Goal: Task Accomplishment & Management: Manage account settings

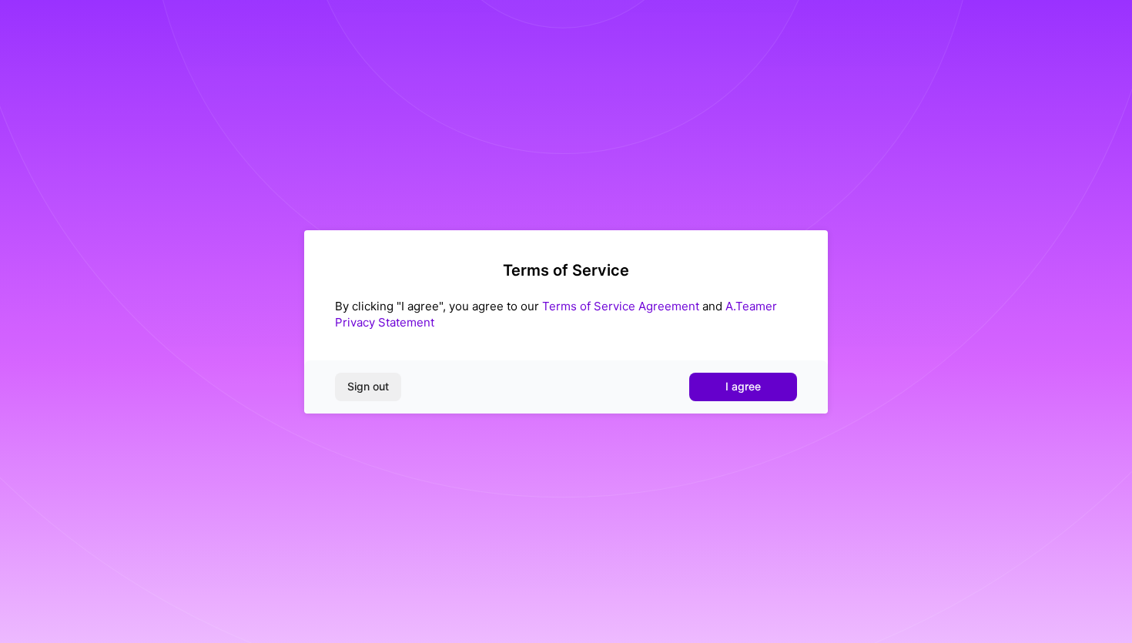
click at [727, 381] on span "I agree" at bounding box center [742, 386] width 35 height 15
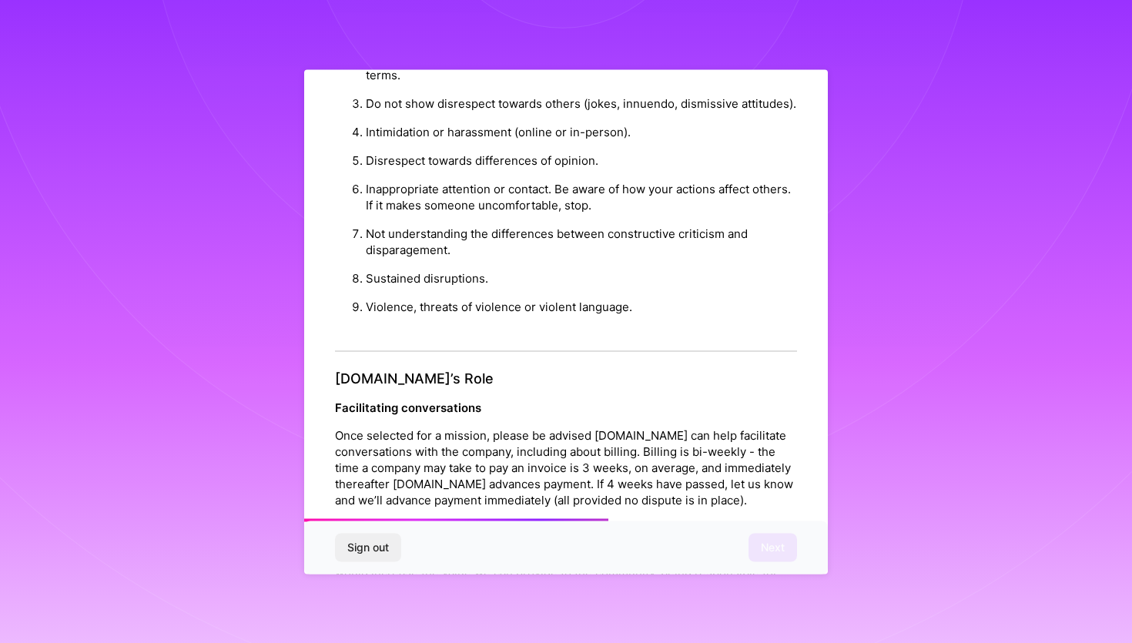
scroll to position [1613, 0]
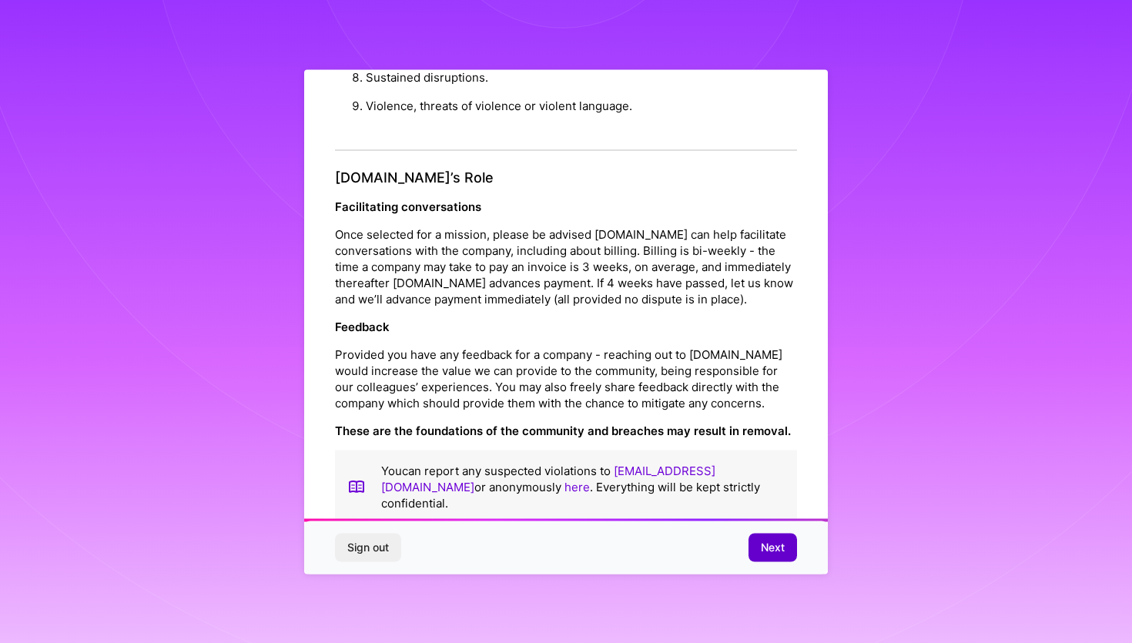
click at [788, 547] on button "Next" at bounding box center [772, 547] width 48 height 28
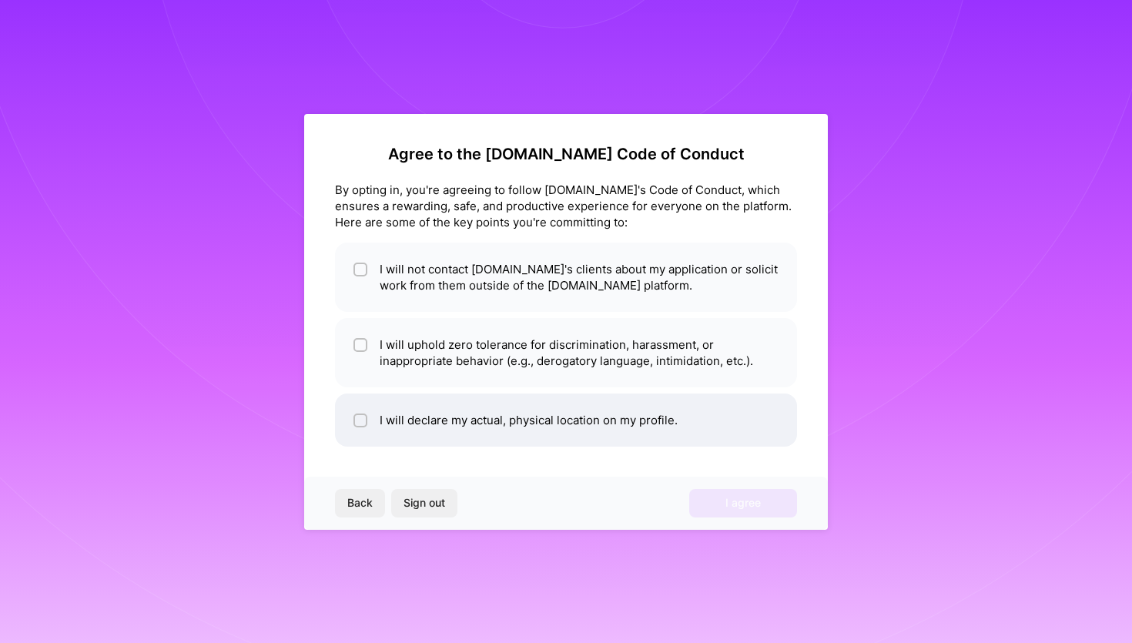
click at [475, 429] on li "I will declare my actual, physical location on my profile." at bounding box center [566, 419] width 462 height 53
checkbox input "true"
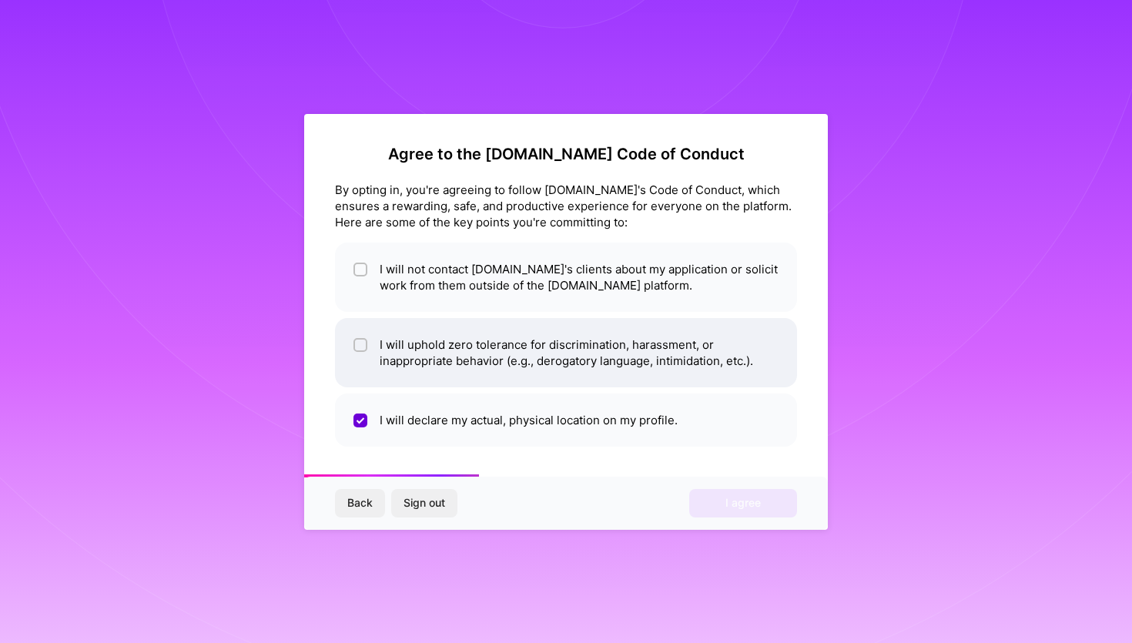
click at [533, 357] on li "I will uphold zero tolerance for discrimination, harassment, or inappropriate b…" at bounding box center [566, 352] width 462 height 69
checkbox input "true"
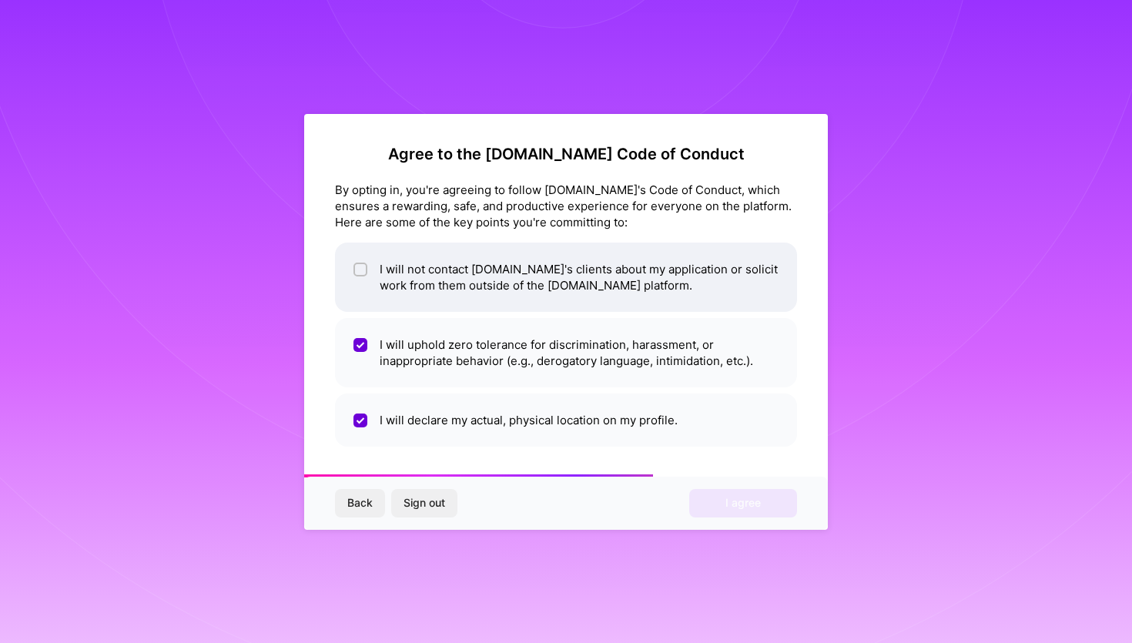
click at [592, 286] on li "I will not contact [DOMAIN_NAME]'s clients about my application or solicit work…" at bounding box center [566, 276] width 462 height 69
checkbox input "true"
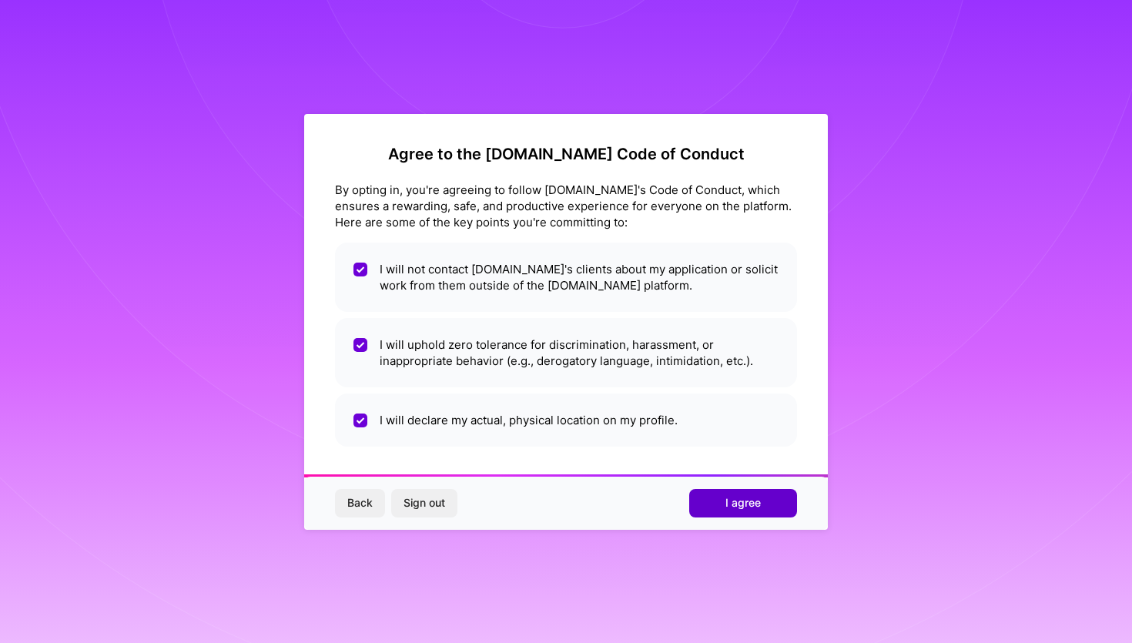
click at [769, 502] on button "I agree" at bounding box center [743, 503] width 108 height 28
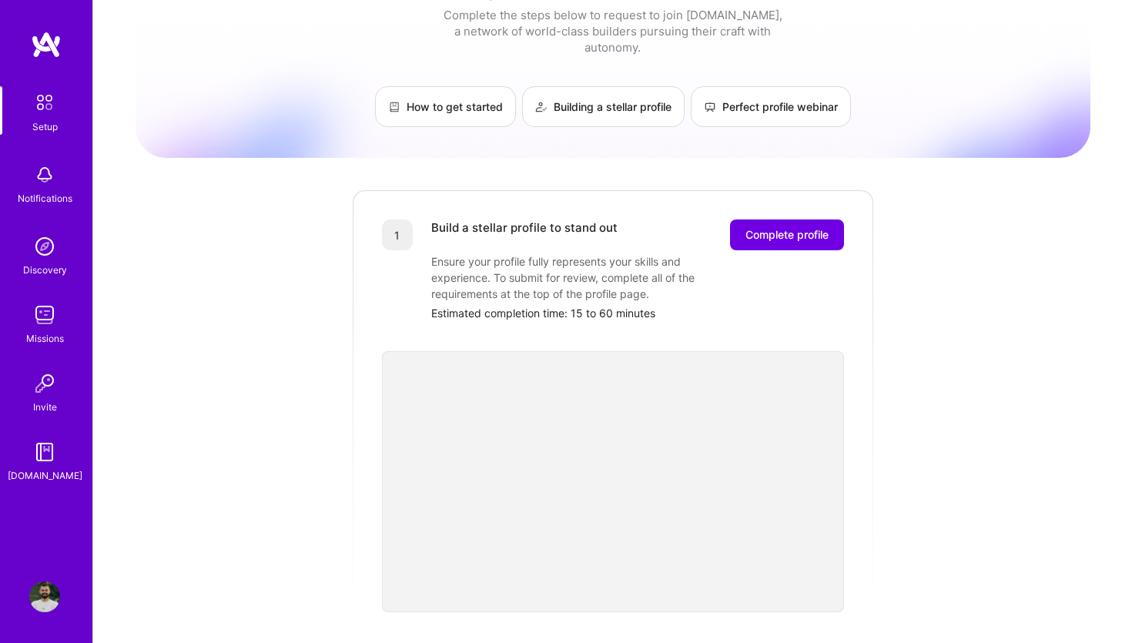
scroll to position [46, 0]
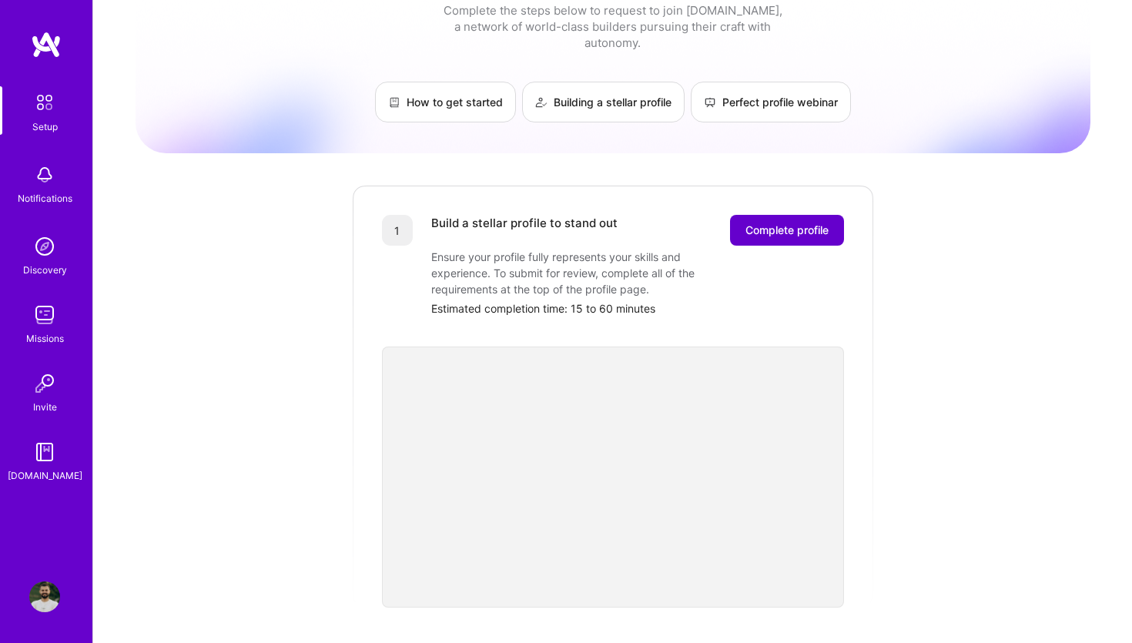
click at [794, 222] on span "Complete profile" at bounding box center [786, 229] width 83 height 15
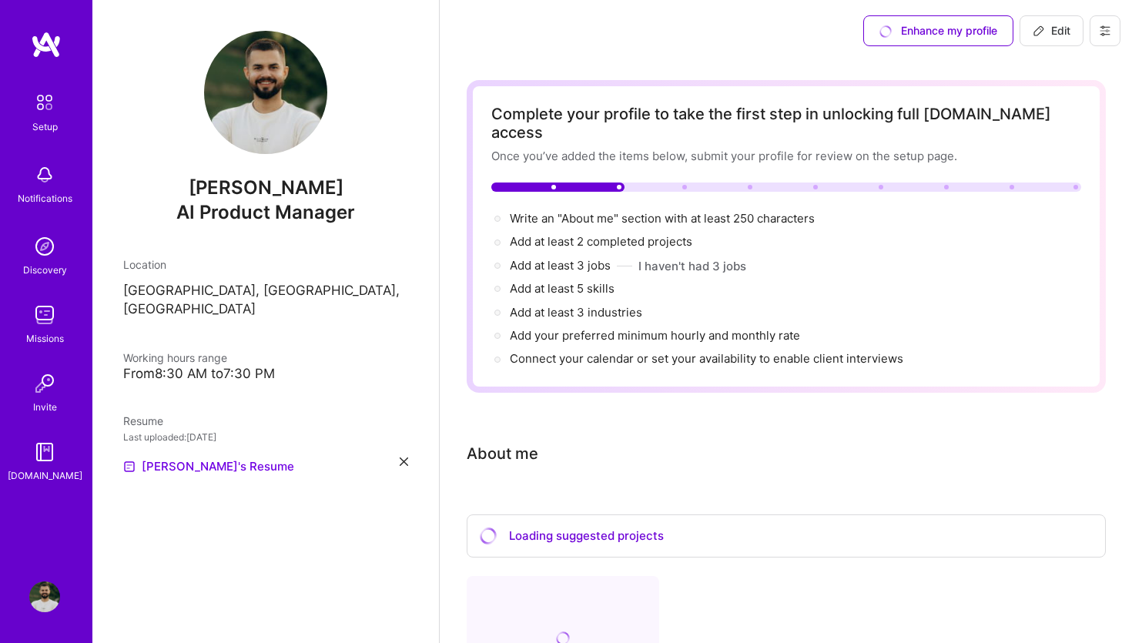
click at [42, 113] on img at bounding box center [44, 102] width 32 height 32
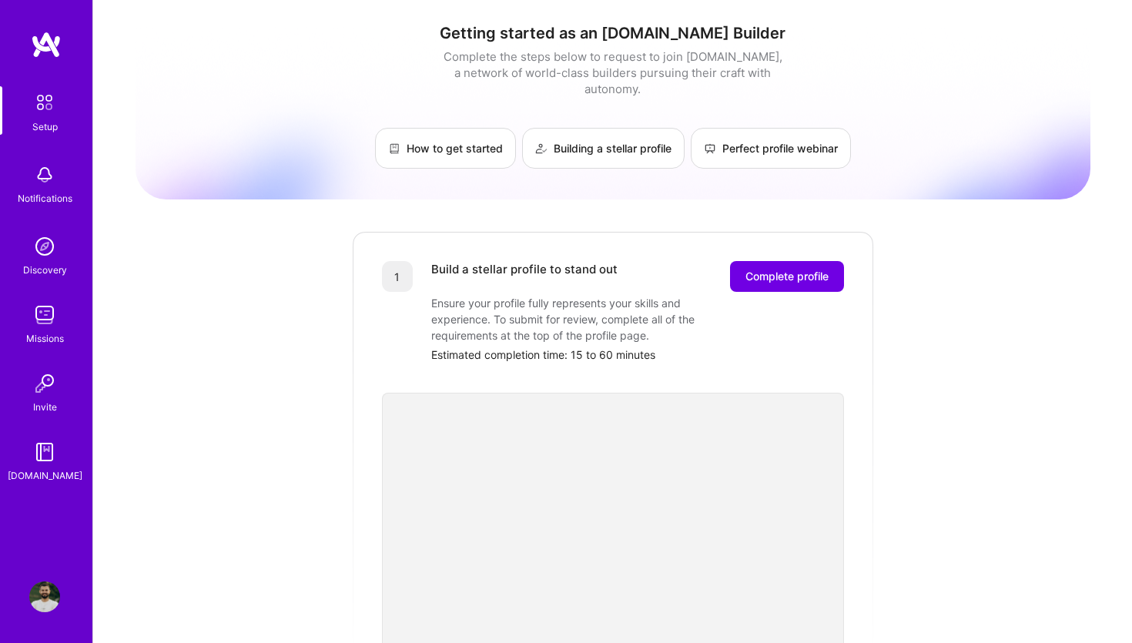
click at [17, 136] on div "Setup Notifications Discovery Missions Invite [DOMAIN_NAME]" at bounding box center [46, 284] width 92 height 397
click at [29, 172] on img at bounding box center [44, 174] width 31 height 31
click at [44, 244] on img at bounding box center [44, 246] width 31 height 31
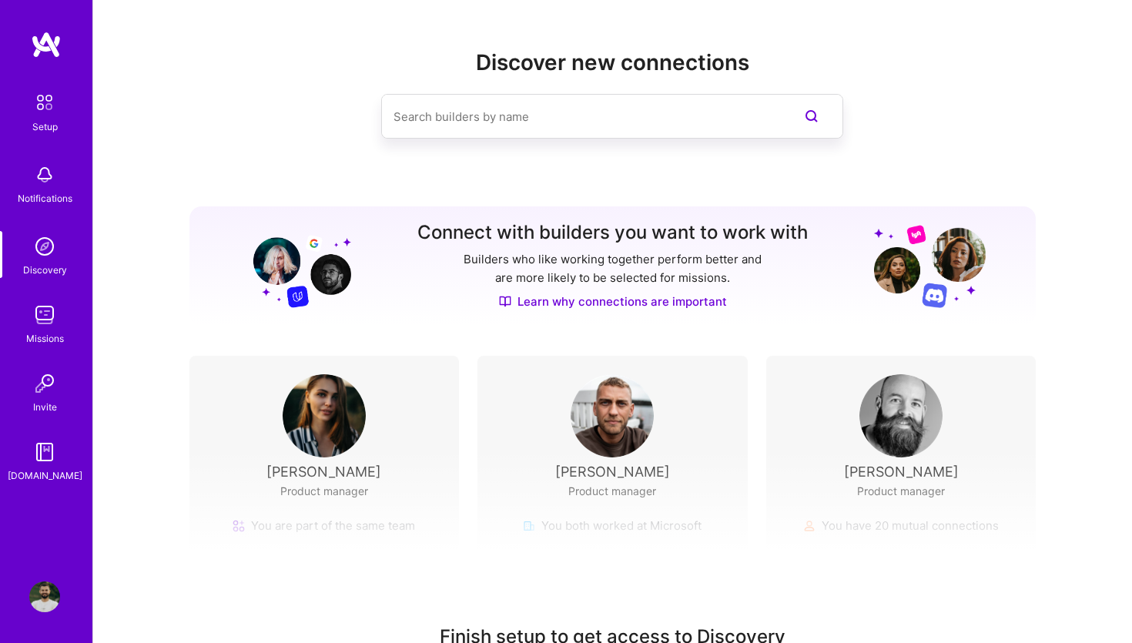
click at [49, 101] on img at bounding box center [44, 102] width 32 height 32
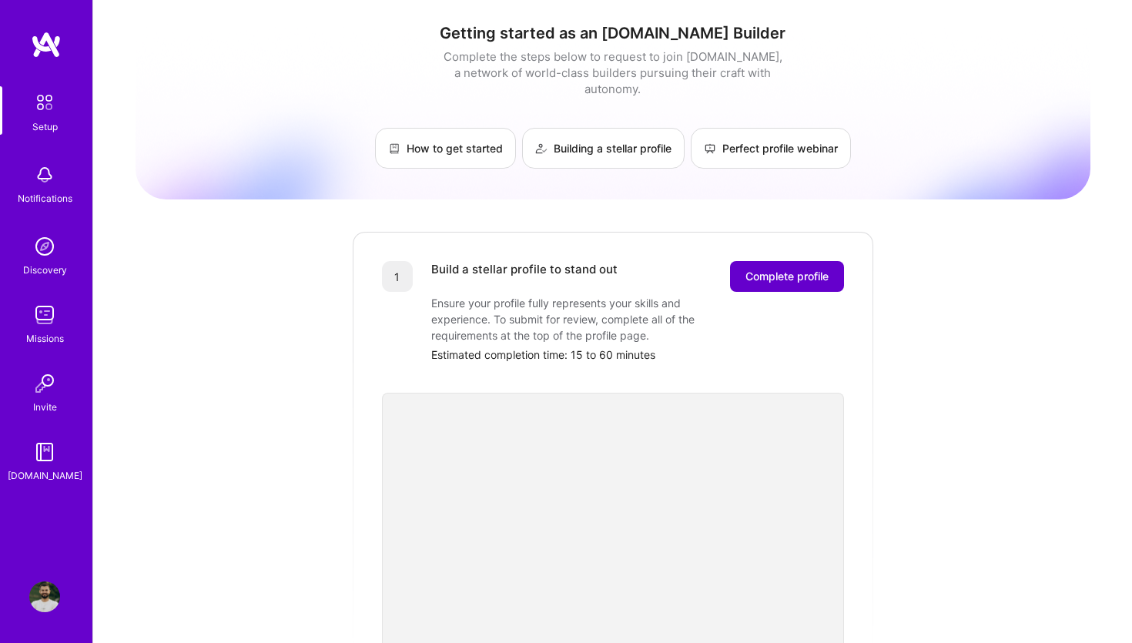
click at [786, 270] on button "Complete profile" at bounding box center [787, 276] width 114 height 31
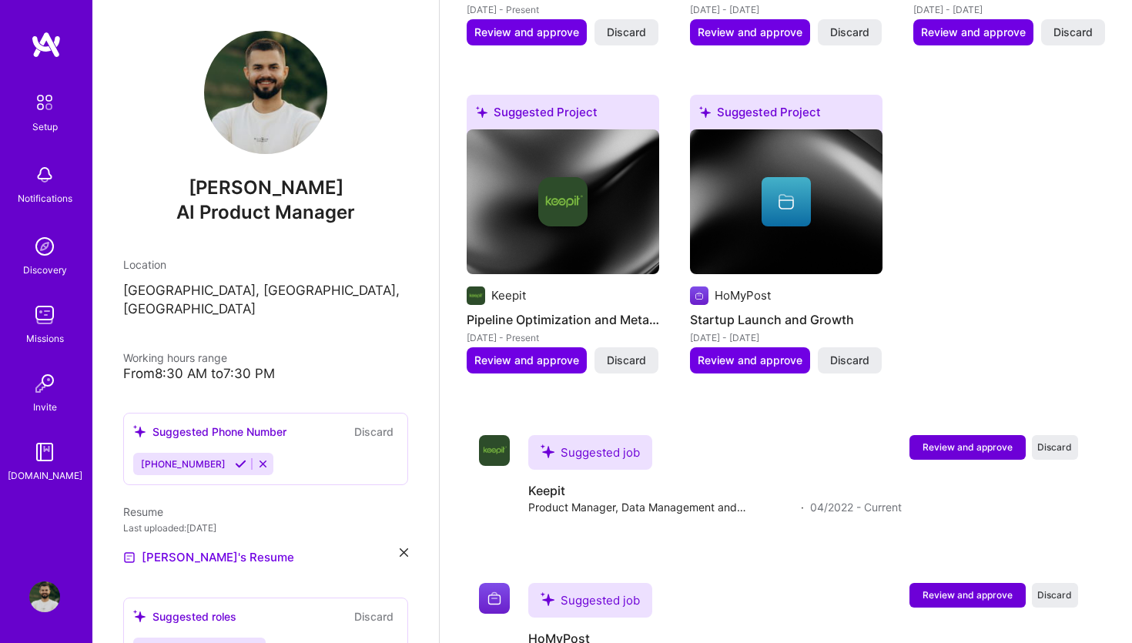
scroll to position [1459, 0]
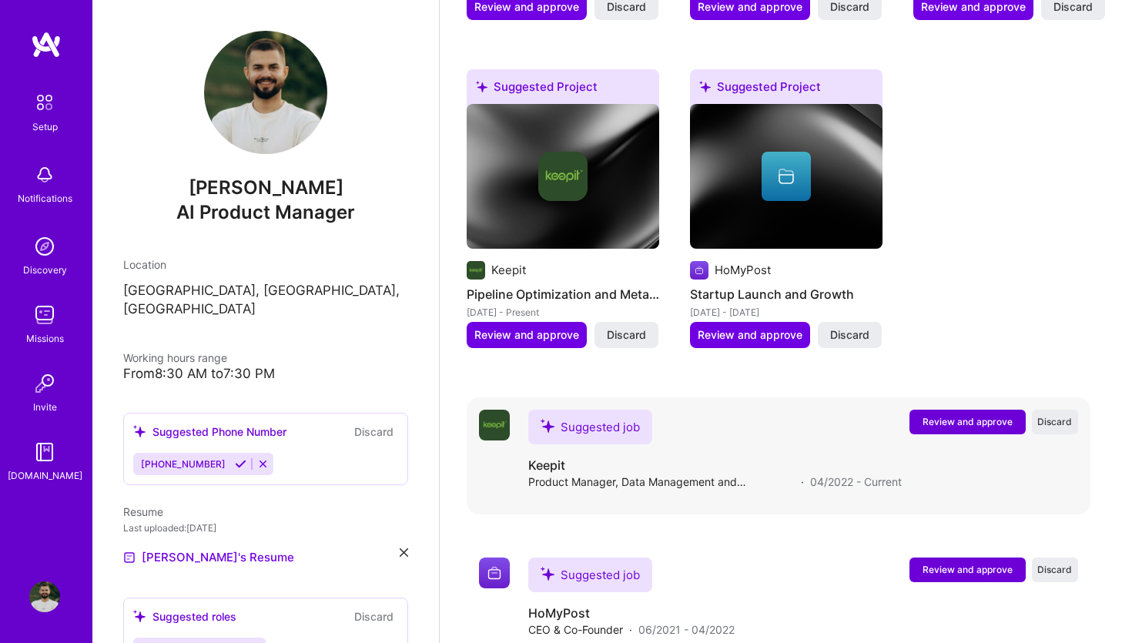
click at [978, 415] on span "Review and approve" at bounding box center [967, 421] width 90 height 13
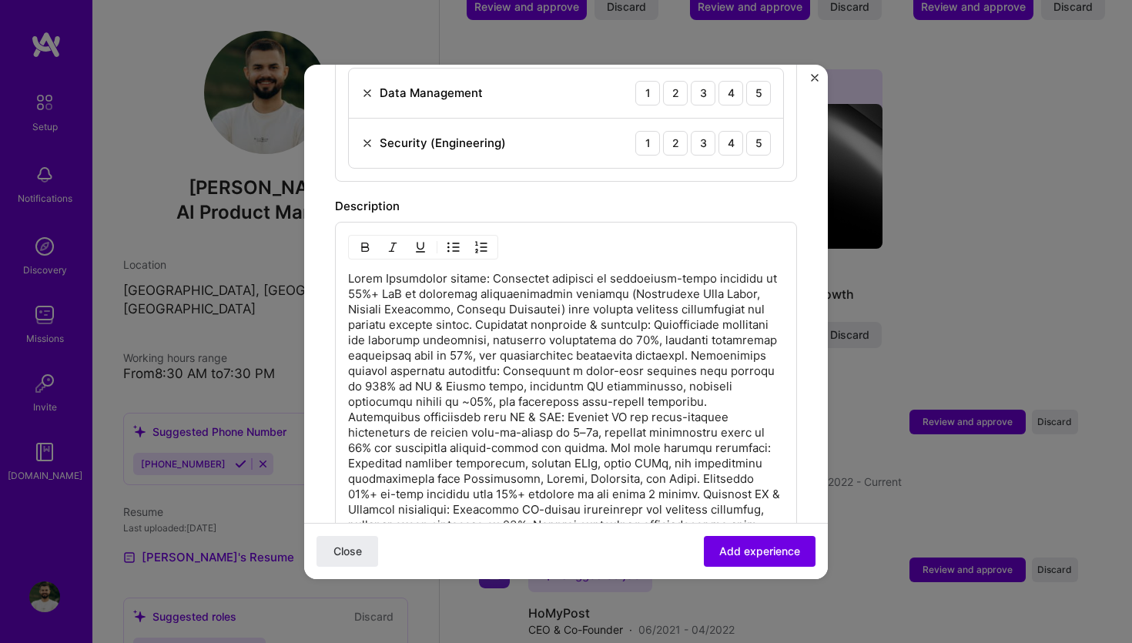
scroll to position [670, 0]
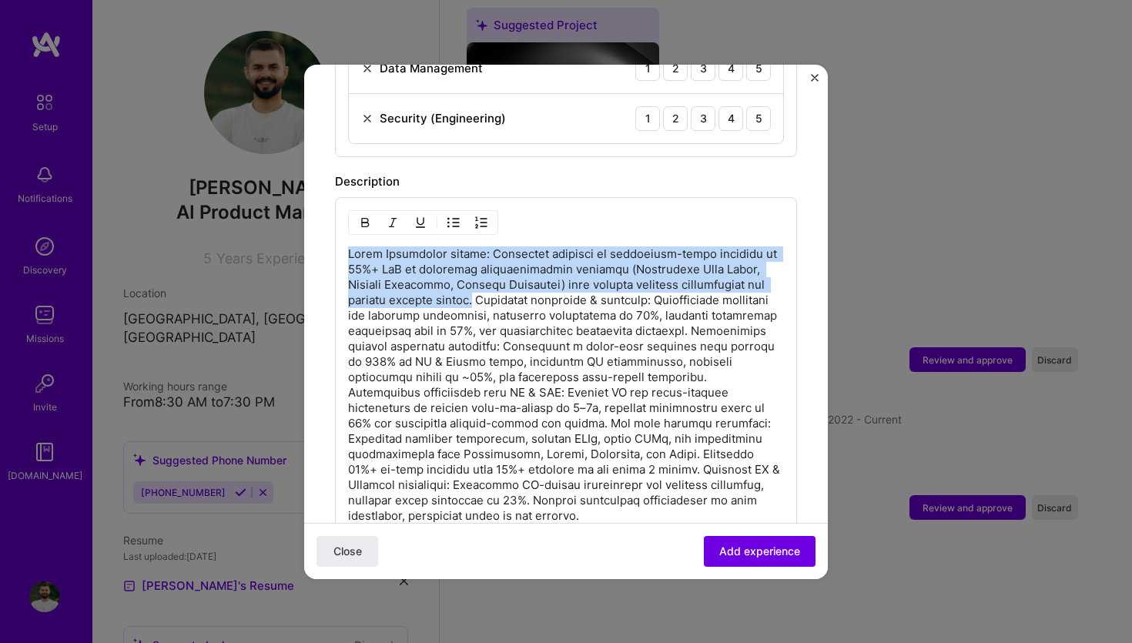
drag, startPoint x: 350, startPoint y: 234, endPoint x: 507, endPoint y: 283, distance: 164.6
click at [507, 283] on p at bounding box center [566, 384] width 436 height 277
click at [450, 216] on img "button" at bounding box center [453, 222] width 12 height 12
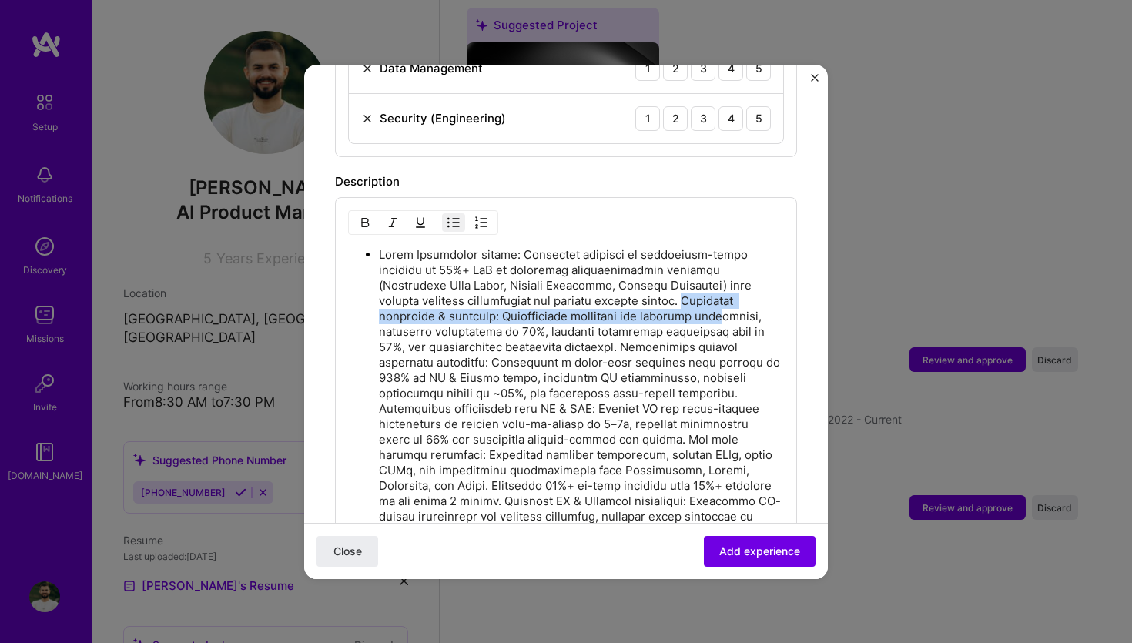
drag, startPoint x: 664, startPoint y: 280, endPoint x: 668, endPoint y: 299, distance: 19.8
click at [668, 299] on p at bounding box center [581, 401] width 405 height 308
click at [664, 281] on p at bounding box center [581, 401] width 405 height 308
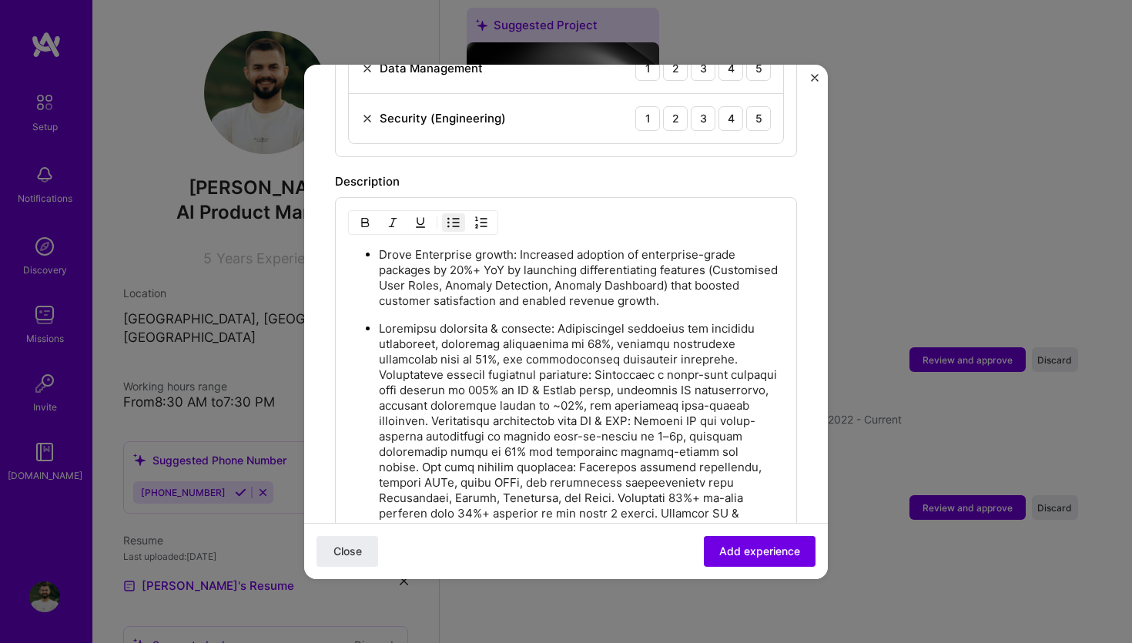
click at [684, 338] on p at bounding box center [581, 444] width 405 height 246
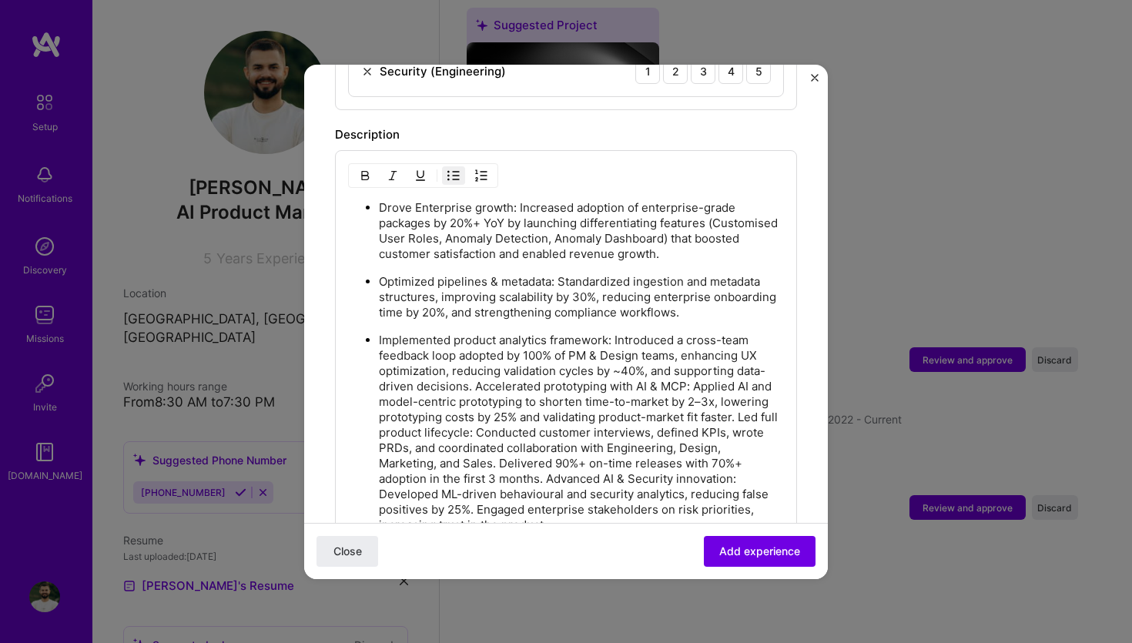
scroll to position [717, 0]
click at [477, 370] on p "Implemented product analytics framework: Introduced a cross-team feedback loop …" at bounding box center [581, 433] width 405 height 200
click at [478, 369] on p "Implemented product analytics framework: Introduced a cross-team feedback loop …" at bounding box center [581, 433] width 405 height 200
click at [477, 369] on p "Implemented product analytics framework: Introduced a cross-team feedback loop …" at bounding box center [581, 433] width 405 height 200
click at [470, 370] on p "Implemented product analytics framework: Introduced a cross-team feedback loop …" at bounding box center [581, 433] width 405 height 200
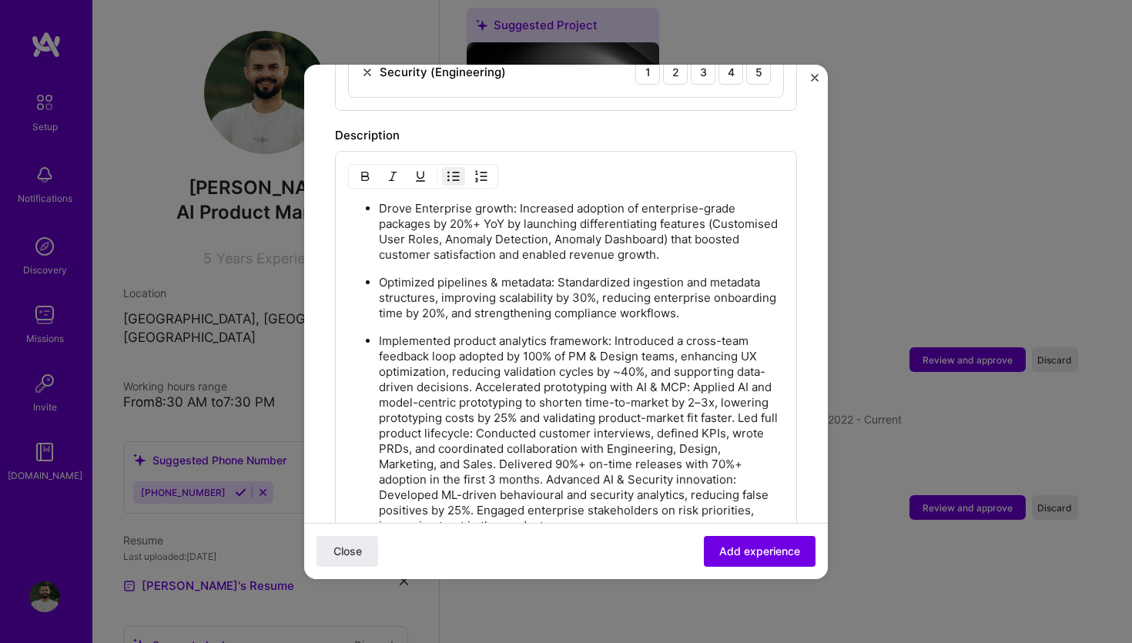
click at [476, 369] on p "Implemented product analytics framework: Introduced a cross-team feedback loop …" at bounding box center [581, 433] width 405 height 200
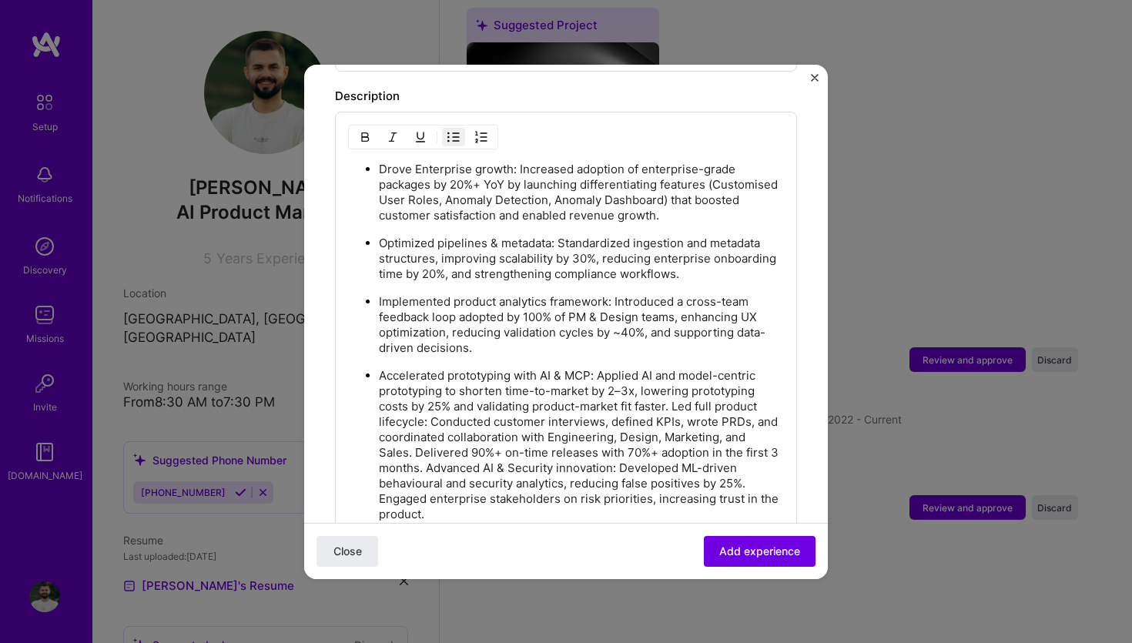
scroll to position [765, 0]
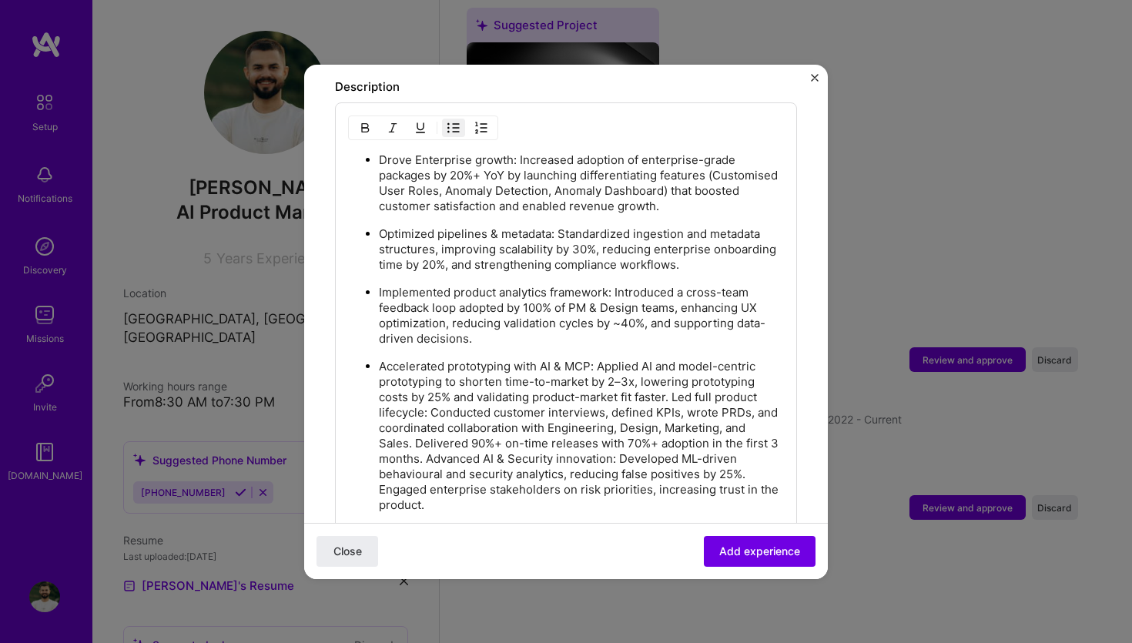
click at [677, 378] on p "Accelerated prototyping with AI & MCP: Applied AI and model-centric prototyping…" at bounding box center [581, 436] width 405 height 154
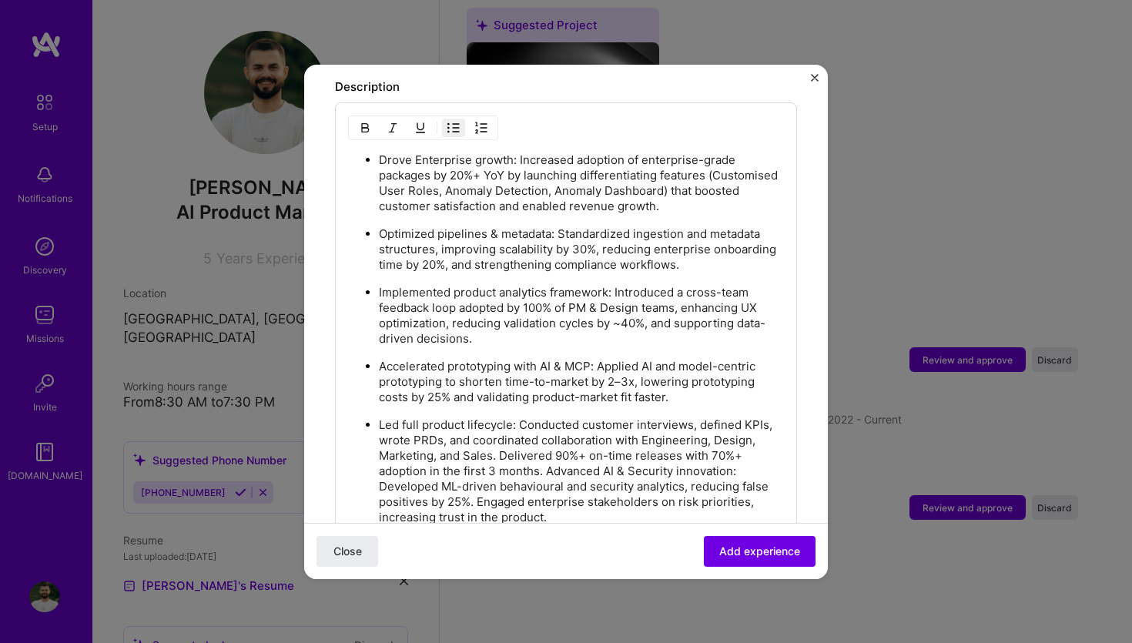
scroll to position [832, 0]
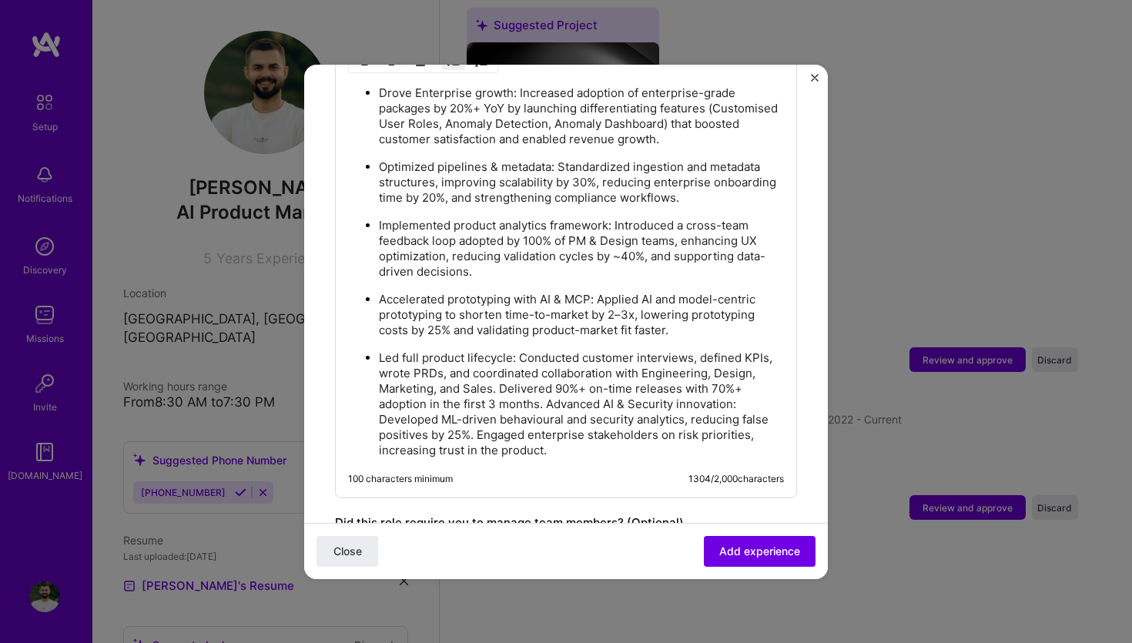
click at [497, 372] on p "Led full product lifecycle: Conducted customer interviews, defined KPIs, wrote …" at bounding box center [581, 404] width 405 height 108
click at [550, 387] on p "Led full product lifecycle: Conducted customer interviews, defined KPIs, wrote …" at bounding box center [581, 404] width 405 height 108
click at [543, 384] on p "Led full product lifecycle: Conducted customer interviews, defined KPIs, wrote …" at bounding box center [581, 404] width 405 height 108
click at [550, 385] on p "Led full product lifecycle: Conducted customer interviews, defined KPIs, wrote …" at bounding box center [581, 404] width 405 height 108
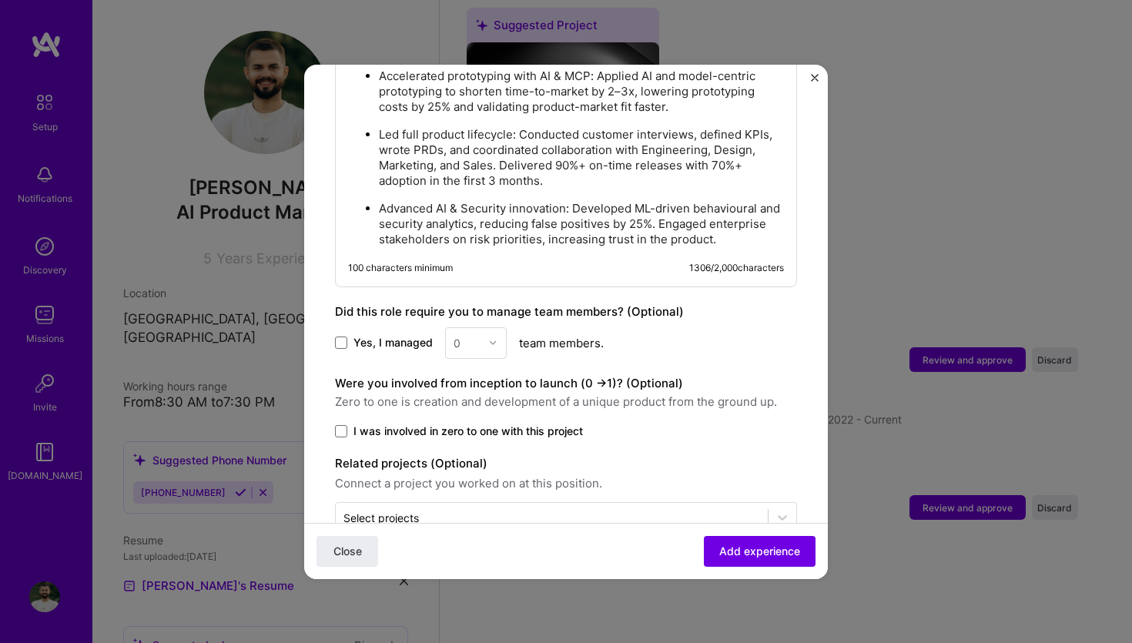
scroll to position [1078, 0]
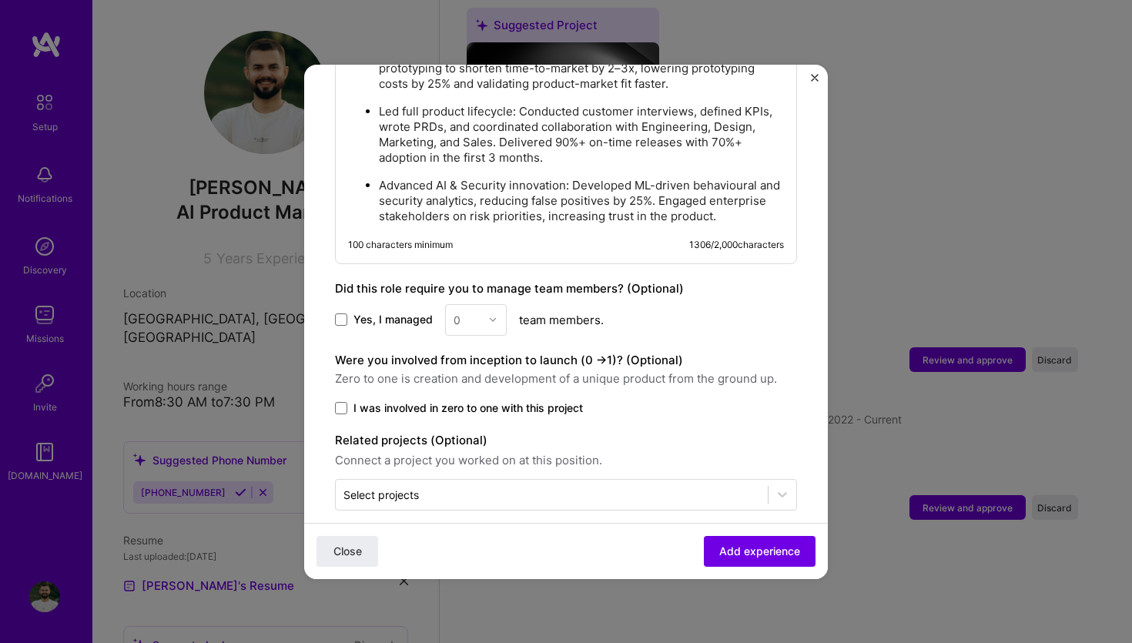
click at [397, 312] on span "Yes, I managed" at bounding box center [392, 319] width 79 height 15
click at [0, 0] on input "Yes, I managed" at bounding box center [0, 0] width 0 height 0
click at [462, 312] on input "text" at bounding box center [466, 320] width 27 height 16
click at [343, 316] on icon at bounding box center [341, 319] width 8 height 6
click at [0, 0] on input "Yes, I managed" at bounding box center [0, 0] width 0 height 0
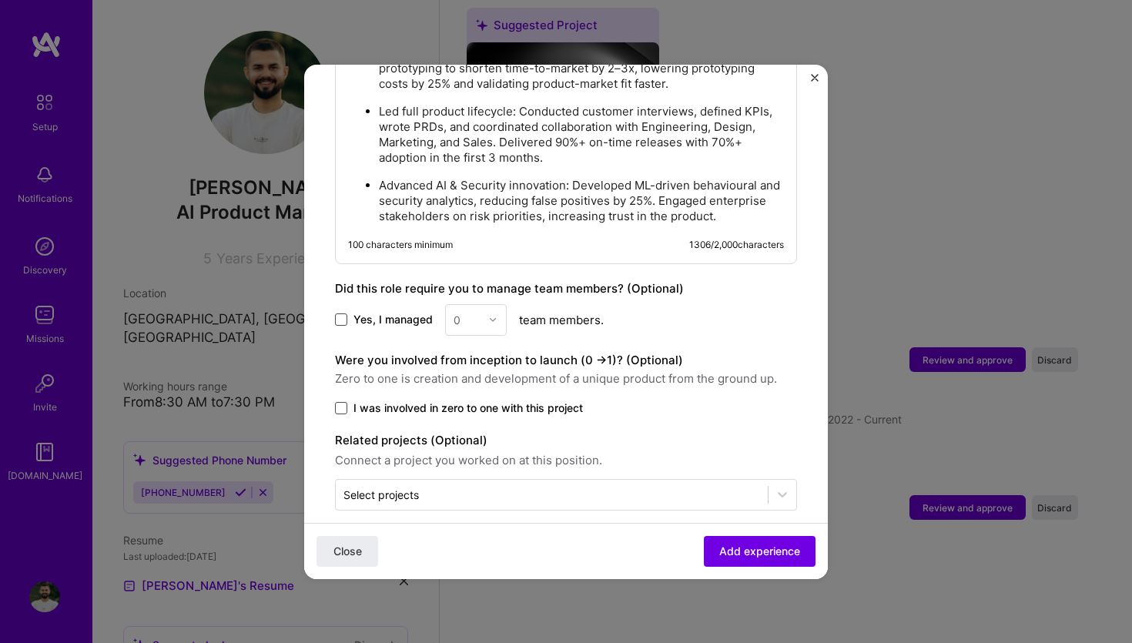
click at [340, 402] on span at bounding box center [341, 408] width 12 height 12
click at [0, 0] on input "I was involved in zero to one with this project" at bounding box center [0, 0] width 0 height 0
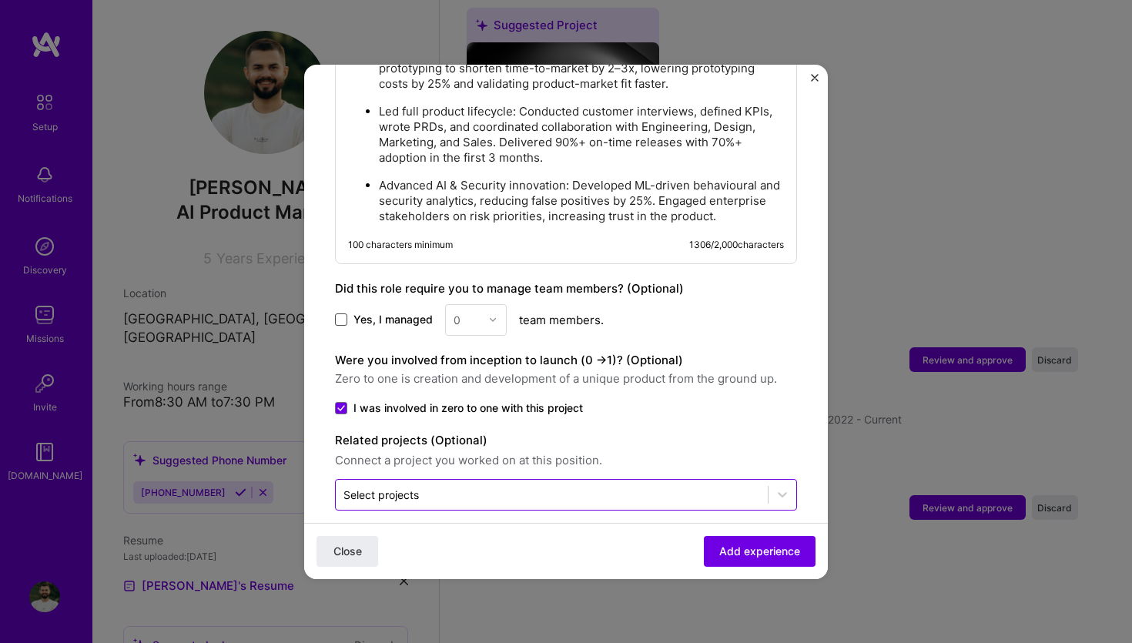
click at [627, 486] on input "text" at bounding box center [551, 494] width 416 height 16
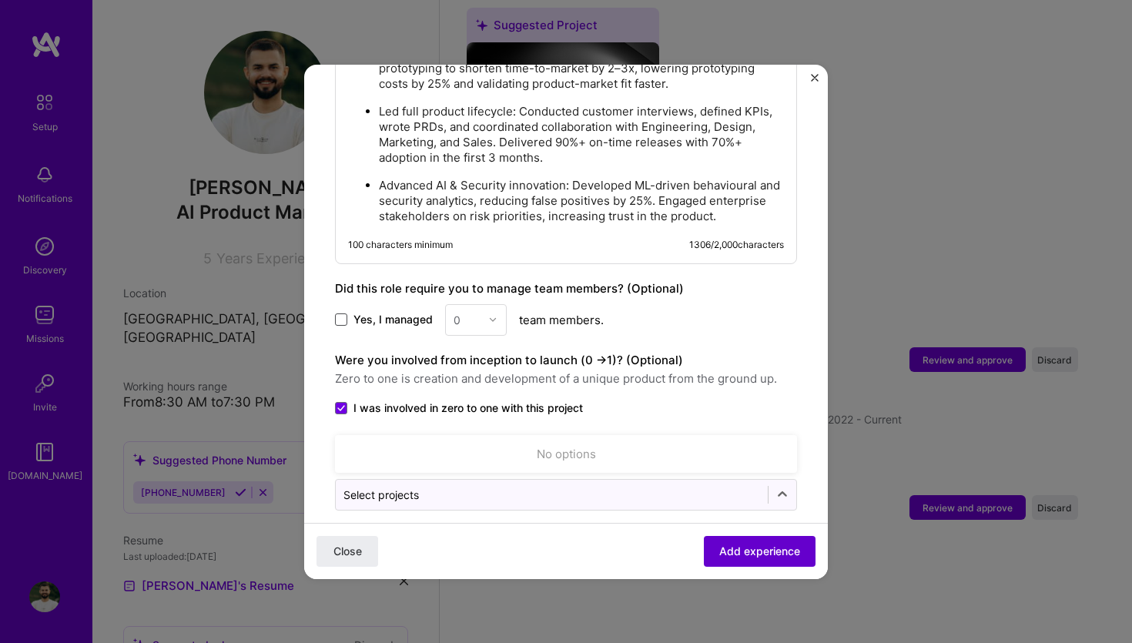
click at [735, 543] on span "Add experience" at bounding box center [759, 550] width 81 height 15
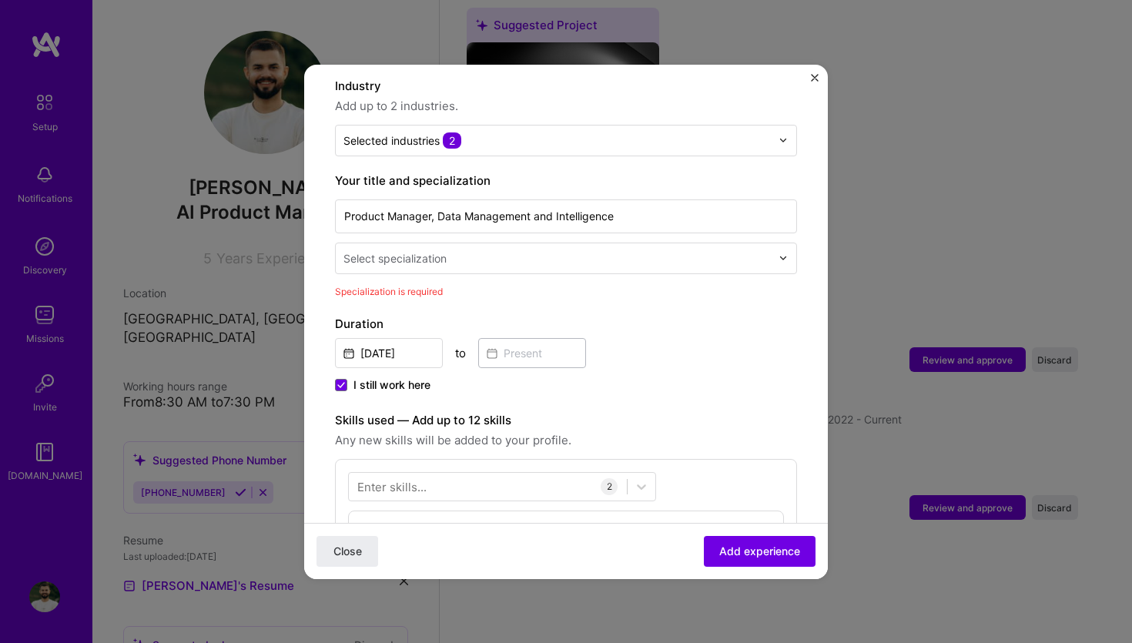
scroll to position [210, 0]
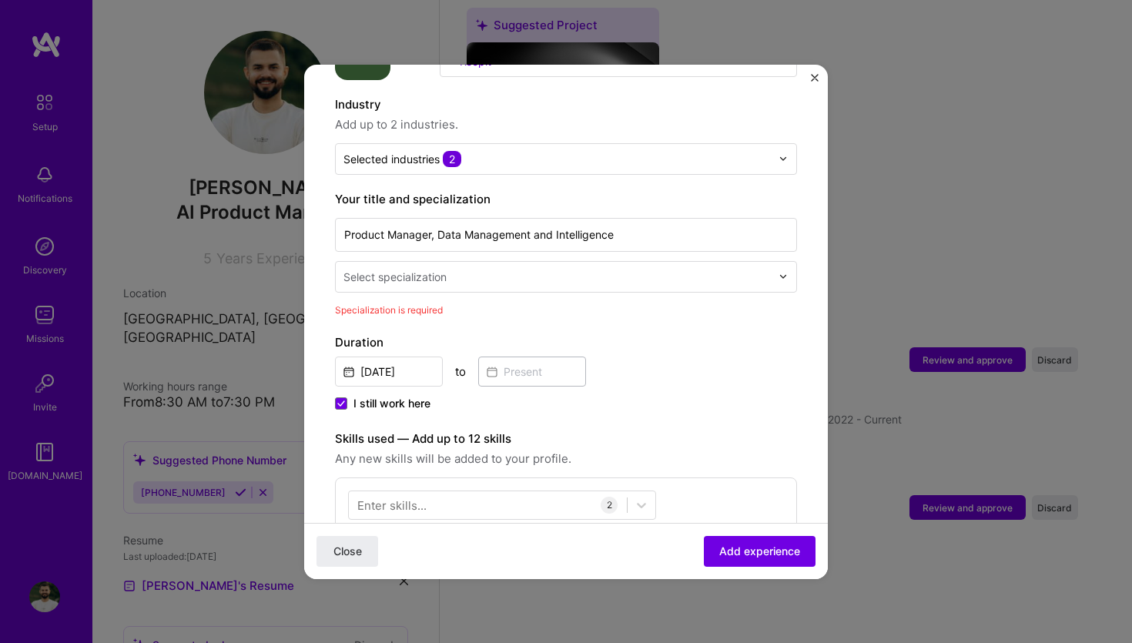
click at [509, 269] on input "text" at bounding box center [558, 277] width 430 height 16
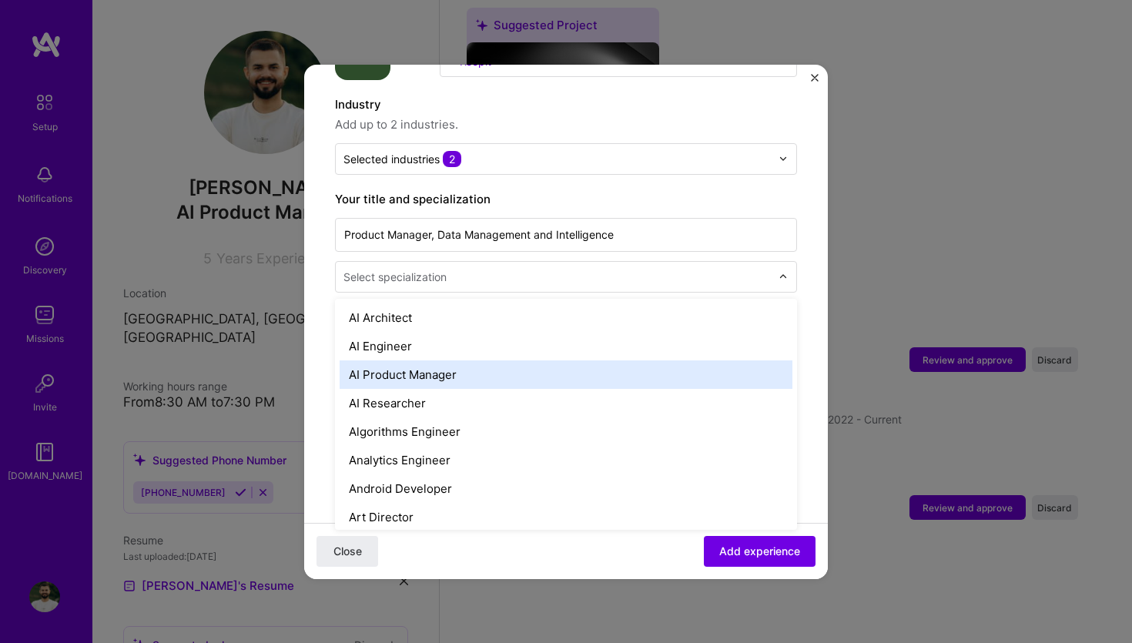
click at [456, 360] on div "AI Product Manager" at bounding box center [565, 374] width 453 height 28
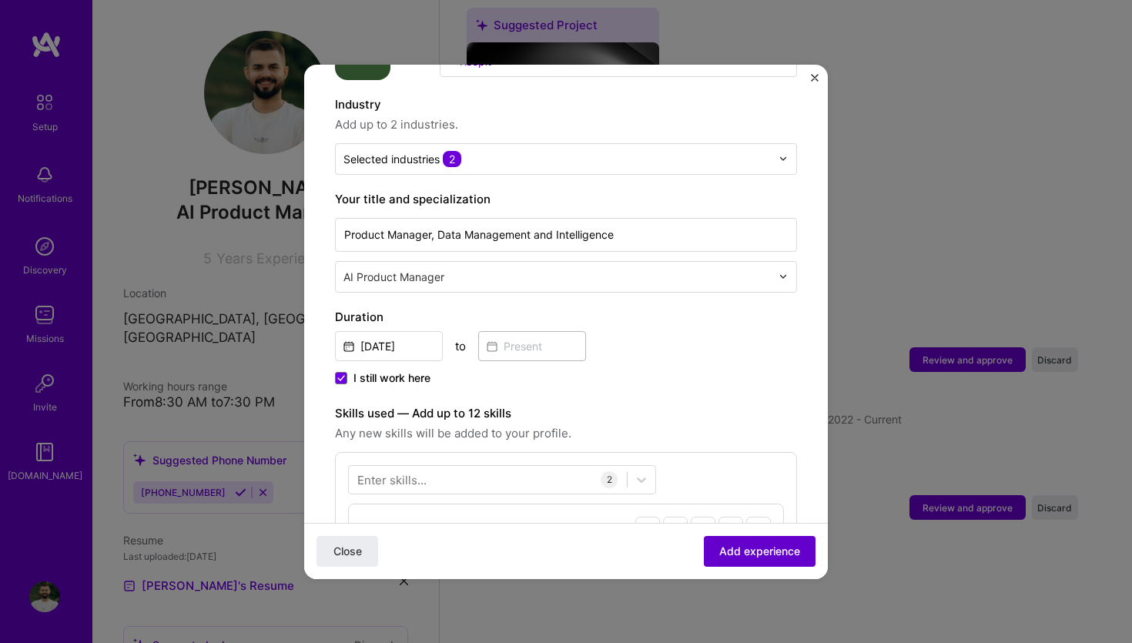
click at [747, 547] on span "Add experience" at bounding box center [759, 550] width 81 height 15
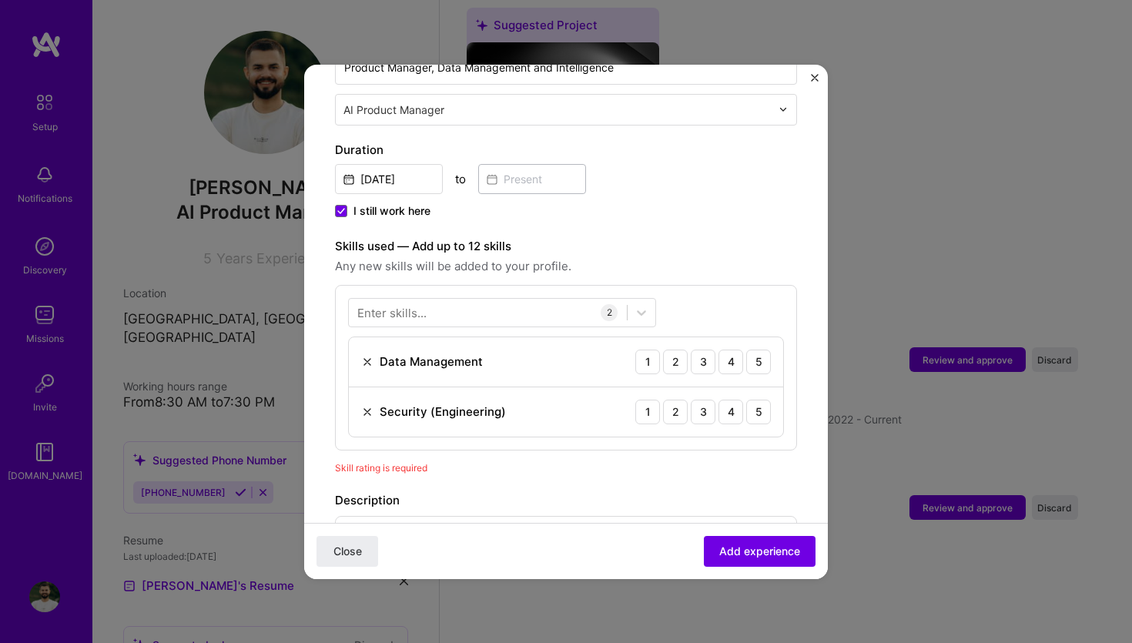
scroll to position [375, 0]
click at [482, 302] on div at bounding box center [488, 314] width 278 height 25
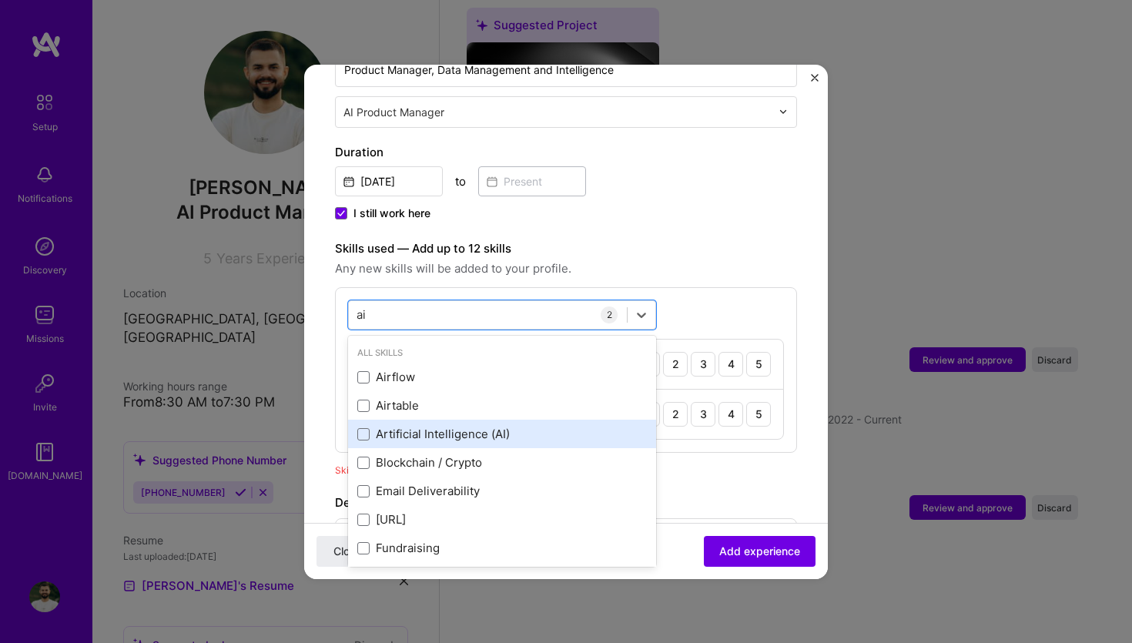
click at [420, 420] on div "Artificial Intelligence (AI)" at bounding box center [502, 434] width 308 height 28
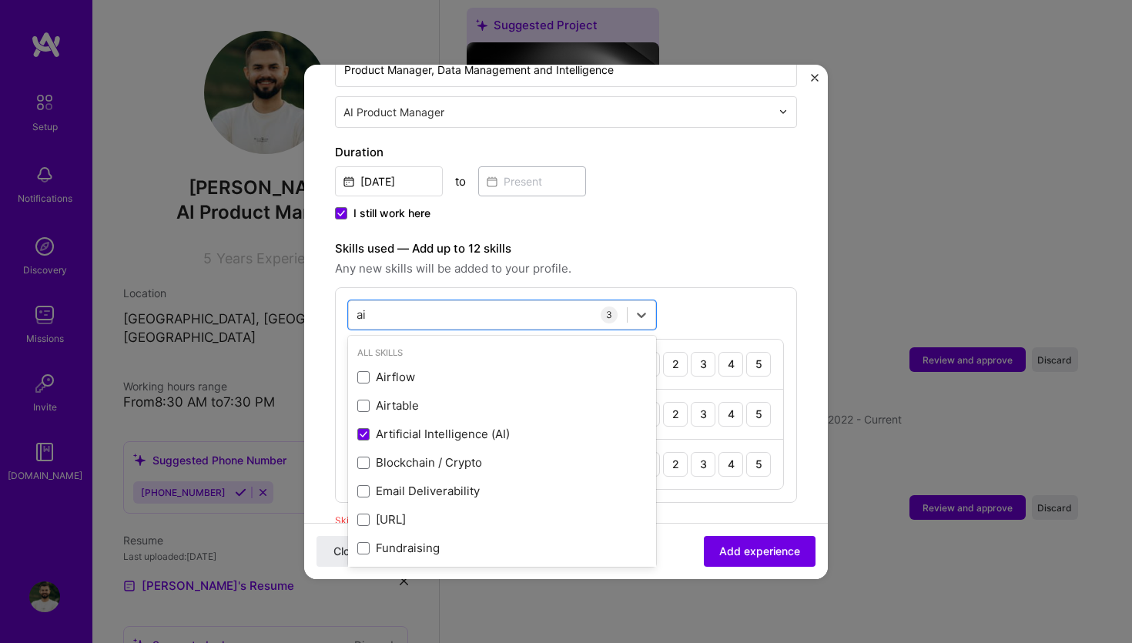
type input "ai"
click at [744, 208] on div "Adding suggested job This job is suggested based on your LinkedIn, resume or [D…" at bounding box center [566, 505] width 462 height 1569
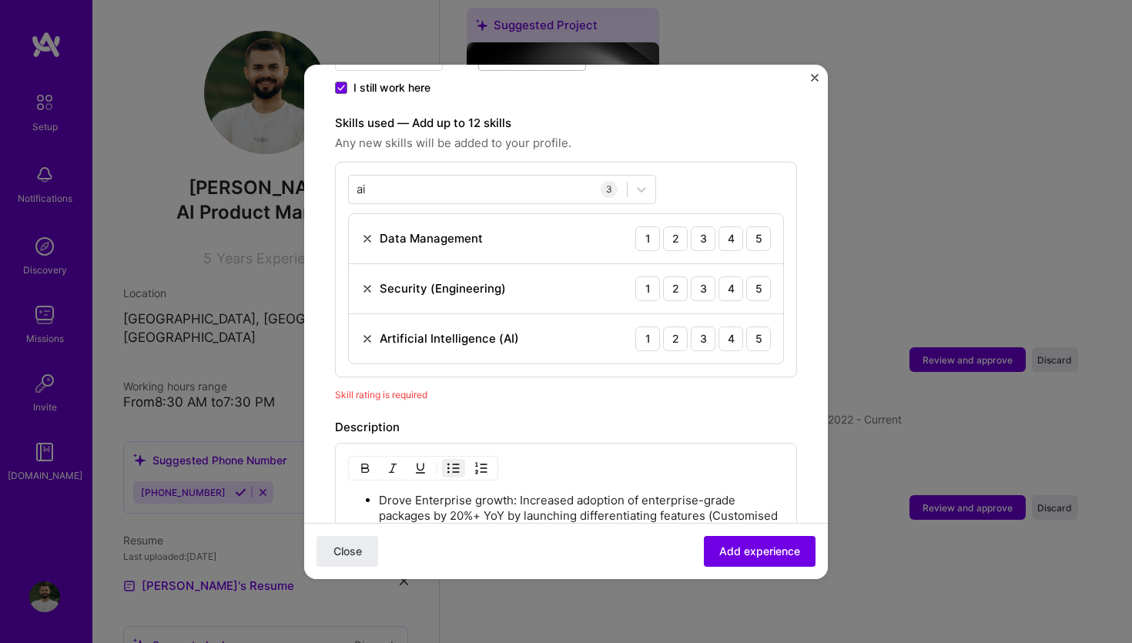
scroll to position [500, 0]
click at [767, 227] on div "5" at bounding box center [758, 239] width 25 height 25
click at [767, 278] on div "5" at bounding box center [758, 289] width 25 height 25
click at [763, 327] on div "5" at bounding box center [758, 339] width 25 height 25
click at [640, 394] on div "Adding suggested job This job is suggested based on your LinkedIn, resume or [D…" at bounding box center [566, 380] width 462 height 1569
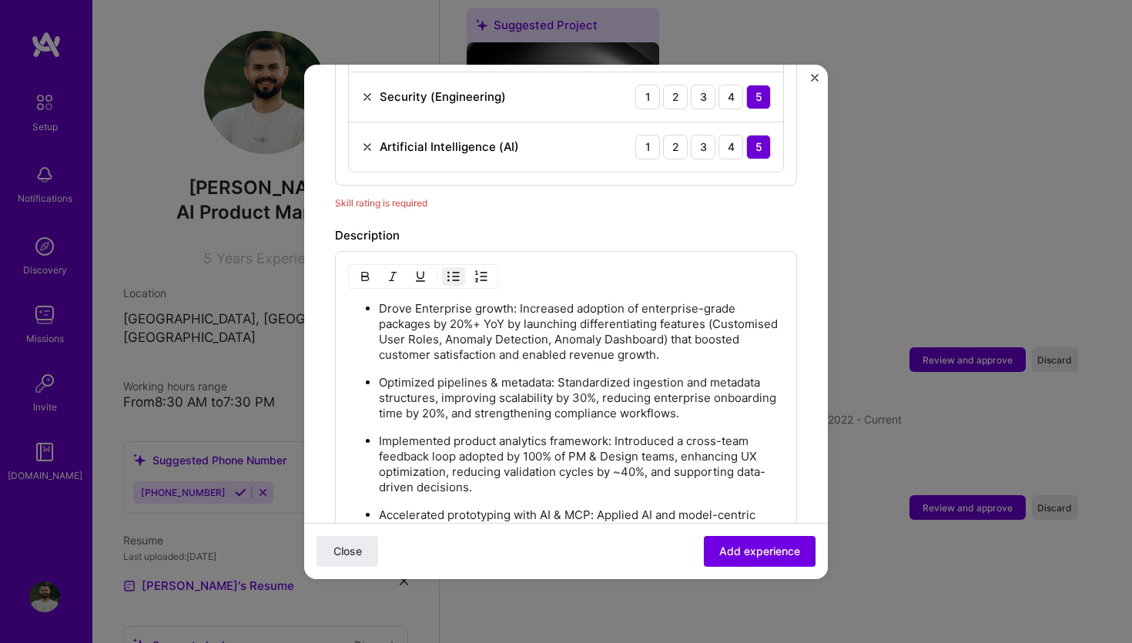
scroll to position [758, 0]
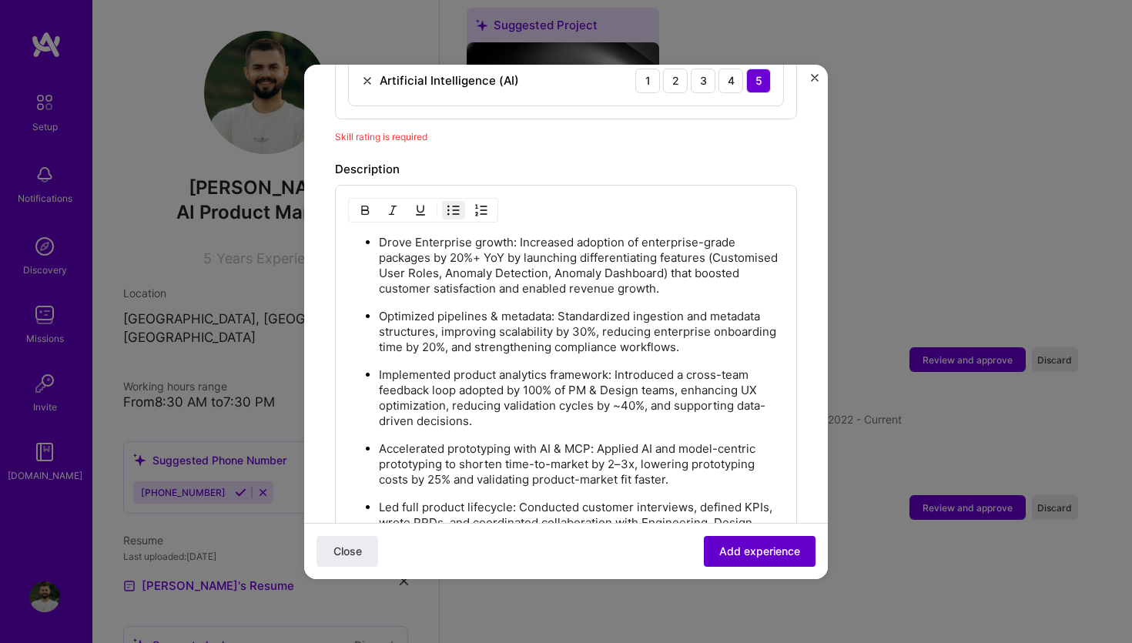
click at [776, 556] on span "Add experience" at bounding box center [759, 550] width 81 height 15
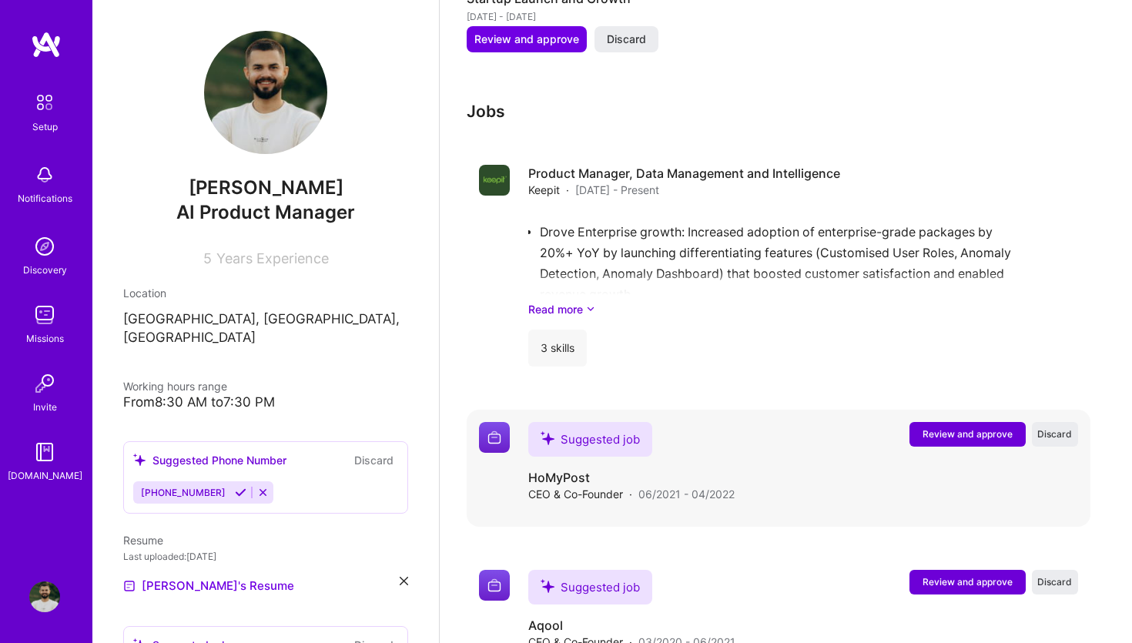
scroll to position [1696, 0]
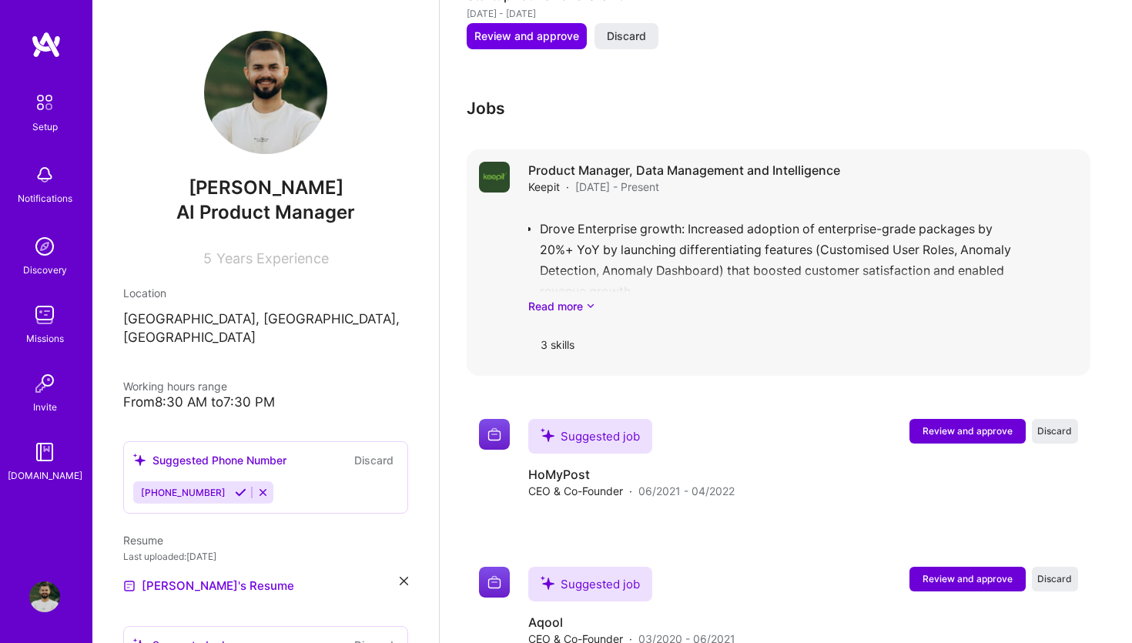
click at [582, 259] on div "Drove Enterprise growth: Increased adoption of enterprise-grade packages by 20%…" at bounding box center [803, 260] width 550 height 107
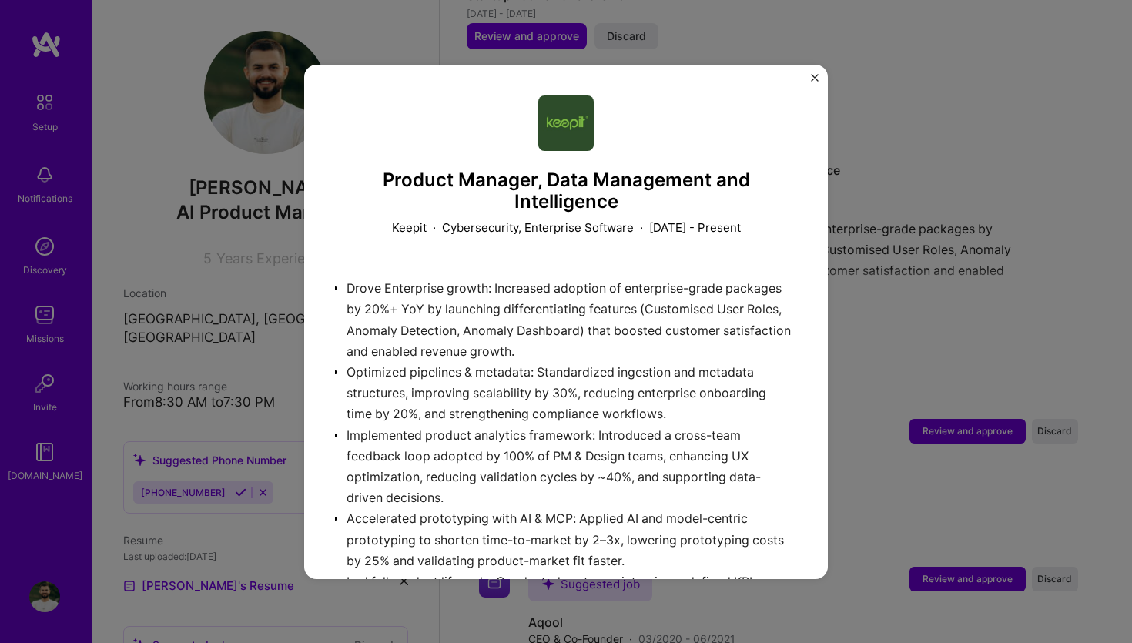
click at [818, 72] on div "Product Manager, Data Management and Intelligence Keepit · Cybersecurity, Enter…" at bounding box center [565, 322] width 523 height 514
click at [816, 74] on img "Close" at bounding box center [815, 78] width 8 height 8
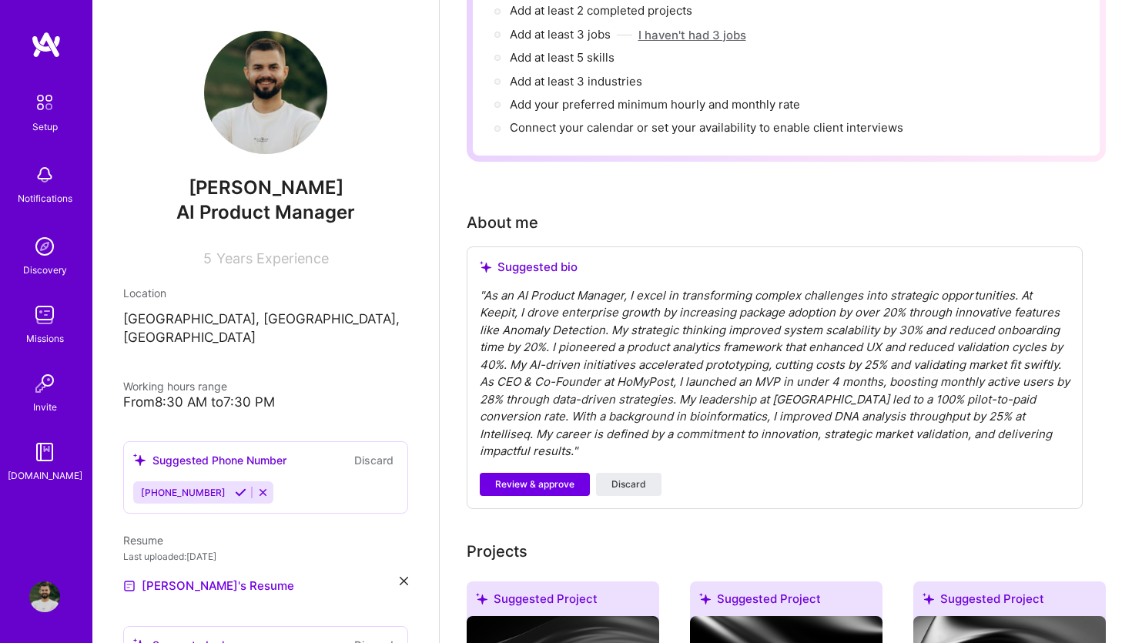
scroll to position [230, 0]
click at [547, 478] on span "Review & approve" at bounding box center [534, 485] width 79 height 14
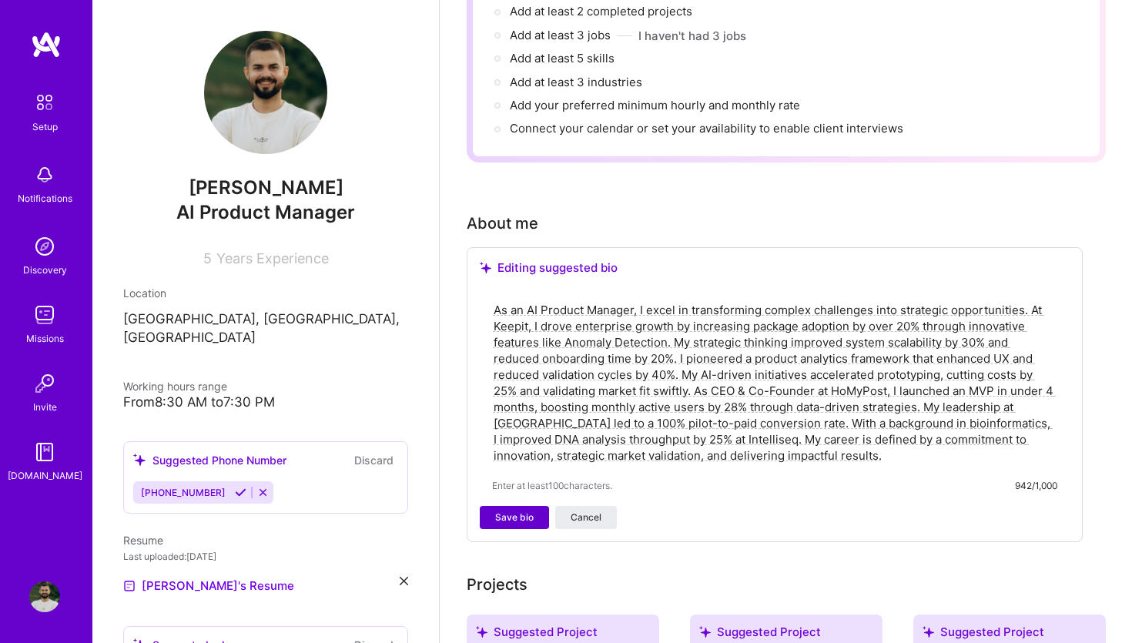
click at [525, 510] on span "Save bio" at bounding box center [514, 517] width 38 height 14
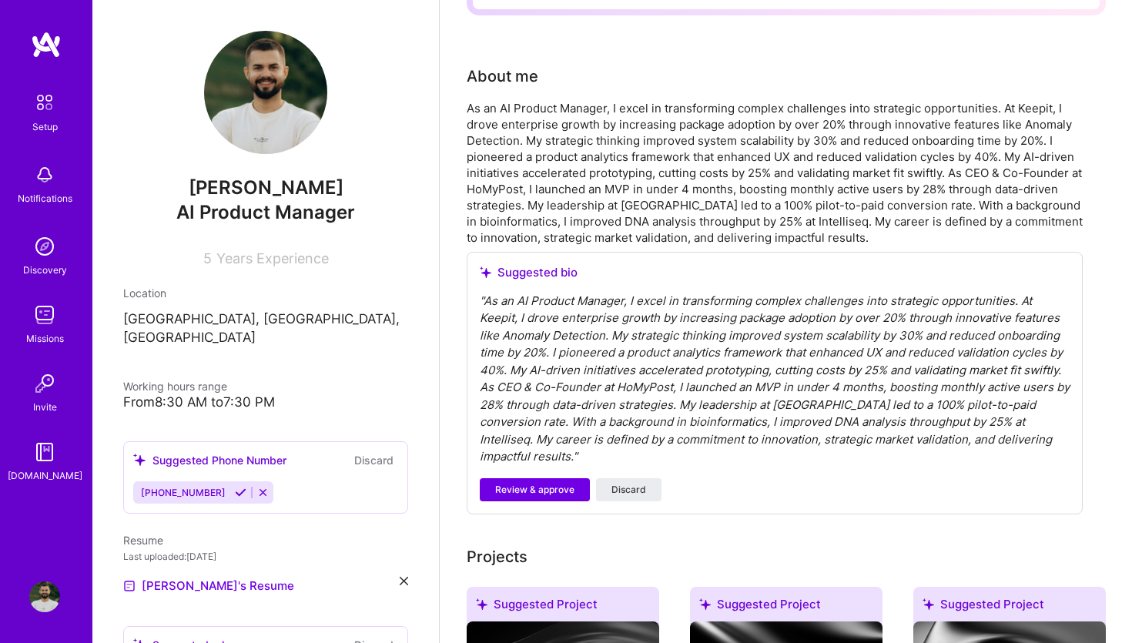
scroll to position [390, 0]
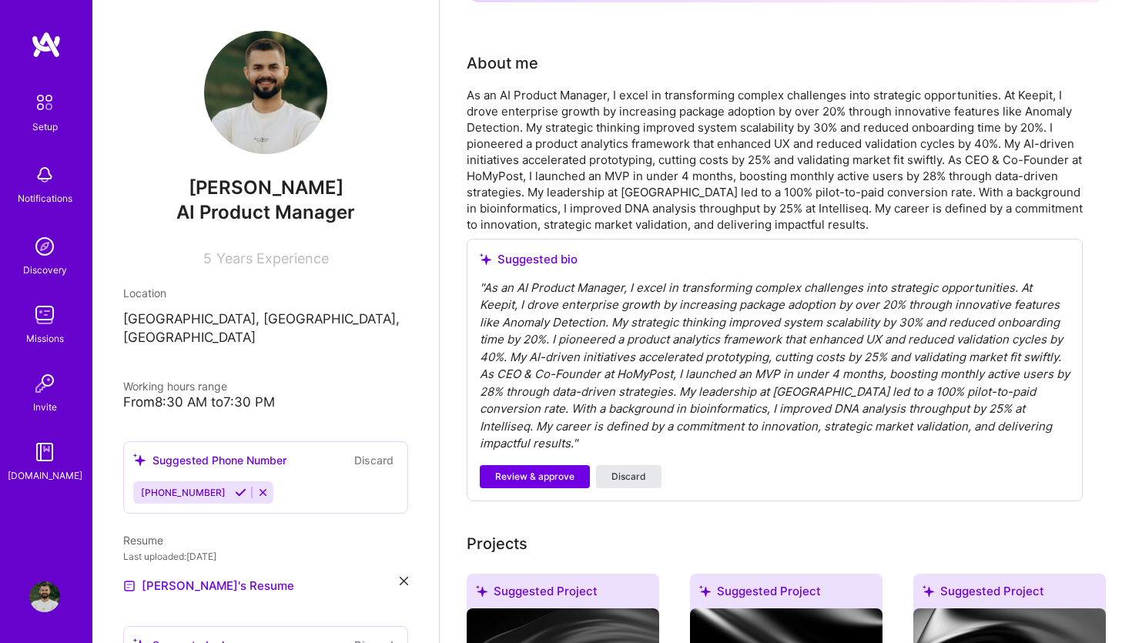
click at [610, 465] on button "Discard" at bounding box center [628, 476] width 65 height 23
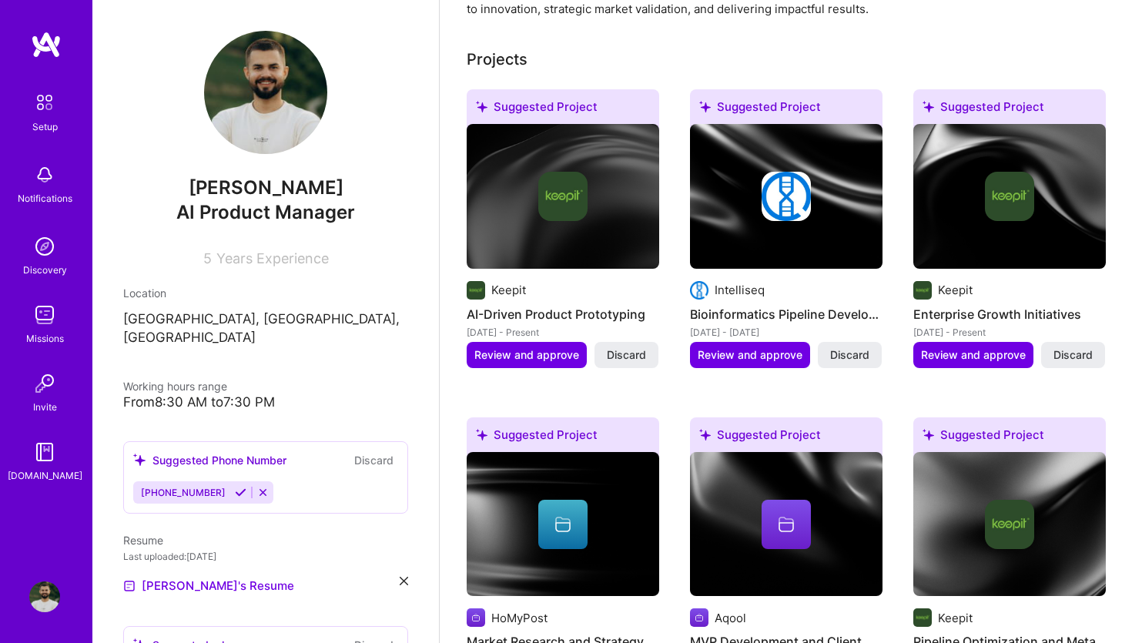
scroll to position [603, 0]
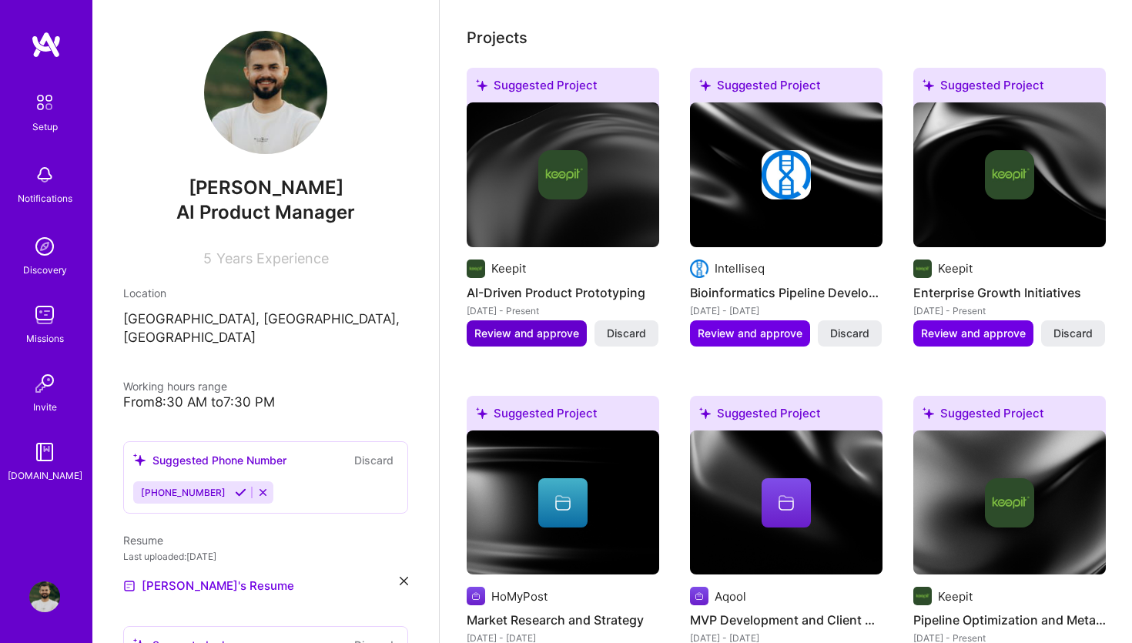
click at [533, 326] on span "Review and approve" at bounding box center [526, 333] width 105 height 15
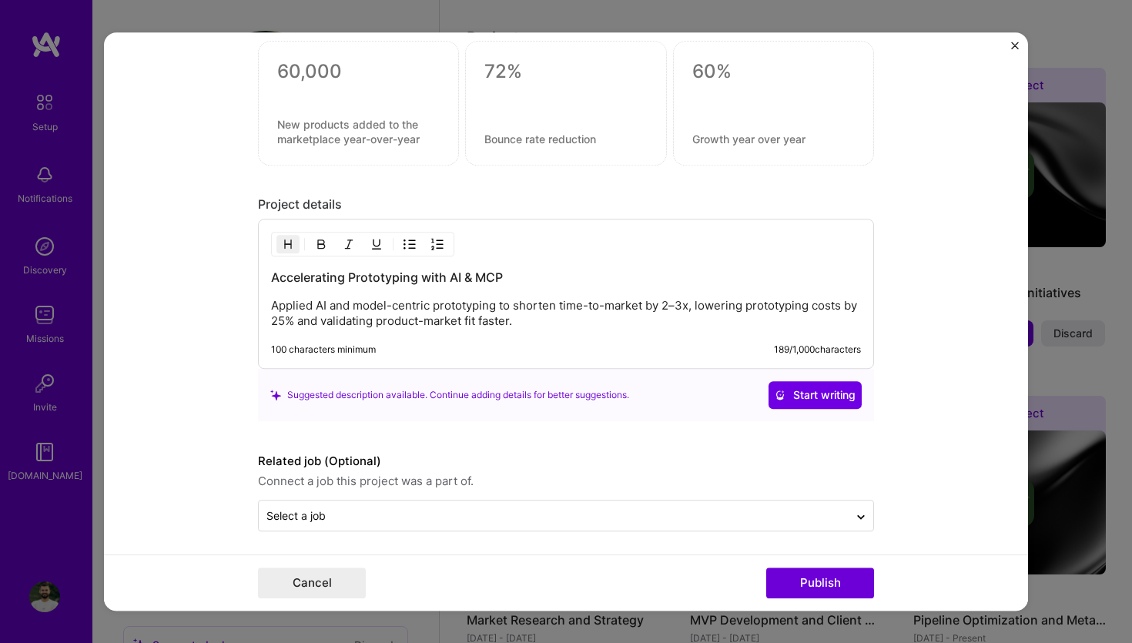
scroll to position [1245, 0]
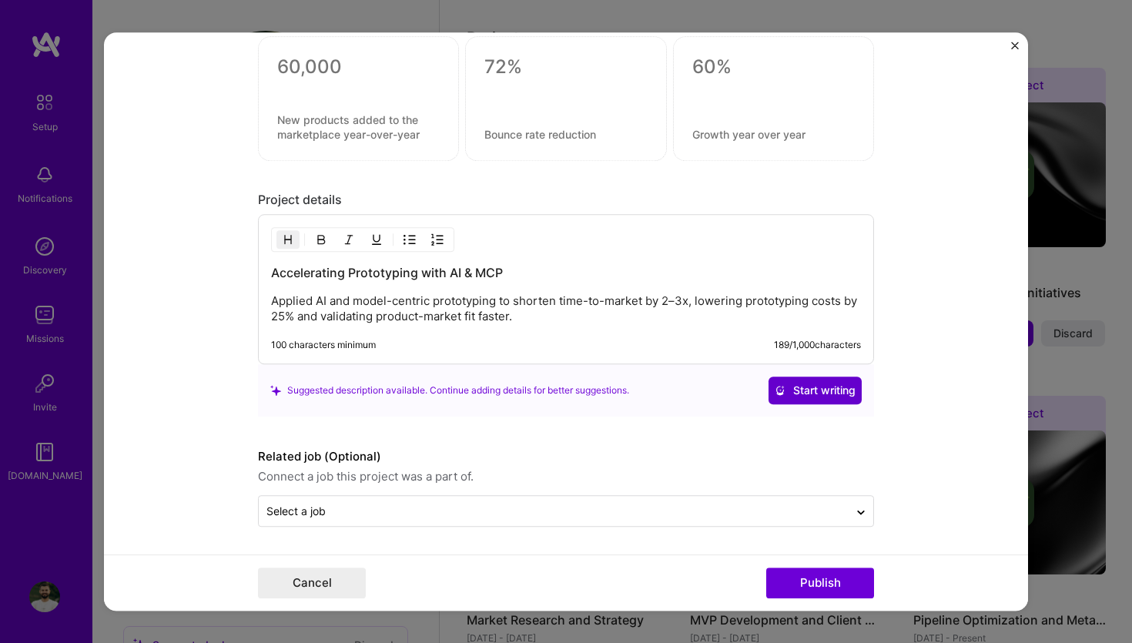
click at [801, 391] on span "Start writing" at bounding box center [814, 390] width 81 height 15
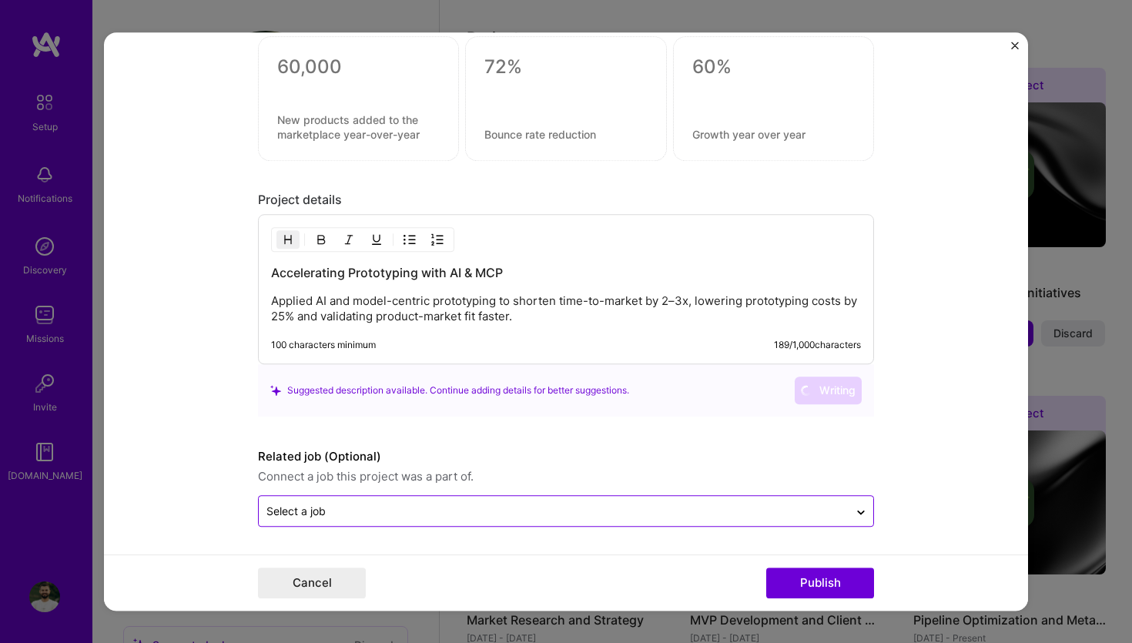
click at [618, 510] on input "text" at bounding box center [553, 511] width 574 height 16
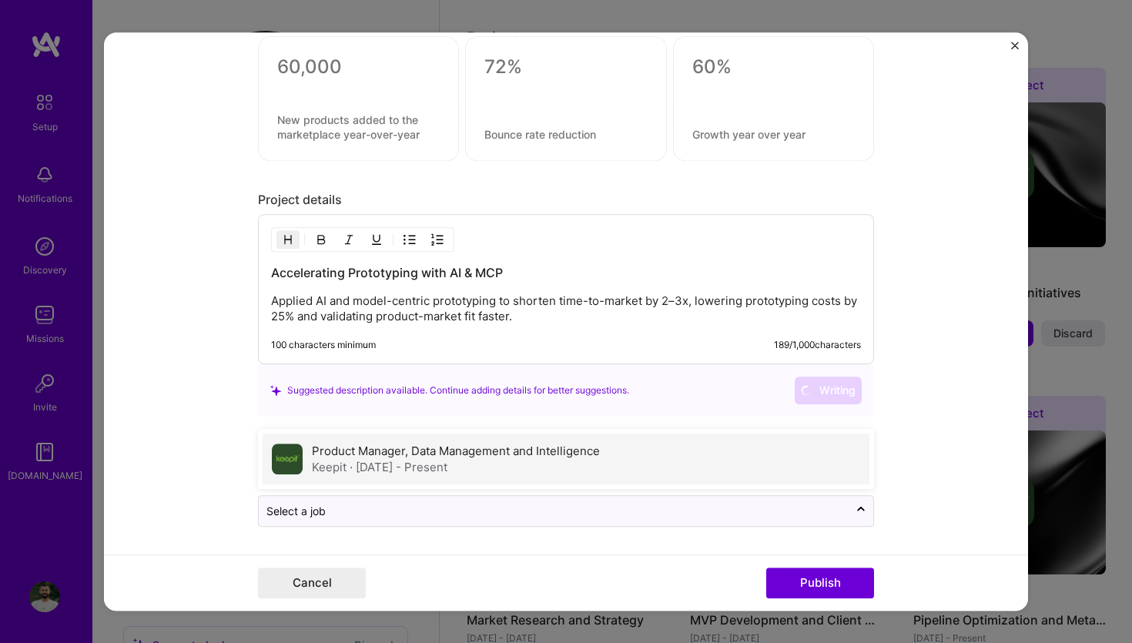
click at [571, 457] on div "Product Manager, Data Management and Intelligence Keepit · [DATE] - Present" at bounding box center [456, 459] width 288 height 32
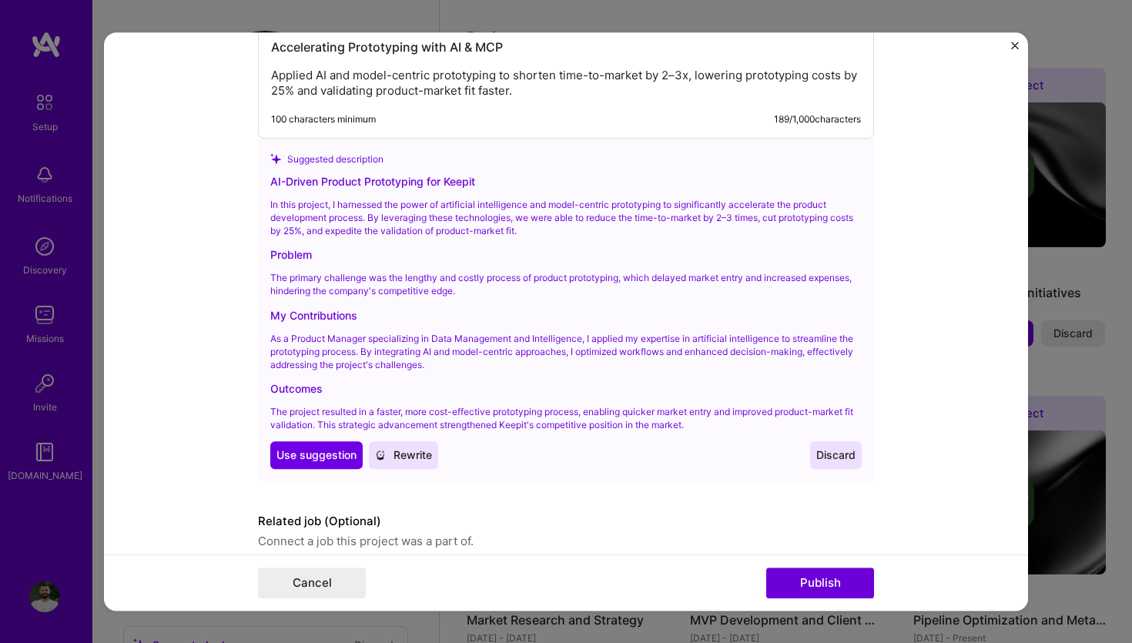
scroll to position [1468, 0]
click at [332, 453] on span "Use suggestion" at bounding box center [316, 455] width 80 height 15
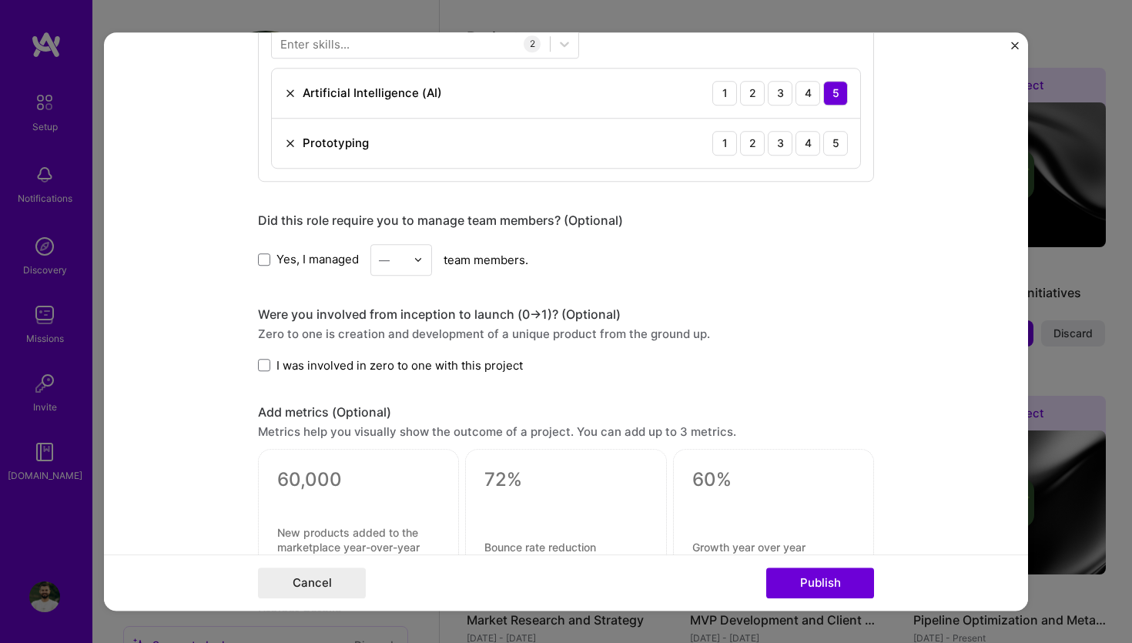
scroll to position [821, 0]
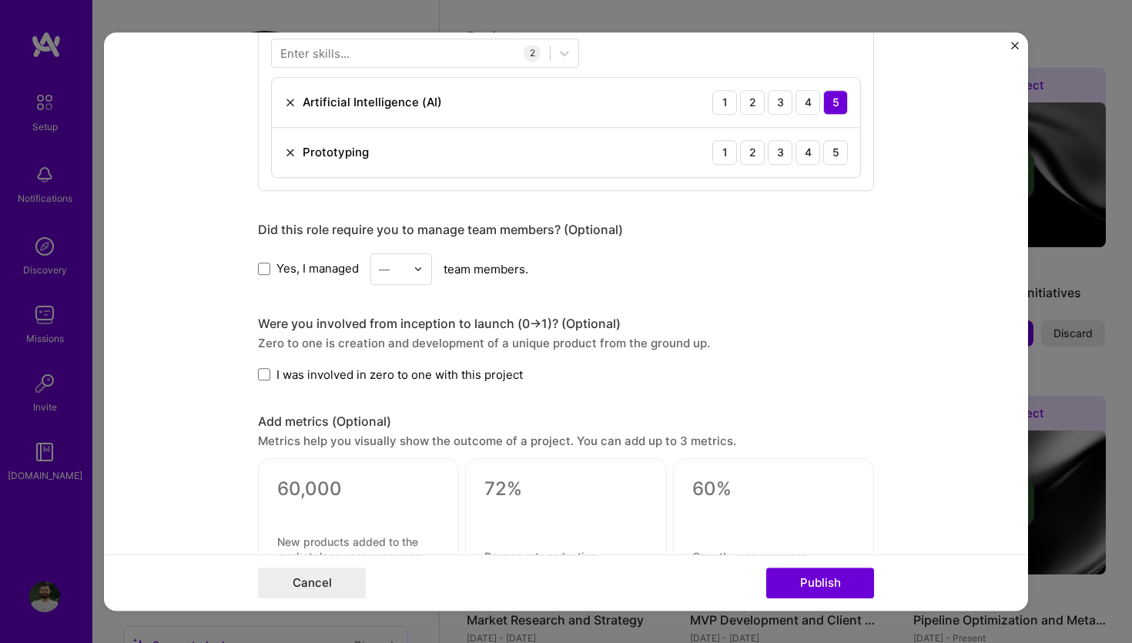
click at [351, 374] on span "I was involved in zero to one with this project" at bounding box center [399, 374] width 246 height 16
click at [0, 0] on input "I was involved in zero to one with this project" at bounding box center [0, 0] width 0 height 0
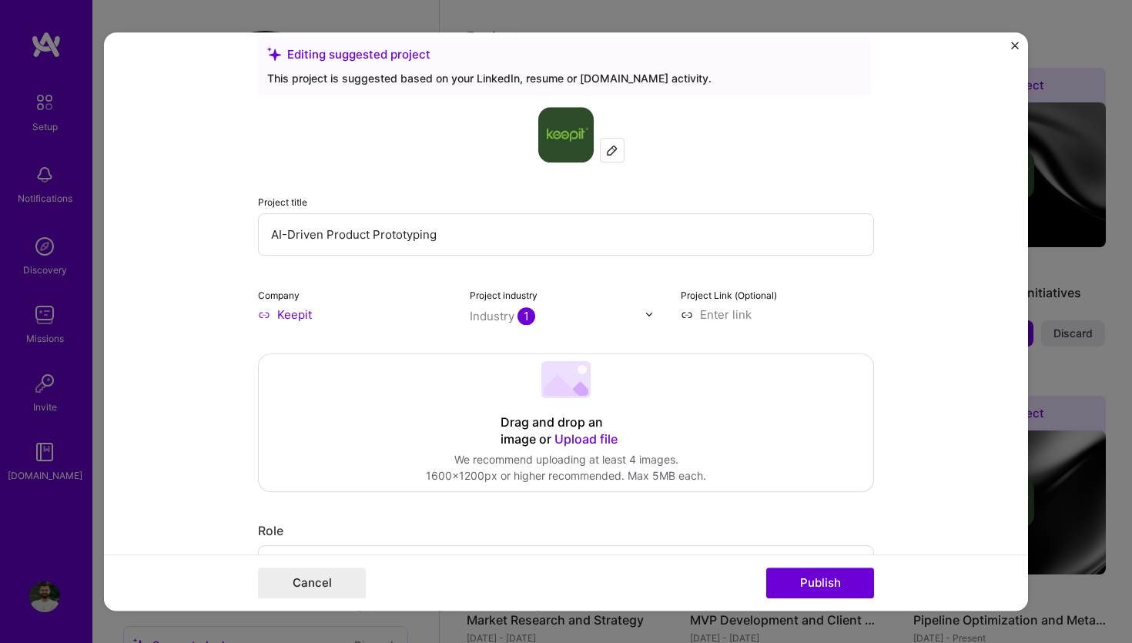
scroll to position [0, 0]
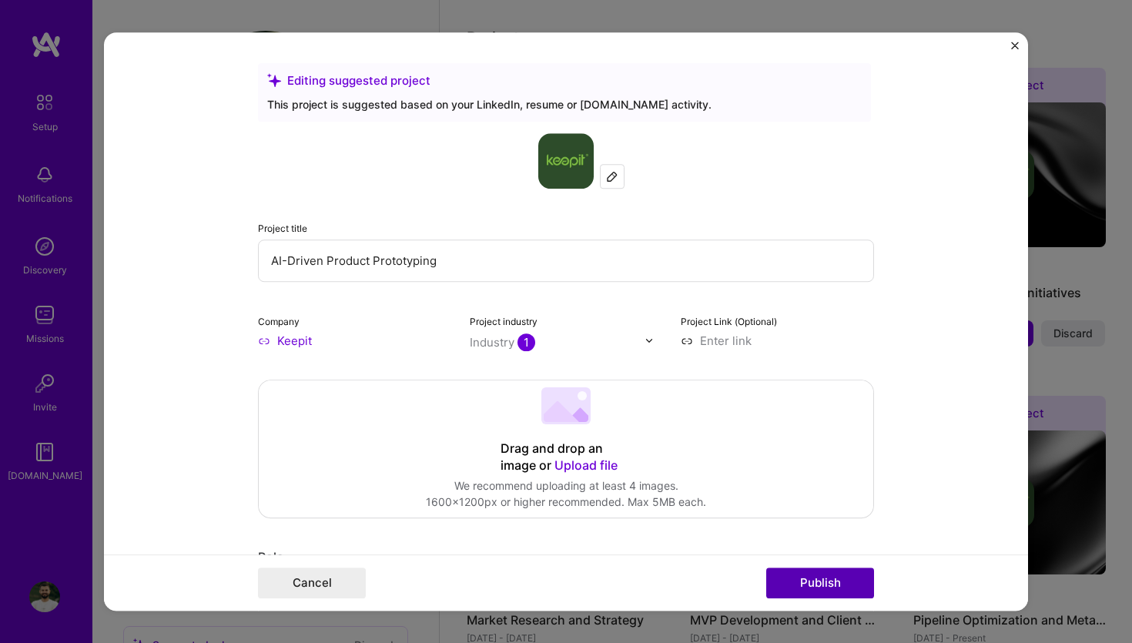
click at [838, 583] on button "Publish" at bounding box center [820, 582] width 108 height 31
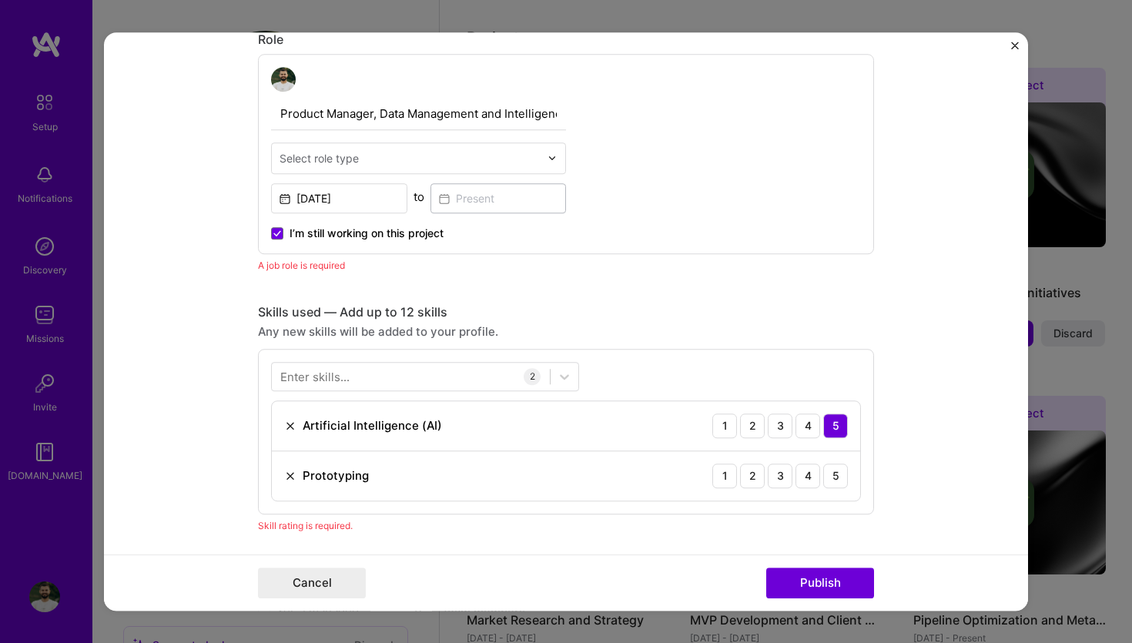
scroll to position [560, 0]
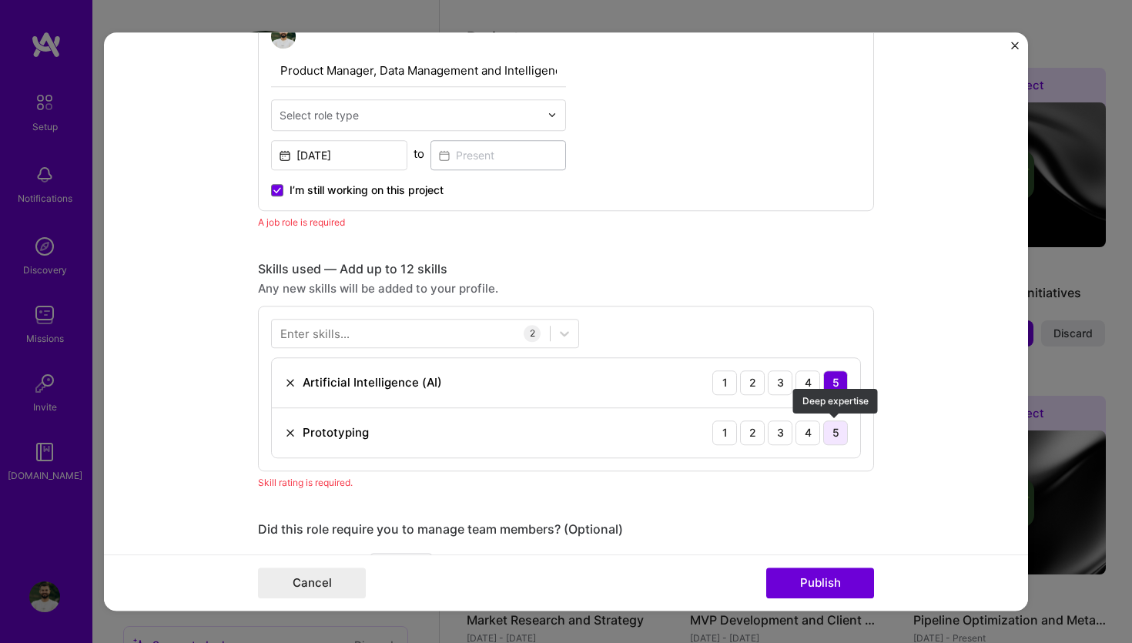
click at [826, 438] on div "5" at bounding box center [835, 432] width 25 height 25
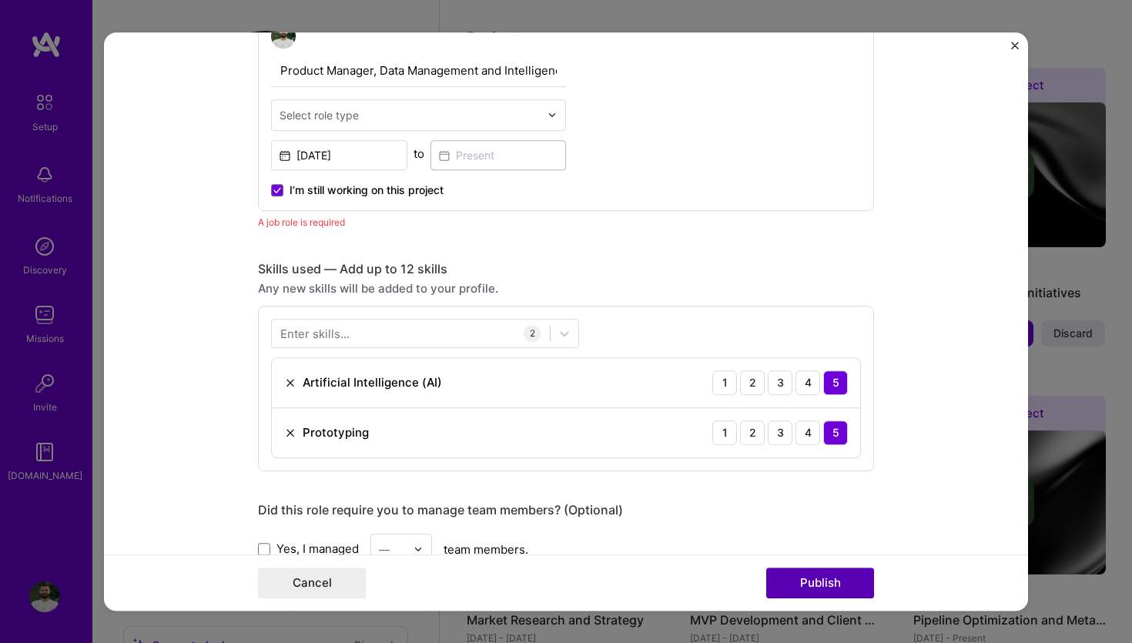
click at [793, 584] on button "Publish" at bounding box center [820, 582] width 108 height 31
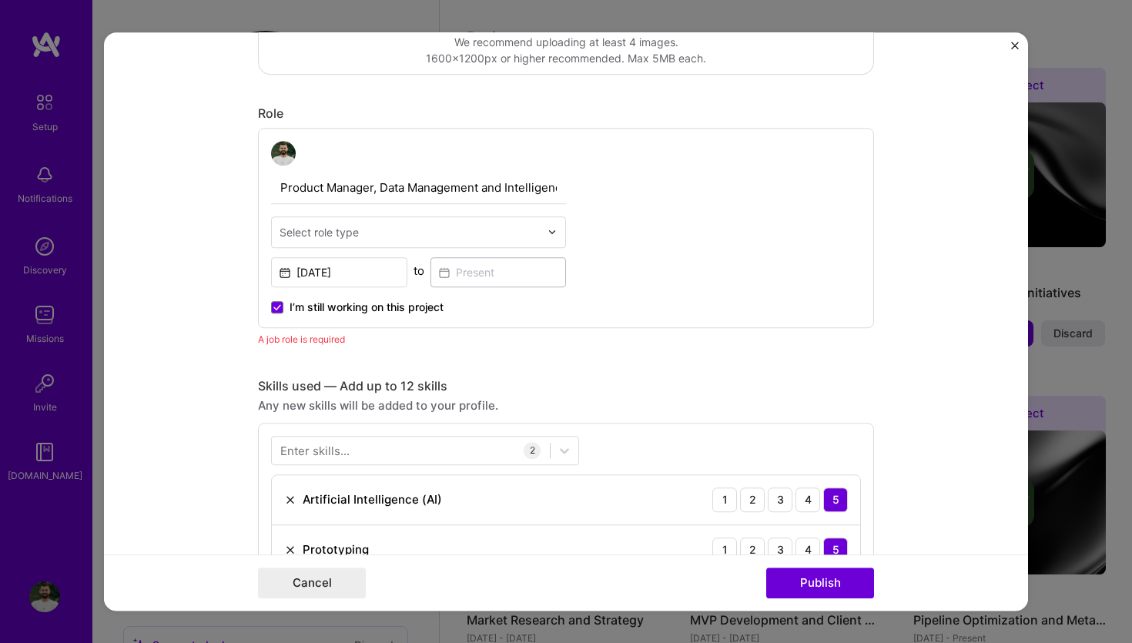
scroll to position [443, 0]
click at [449, 233] on input "text" at bounding box center [409, 233] width 260 height 16
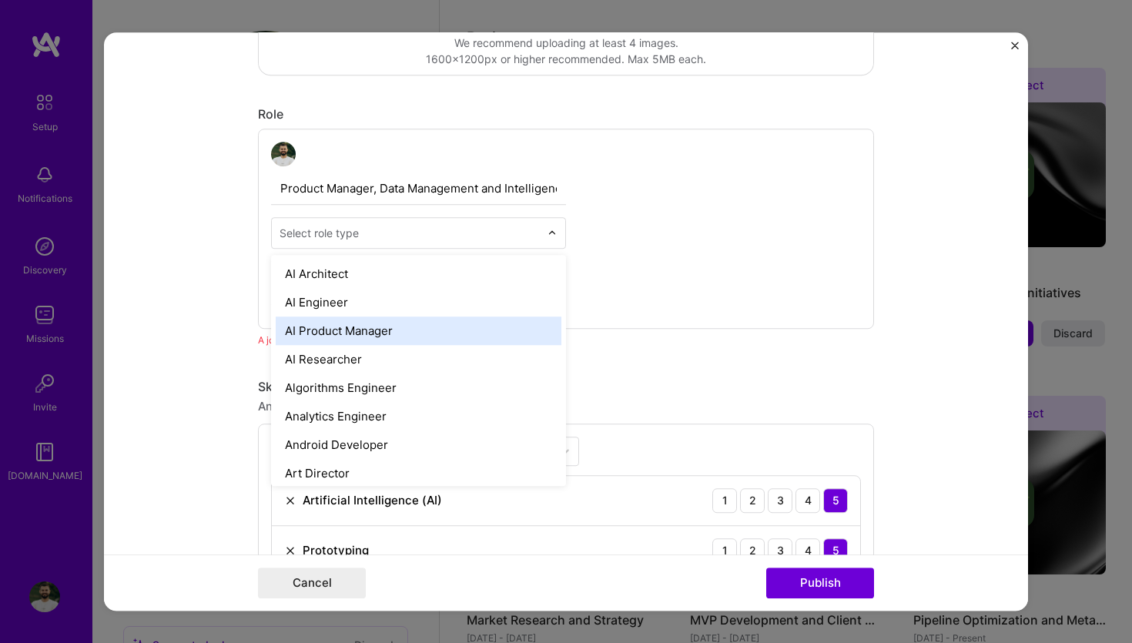
click at [410, 333] on div "AI Product Manager" at bounding box center [419, 330] width 286 height 28
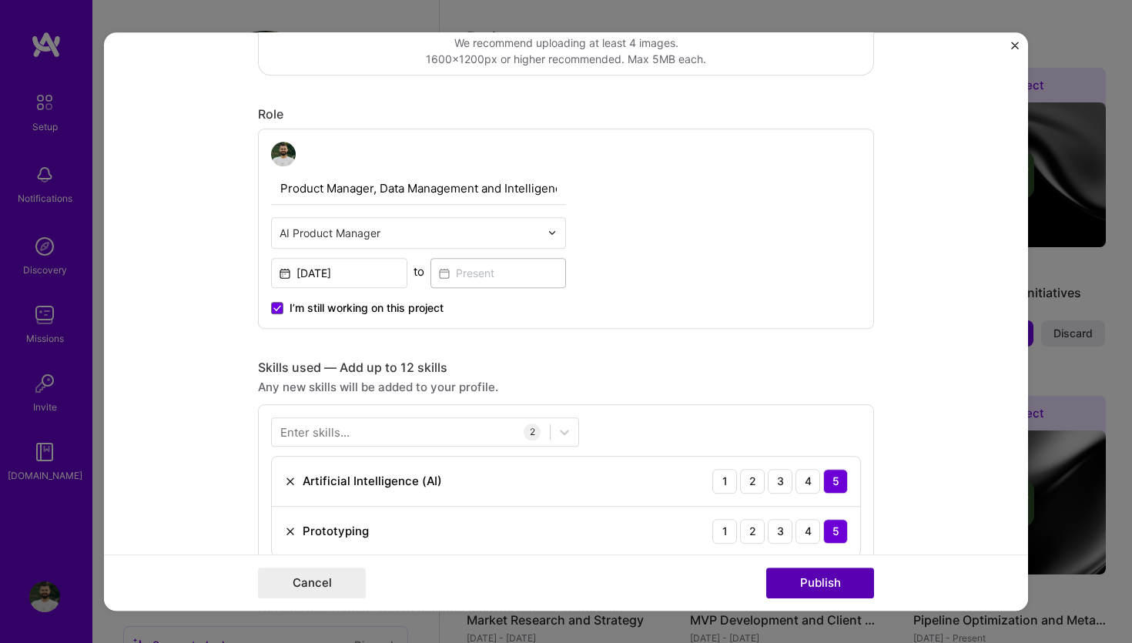
click at [777, 576] on button "Publish" at bounding box center [820, 582] width 108 height 31
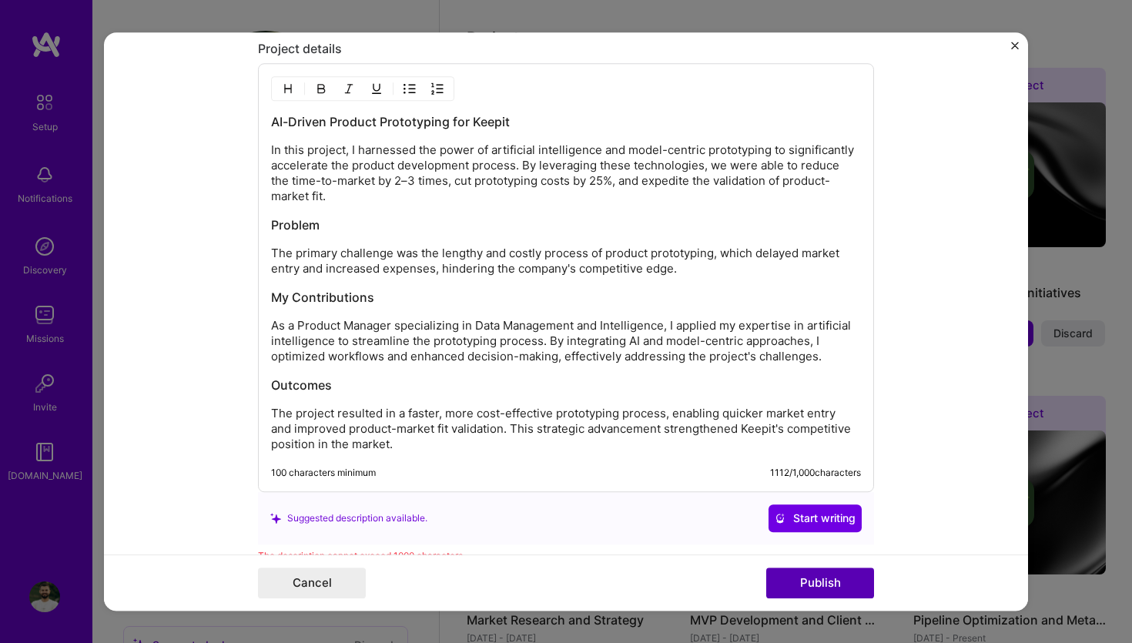
scroll to position [1403, 0]
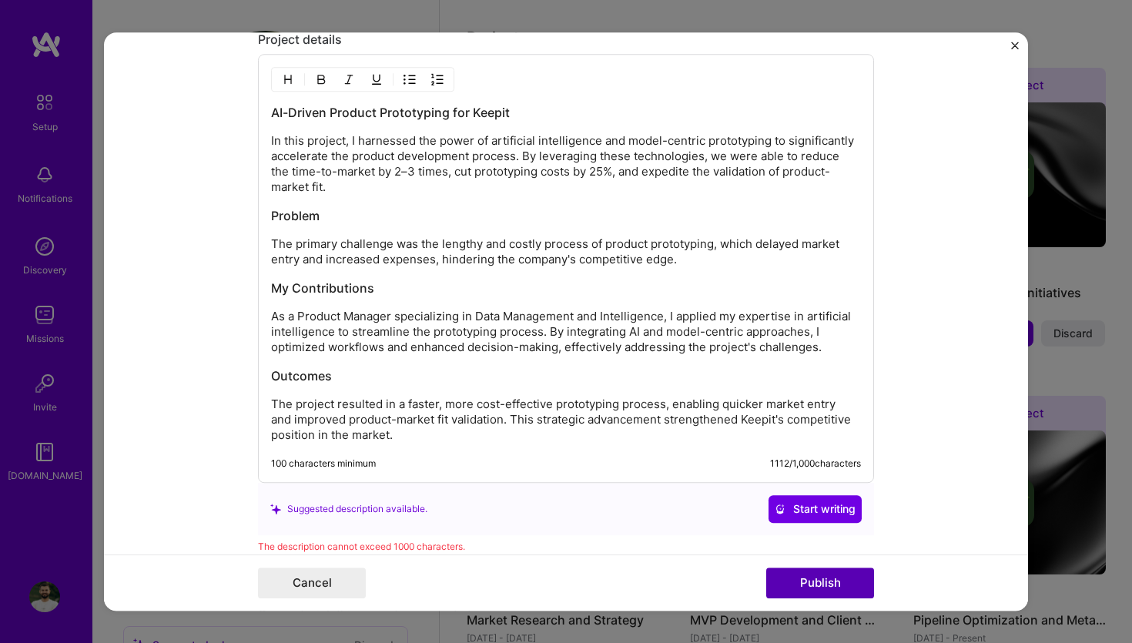
click at [801, 584] on button "Publish" at bounding box center [820, 582] width 108 height 31
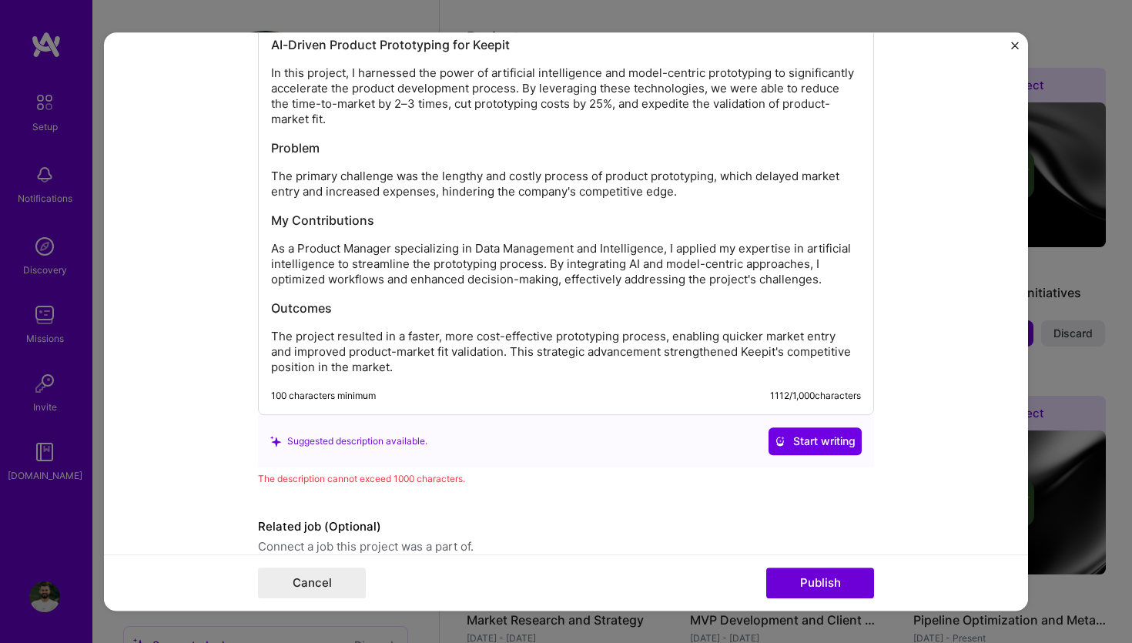
scroll to position [1371, 0]
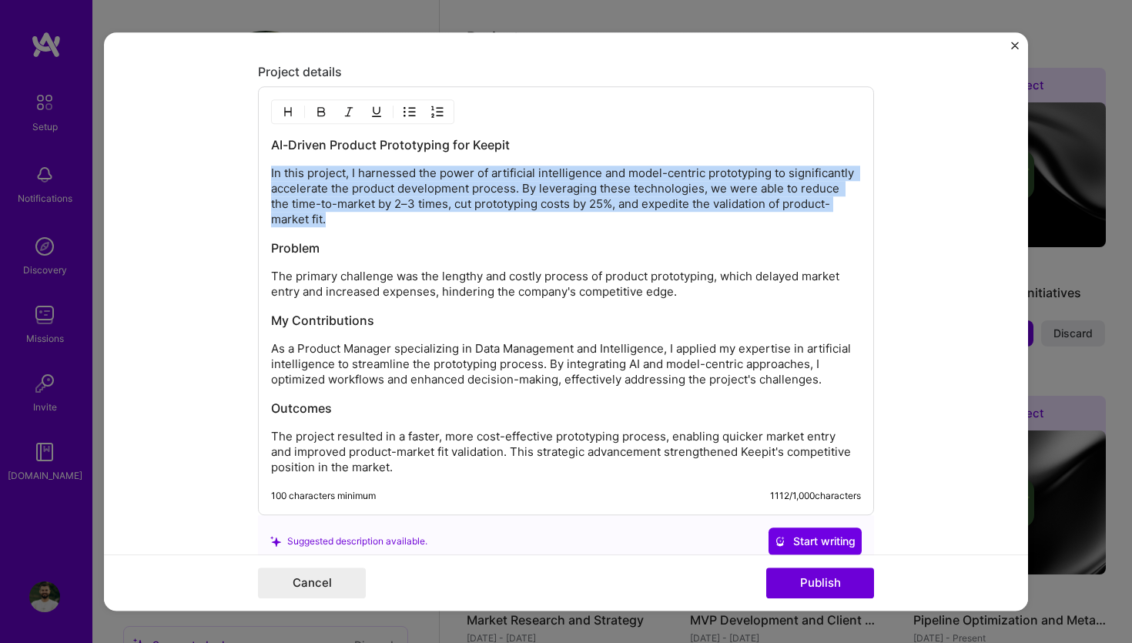
drag, startPoint x: 368, startPoint y: 226, endPoint x: 243, endPoint y: 165, distance: 138.7
click at [243, 165] on form "Editing suggested project This project is suggested based on your LinkedIn, res…" at bounding box center [566, 321] width 924 height 579
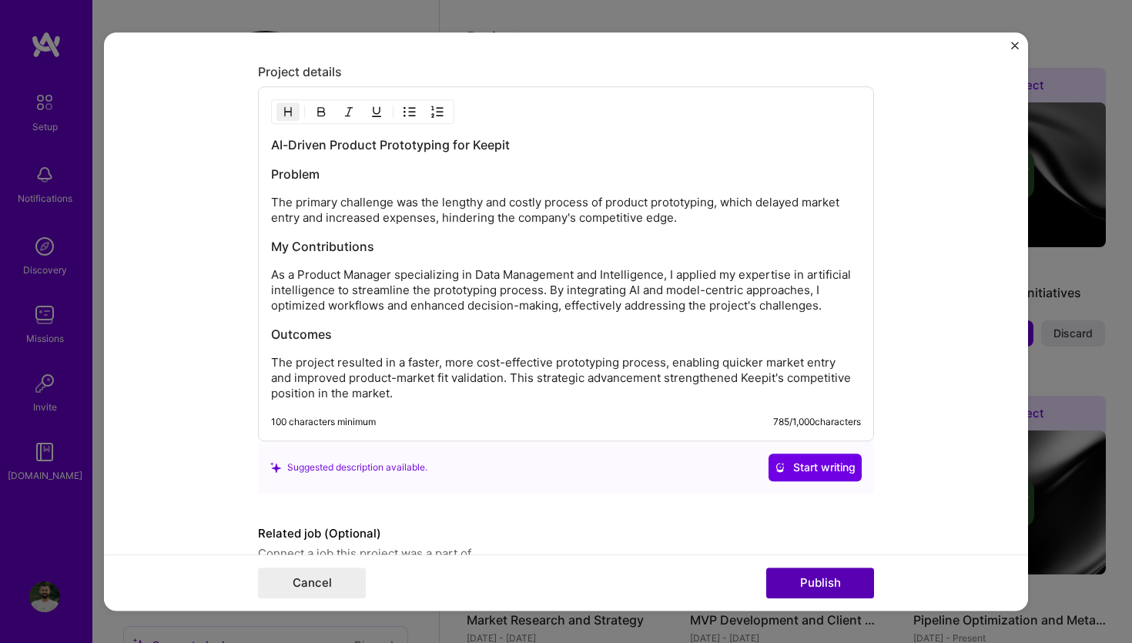
click at [799, 580] on button "Publish" at bounding box center [820, 582] width 108 height 31
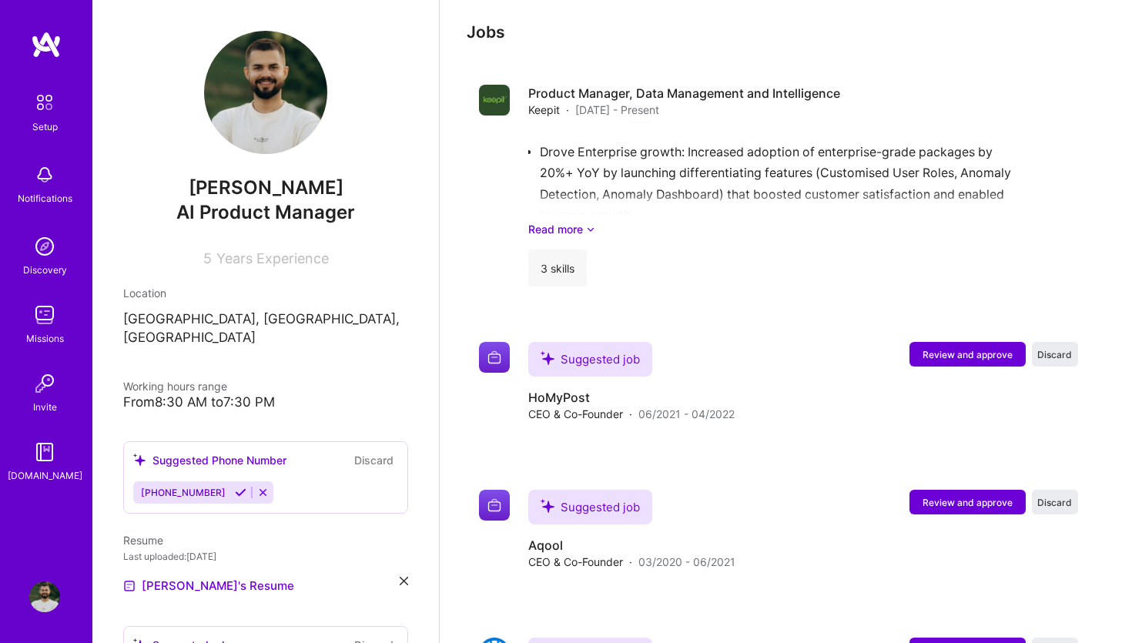
scroll to position [1715, 0]
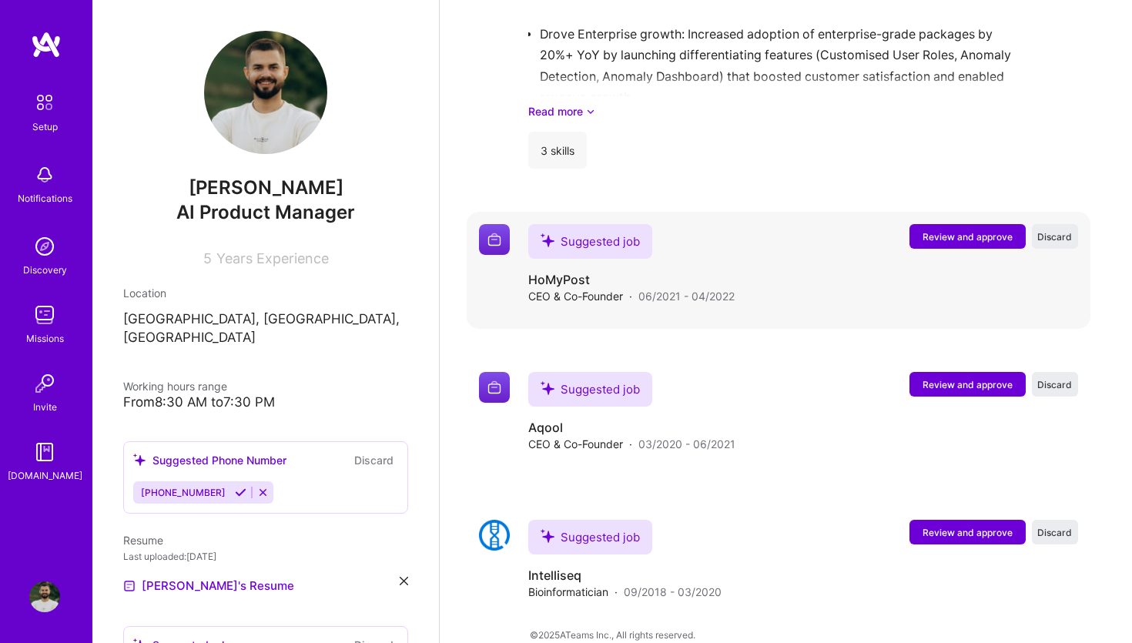
click at [994, 224] on button "Review and approve" at bounding box center [967, 236] width 116 height 25
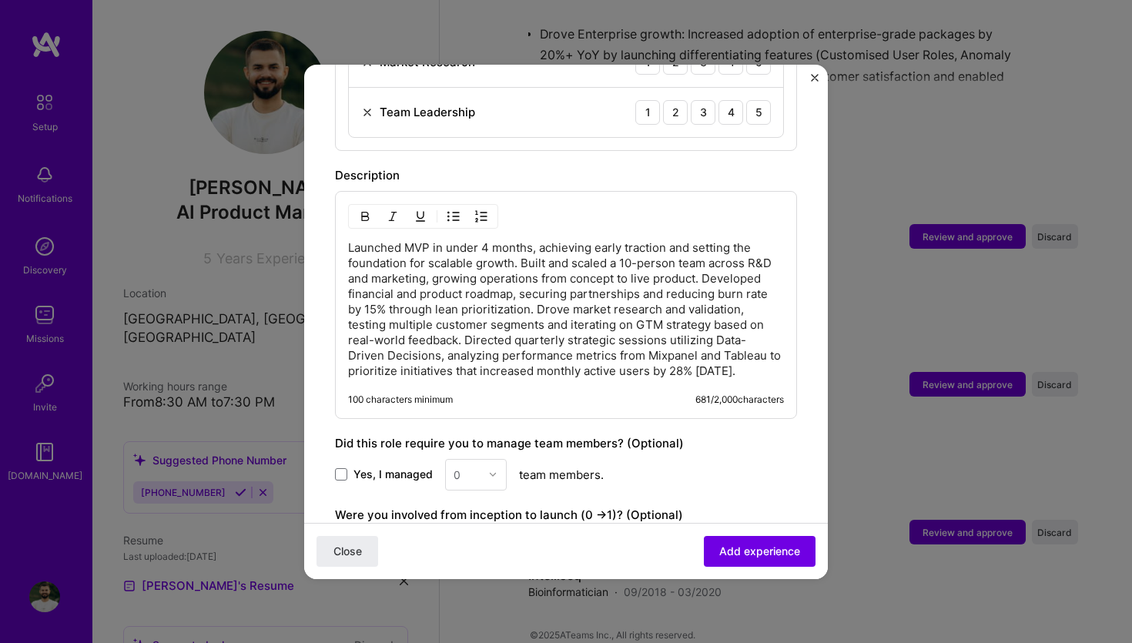
scroll to position [674, 0]
click at [349, 242] on p "Launched MVP in under 4 months, achieving early traction and setting the founda…" at bounding box center [566, 311] width 436 height 139
click at [456, 209] on button "button" at bounding box center [453, 218] width 23 height 18
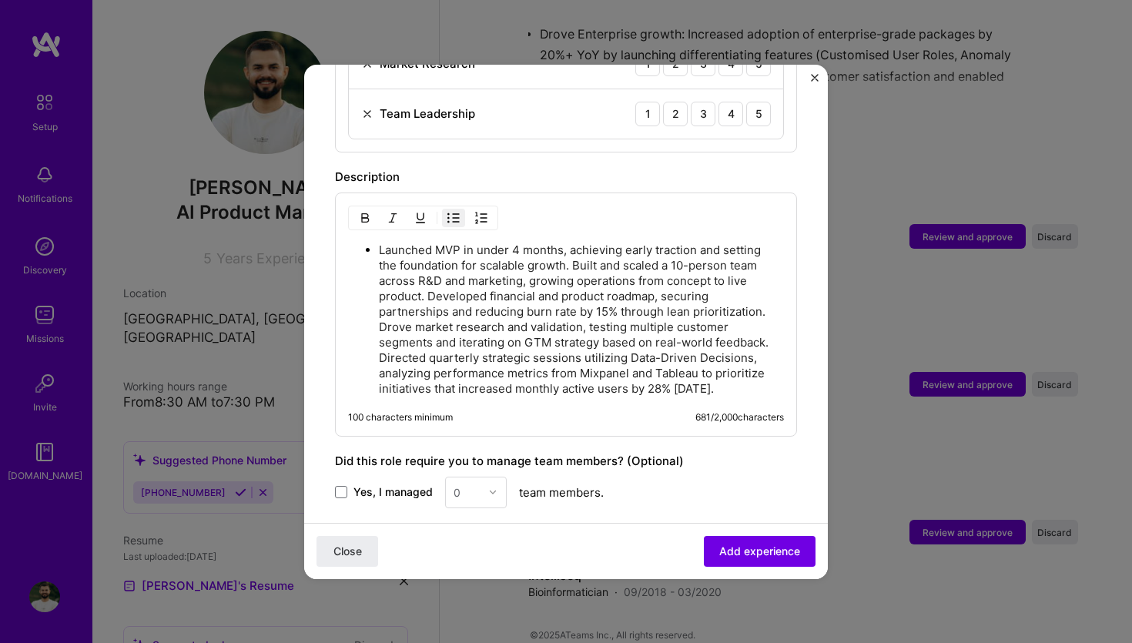
click at [575, 249] on p "Launched MVP in under 4 months, achieving early traction and setting the founda…" at bounding box center [581, 319] width 405 height 154
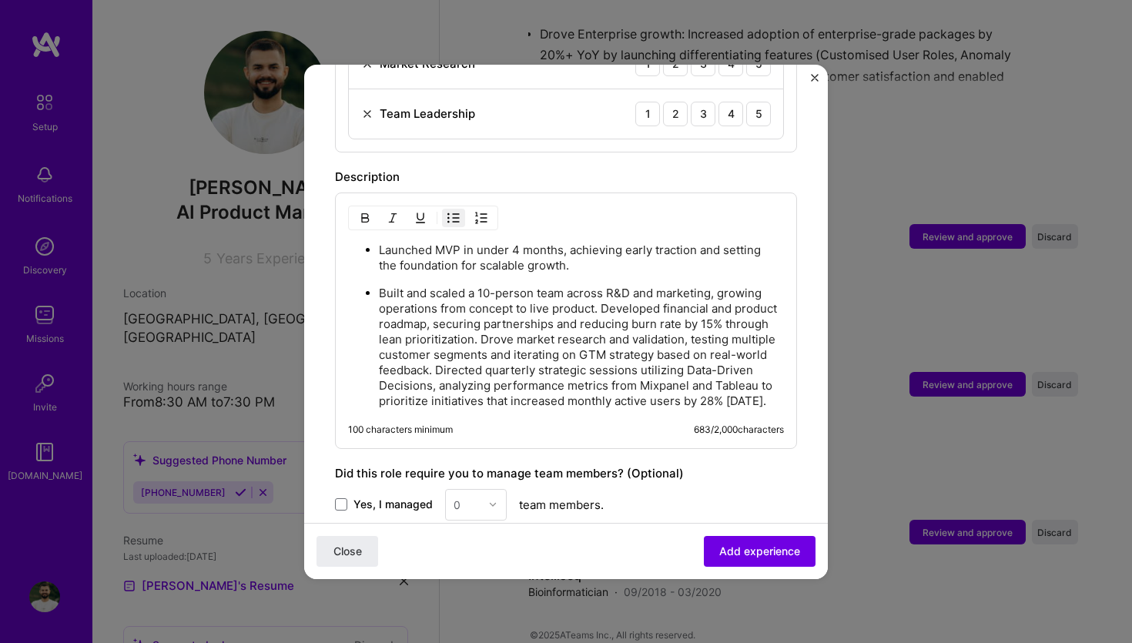
click at [602, 289] on p "Built and scaled a 10-person team across R&D and marketing, growing operations …" at bounding box center [581, 347] width 405 height 123
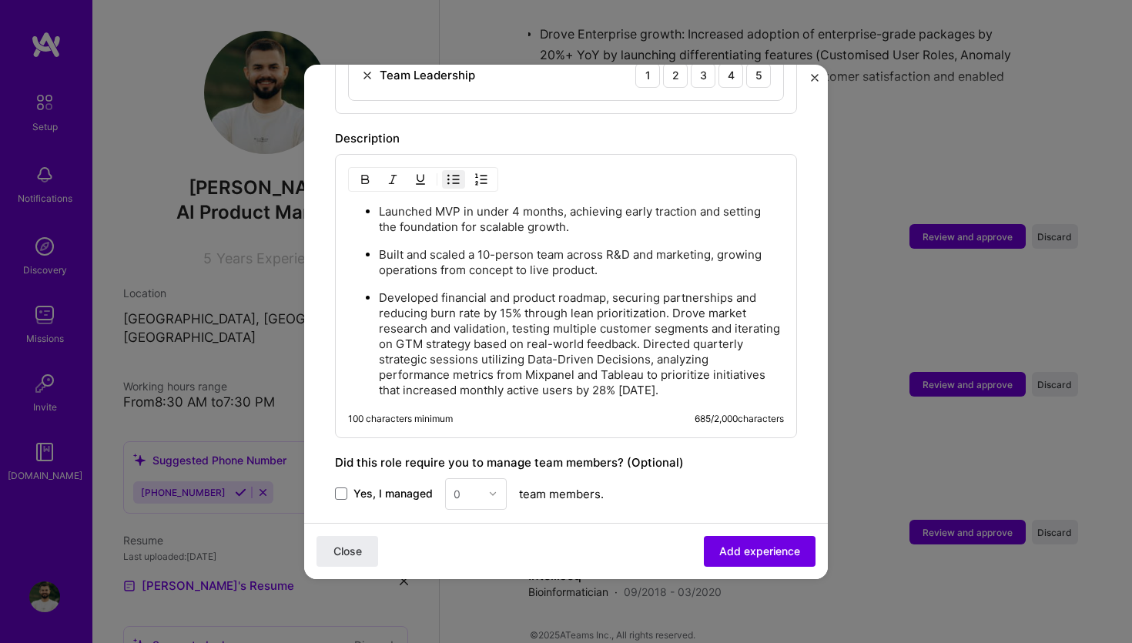
scroll to position [714, 0]
click at [672, 296] on p "Developed financial and product roadmap, securing partnerships and reducing bur…" at bounding box center [581, 343] width 405 height 108
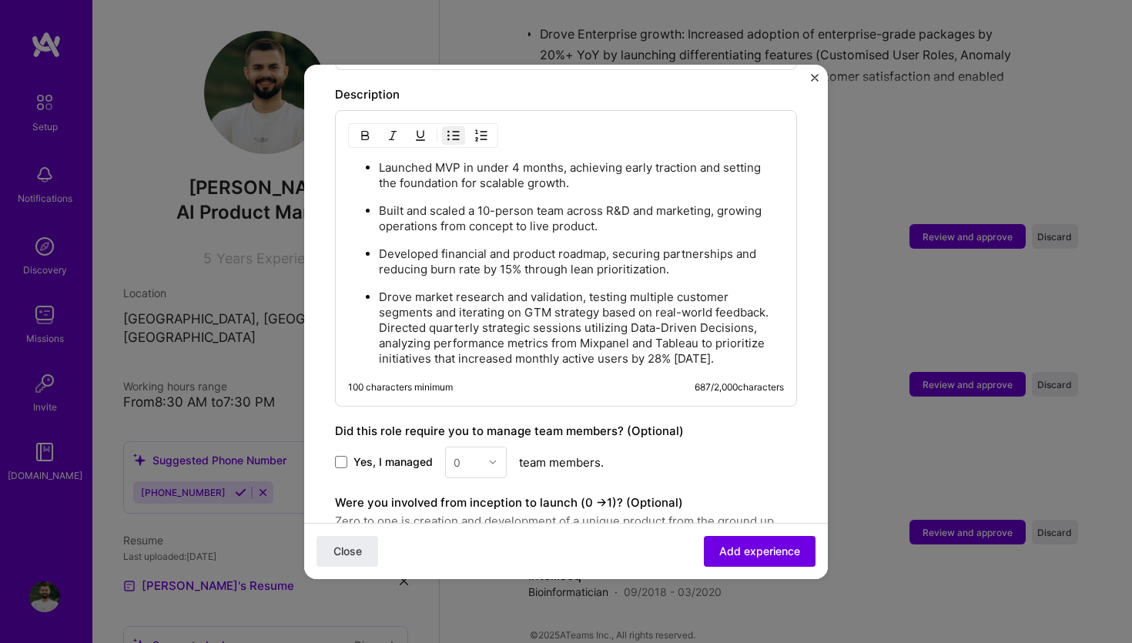
scroll to position [757, 0]
click at [383, 311] on p "Drove market research and validation, testing multiple customer segments and it…" at bounding box center [581, 327] width 405 height 77
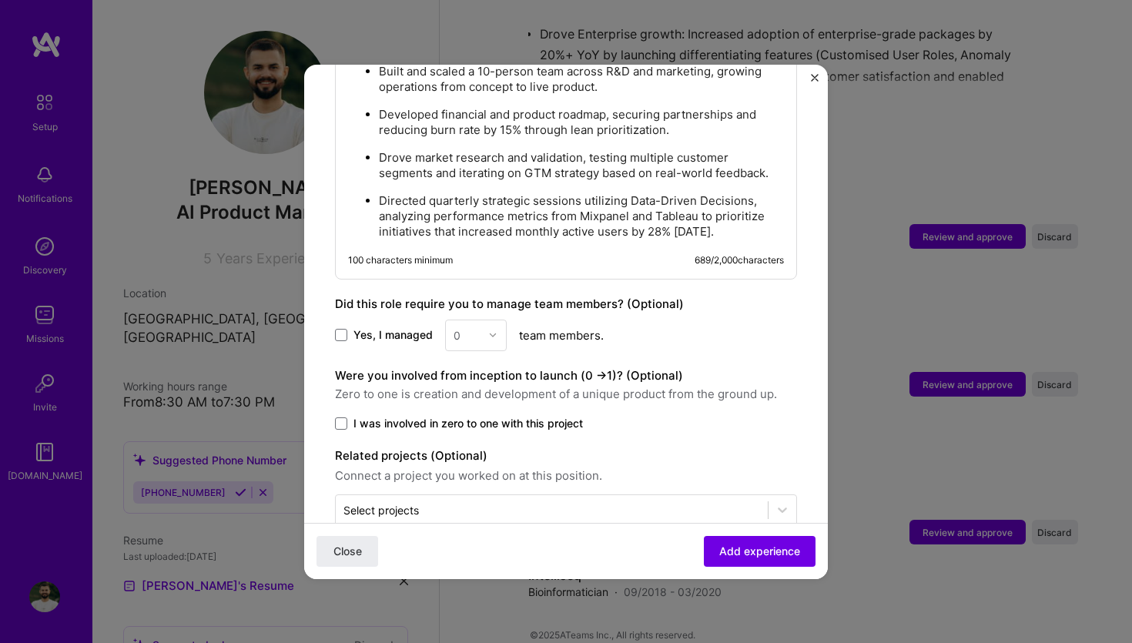
scroll to position [911, 0]
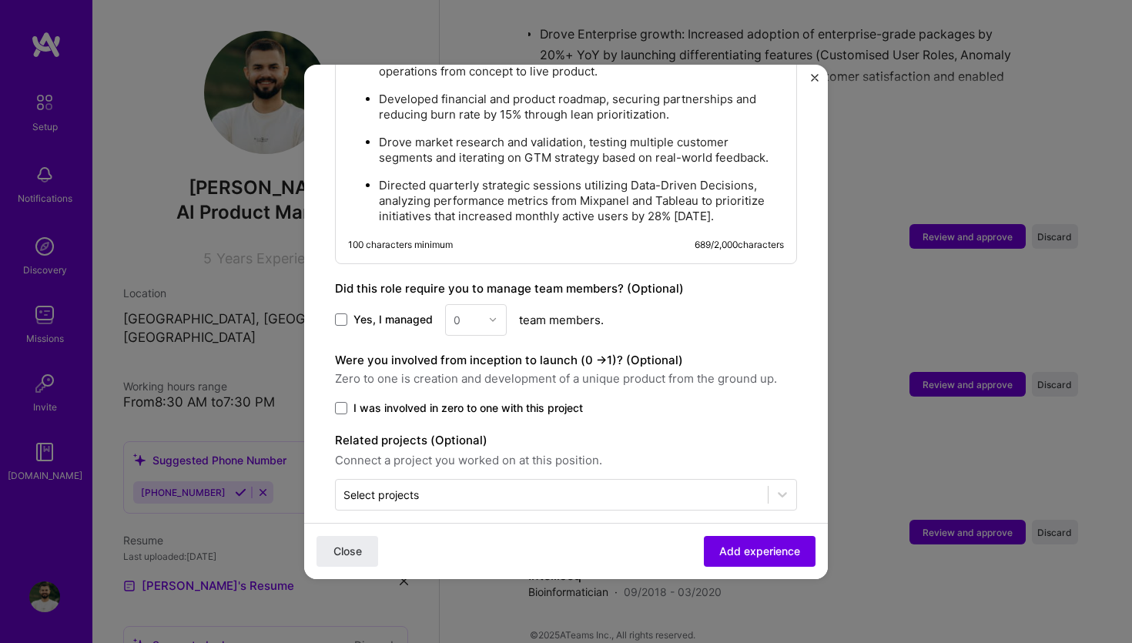
click at [343, 402] on span at bounding box center [341, 408] width 12 height 12
click at [0, 0] on input "I was involved in zero to one with this project" at bounding box center [0, 0] width 0 height 0
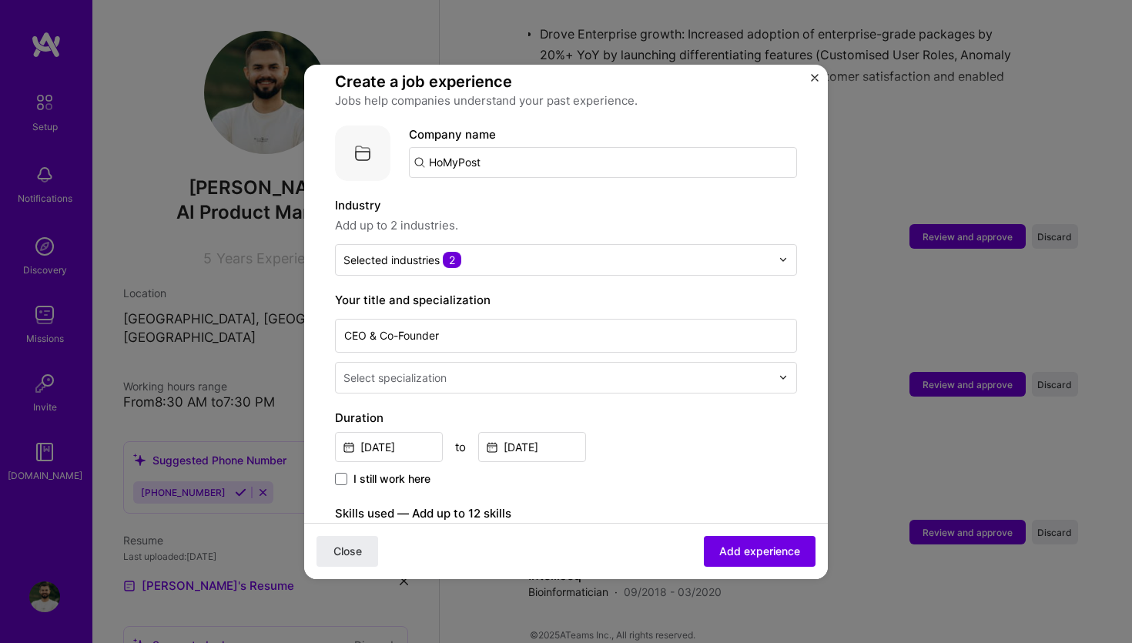
scroll to position [105, 0]
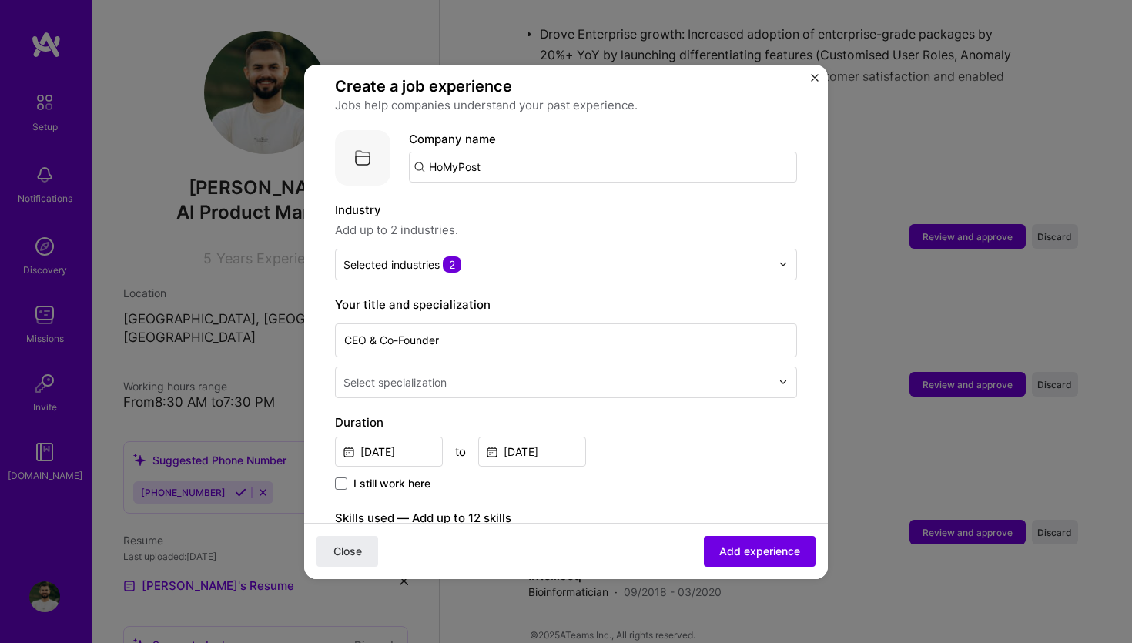
click at [453, 374] on input "text" at bounding box center [558, 382] width 430 height 16
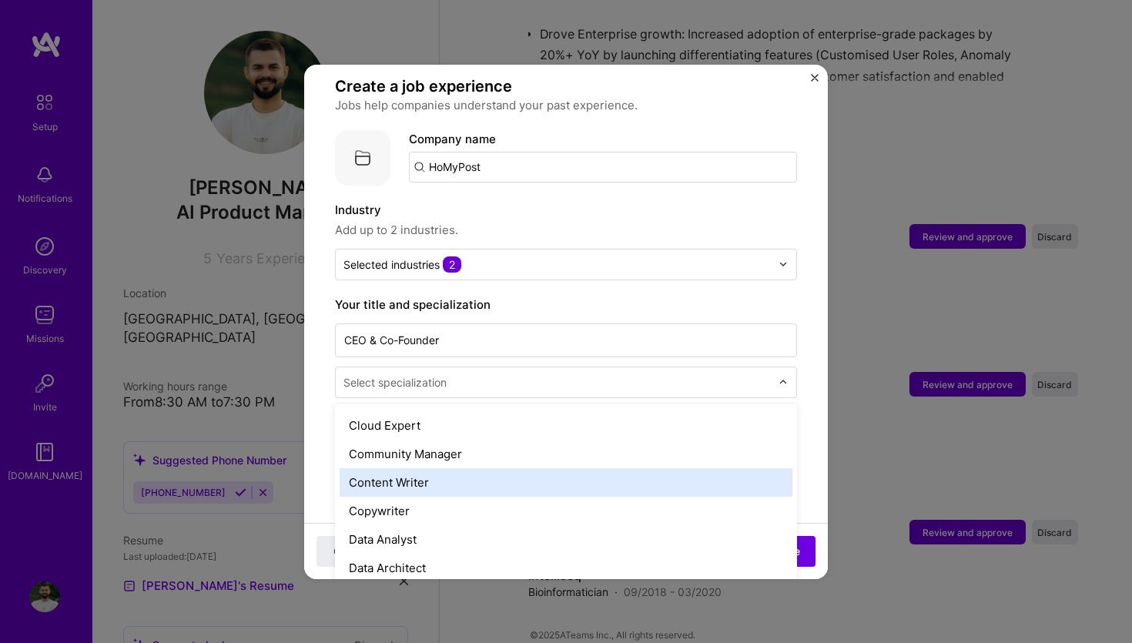
scroll to position [0, 0]
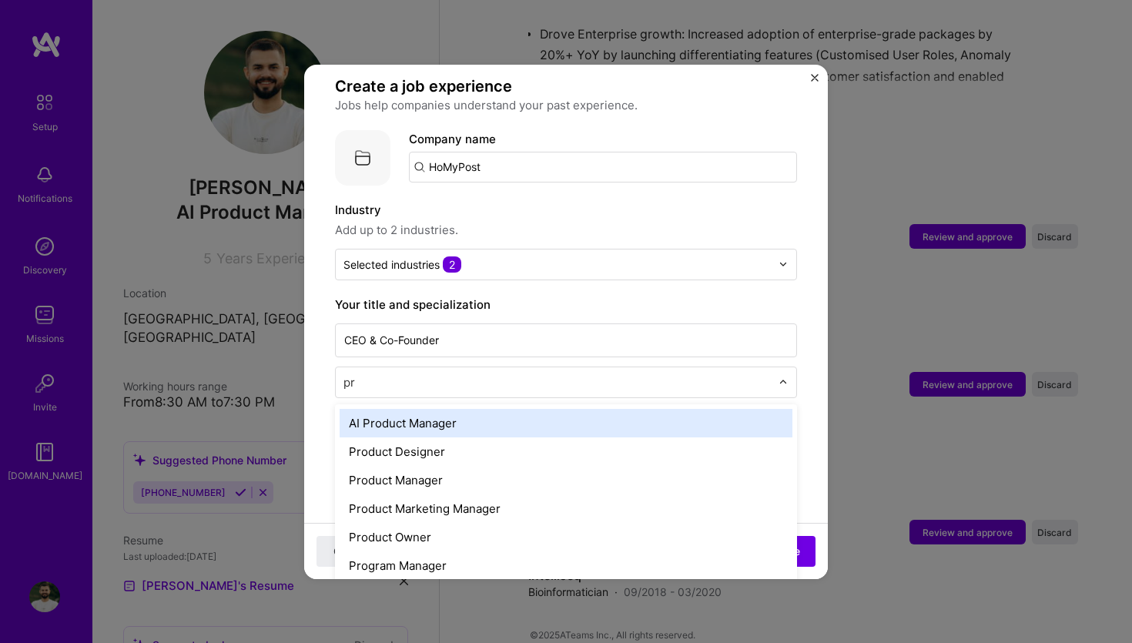
type input "pro"
click at [477, 409] on div "AI Product Manager" at bounding box center [565, 423] width 453 height 28
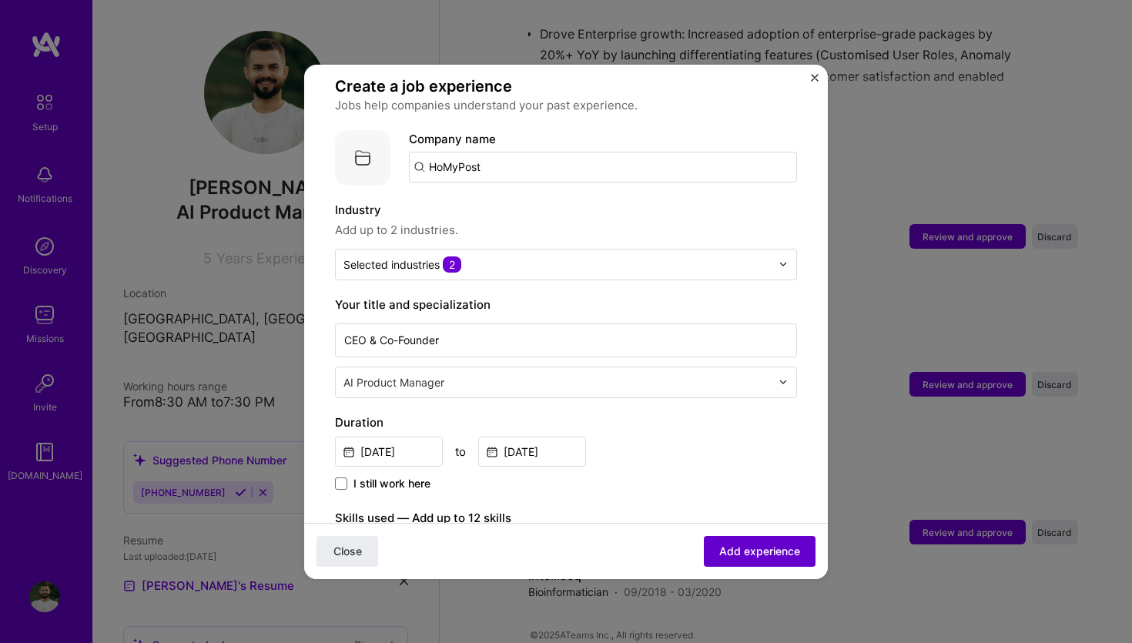
click at [775, 541] on button "Add experience" at bounding box center [760, 550] width 112 height 31
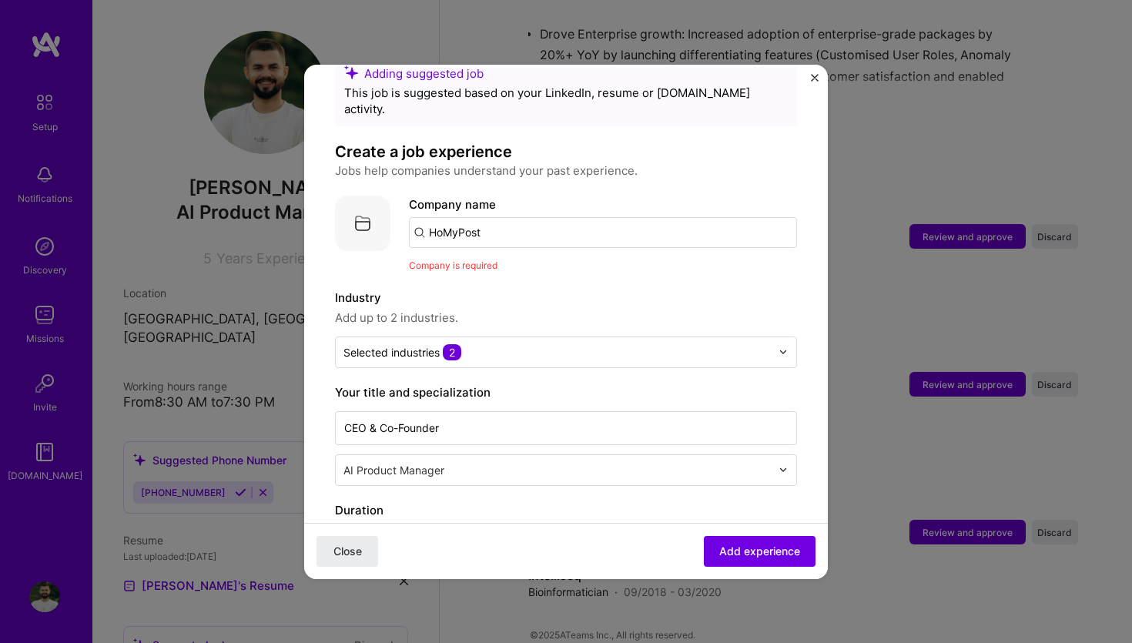
scroll to position [9, 0]
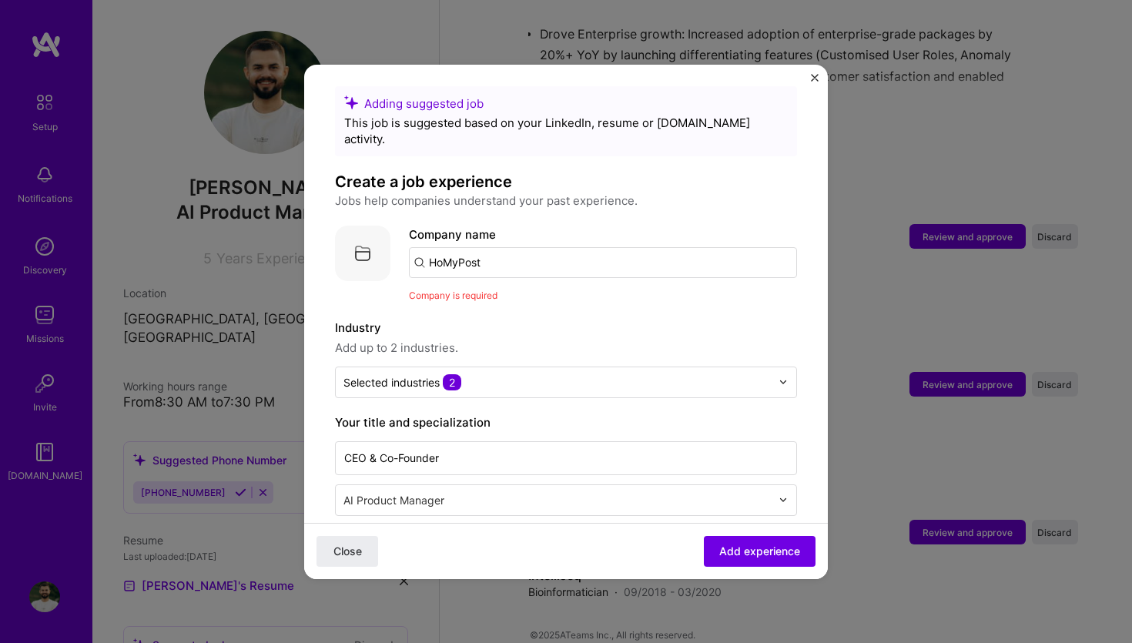
click at [542, 247] on input "HoMyPost" at bounding box center [603, 262] width 388 height 31
click at [541, 248] on input "HoMyPost" at bounding box center [603, 262] width 388 height 31
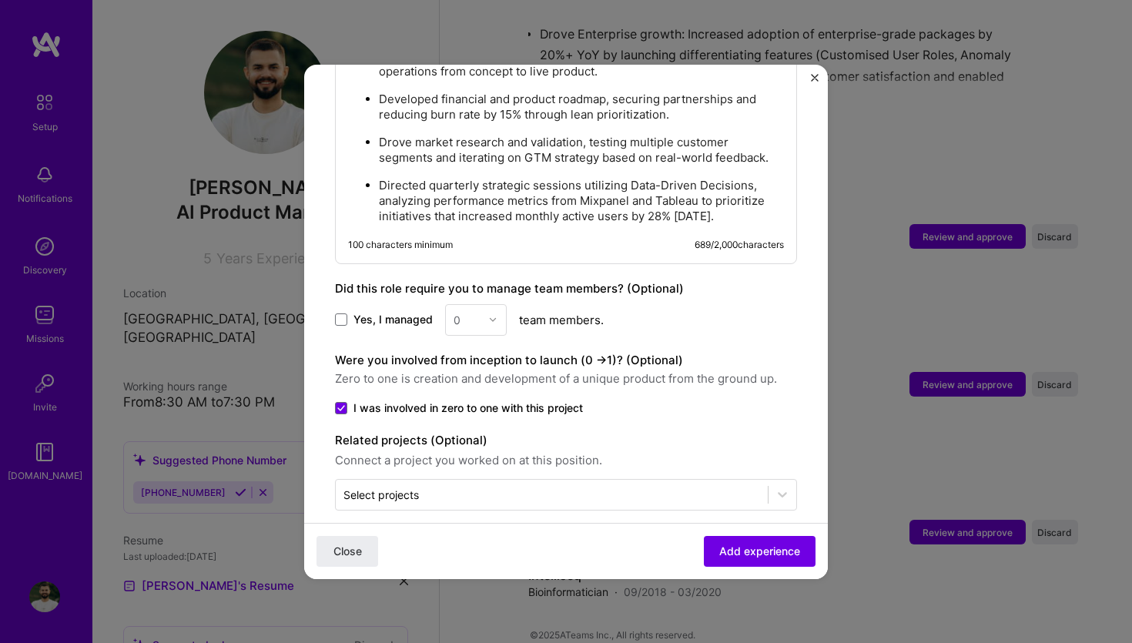
scroll to position [921, 0]
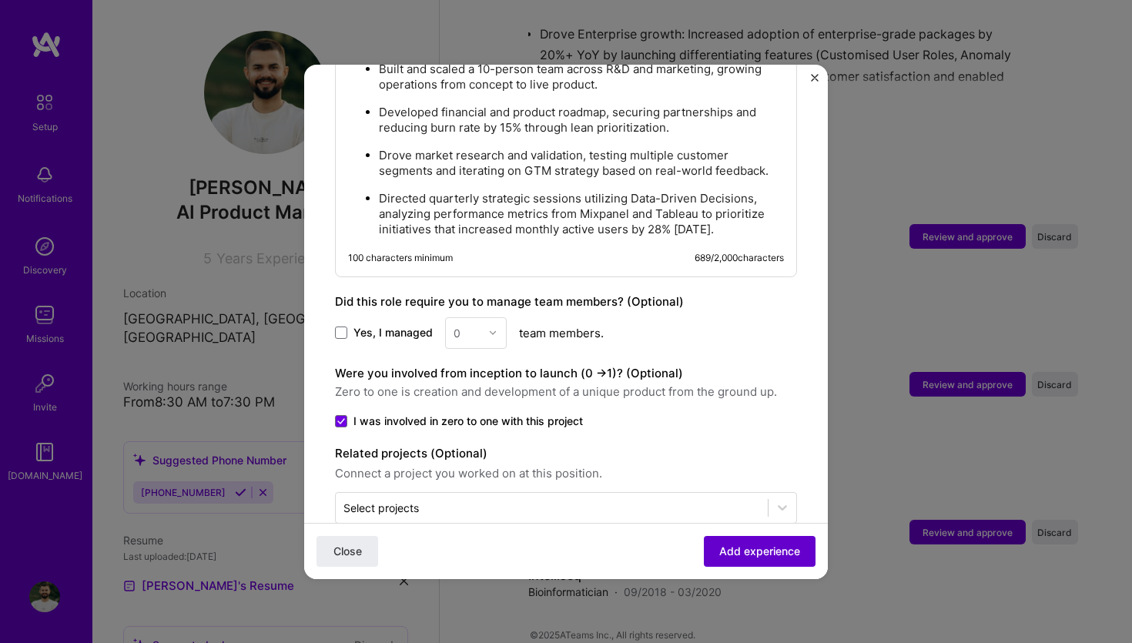
click at [754, 565] on button "Add experience" at bounding box center [760, 550] width 112 height 31
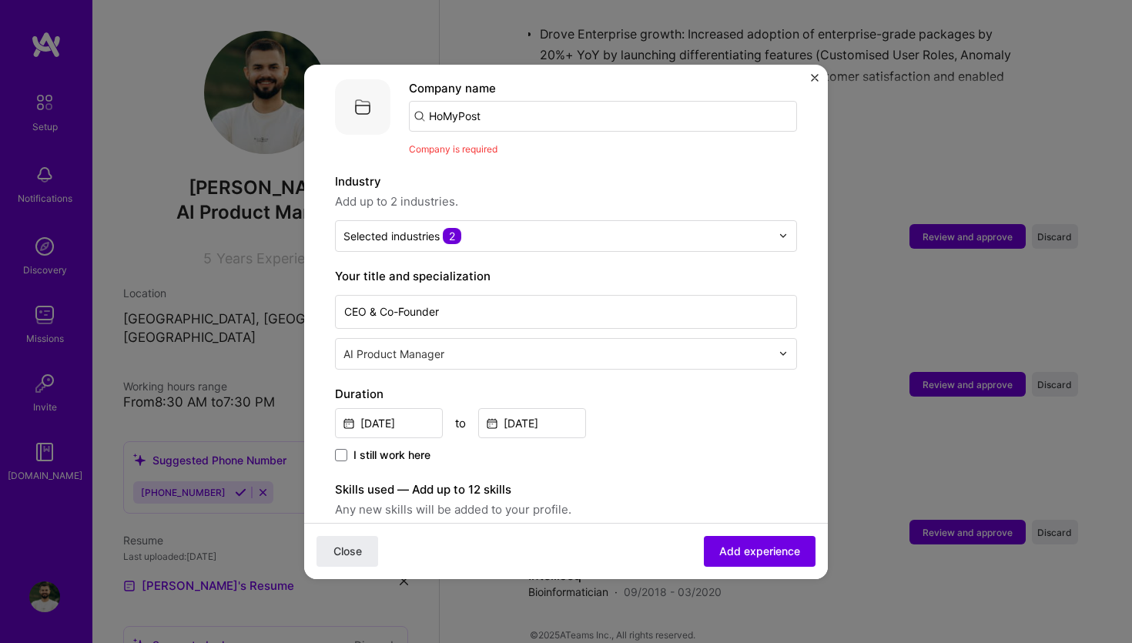
scroll to position [154, 0]
click at [517, 102] on input "HoMyPost" at bounding box center [603, 117] width 388 height 31
click at [369, 91] on img at bounding box center [362, 108] width 55 height 55
click at [459, 145] on span "Company is required" at bounding box center [453, 151] width 89 height 12
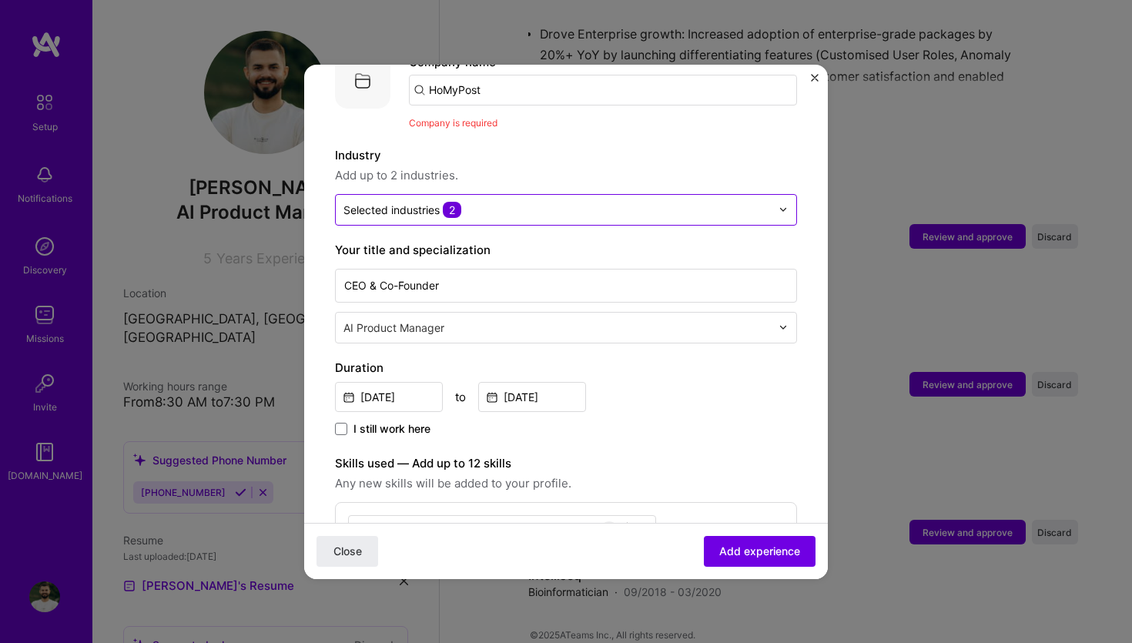
scroll to position [179, 0]
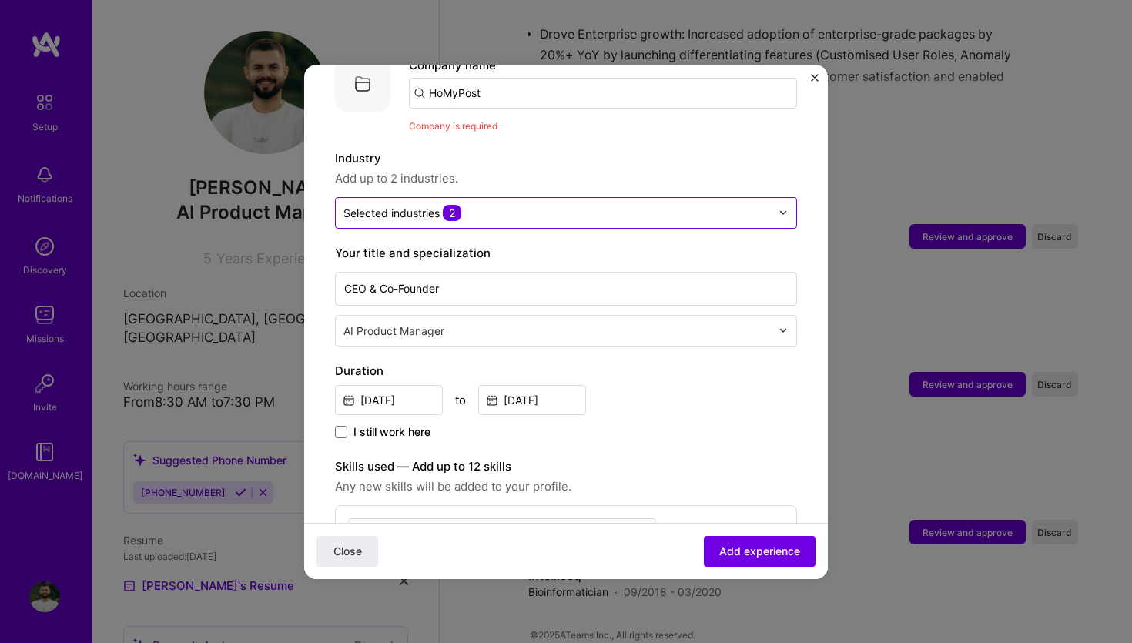
click at [561, 205] on input "text" at bounding box center [556, 213] width 427 height 16
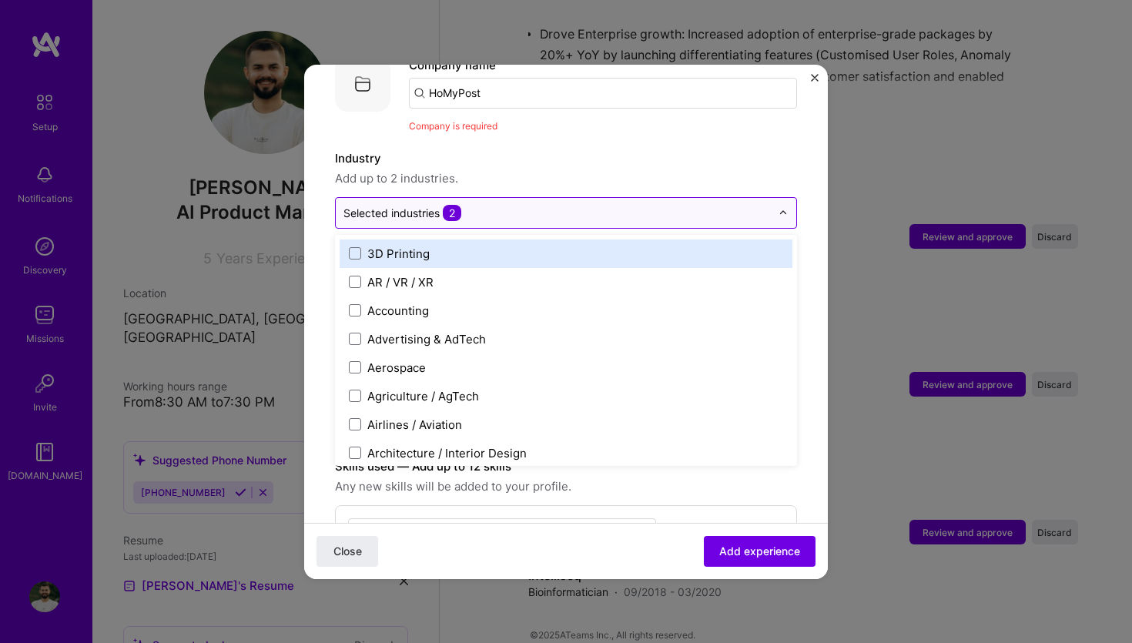
click at [561, 205] on input "text" at bounding box center [556, 213] width 427 height 16
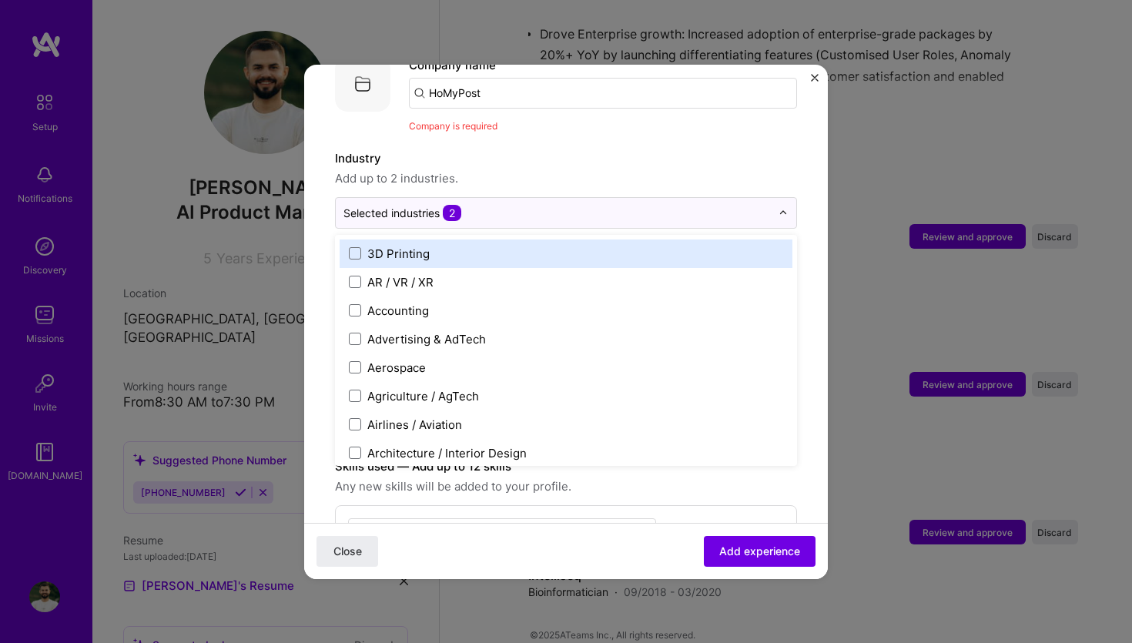
click at [635, 149] on label "Industry" at bounding box center [566, 158] width 462 height 18
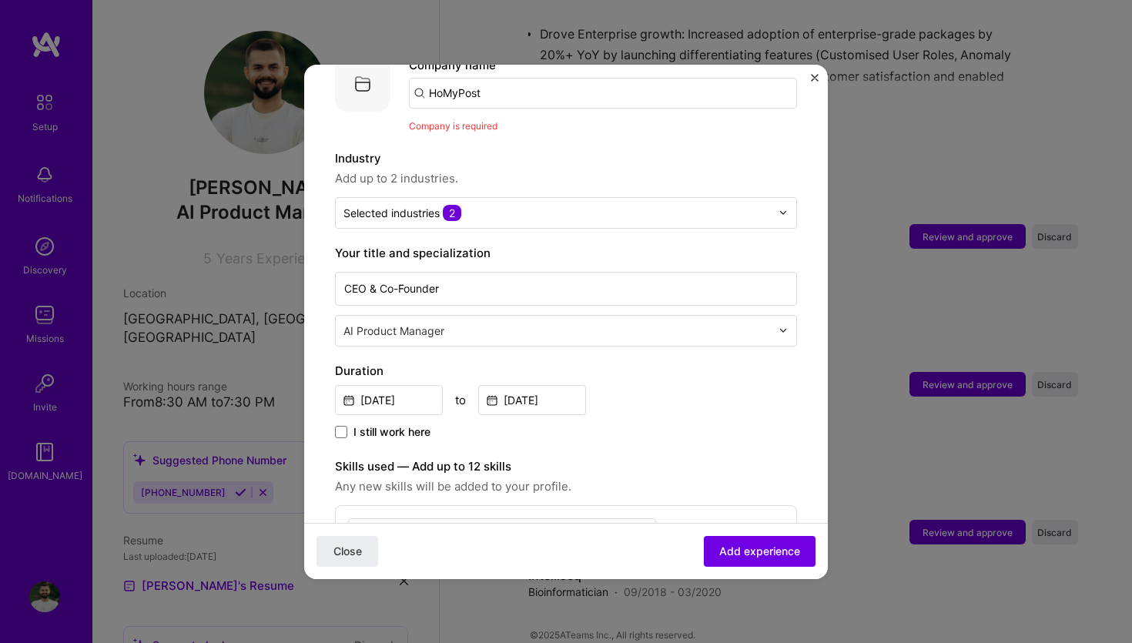
scroll to position [57, 0]
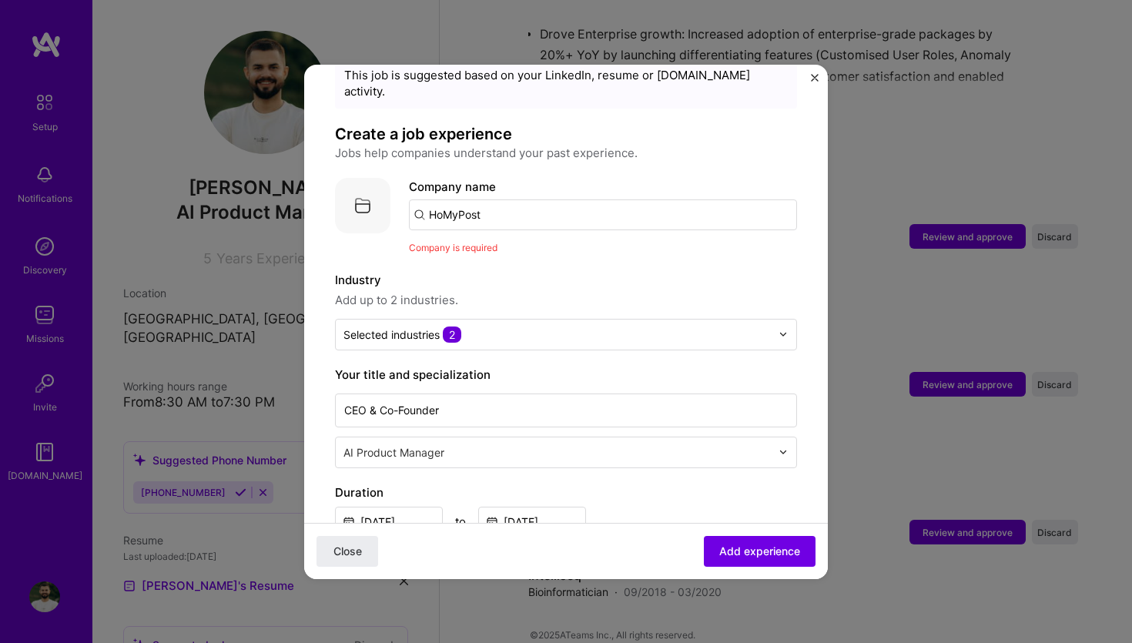
click at [501, 199] on input "HoMyPost" at bounding box center [603, 214] width 388 height 31
type input "HoMyPost"
click at [537, 244] on div "HoMyPost" at bounding box center [530, 257] width 70 height 27
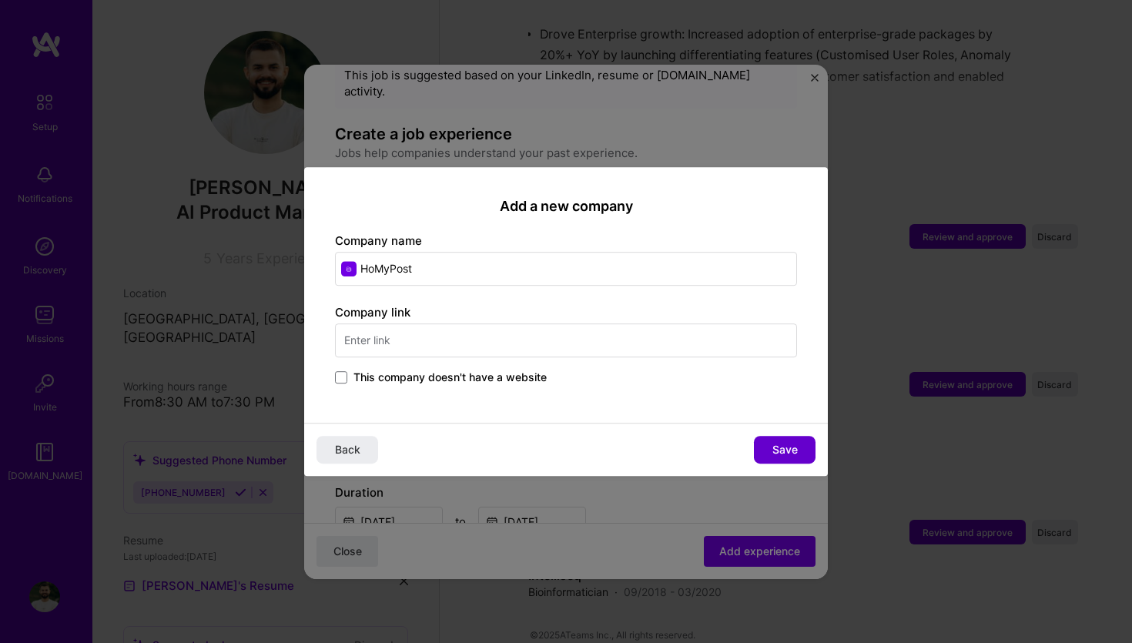
click at [767, 445] on button "Save" at bounding box center [785, 450] width 62 height 28
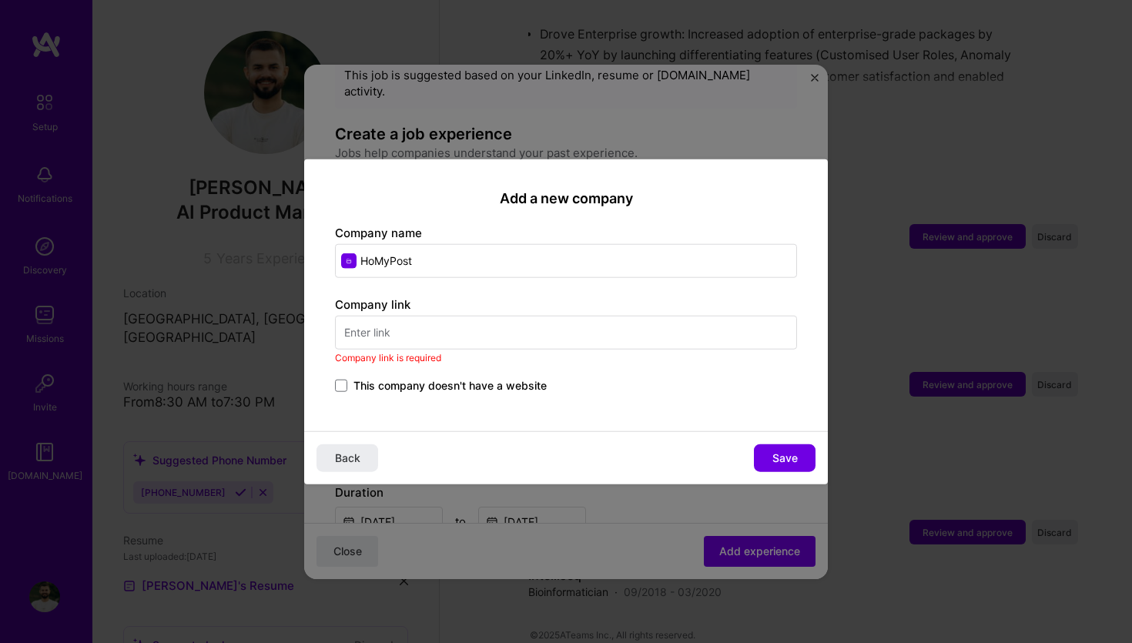
click at [516, 327] on input "text" at bounding box center [566, 333] width 462 height 34
paste input "[URL][DOMAIN_NAME]"
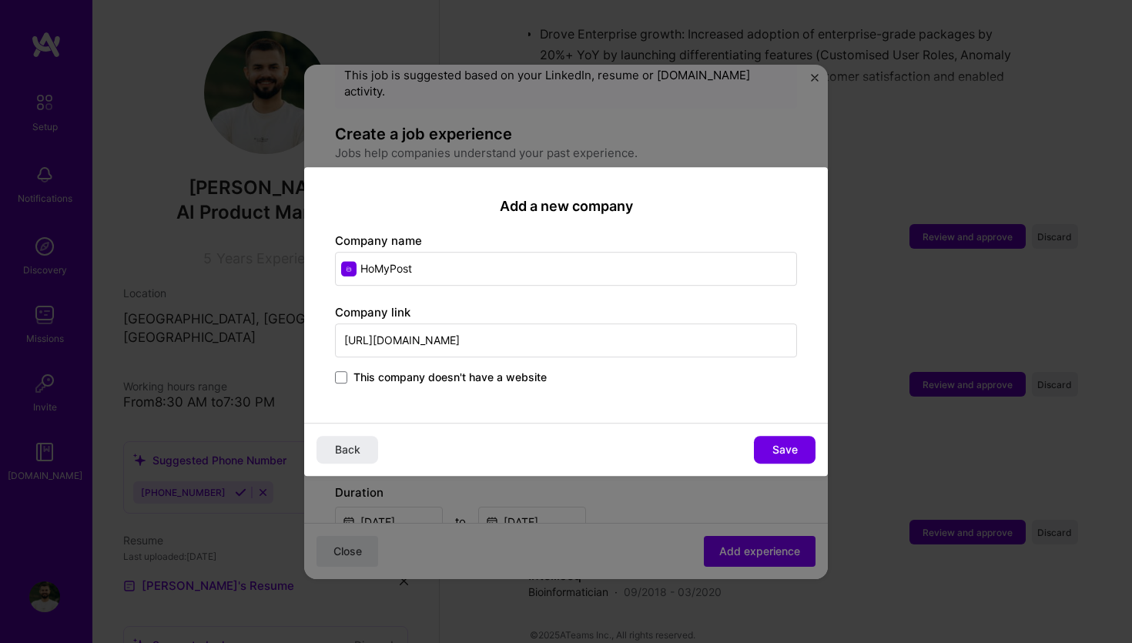
type input "[URL][DOMAIN_NAME]"
click at [563, 389] on div "Add a new company Company name HoMyPost Company link [URL][DOMAIN_NAME] This co…" at bounding box center [565, 295] width 523 height 256
click at [345, 374] on span at bounding box center [341, 377] width 12 height 12
click at [0, 0] on input "This company doesn't have a website" at bounding box center [0, 0] width 0 height 0
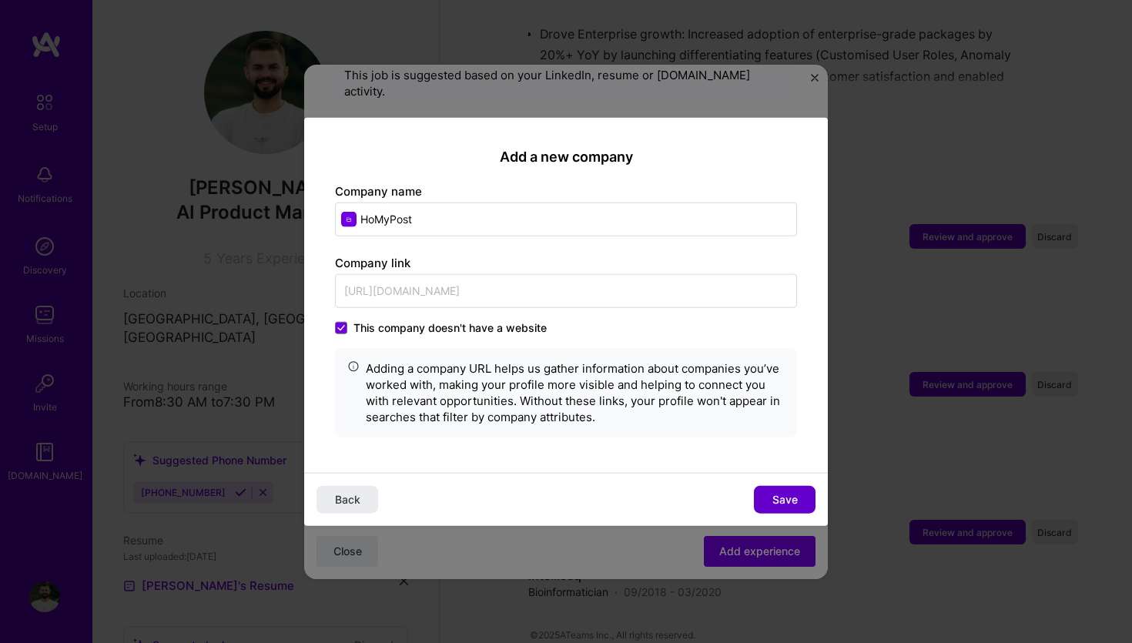
click at [764, 500] on button "Save" at bounding box center [785, 500] width 62 height 28
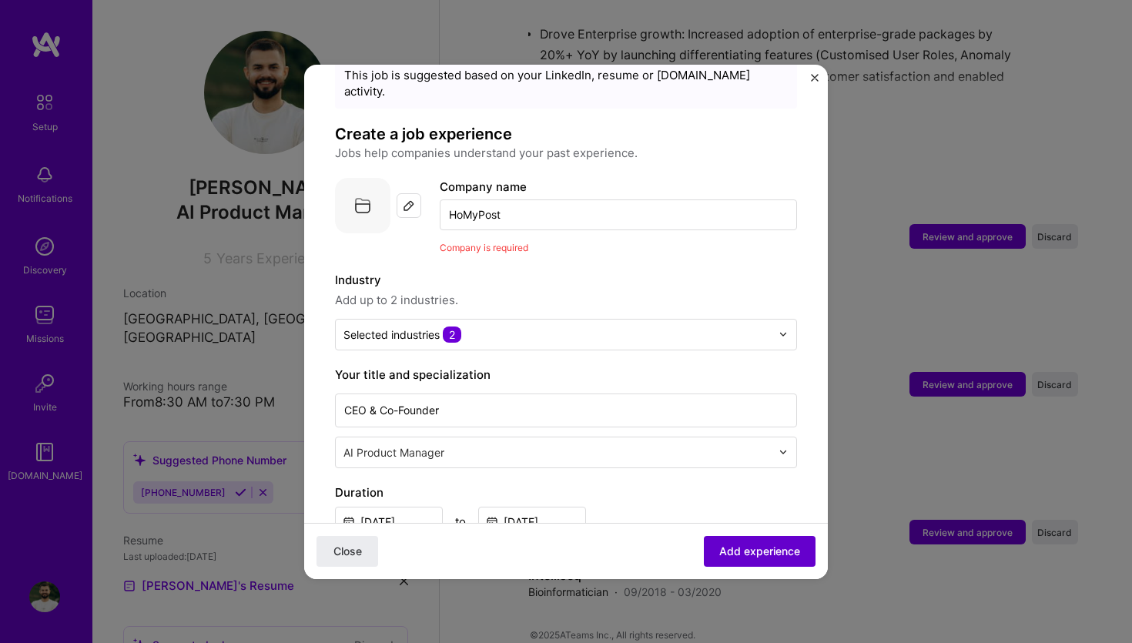
click at [744, 543] on span "Add experience" at bounding box center [759, 550] width 81 height 15
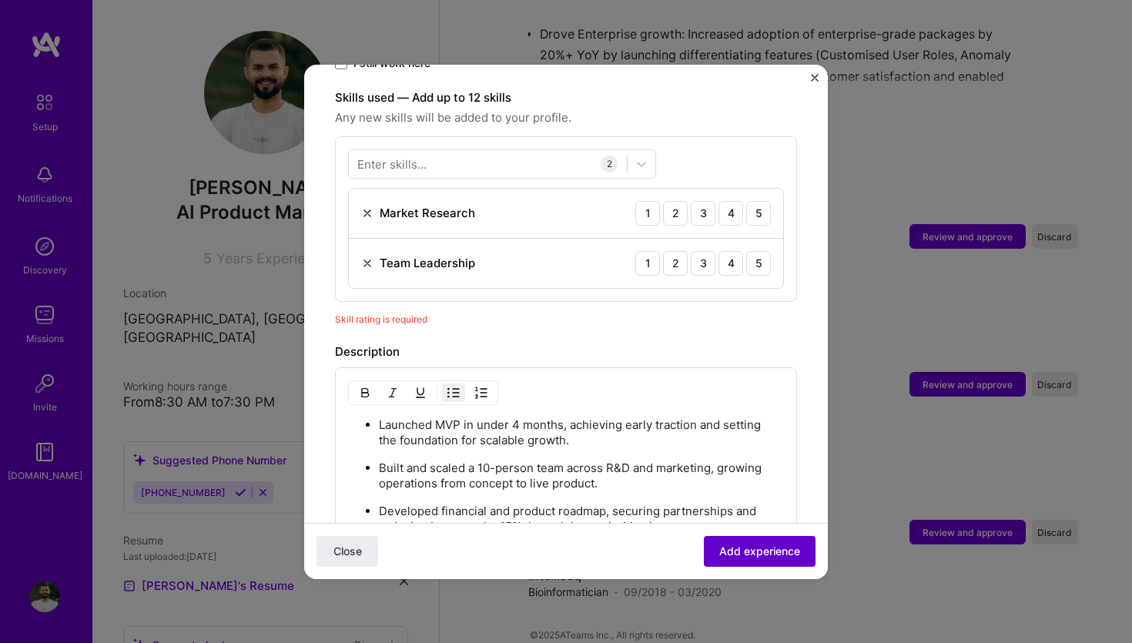
scroll to position [533, 0]
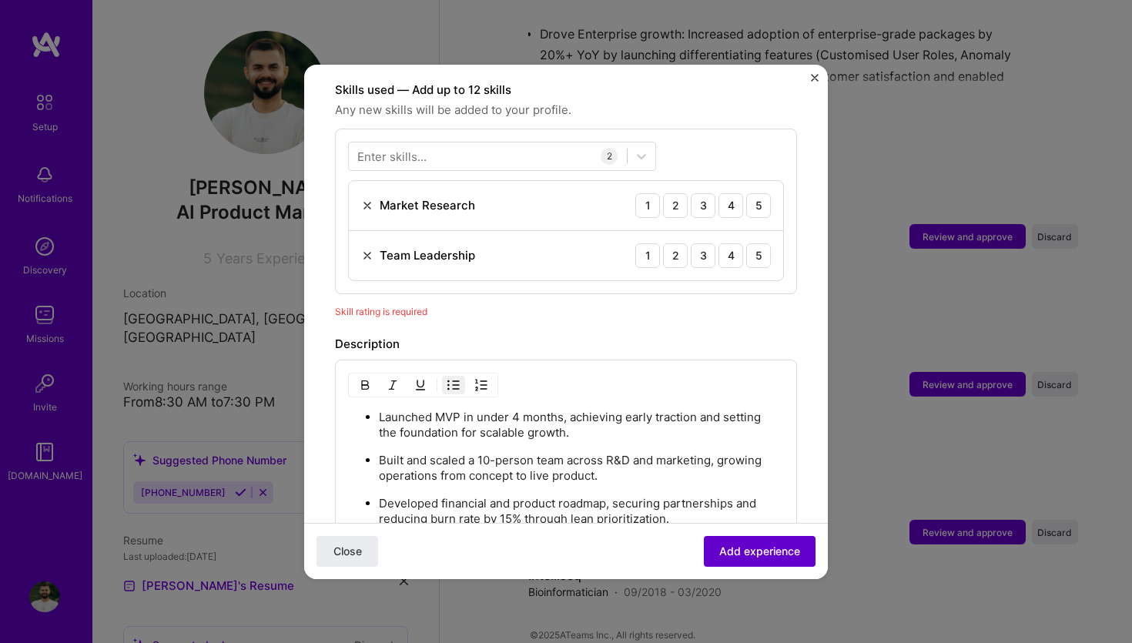
click at [744, 543] on span "Add experience" at bounding box center [759, 550] width 81 height 15
click at [749, 194] on div "5" at bounding box center [758, 205] width 25 height 25
click at [755, 243] on div "5" at bounding box center [758, 255] width 25 height 25
click at [767, 546] on span "Add experience" at bounding box center [759, 550] width 81 height 15
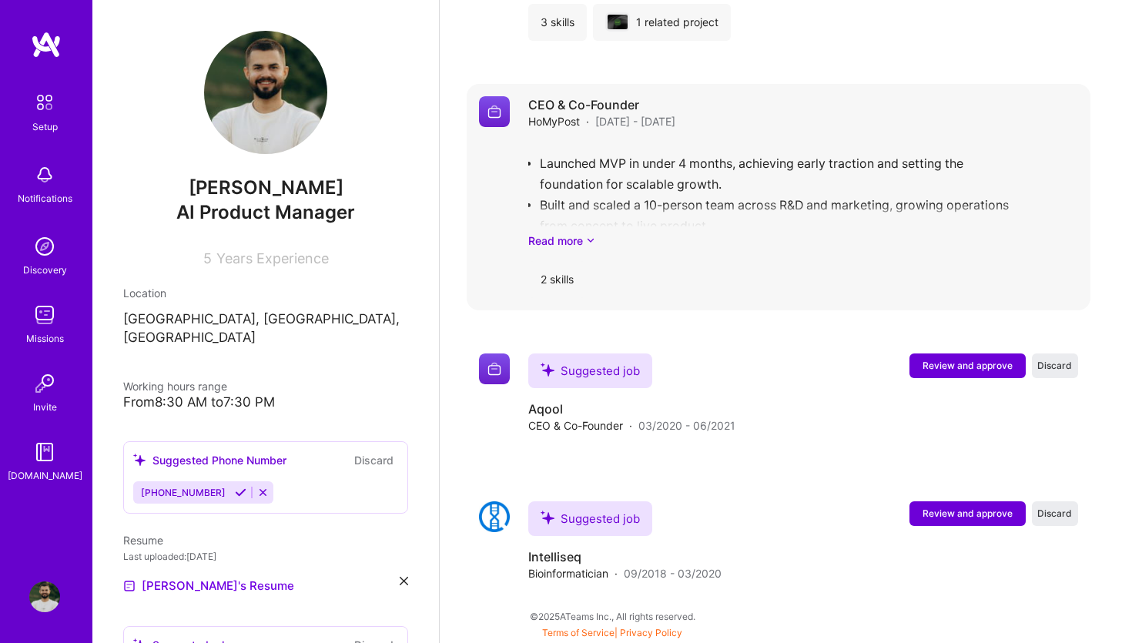
scroll to position [1800, 0]
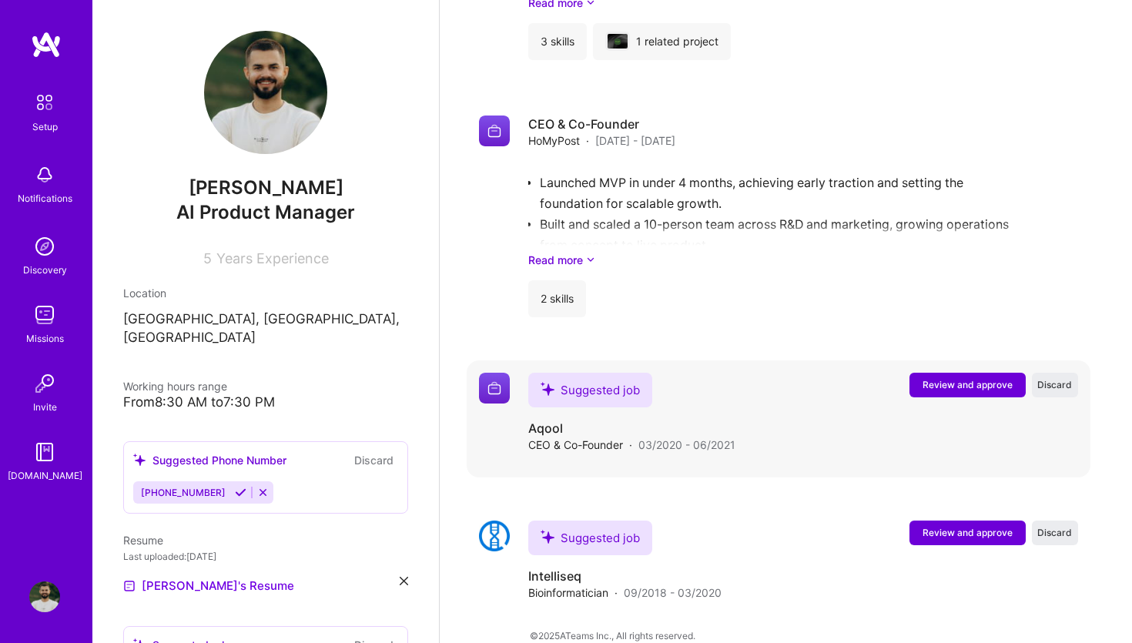
click at [944, 378] on span "Review and approve" at bounding box center [967, 384] width 90 height 13
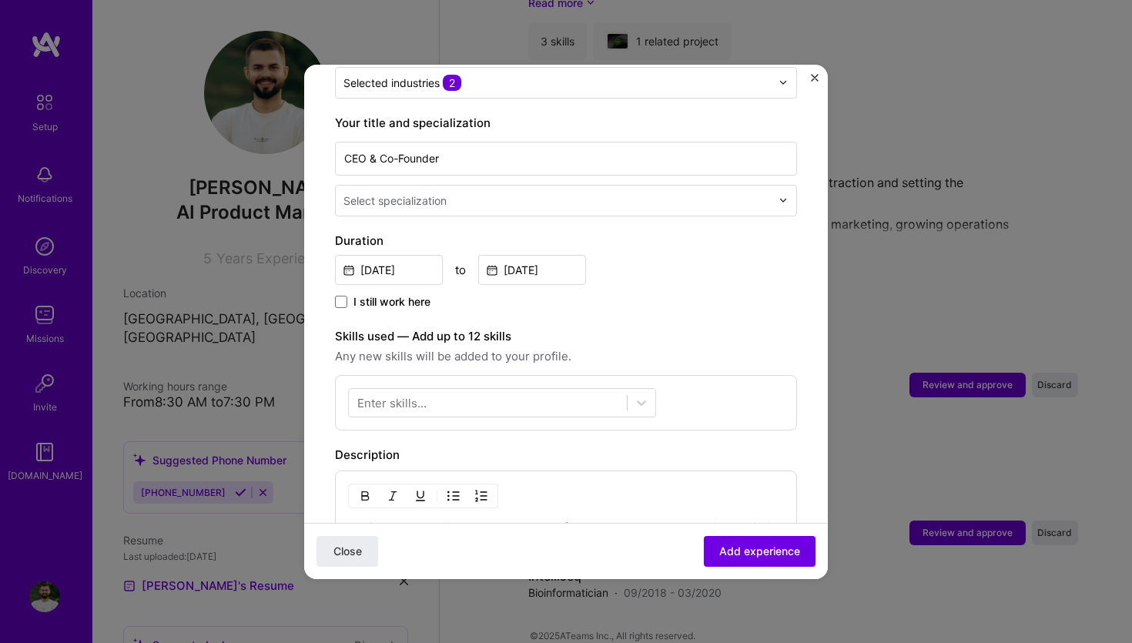
scroll to position [550, 0]
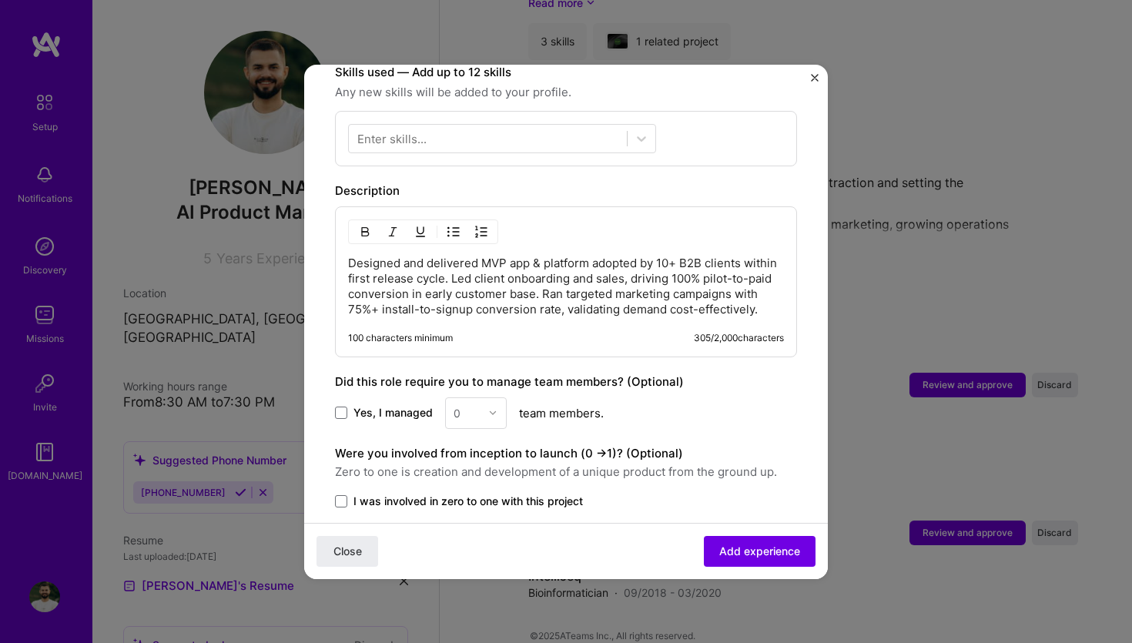
click at [423, 265] on p "Designed and delivered MVP app & platform adopted by 10+ B2B clients within fir…" at bounding box center [566, 287] width 436 height 62
click at [447, 226] on img "button" at bounding box center [453, 232] width 12 height 12
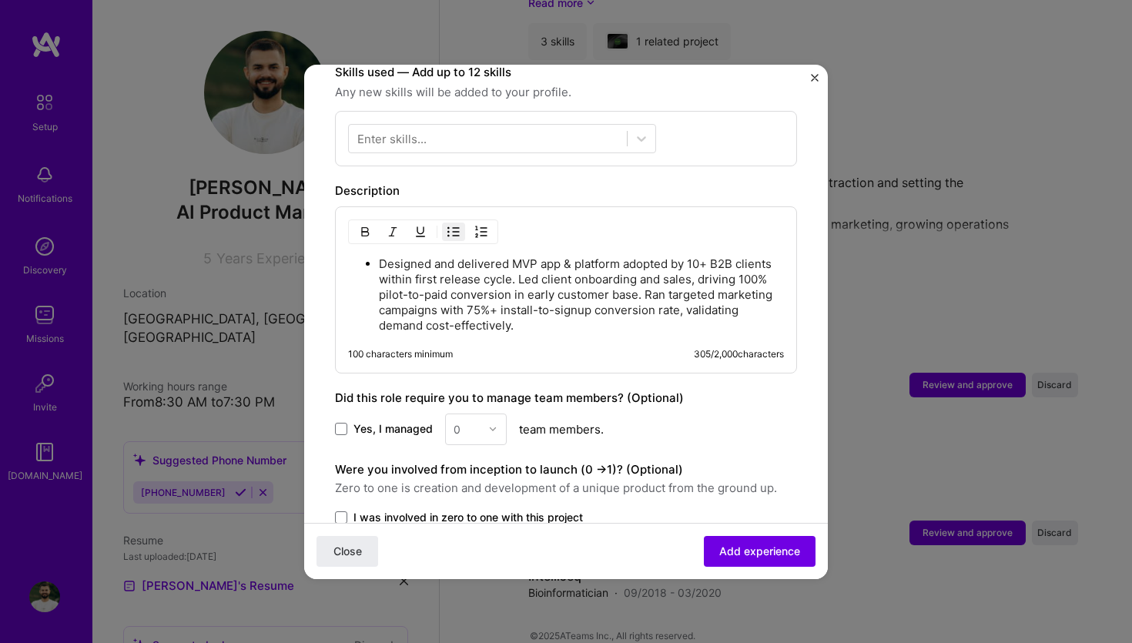
click at [518, 262] on p "Designed and delivered MVP app & platform adopted by 10+ B2B clients within fir…" at bounding box center [581, 294] width 405 height 77
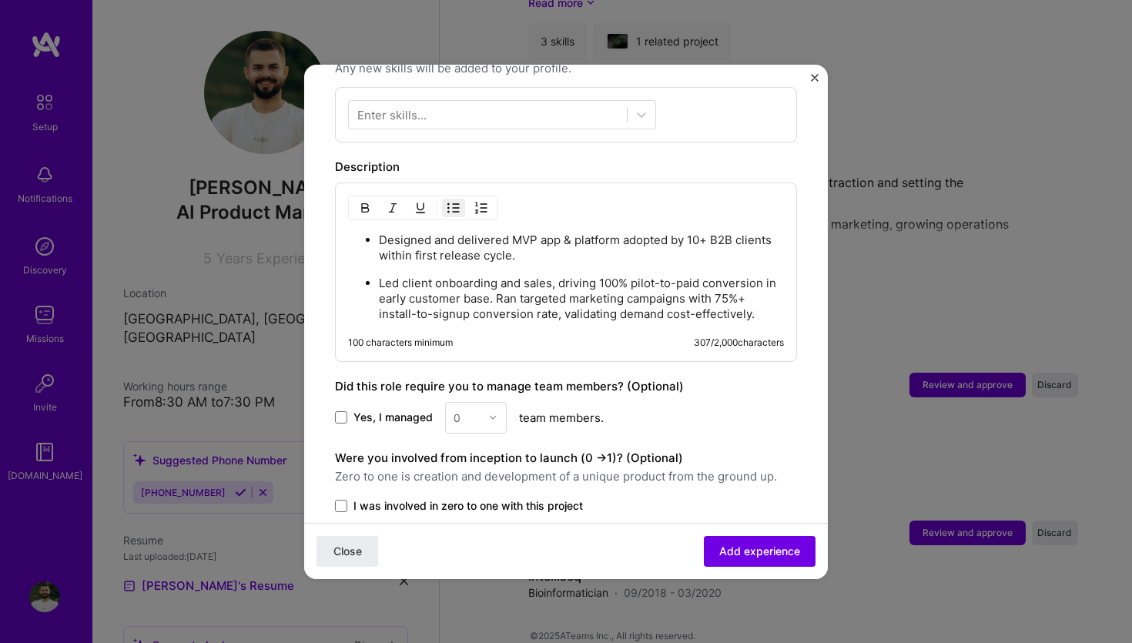
scroll to position [577, 0]
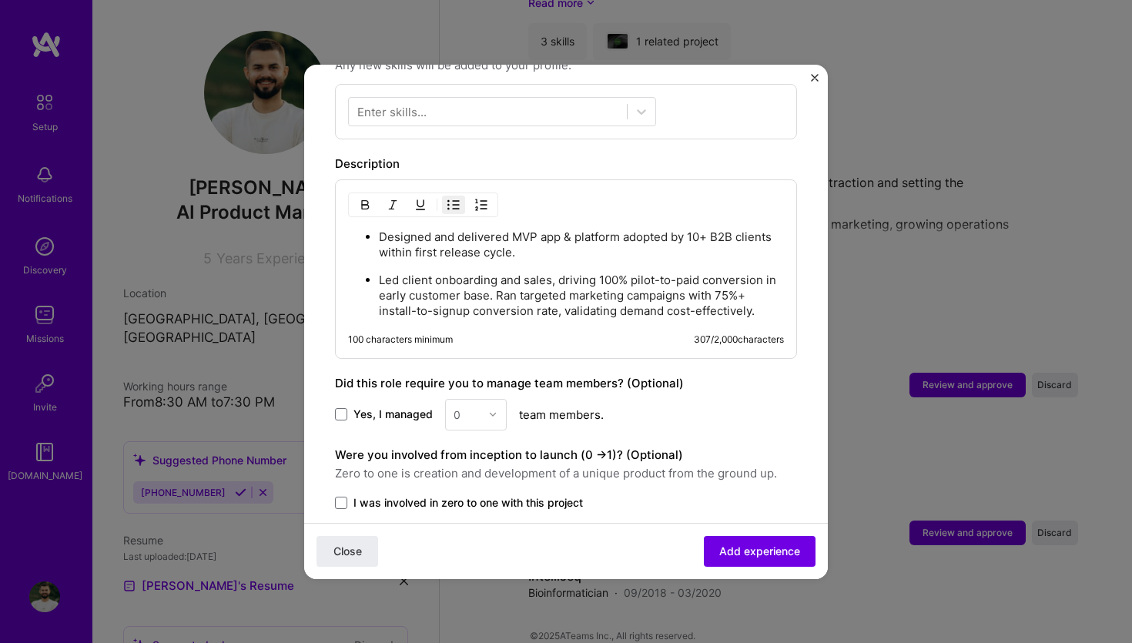
click at [499, 278] on p "Led client onboarding and sales, driving 100% pilot-to-paid conversion in early…" at bounding box center [581, 295] width 405 height 46
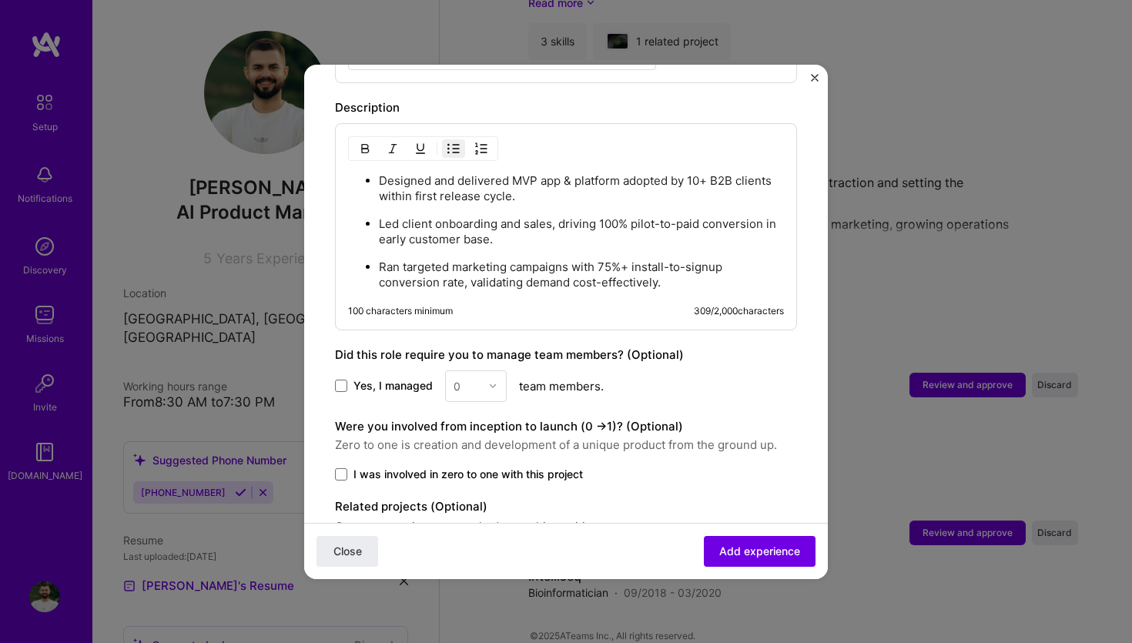
scroll to position [700, 0]
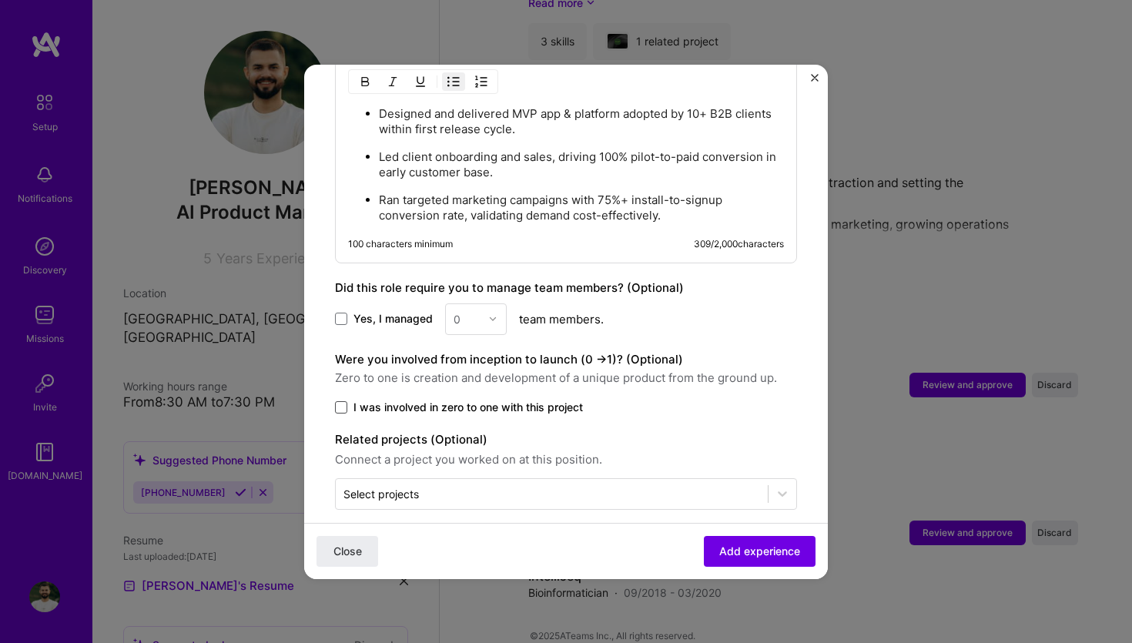
click at [343, 401] on span at bounding box center [341, 407] width 12 height 12
click at [0, 0] on input "I was involved in zero to one with this project" at bounding box center [0, 0] width 0 height 0
click at [730, 550] on span "Add experience" at bounding box center [759, 550] width 81 height 15
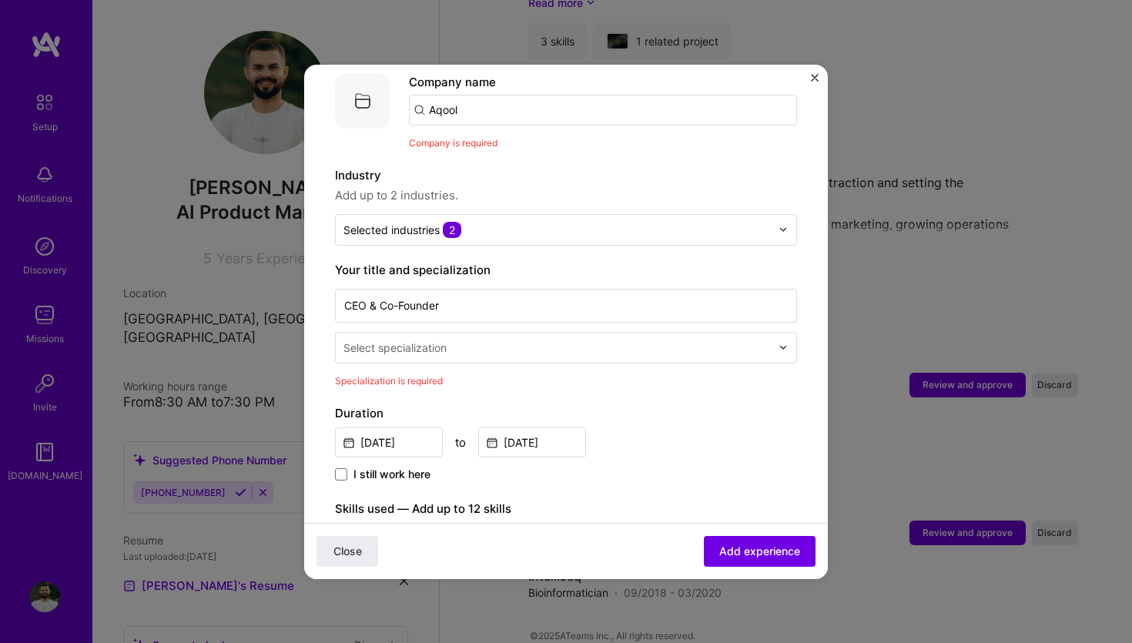
scroll to position [154, 0]
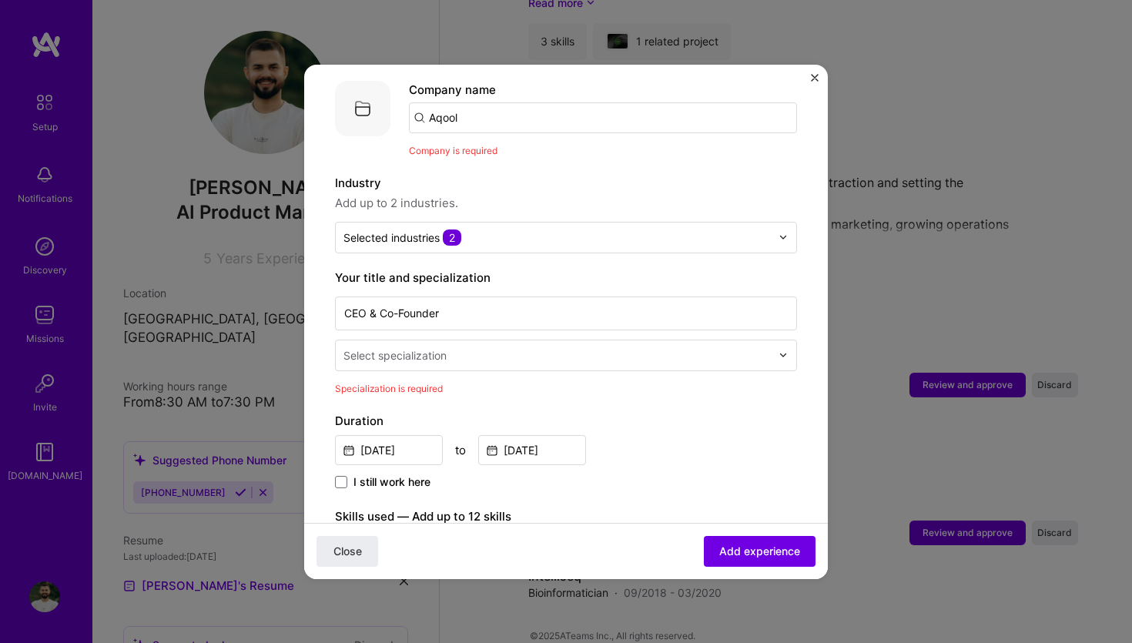
click at [556, 347] on input "text" at bounding box center [558, 355] width 430 height 16
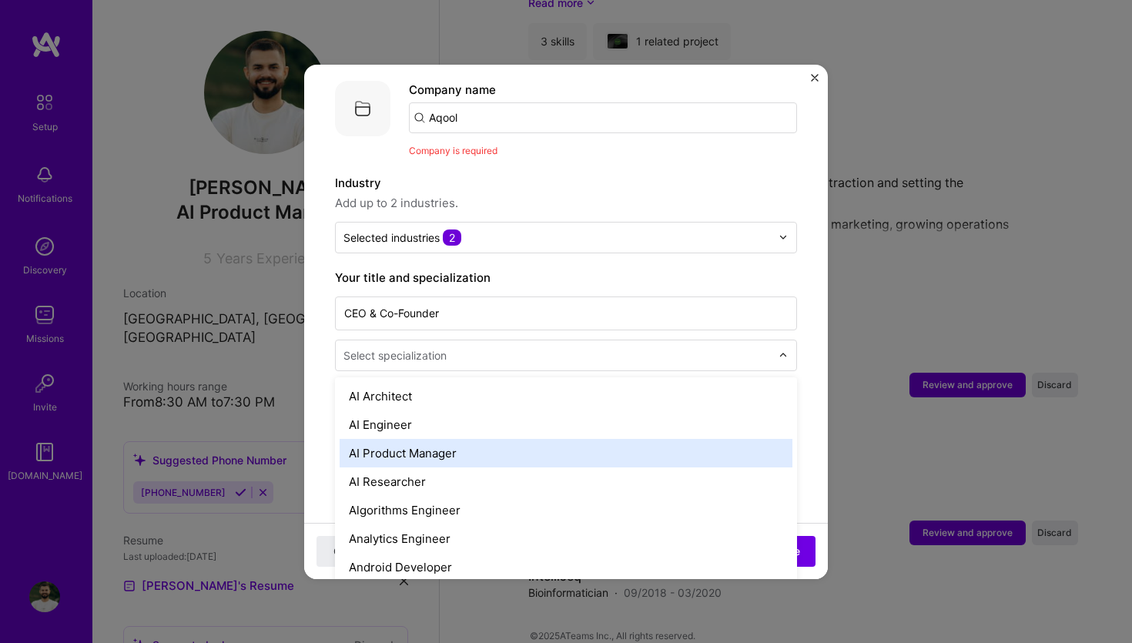
click at [476, 439] on div "AI Product Manager" at bounding box center [565, 453] width 453 height 28
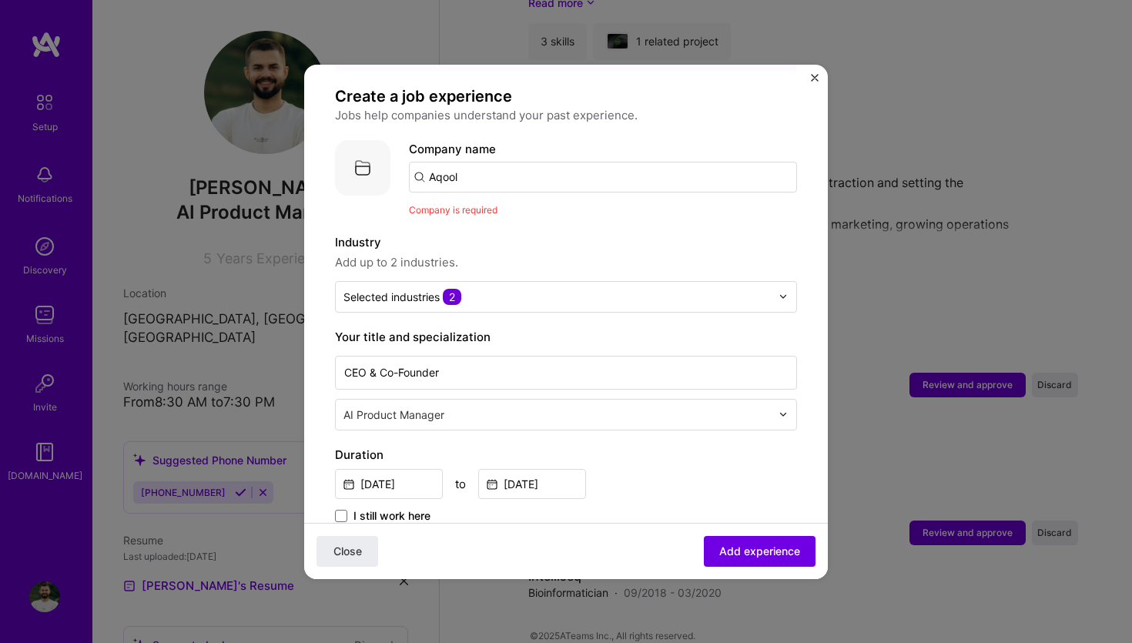
scroll to position [89, 0]
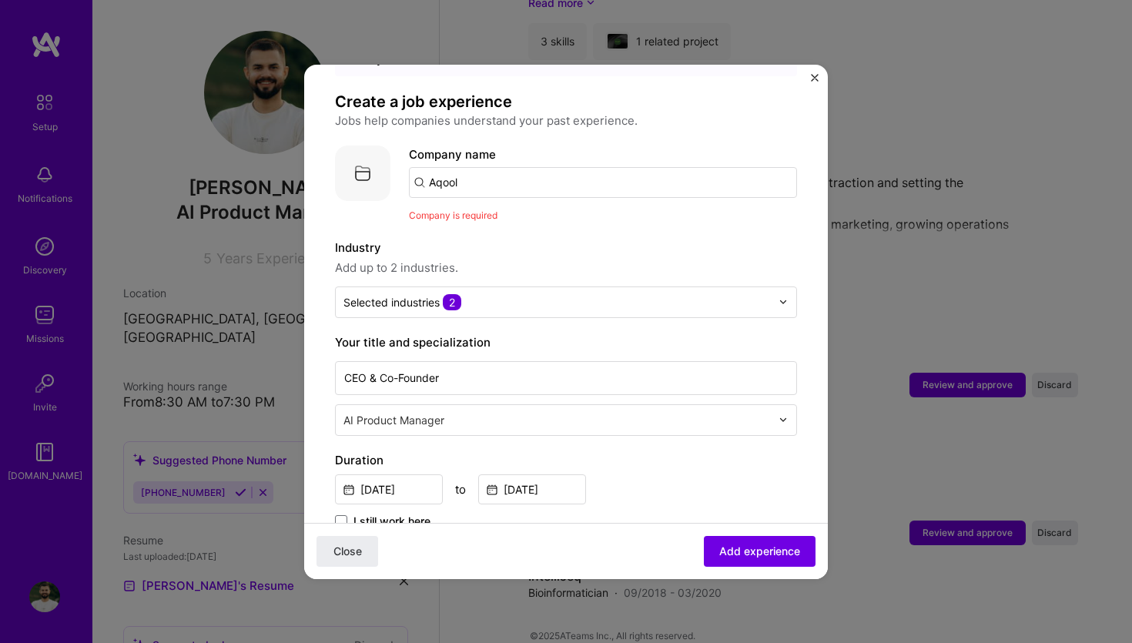
click at [533, 167] on input "Aqool" at bounding box center [603, 182] width 388 height 31
click at [532, 167] on input "Aqool" at bounding box center [603, 182] width 388 height 31
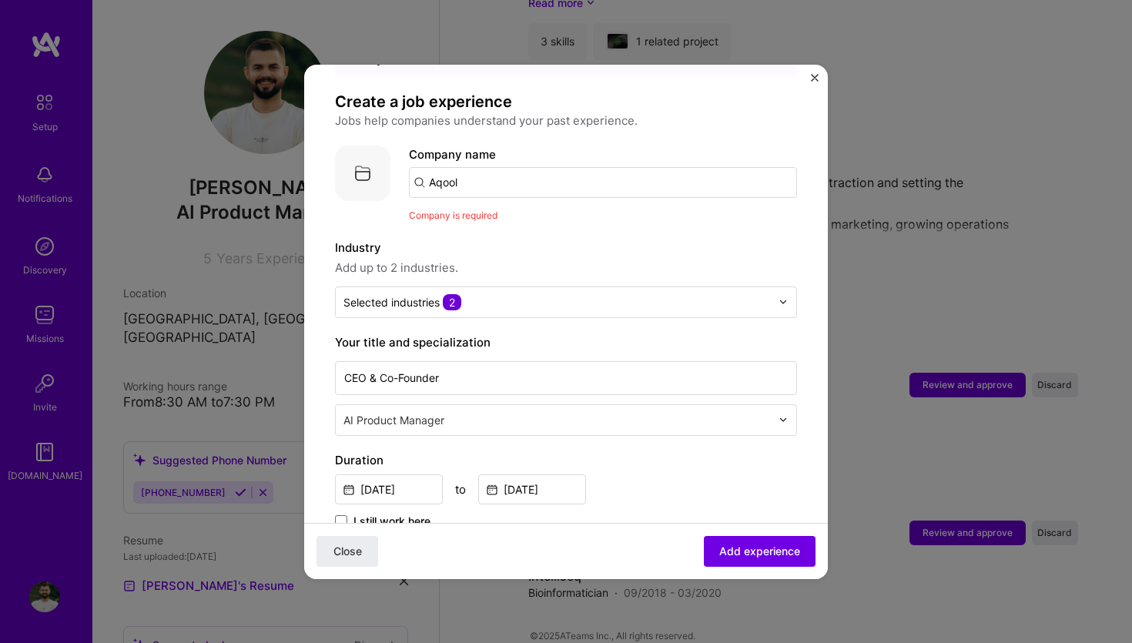
click at [532, 167] on input "Aqool" at bounding box center [603, 182] width 388 height 31
click at [524, 167] on input "Aqool" at bounding box center [603, 182] width 388 height 31
type input "Aqool"
click at [521, 212] on div "Aqool" at bounding box center [517, 225] width 44 height 27
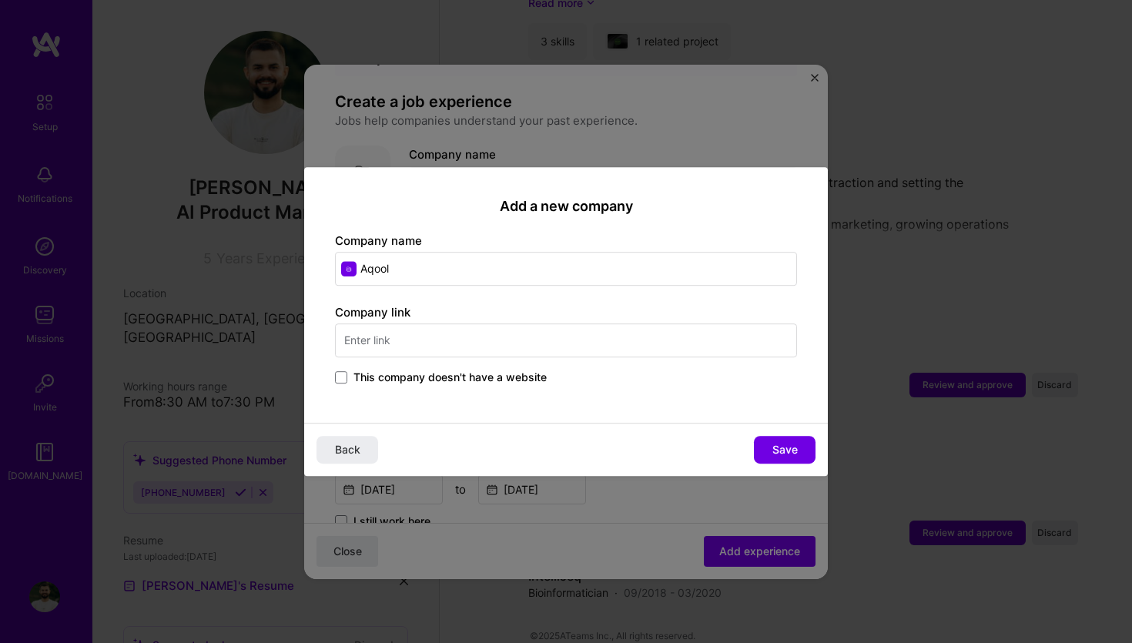
click at [345, 384] on label "This company doesn't have a website" at bounding box center [441, 376] width 212 height 15
click at [0, 0] on input "This company doesn't have a website" at bounding box center [0, 0] width 0 height 0
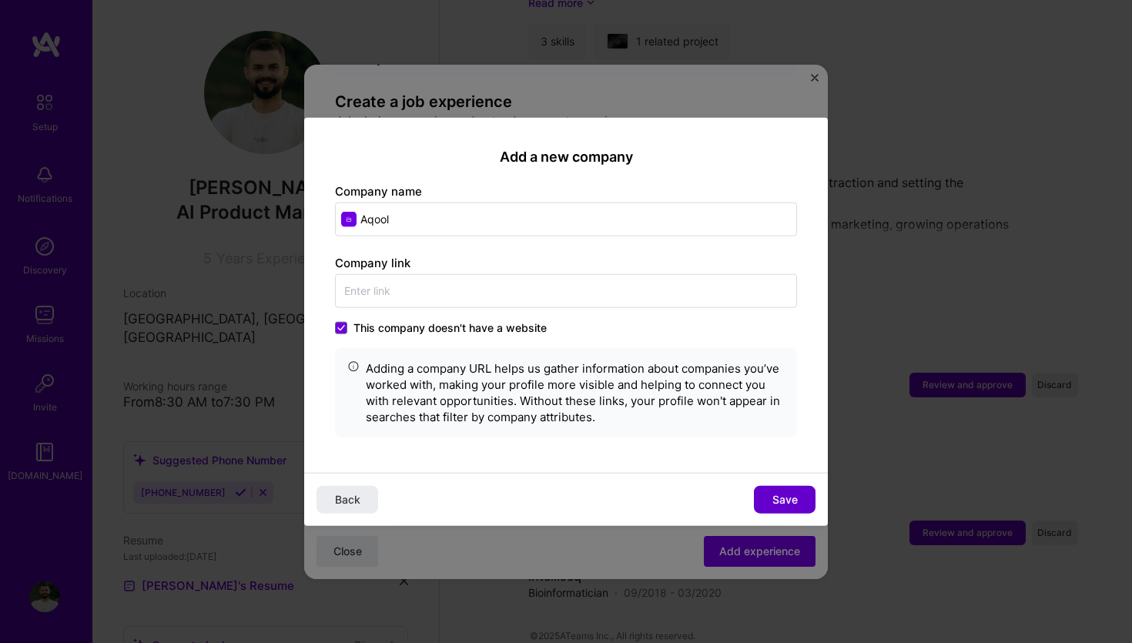
click at [764, 490] on button "Save" at bounding box center [785, 500] width 62 height 28
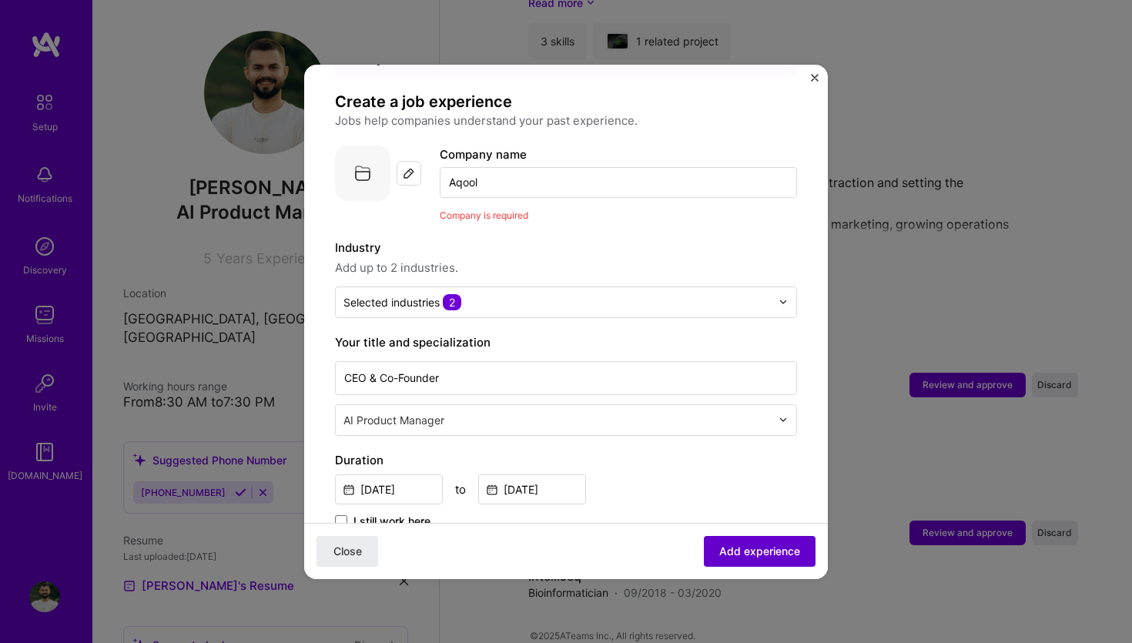
click at [745, 557] on span "Add experience" at bounding box center [759, 550] width 81 height 15
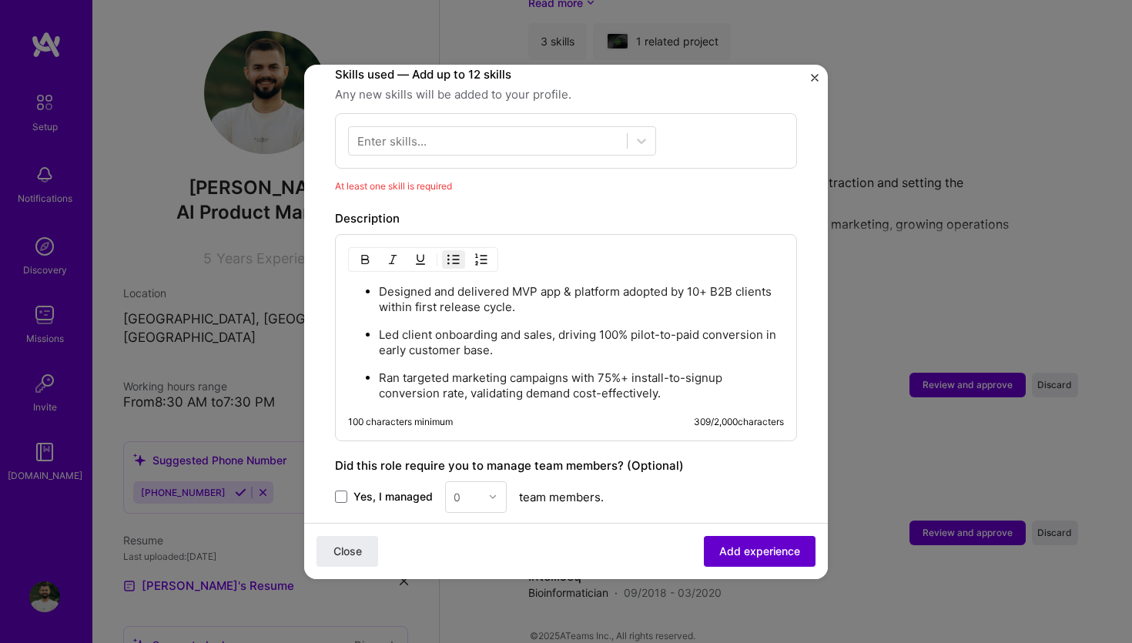
scroll to position [555, 0]
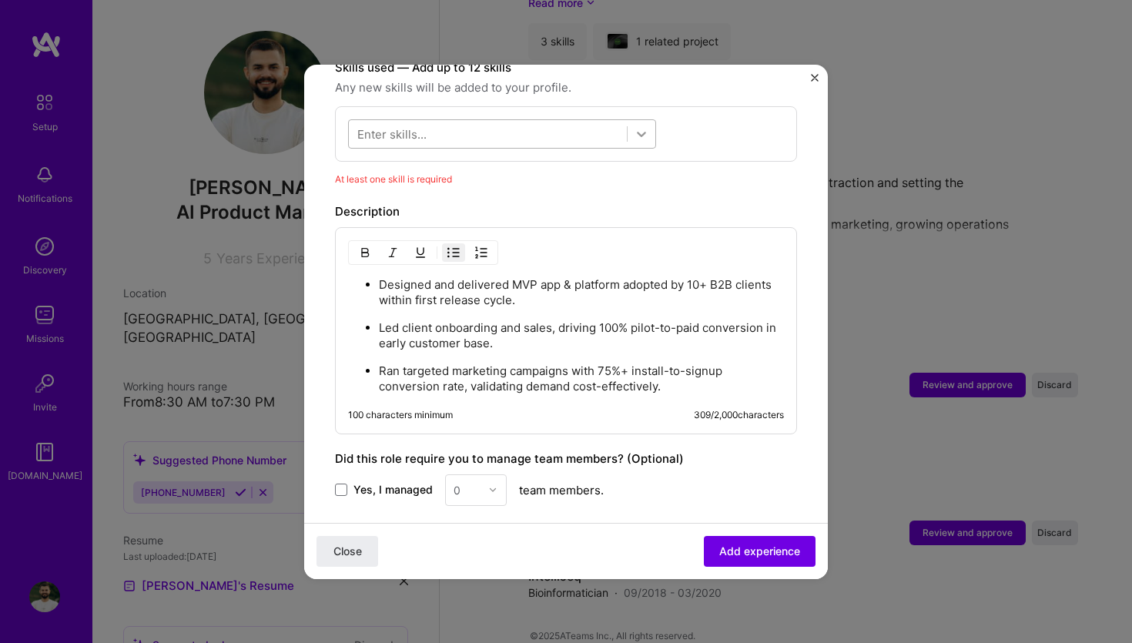
click at [639, 126] on icon at bounding box center [641, 133] width 15 height 15
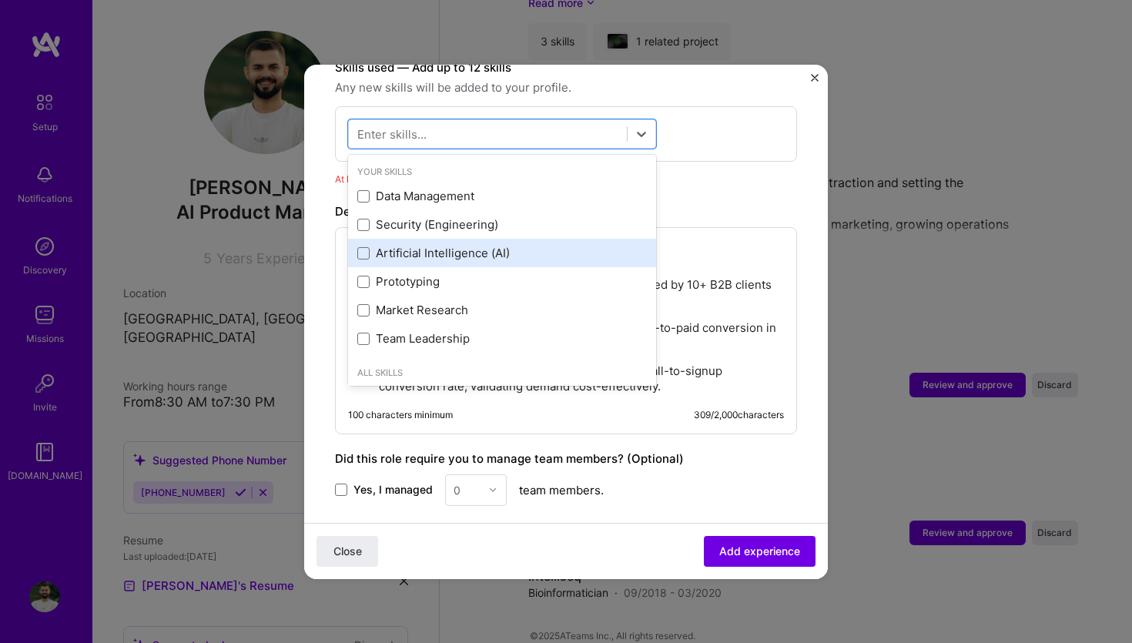
click at [476, 245] on div "Artificial Intelligence (AI)" at bounding box center [501, 253] width 289 height 16
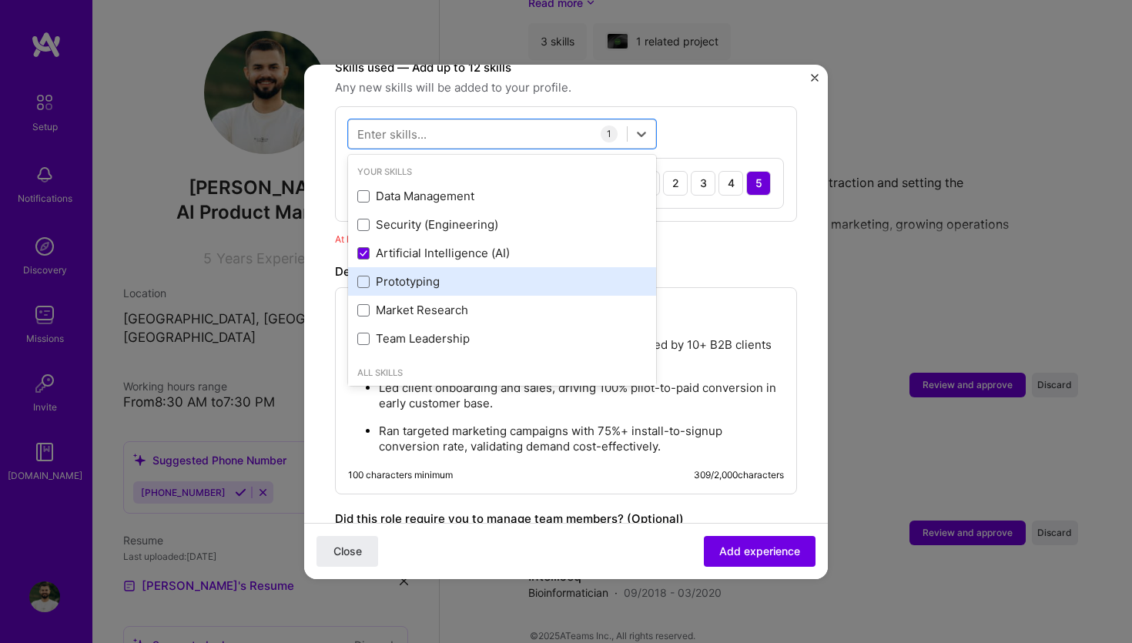
click at [433, 273] on div "Prototyping" at bounding box center [501, 281] width 289 height 16
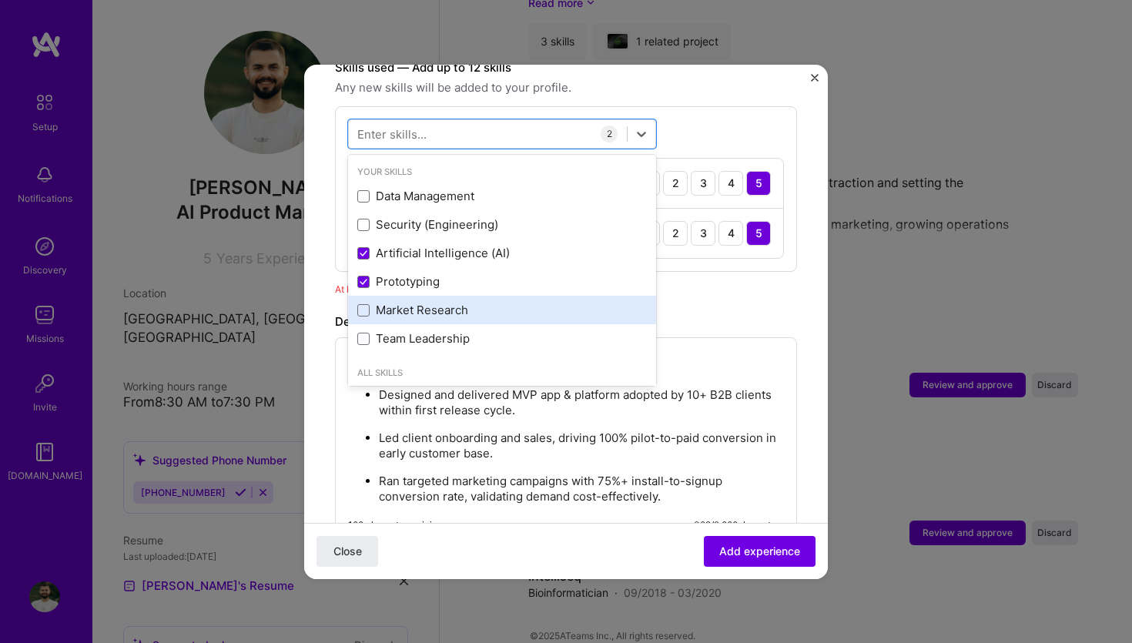
click at [416, 305] on div "Market Research" at bounding box center [502, 310] width 308 height 28
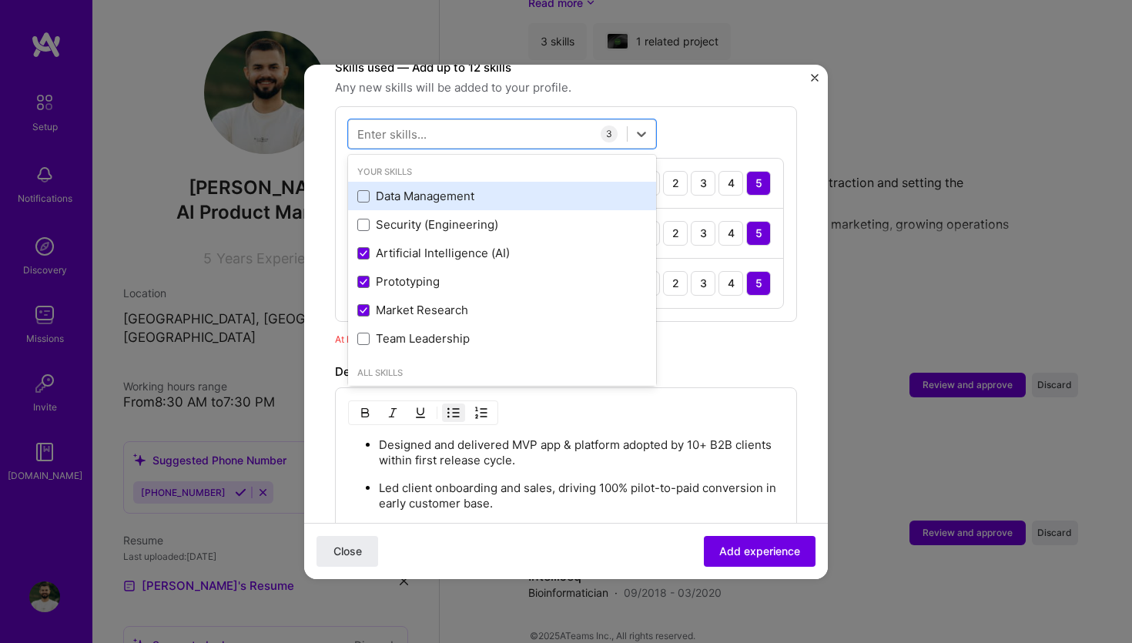
click at [473, 192] on div "Data Management" at bounding box center [502, 196] width 308 height 28
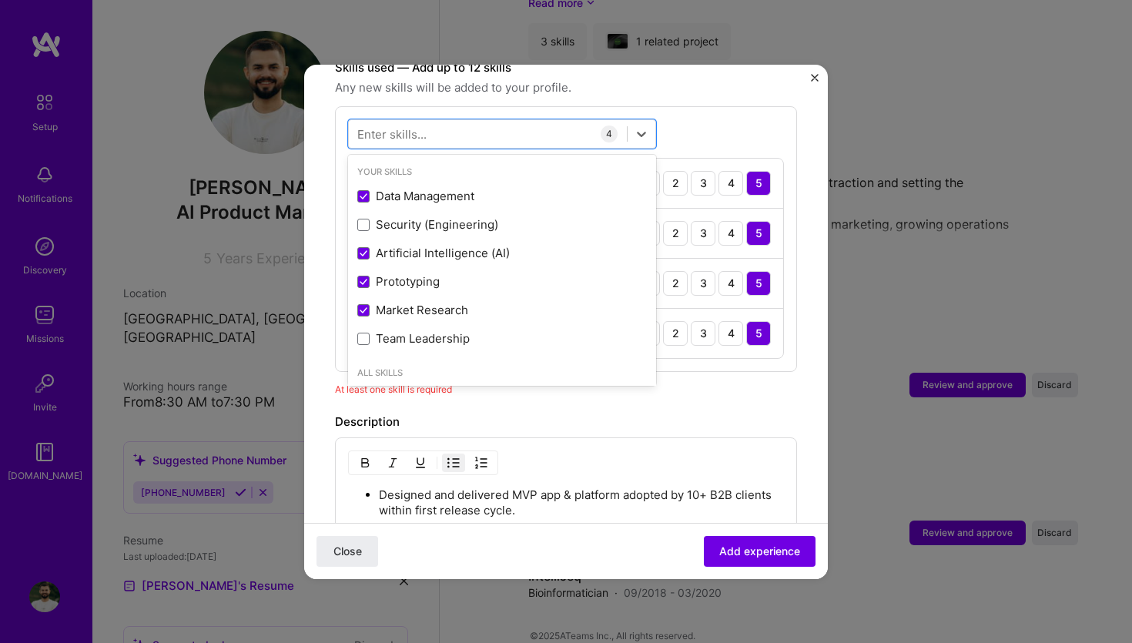
click at [695, 416] on div "Description Designed and delivered MVP app & platform adopted by 10+ B2B client…" at bounding box center [566, 529] width 462 height 232
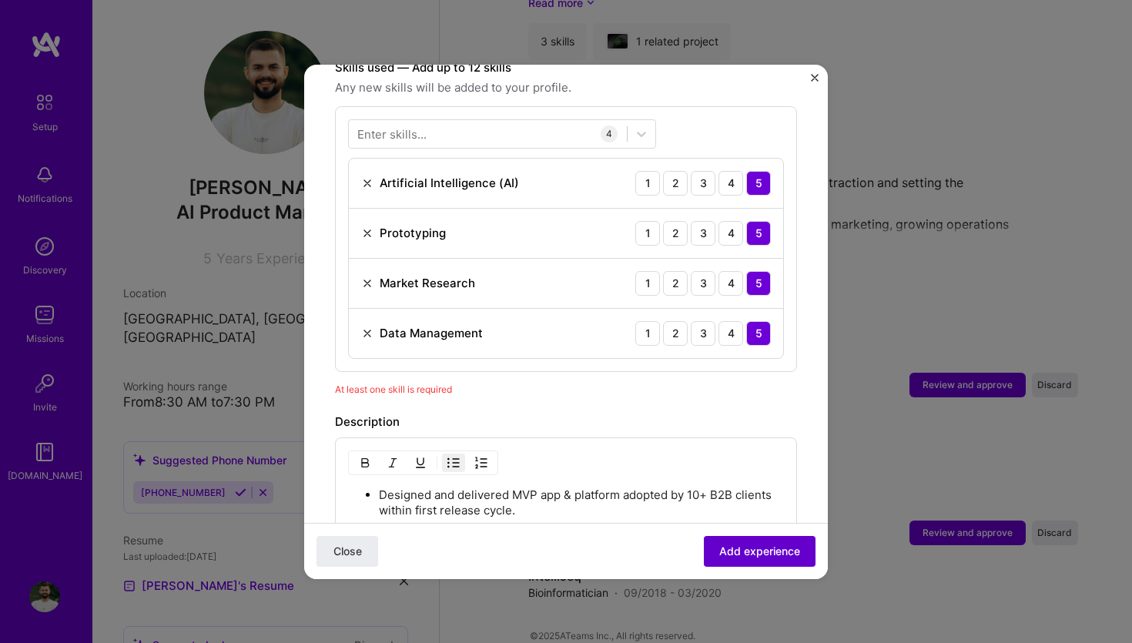
click at [755, 537] on button "Add experience" at bounding box center [760, 550] width 112 height 31
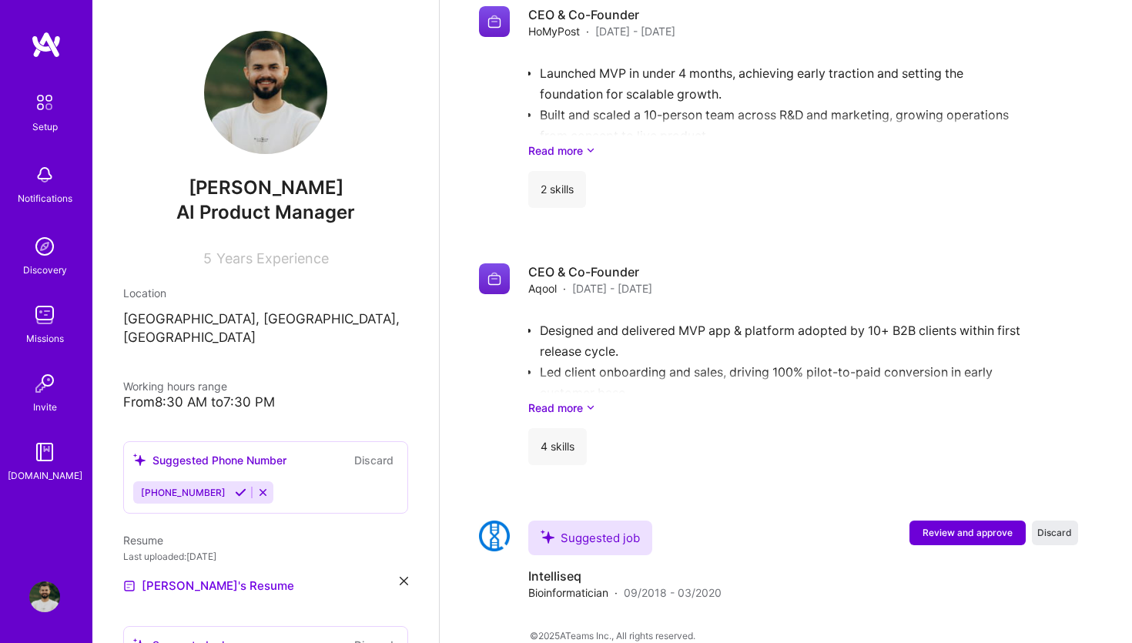
scroll to position [1887, 0]
click at [938, 526] on span "Review and approve" at bounding box center [967, 532] width 90 height 13
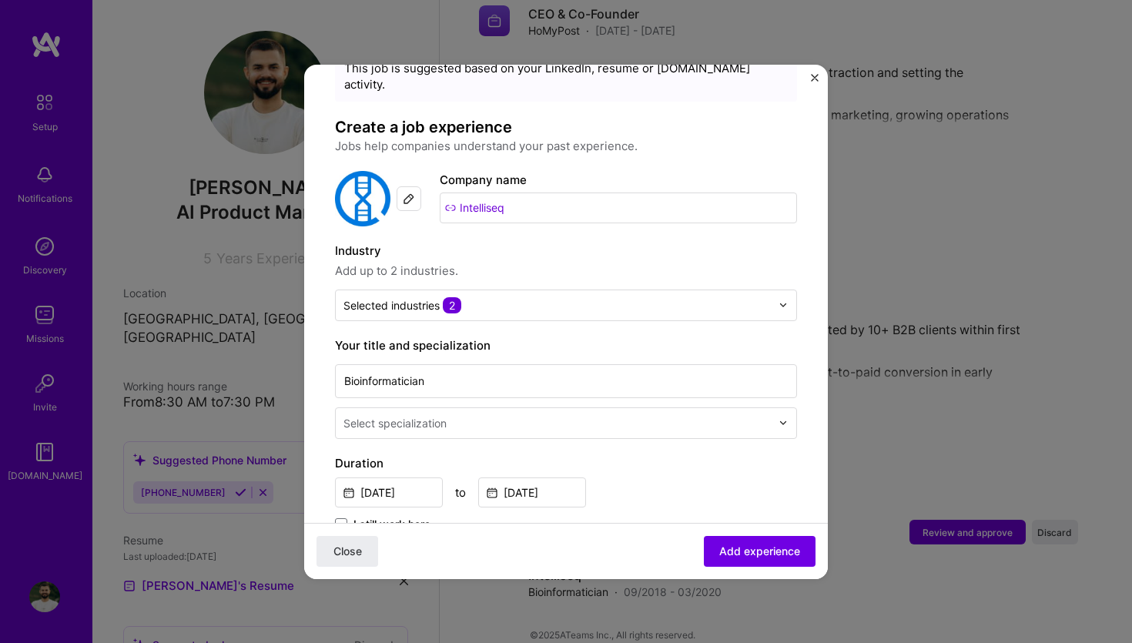
scroll to position [73, 0]
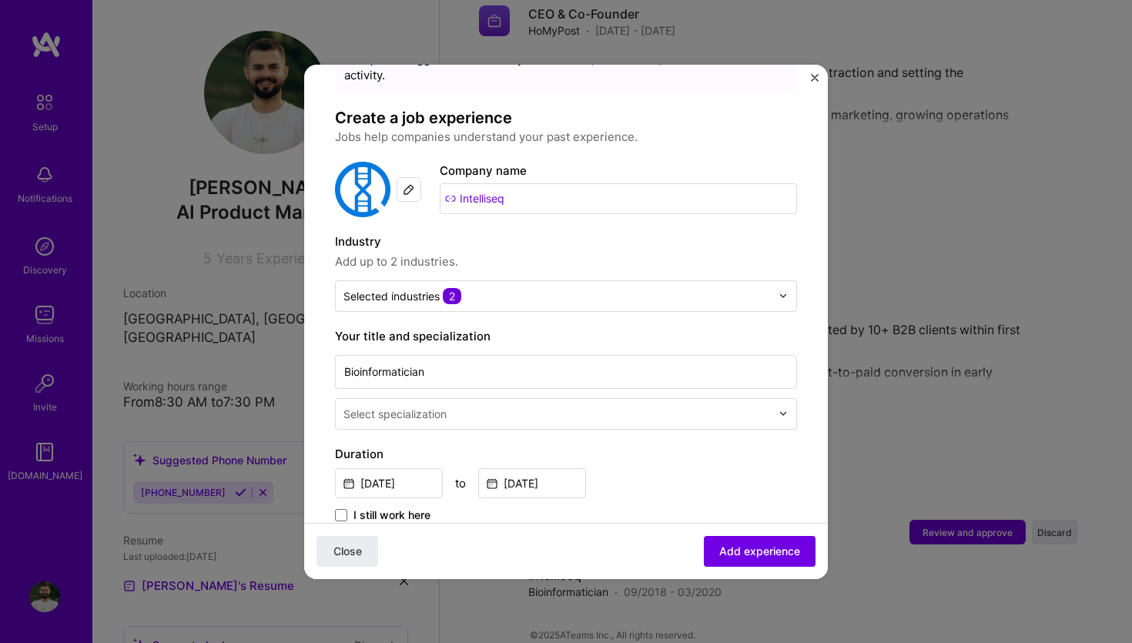
click at [592, 406] on input "text" at bounding box center [558, 414] width 430 height 16
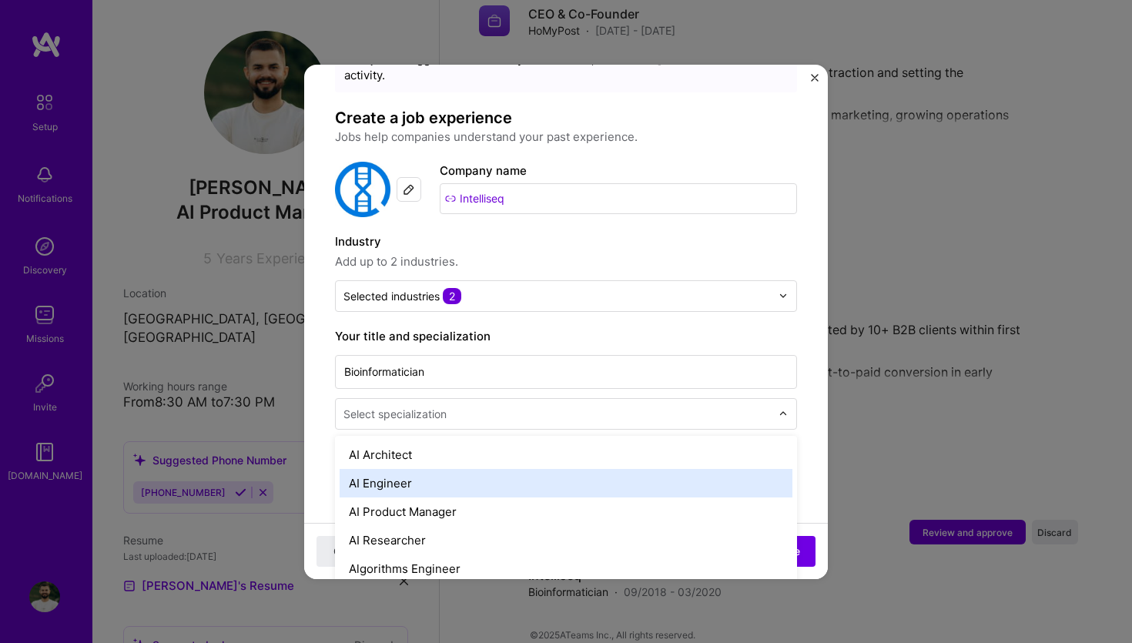
click at [503, 477] on div "AI Engineer" at bounding box center [565, 483] width 453 height 28
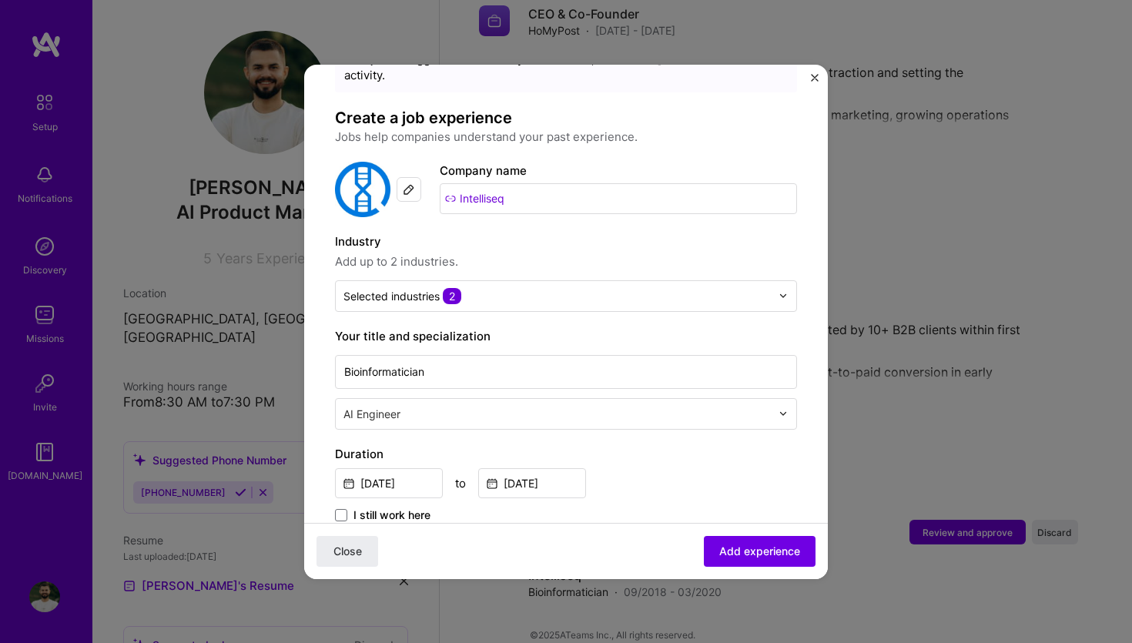
click at [540, 445] on label "Duration" at bounding box center [566, 454] width 462 height 18
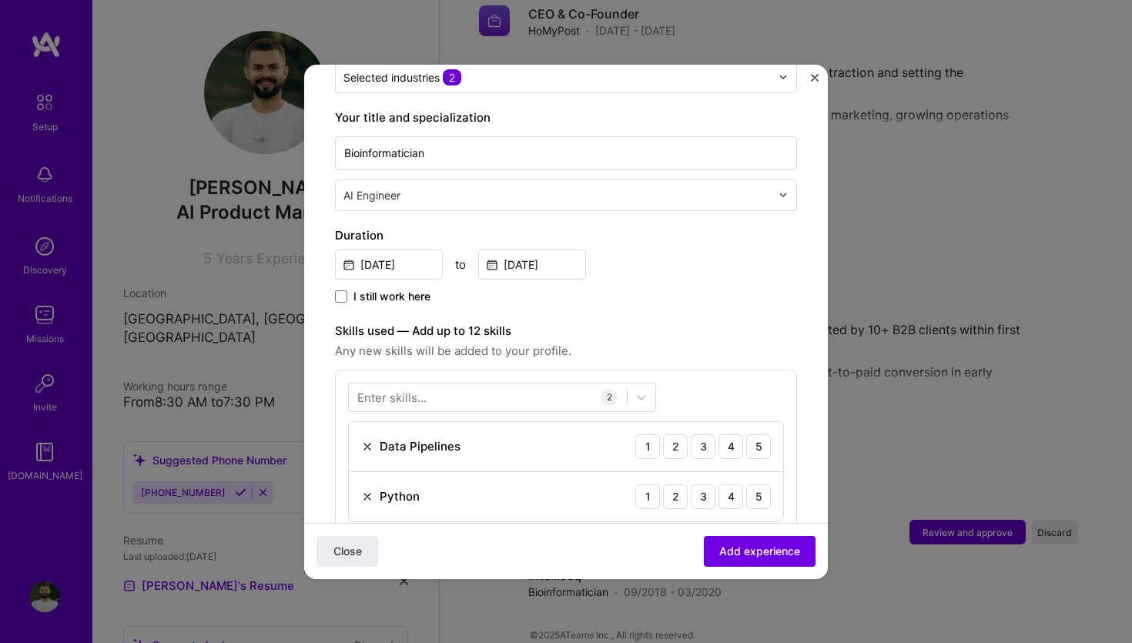
scroll to position [294, 0]
click at [751, 432] on div "5" at bounding box center [758, 444] width 25 height 25
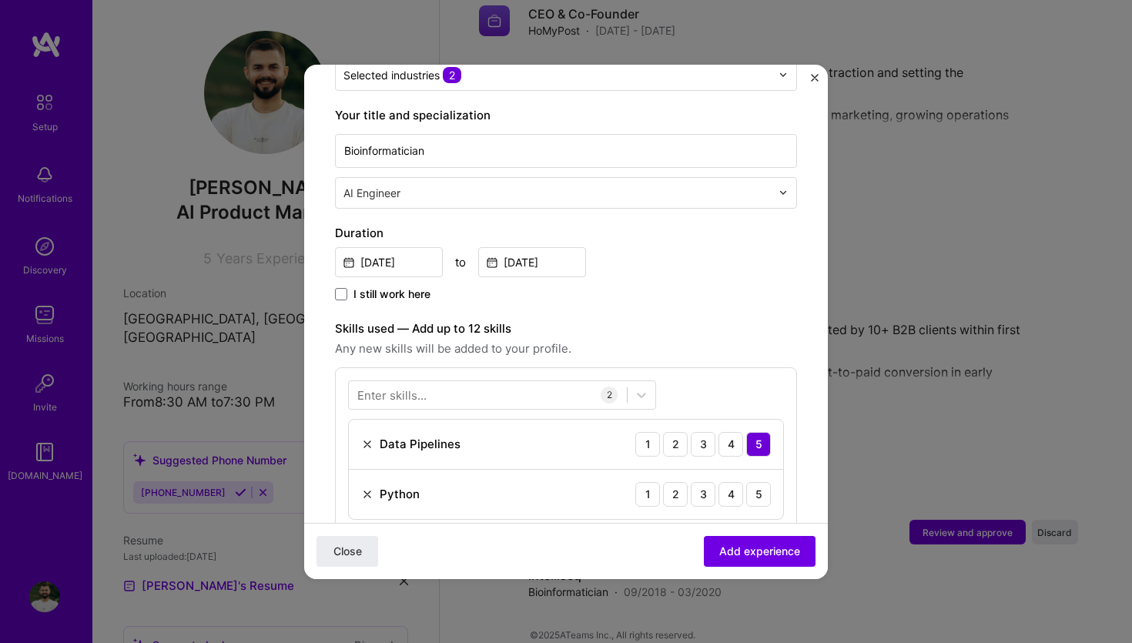
click at [764, 491] on div "Python 1 2 3 4 5" at bounding box center [566, 494] width 434 height 49
click at [761, 483] on div "5" at bounding box center [758, 494] width 25 height 25
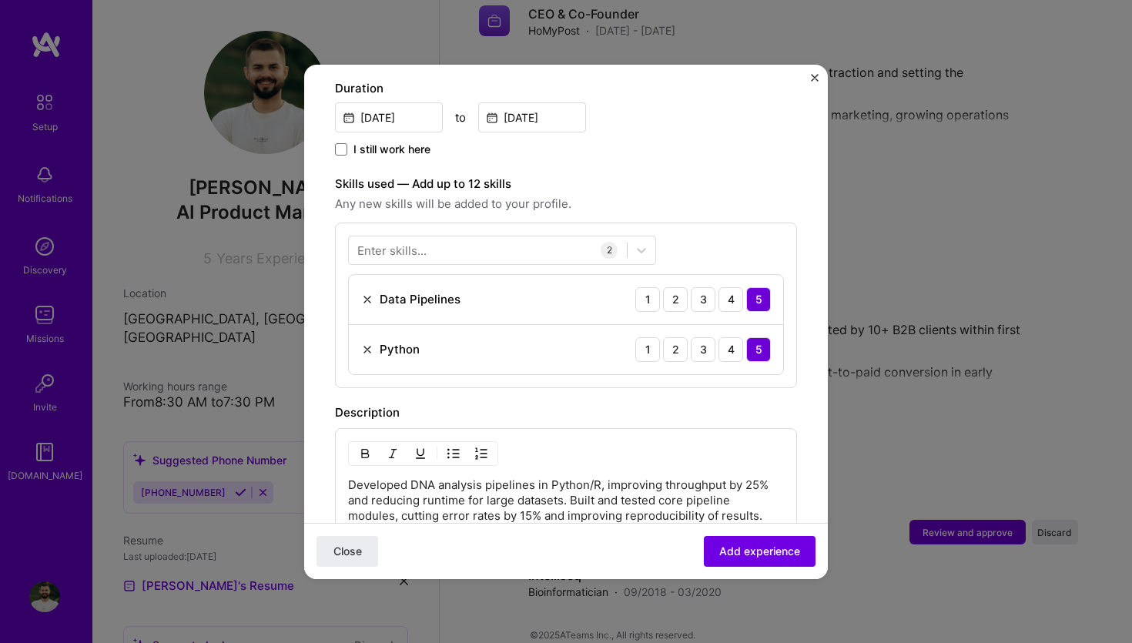
scroll to position [802, 0]
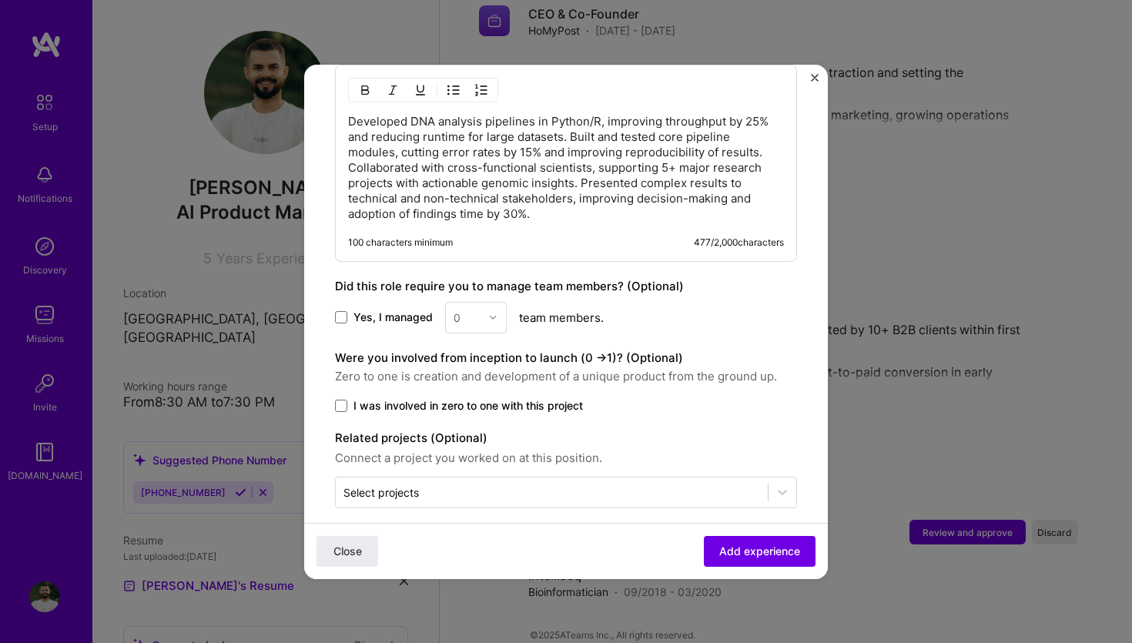
click at [379, 377] on div "Were you involved from inception to launch (0 - > 1)? (Optional) Zero to one is…" at bounding box center [566, 381] width 462 height 65
click at [381, 398] on span "I was involved in zero to one with this project" at bounding box center [467, 405] width 229 height 15
click at [0, 0] on input "I was involved in zero to one with this project" at bounding box center [0, 0] width 0 height 0
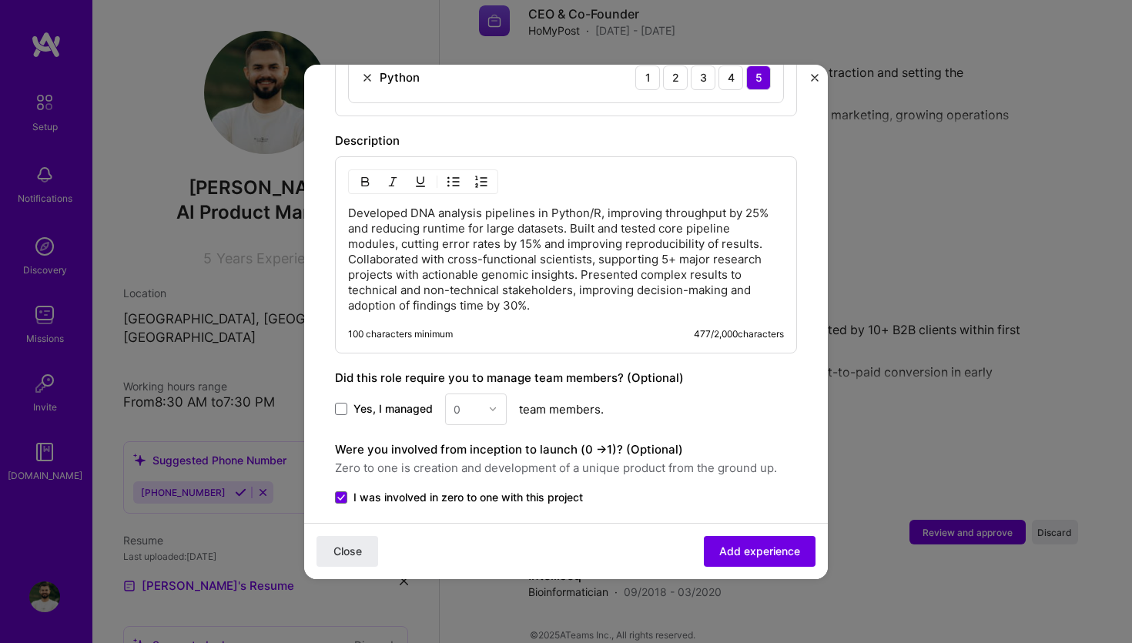
drag, startPoint x: 405, startPoint y: 209, endPoint x: 413, endPoint y: 206, distance: 9.3
click at [405, 209] on p "Developed DNA analysis pipelines in Python/R, improving throughput by 25% and r…" at bounding box center [566, 260] width 436 height 108
click at [450, 176] on img "button" at bounding box center [453, 182] width 12 height 12
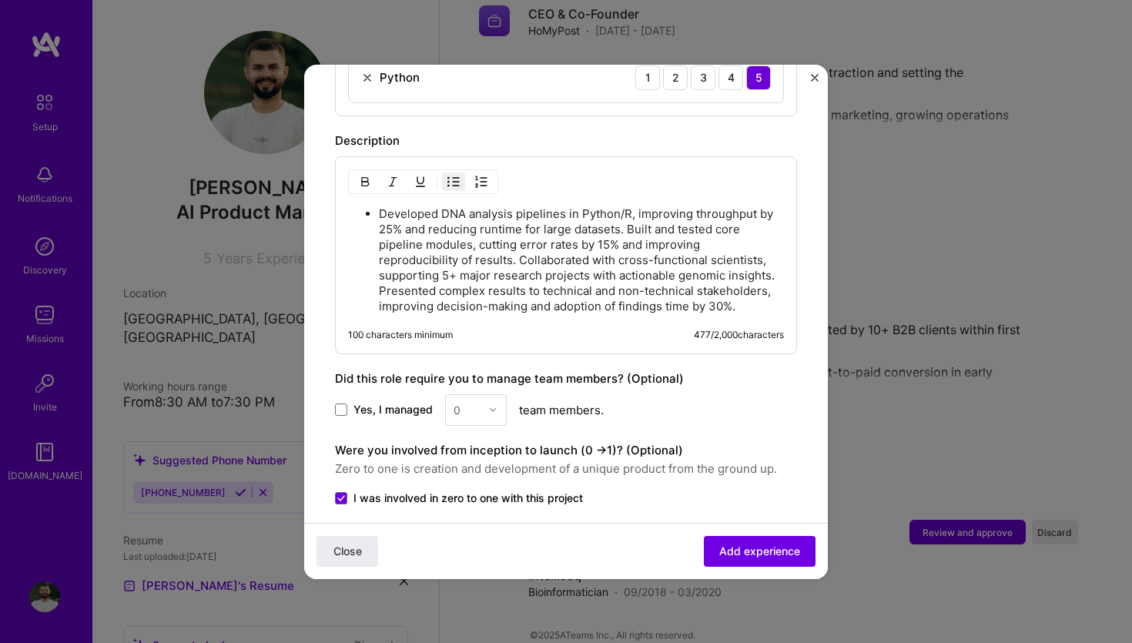
click at [629, 211] on p "Developed DNA analysis pipelines in Python/R, improving throughput by 25% and r…" at bounding box center [581, 260] width 405 height 108
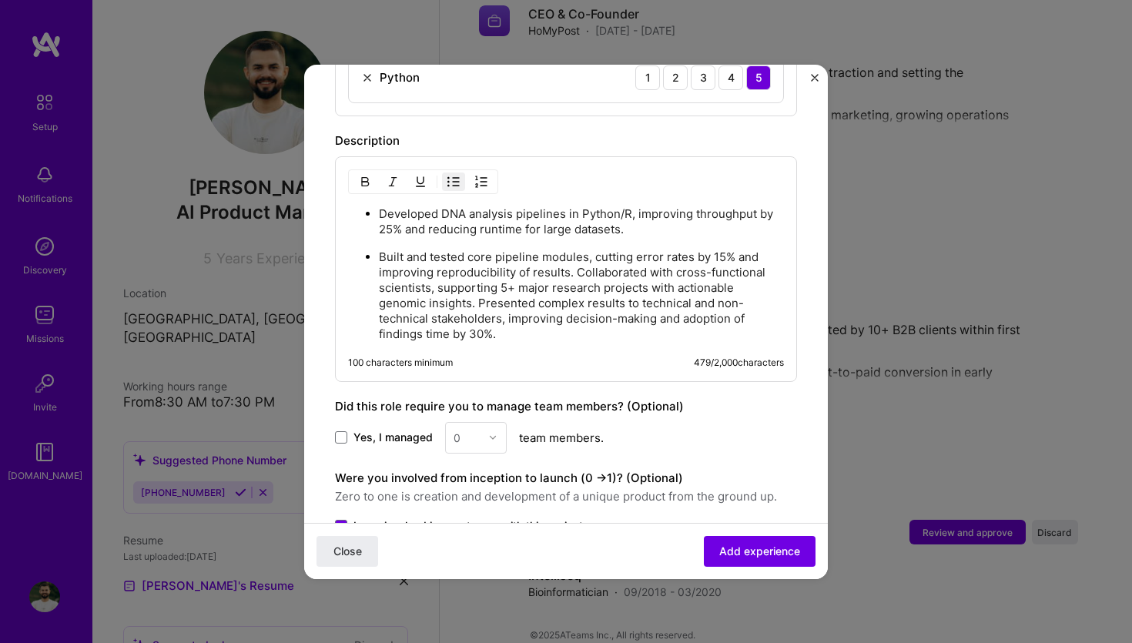
click at [576, 256] on p "Built and tested core pipeline modules, cutting error rates by 15% and improvin…" at bounding box center [581, 295] width 405 height 92
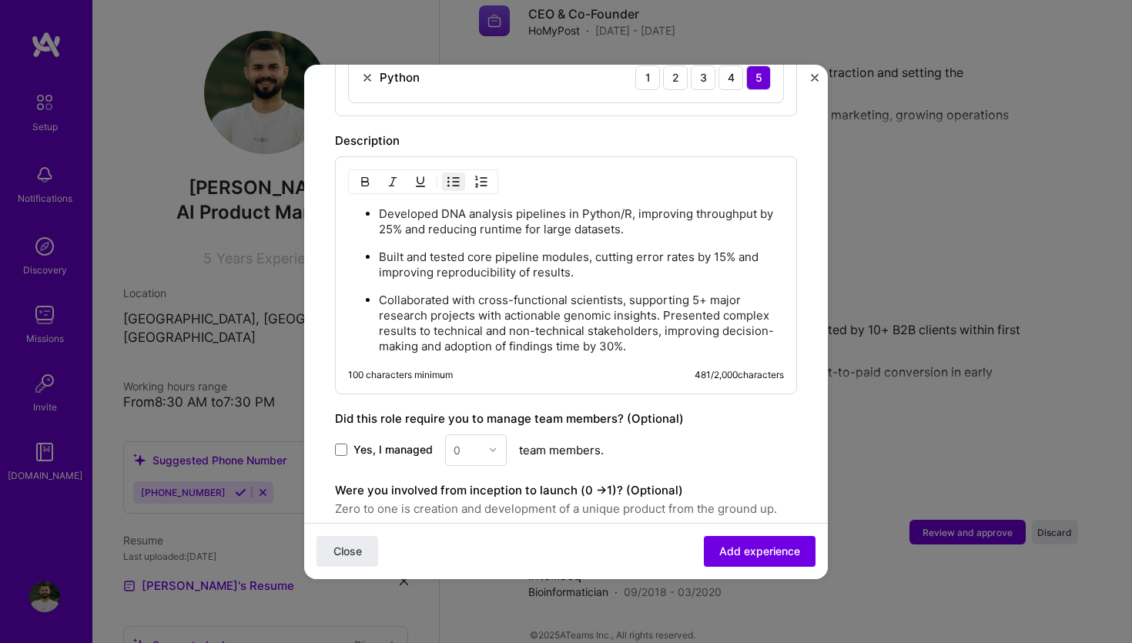
click at [666, 299] on p "Collaborated with cross-functional scientists, supporting 5+ major research pro…" at bounding box center [581, 324] width 405 height 62
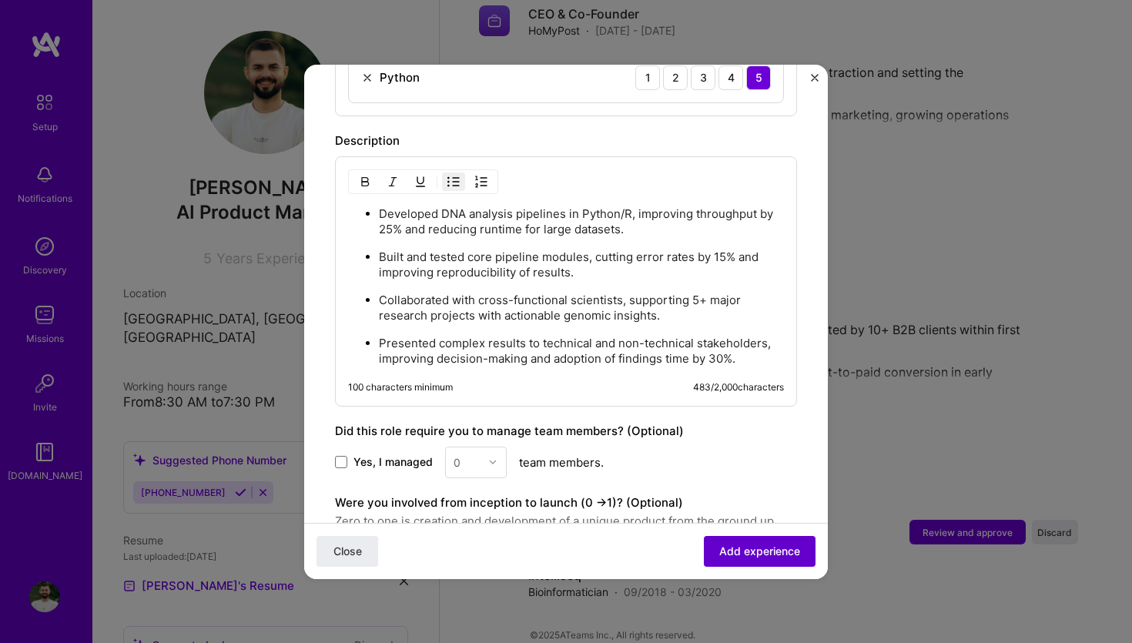
click at [731, 551] on span "Add experience" at bounding box center [759, 550] width 81 height 15
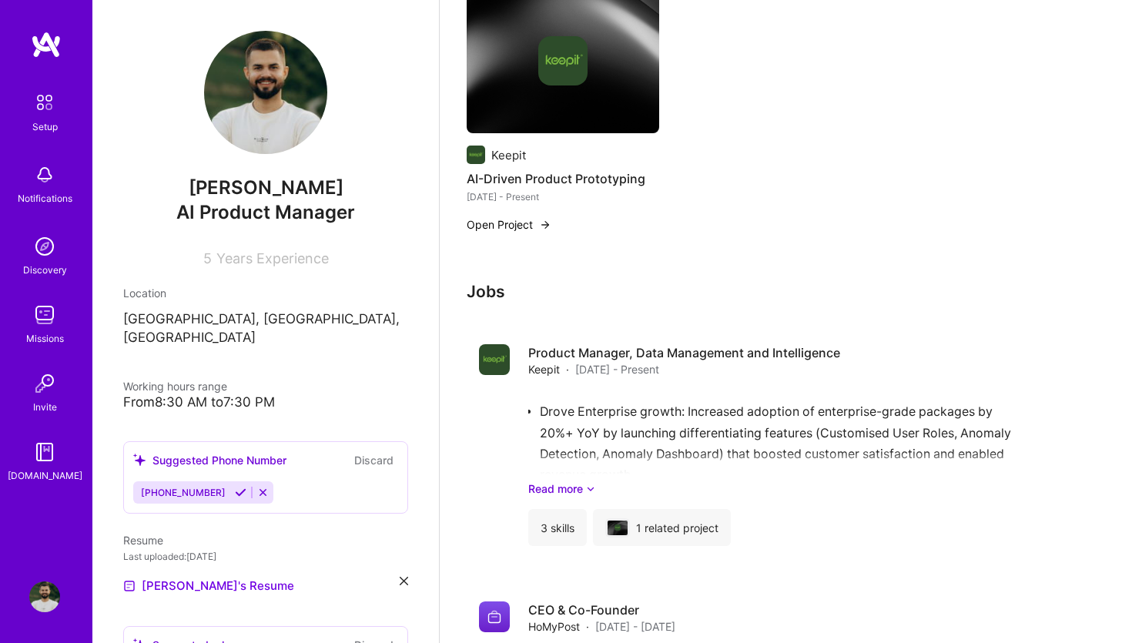
scroll to position [0, 0]
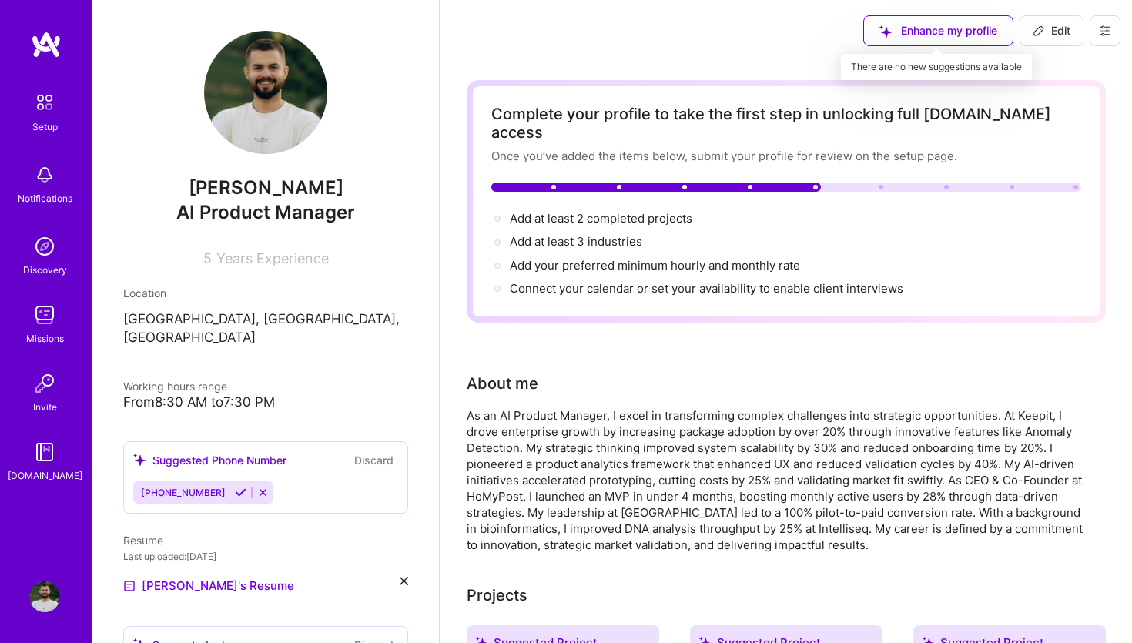
click at [968, 29] on div "Enhance my profile" at bounding box center [938, 30] width 150 height 31
click at [701, 31] on div "Enhance my profile Edit" at bounding box center [786, 31] width 692 height 62
click at [1028, 24] on button "Edit" at bounding box center [1051, 30] width 64 height 31
select select "US"
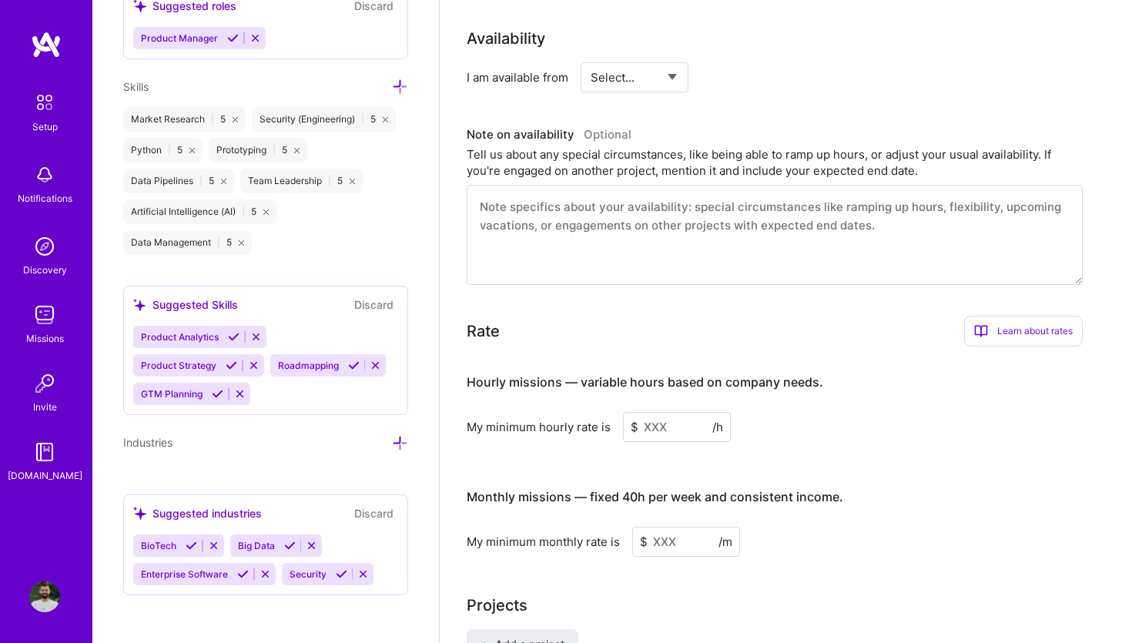
scroll to position [728, 0]
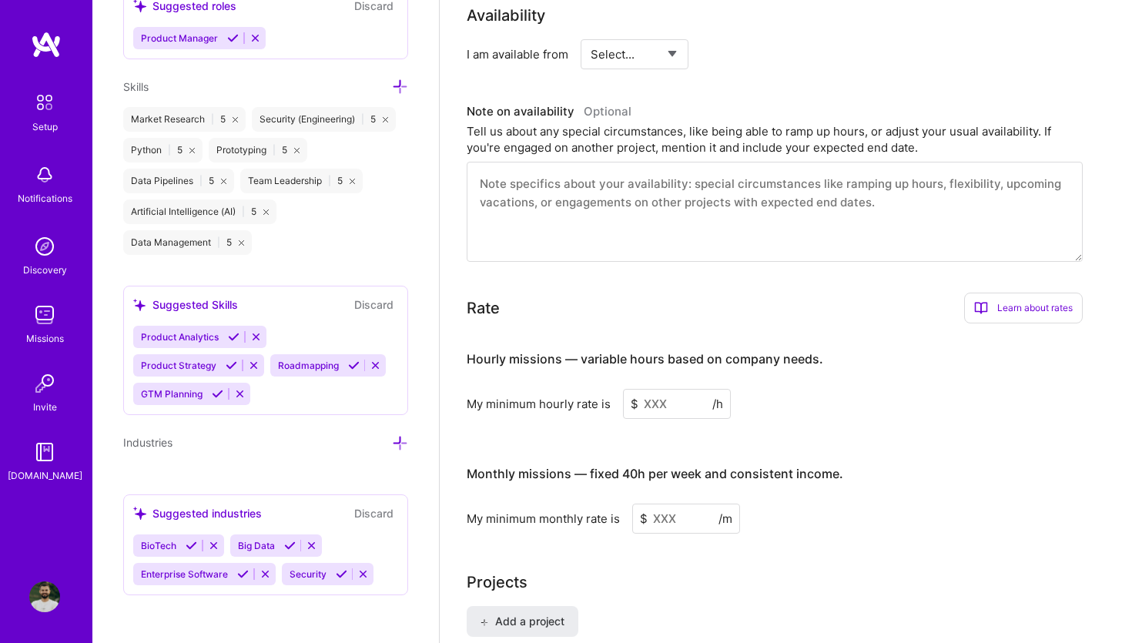
click at [650, 46] on select "Select... Right Now Future Date Not Available" at bounding box center [634, 54] width 89 height 39
select select "Right Now"
click at [590, 35] on select "Select... Right Now Future Date Not Available" at bounding box center [634, 54] width 89 height 39
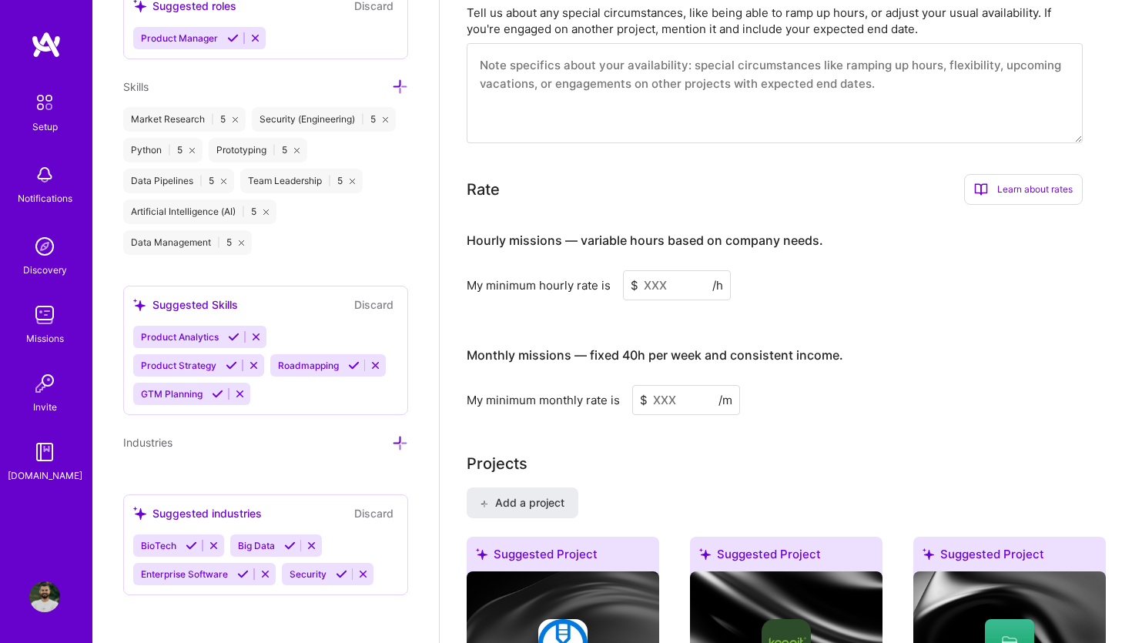
scroll to position [850, 0]
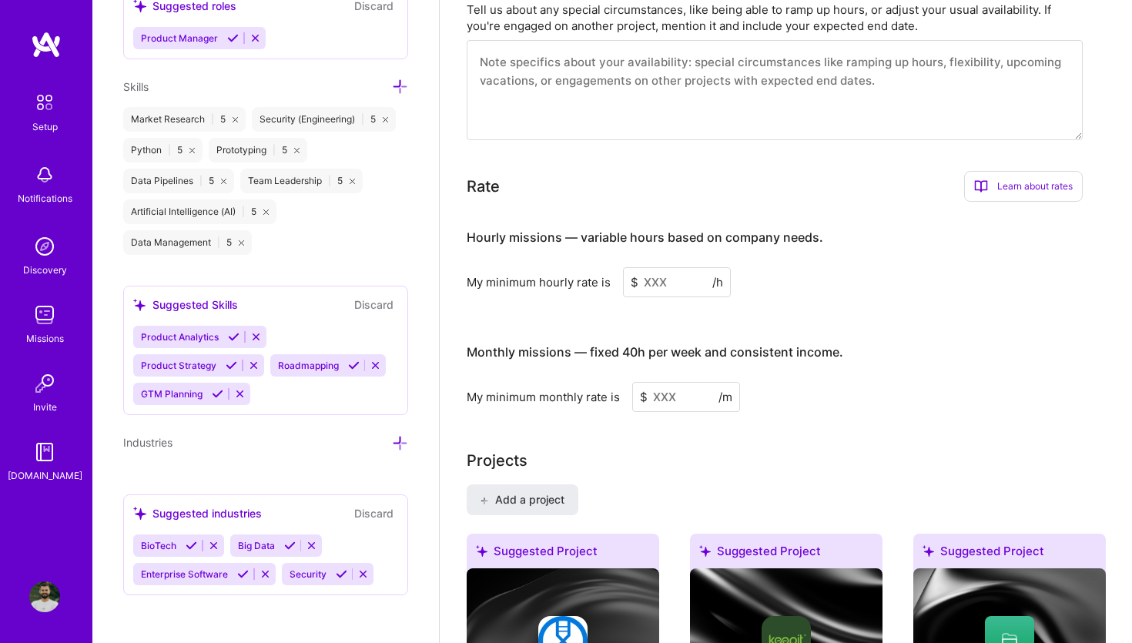
click at [667, 267] on input at bounding box center [677, 282] width 108 height 30
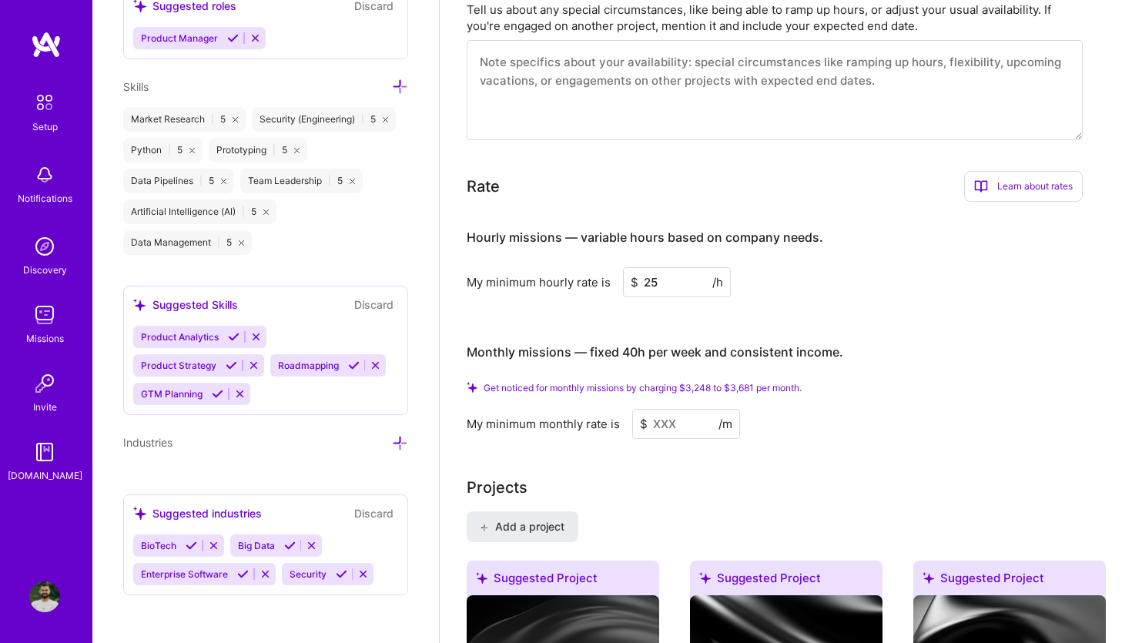
click at [787, 307] on div "Hourly missions — variable hours based on company needs. My minimum hourly rate…" at bounding box center [774, 326] width 616 height 225
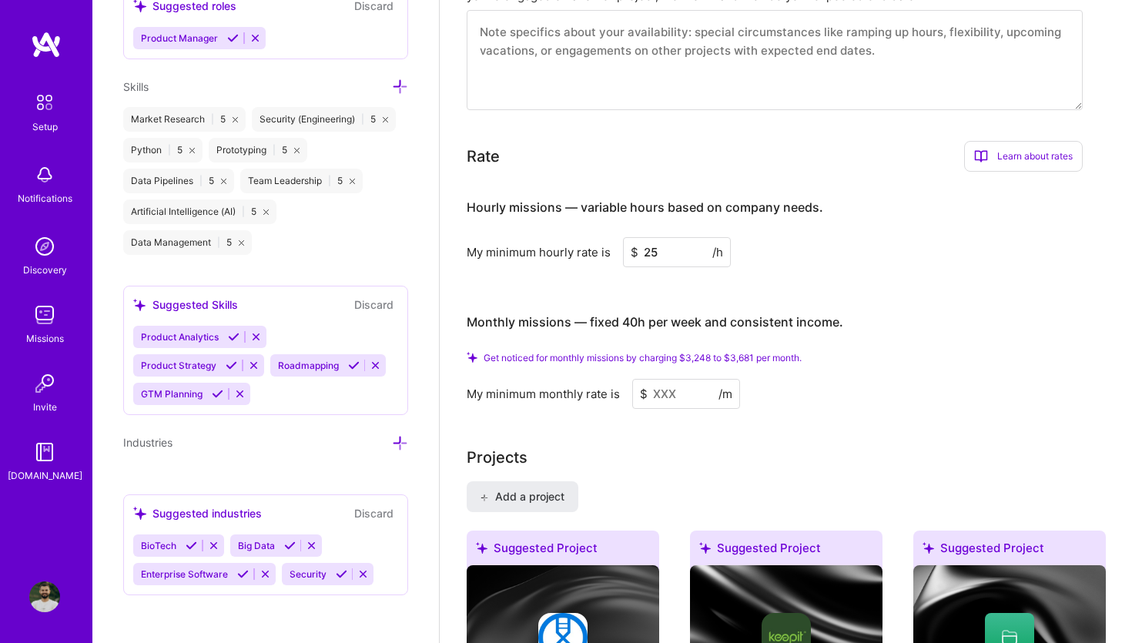
drag, startPoint x: 664, startPoint y: 232, endPoint x: 627, endPoint y: 232, distance: 37.7
click at [627, 237] on input "25" at bounding box center [677, 252] width 108 height 30
type input "40"
click at [639, 275] on div "Hourly missions — variable hours based on company needs. My minimum hourly rate…" at bounding box center [774, 296] width 616 height 225
click at [663, 379] on input at bounding box center [686, 394] width 108 height 30
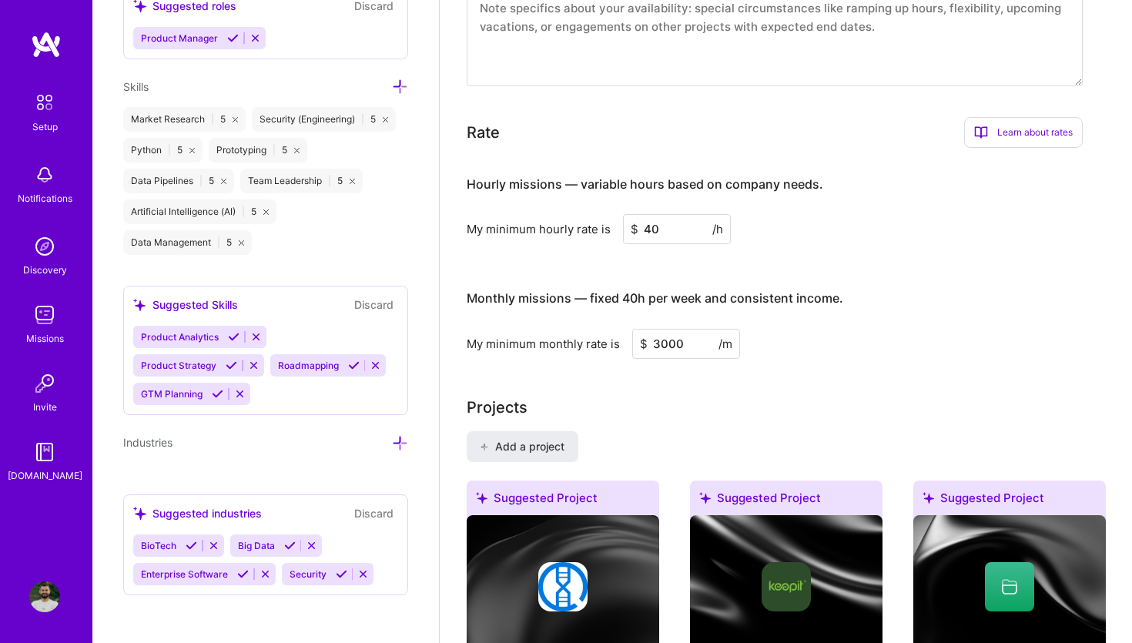
type input "3000"
click at [693, 396] on div "Projects" at bounding box center [785, 407] width 639 height 23
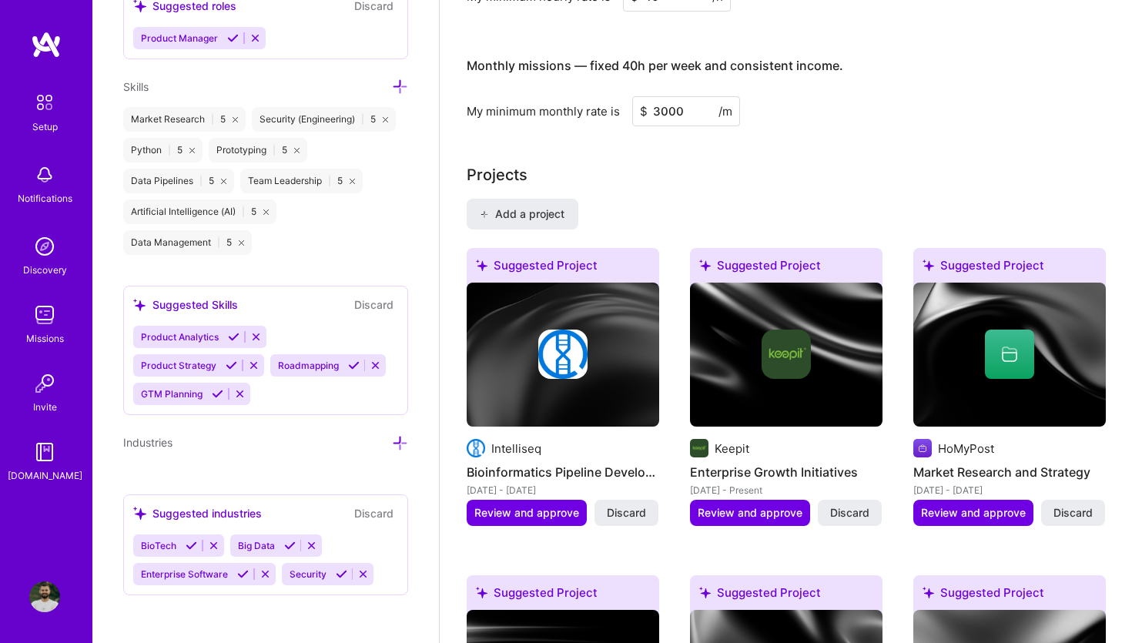
scroll to position [0, 0]
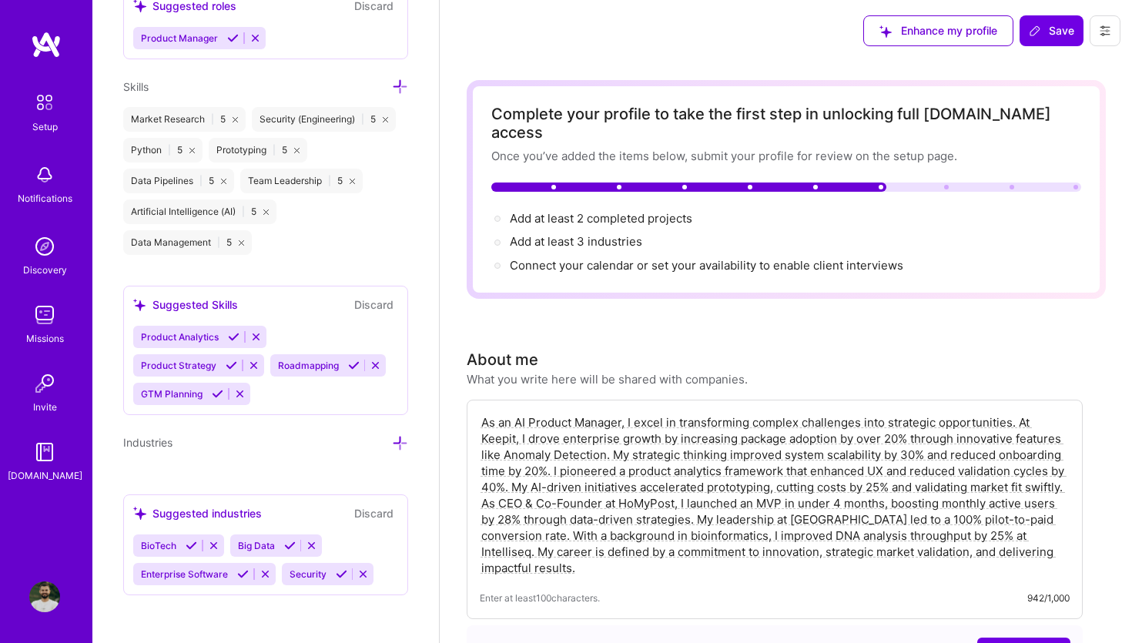
click at [232, 336] on icon at bounding box center [234, 337] width 12 height 12
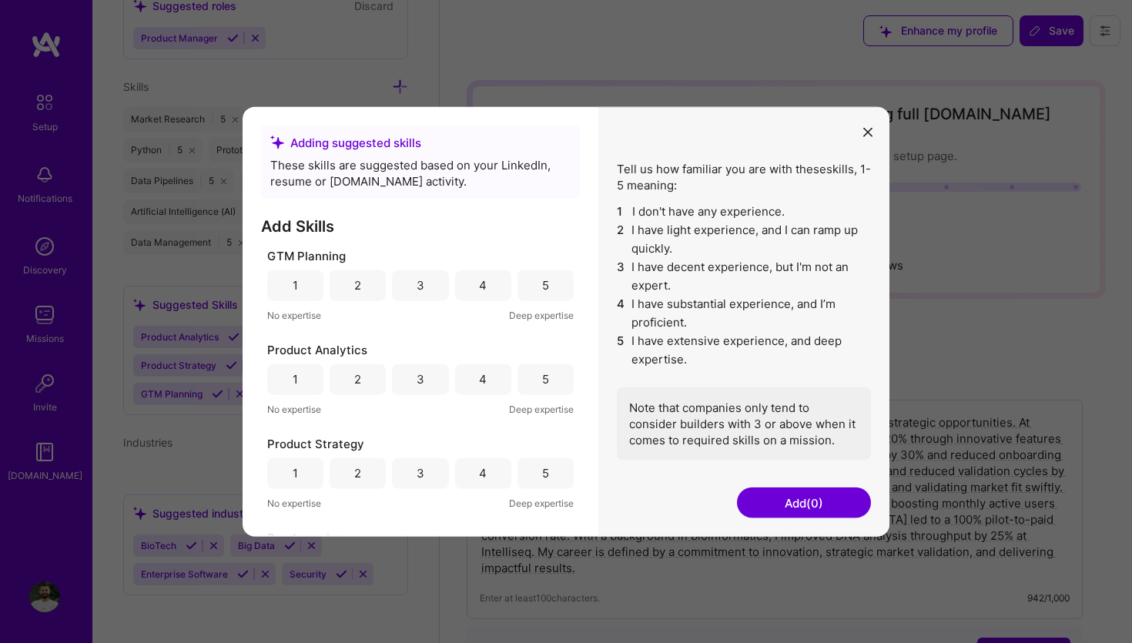
click at [549, 284] on div "5" at bounding box center [545, 284] width 56 height 31
click at [542, 377] on div "5" at bounding box center [545, 379] width 7 height 16
click at [531, 468] on div "5" at bounding box center [545, 472] width 56 height 31
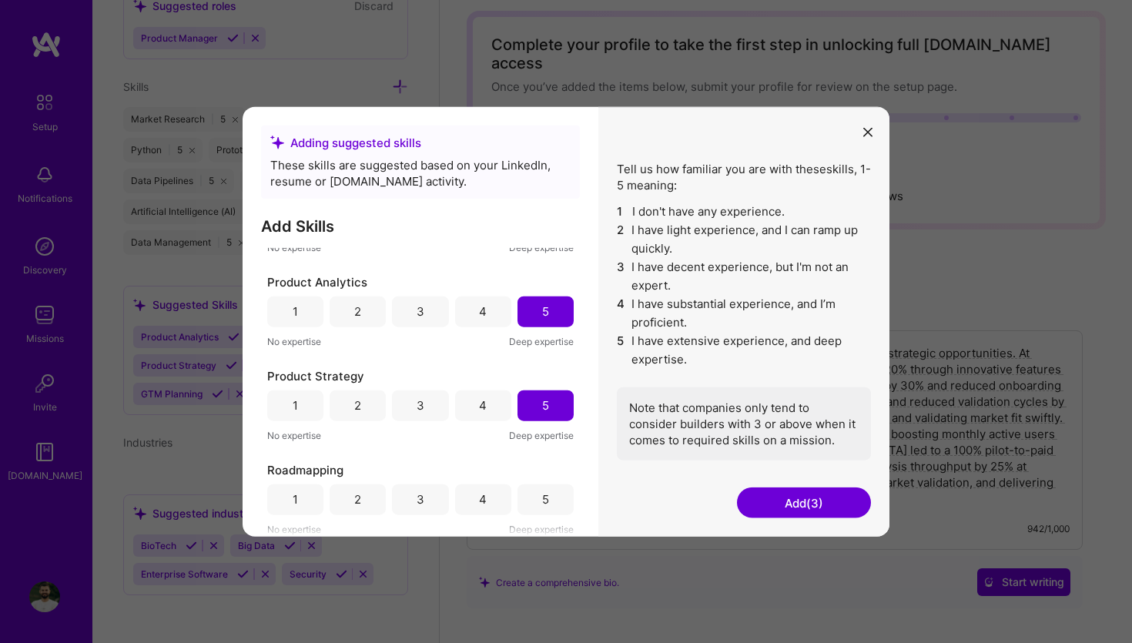
scroll to position [73, 0]
click at [534, 500] on div "5" at bounding box center [545, 498] width 56 height 31
click at [796, 506] on button "Add (4)" at bounding box center [804, 502] width 134 height 31
click at [774, 497] on button "Add (4)" at bounding box center [804, 502] width 134 height 31
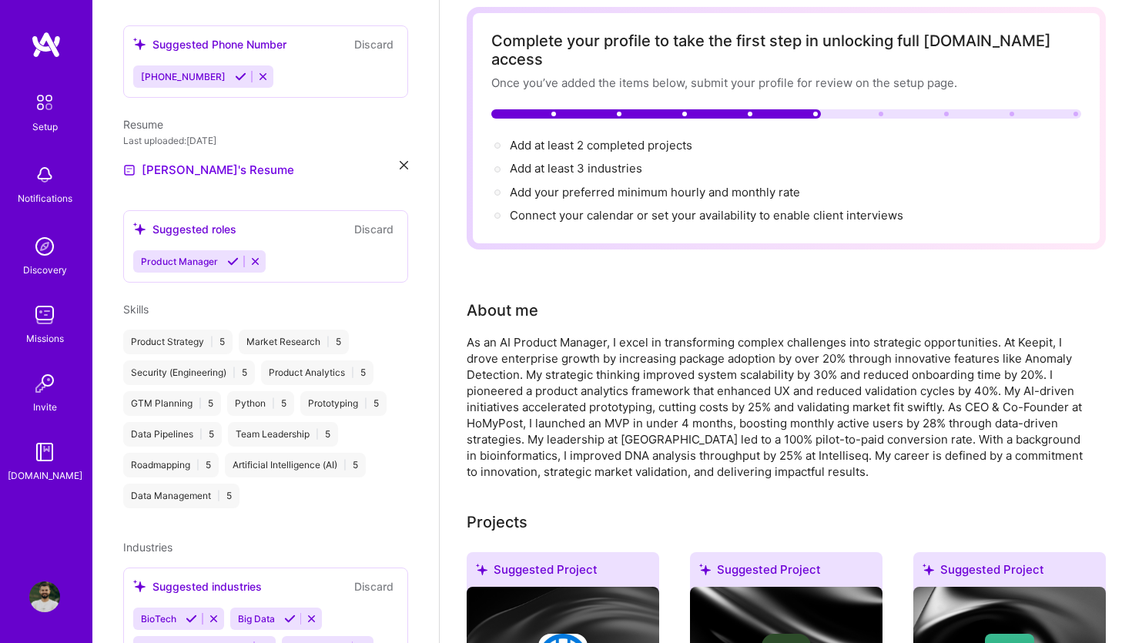
scroll to position [472, 0]
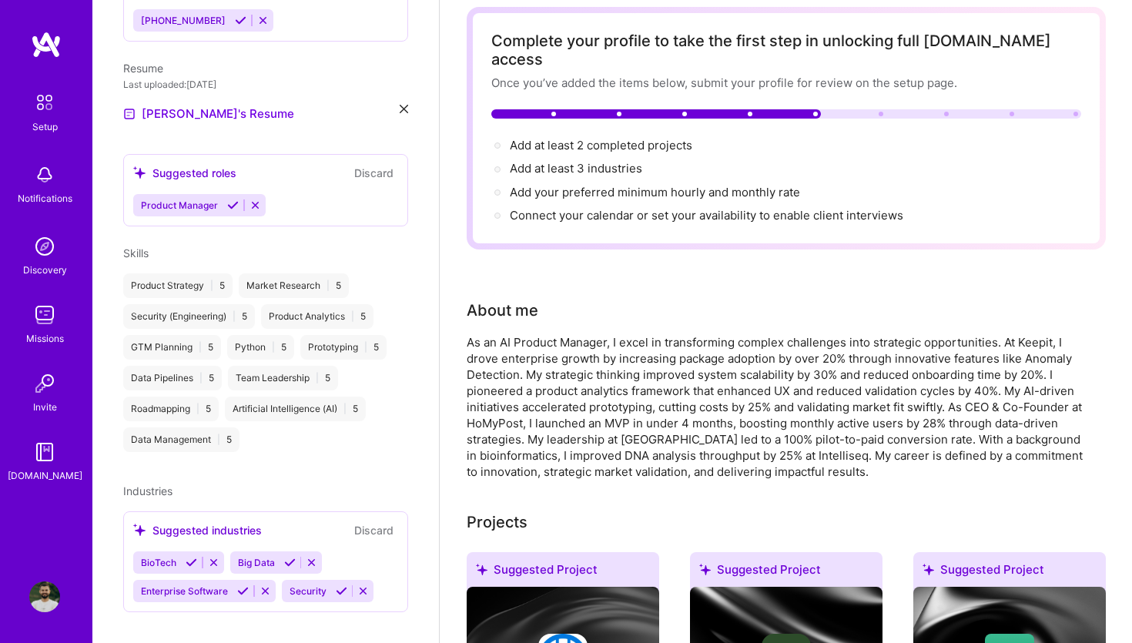
click at [289, 557] on icon at bounding box center [290, 563] width 12 height 12
click at [335, 557] on icon at bounding box center [340, 563] width 12 height 12
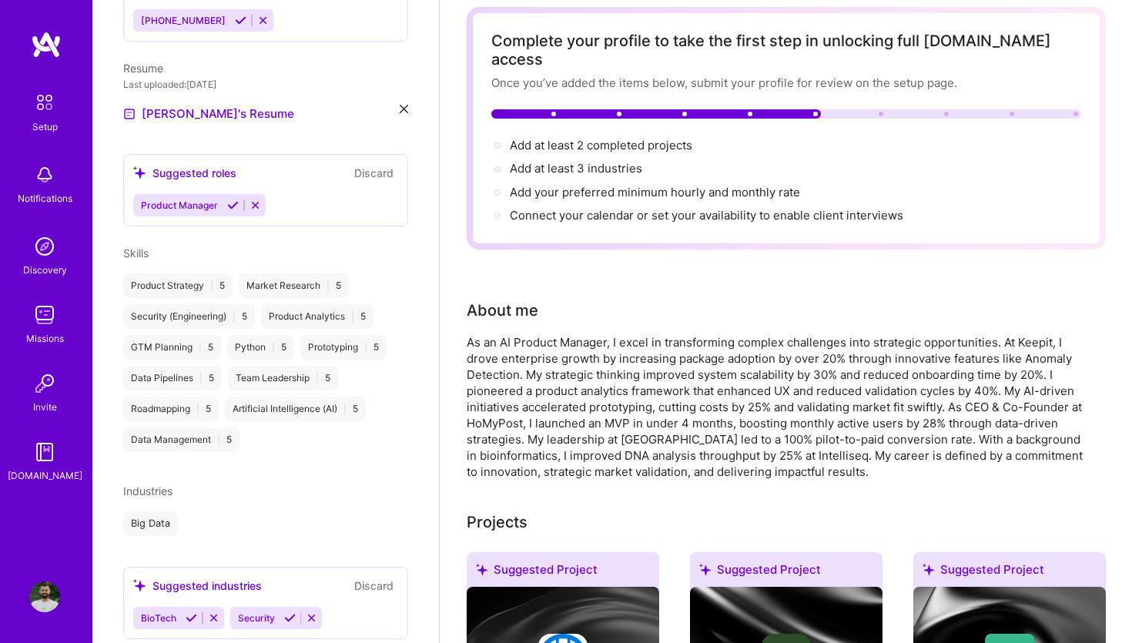
click at [190, 612] on icon at bounding box center [192, 618] width 12 height 12
click at [187, 612] on icon at bounding box center [193, 618] width 12 height 12
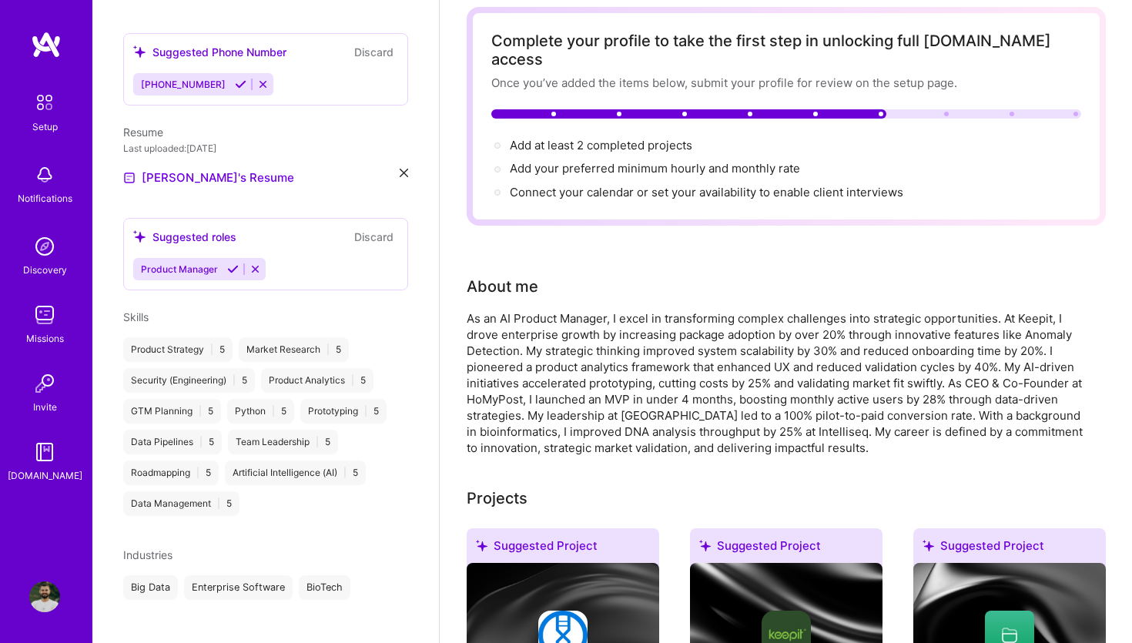
scroll to position [321, 0]
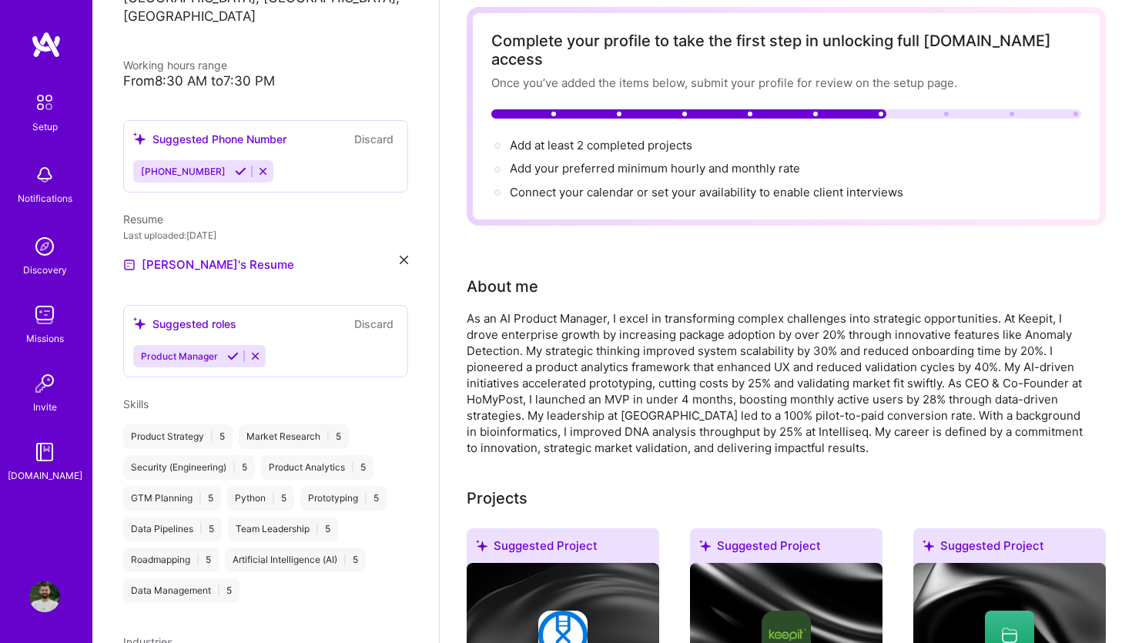
click at [233, 350] on icon at bounding box center [233, 356] width 12 height 12
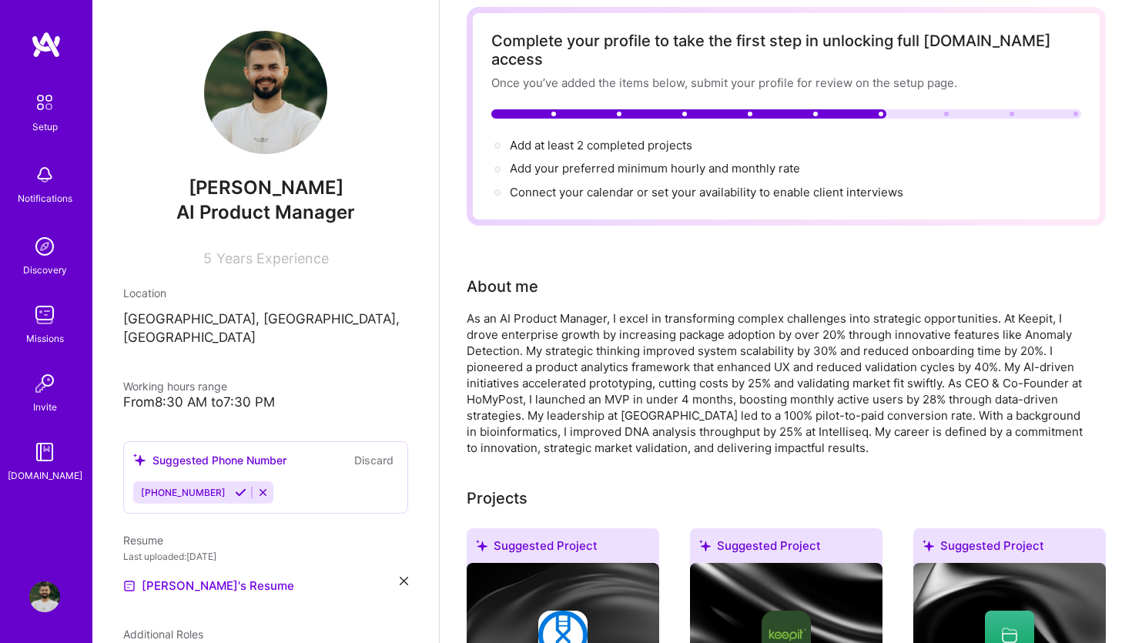
scroll to position [59, 0]
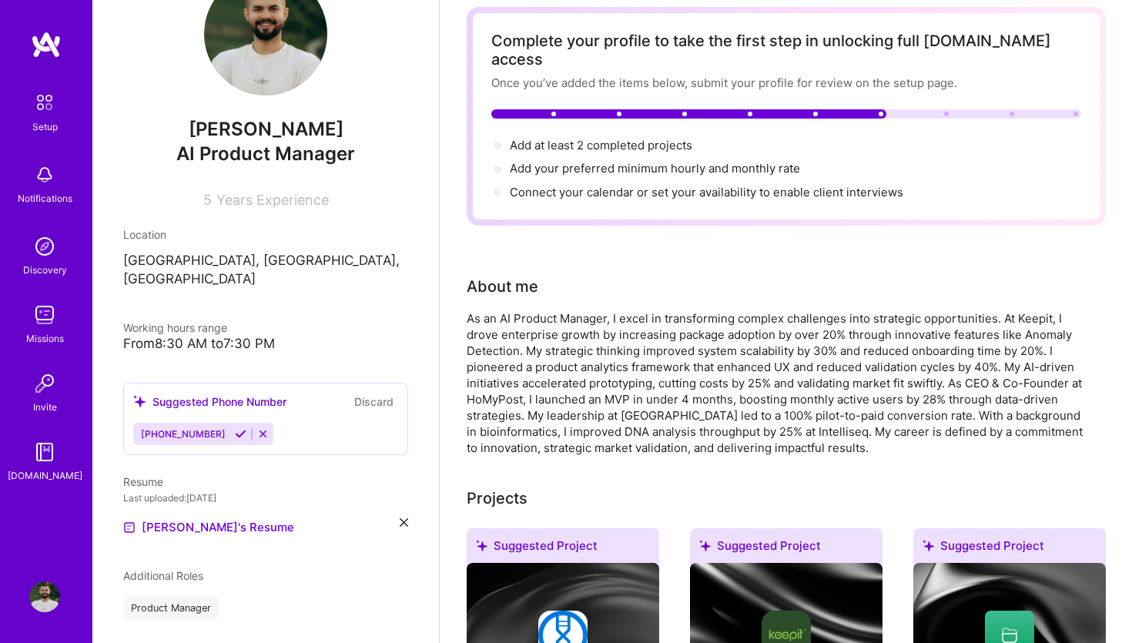
click at [235, 428] on icon at bounding box center [241, 434] width 12 height 12
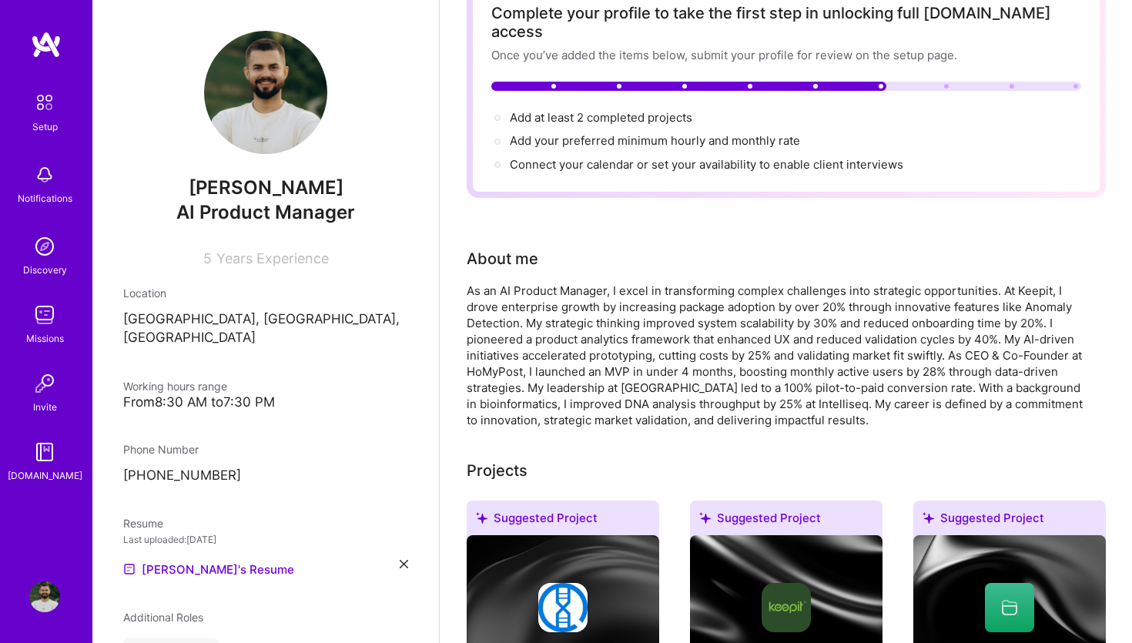
scroll to position [0, 0]
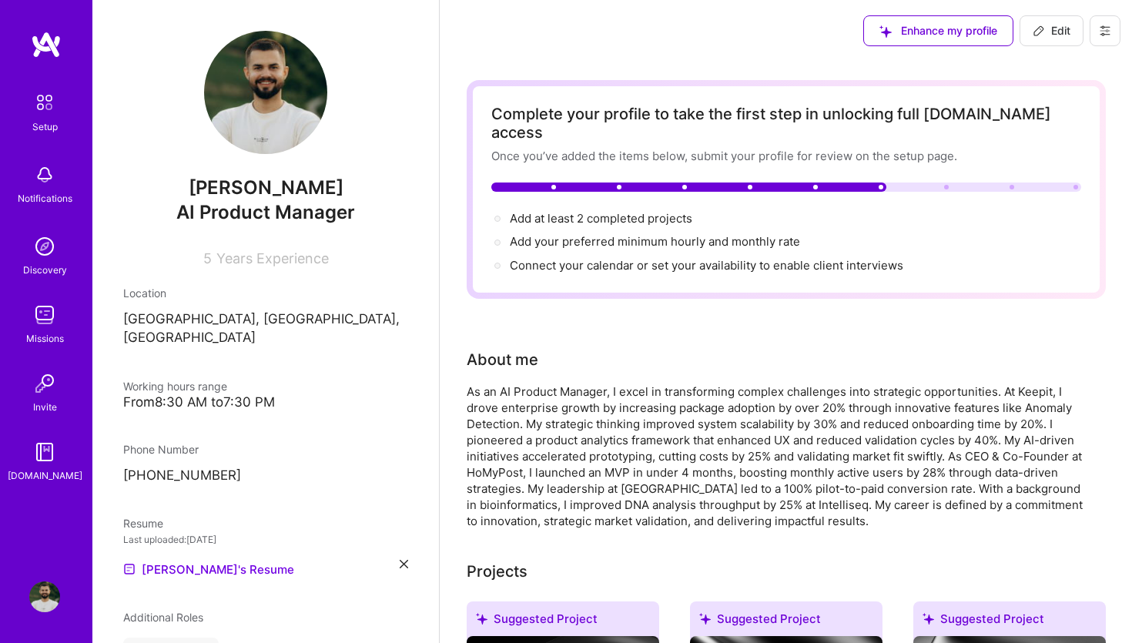
click at [1035, 29] on icon at bounding box center [1038, 31] width 12 height 12
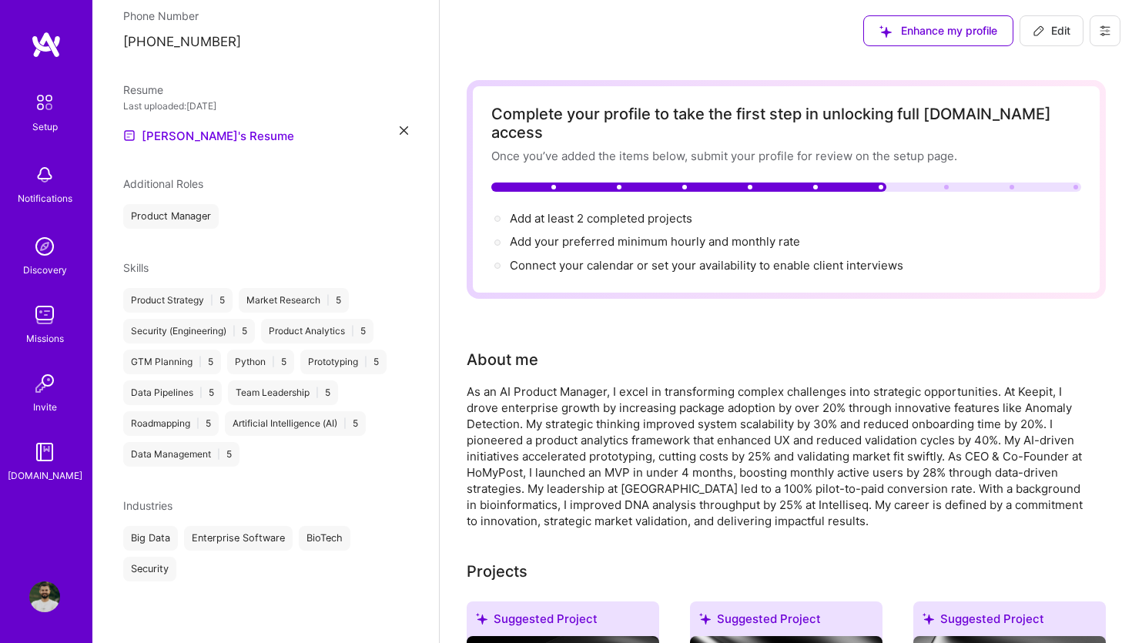
select select "PL"
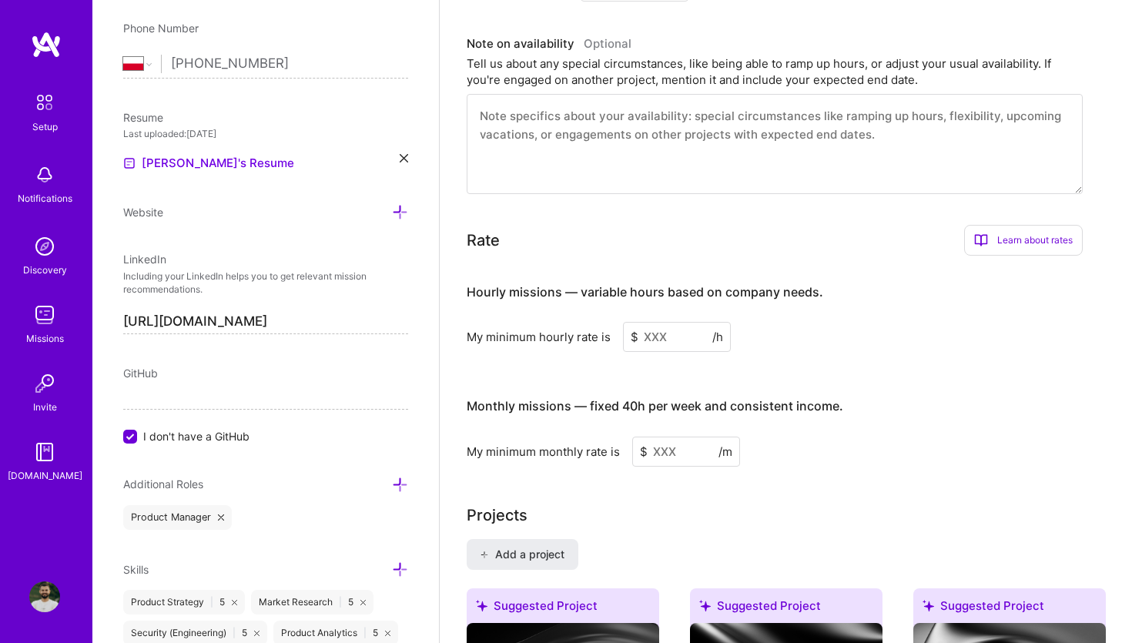
scroll to position [768, 0]
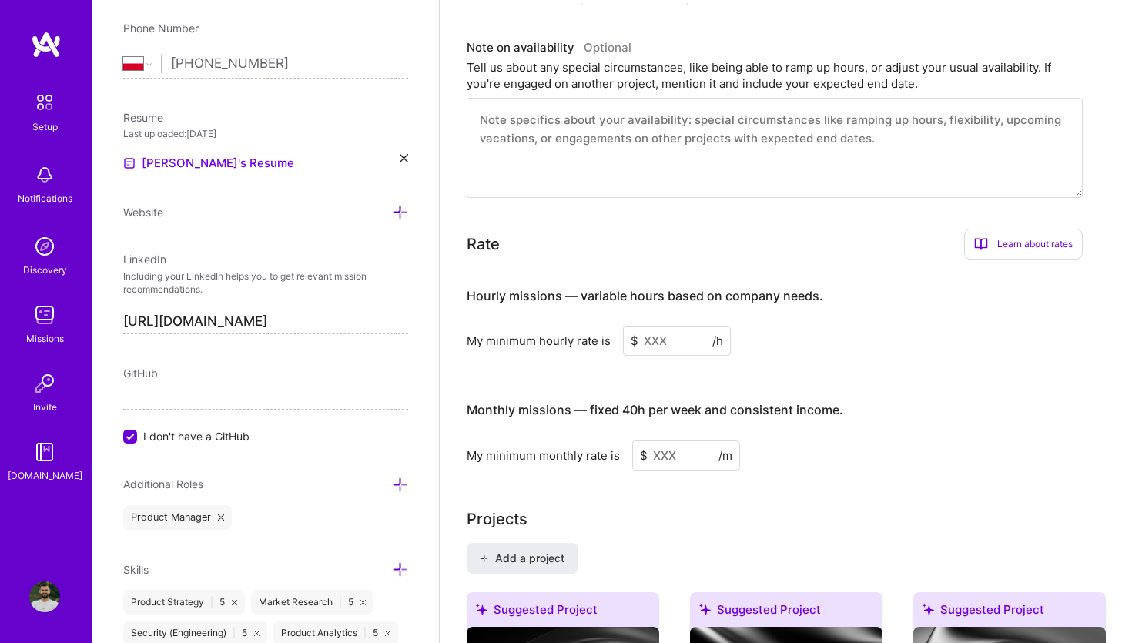
click at [671, 326] on input at bounding box center [677, 341] width 108 height 30
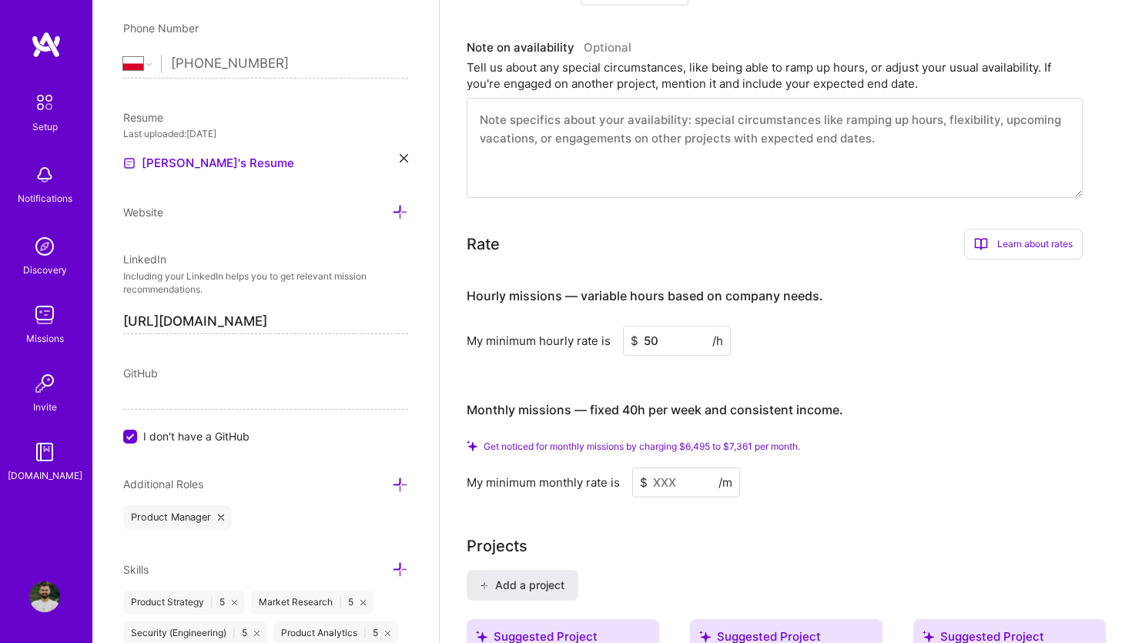
drag, startPoint x: 664, startPoint y: 318, endPoint x: 642, endPoint y: 319, distance: 21.6
click at [642, 326] on input "50" at bounding box center [677, 341] width 108 height 30
type input "40"
click at [702, 467] on input at bounding box center [686, 482] width 108 height 30
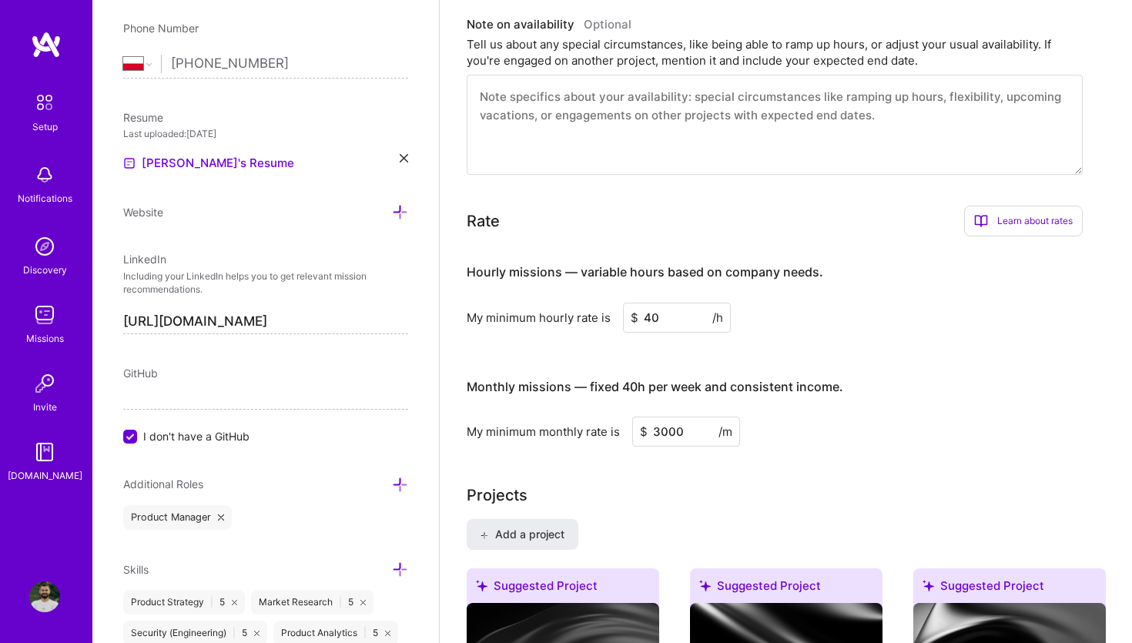
click at [748, 483] on div "Projects" at bounding box center [785, 494] width 639 height 23
drag, startPoint x: 682, startPoint y: 413, endPoint x: 644, endPoint y: 413, distance: 37.7
click at [644, 416] on div "$ 3000 /m" at bounding box center [686, 431] width 108 height 30
type input "5000"
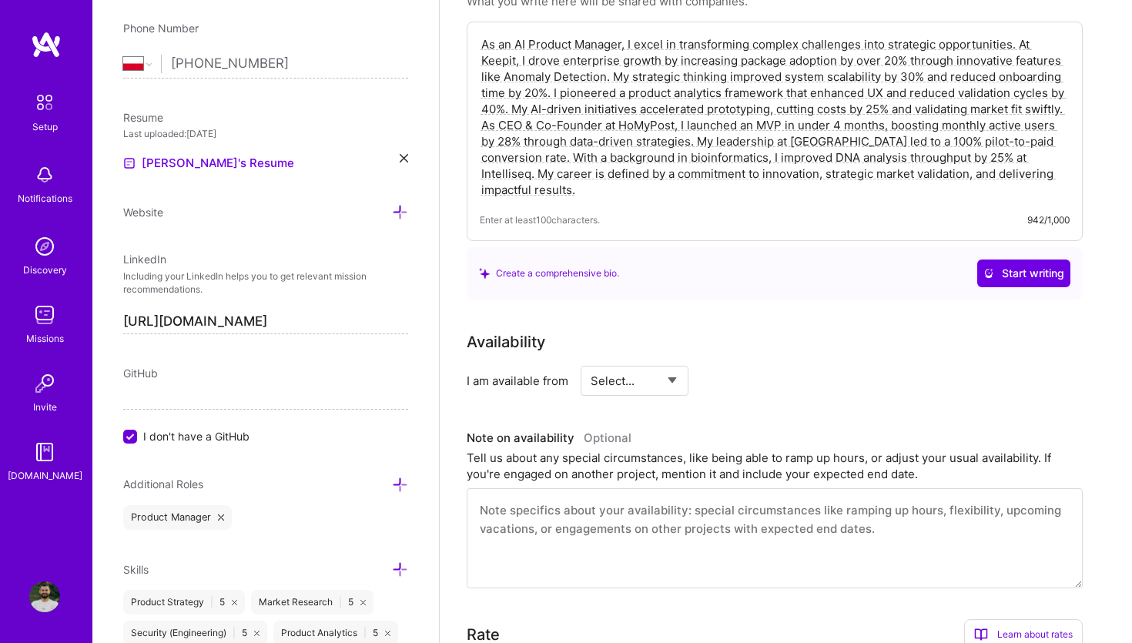
scroll to position [0, 0]
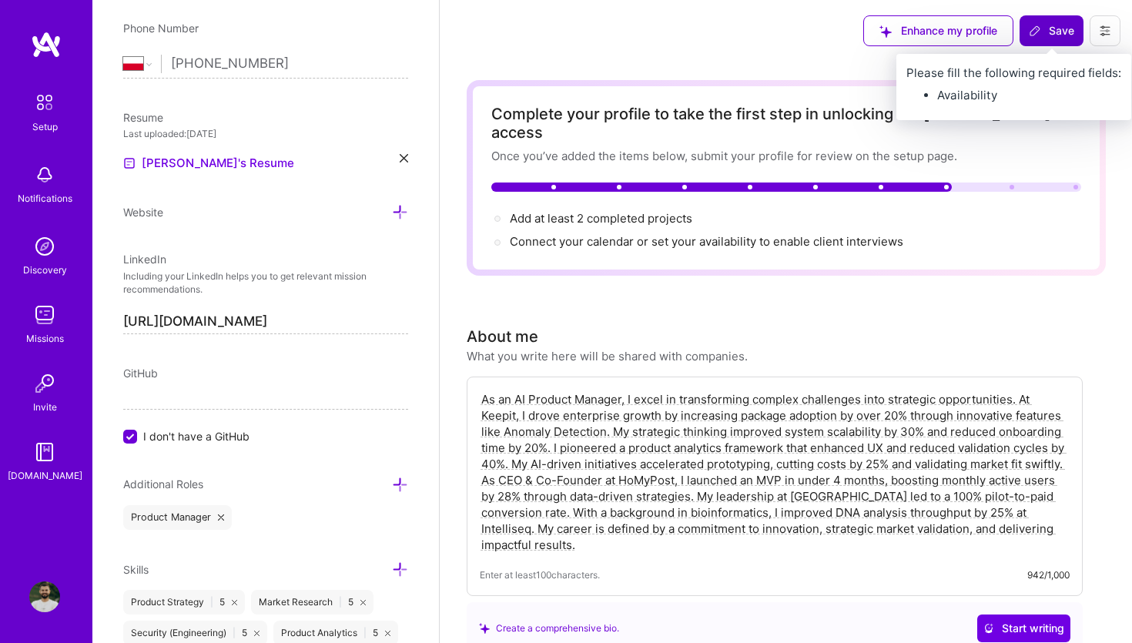
click at [1041, 44] on button "Save" at bounding box center [1051, 30] width 64 height 31
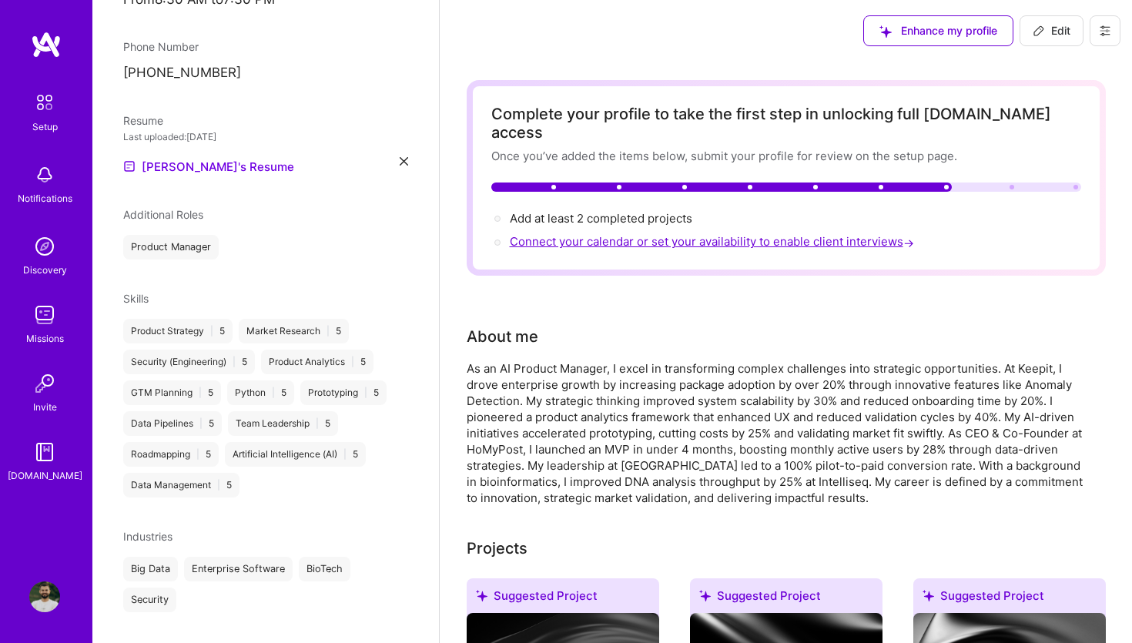
click at [764, 234] on span "Connect your calendar or set your availability to enable client interviews →" at bounding box center [713, 241] width 407 height 15
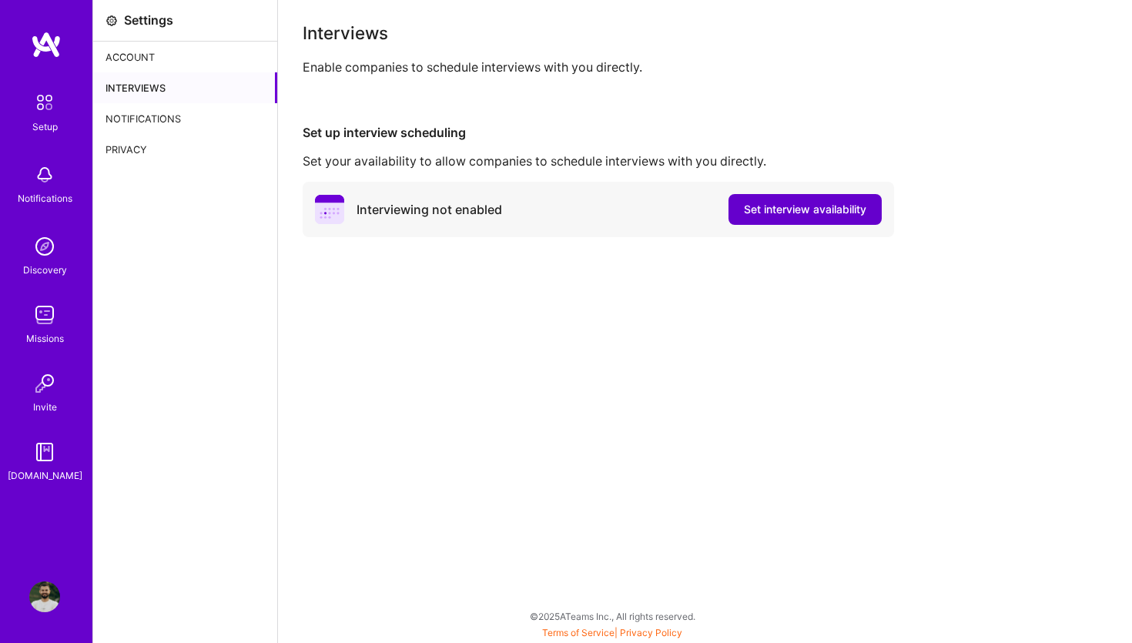
click at [784, 219] on button "Set interview availability" at bounding box center [804, 209] width 153 height 31
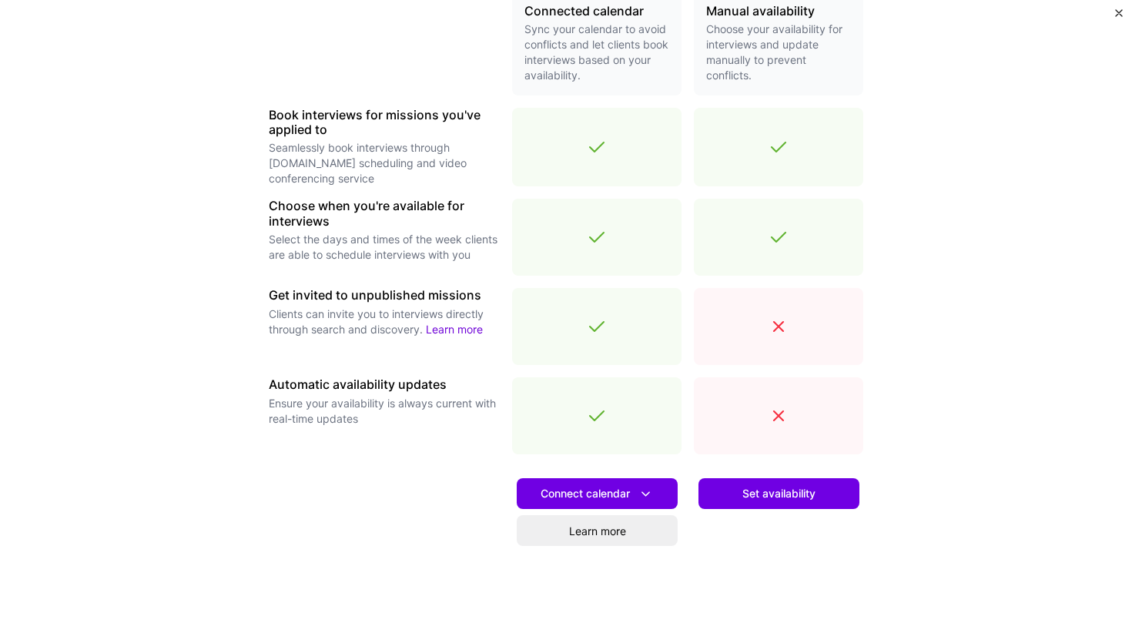
scroll to position [392, 0]
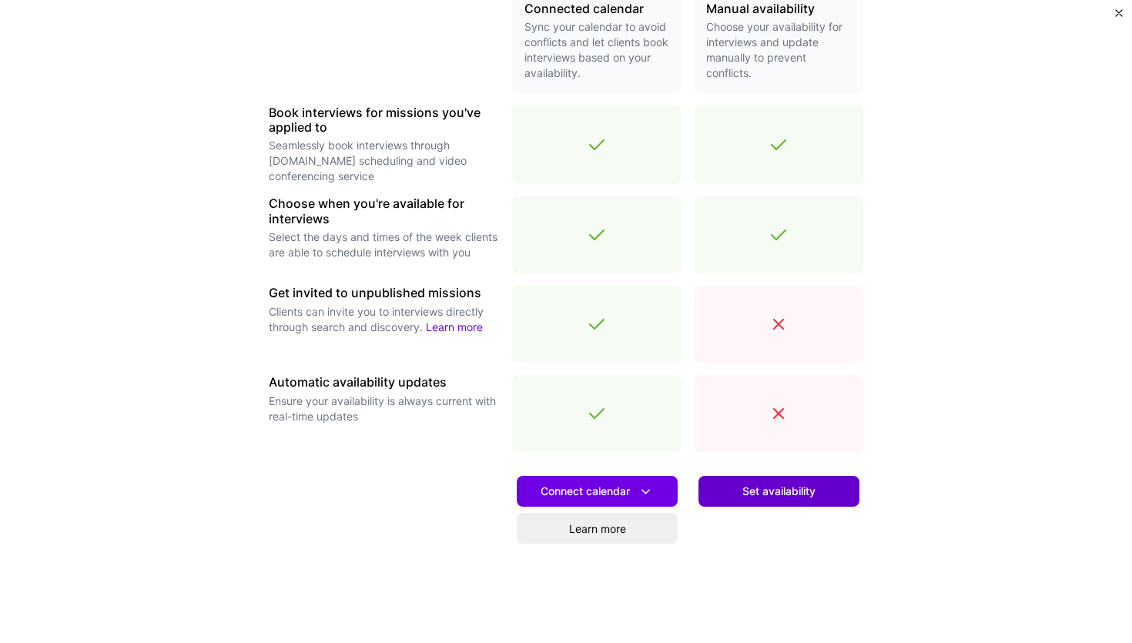
click at [724, 499] on button "Set availability" at bounding box center [778, 491] width 161 height 31
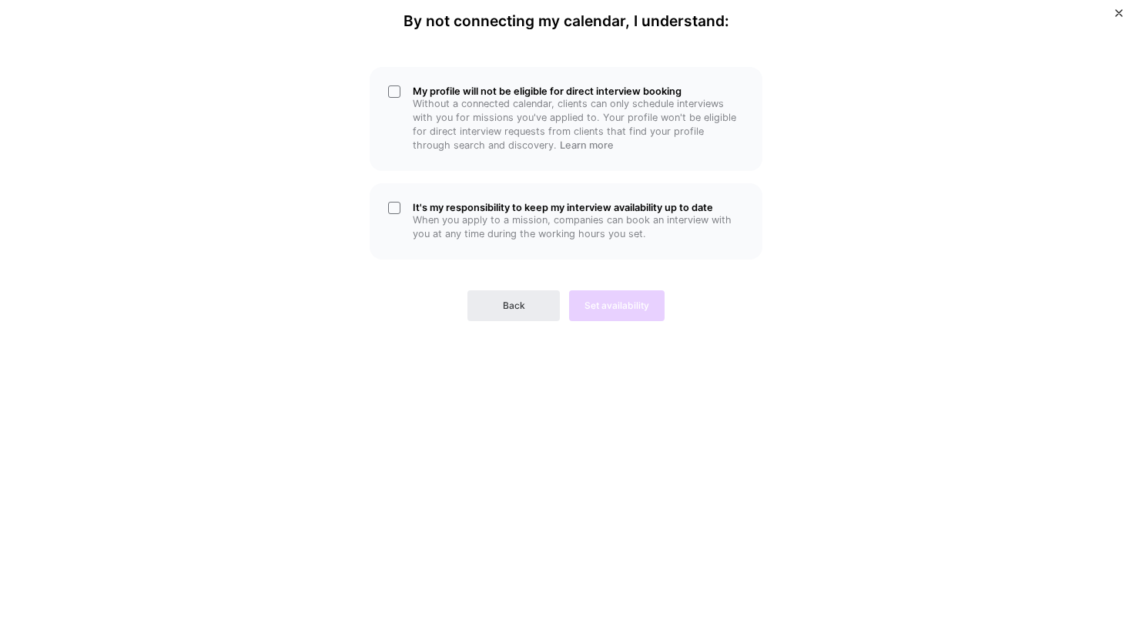
scroll to position [0, 0]
click at [524, 222] on p "When you apply to a mission, companies can book an interview with you at any ti…" at bounding box center [578, 227] width 331 height 28
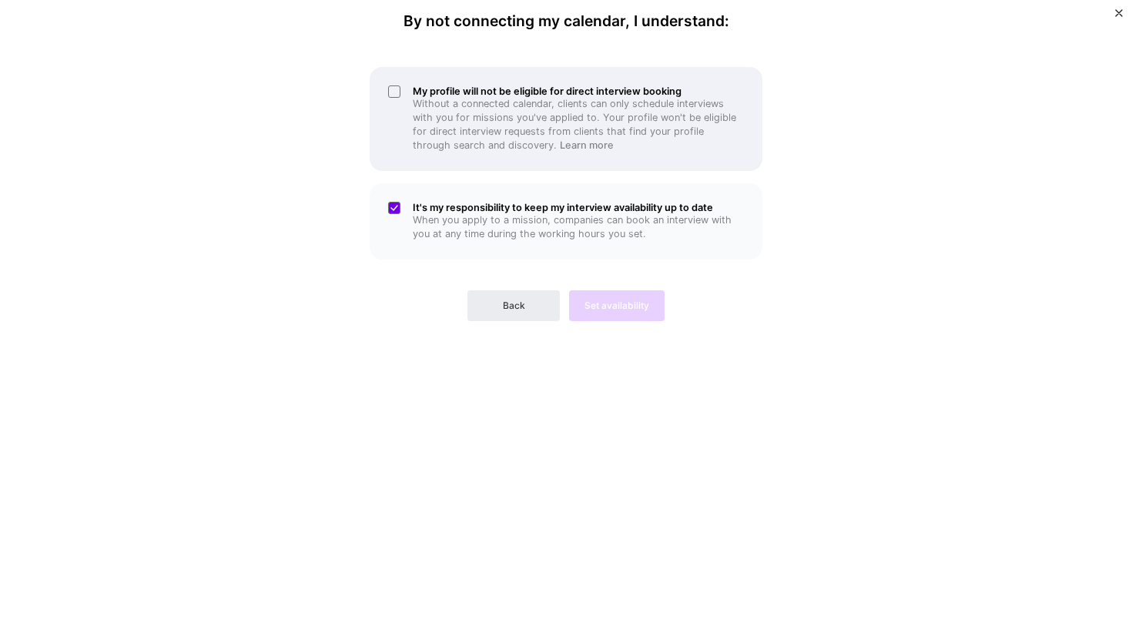
click at [567, 119] on p "Without a connected calendar, clients can only schedule interviews with you for…" at bounding box center [578, 124] width 331 height 55
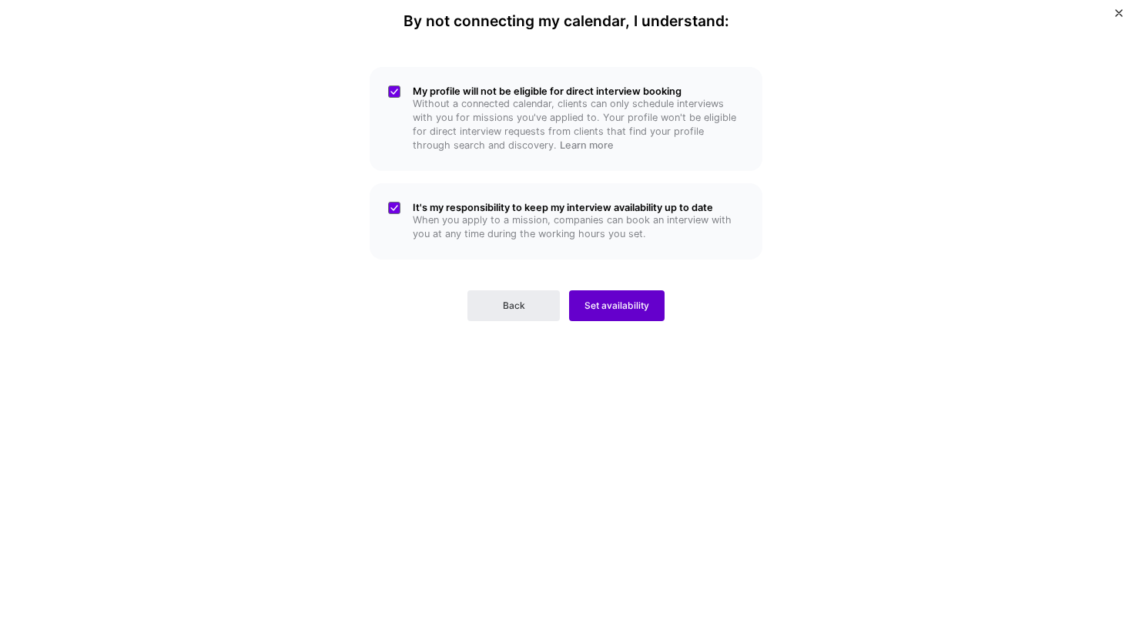
click at [624, 302] on span "Set availability" at bounding box center [616, 306] width 65 height 14
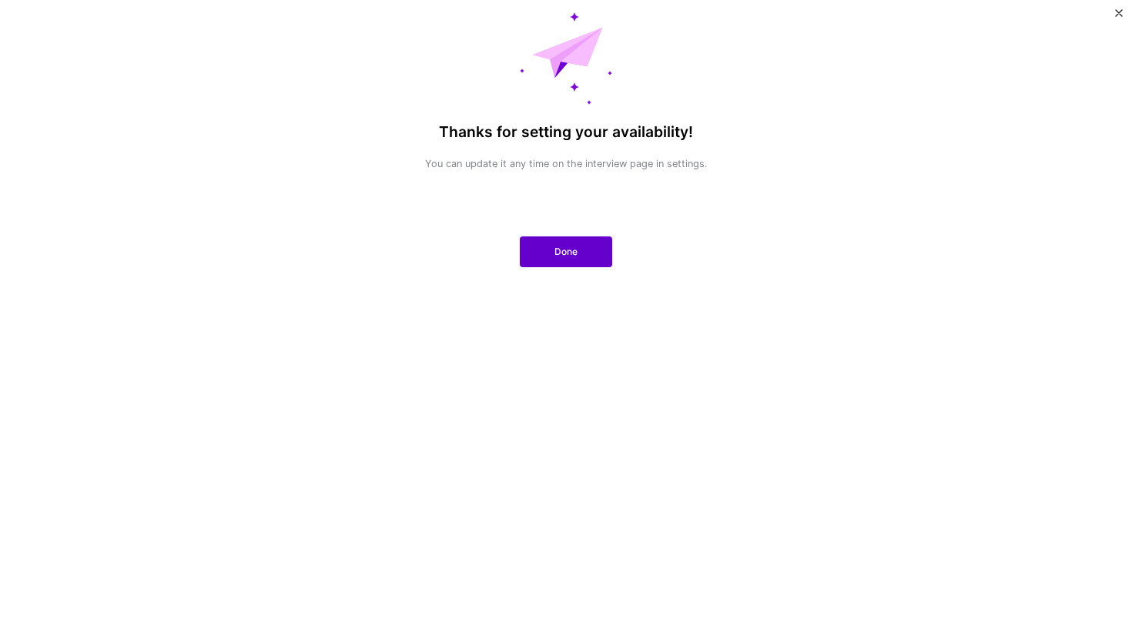
click at [565, 258] on button "Done" at bounding box center [566, 251] width 92 height 31
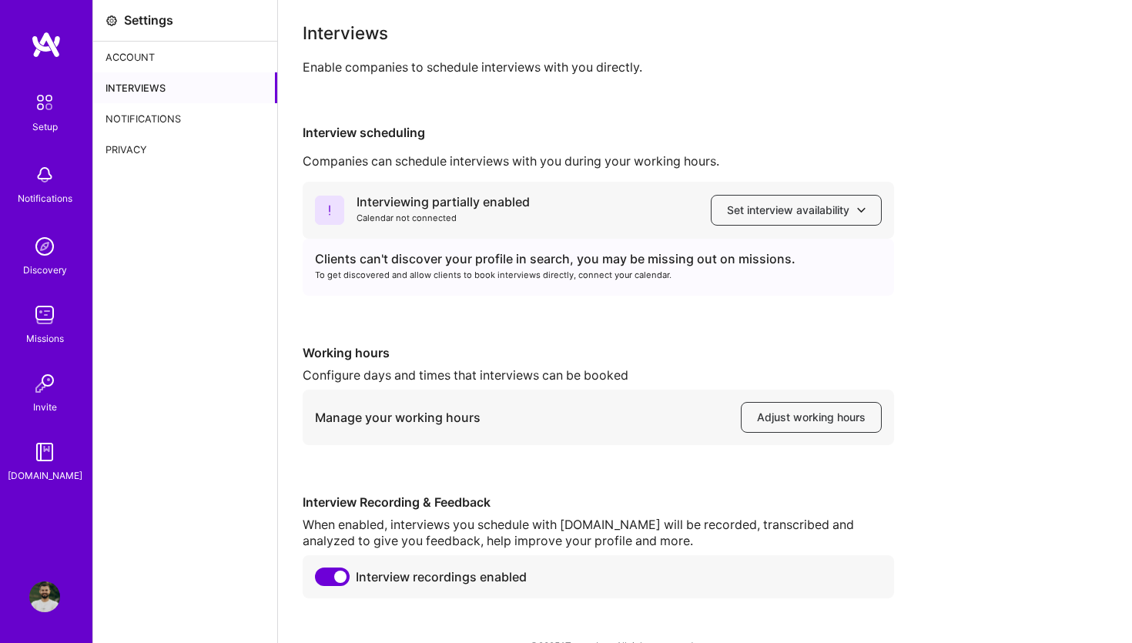
click at [35, 123] on div "Setup" at bounding box center [44, 127] width 25 height 16
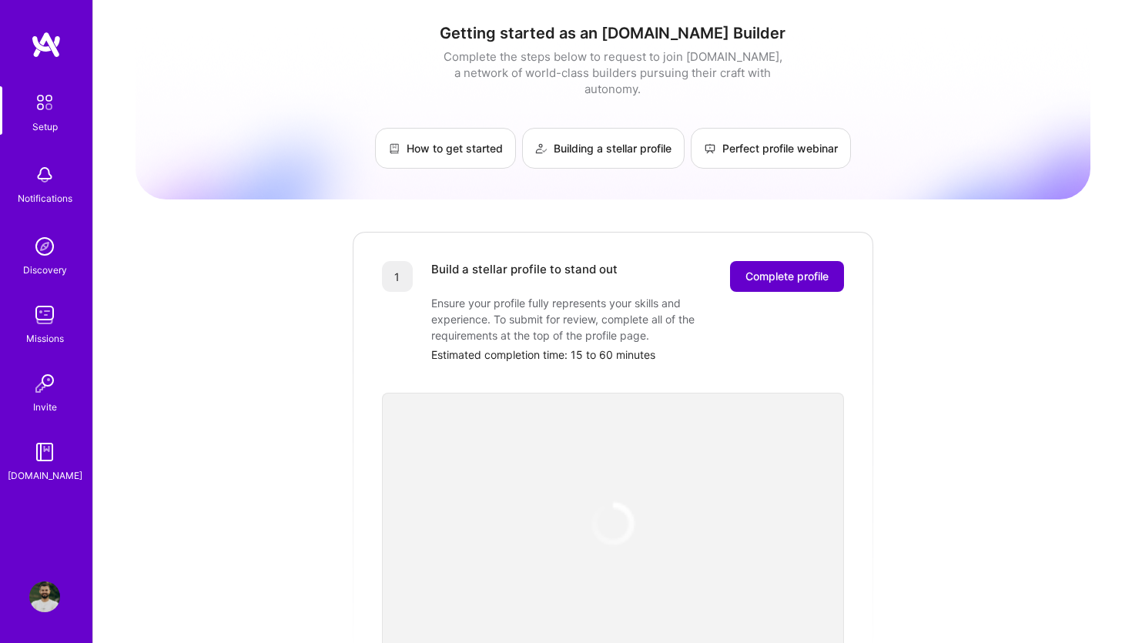
click at [780, 269] on span "Complete profile" at bounding box center [786, 276] width 83 height 15
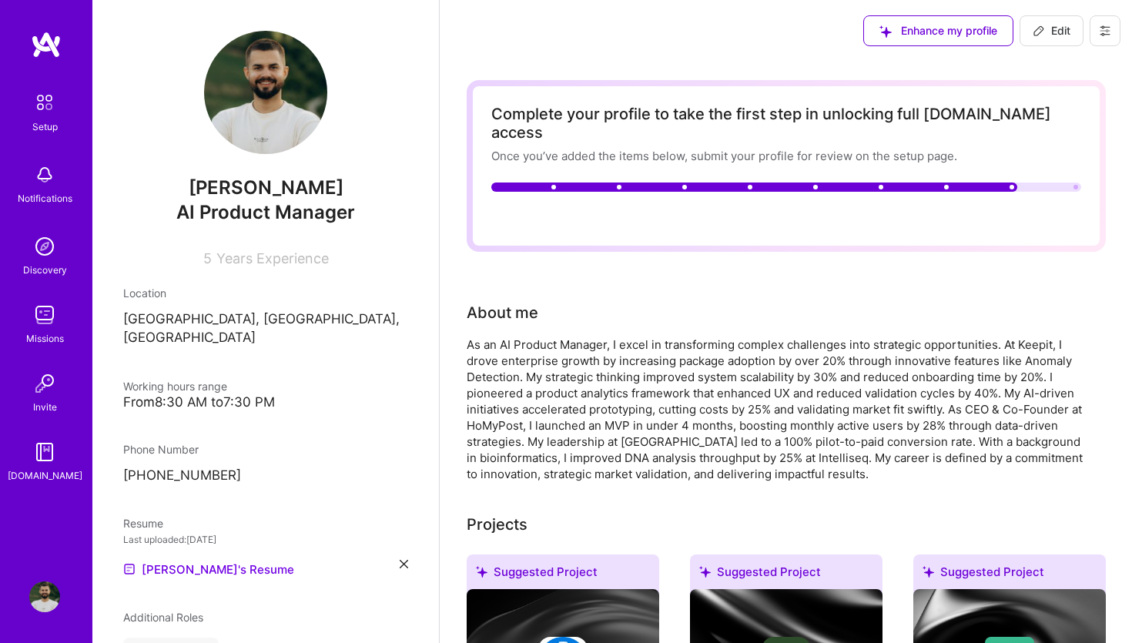
click at [643, 211] on span "Add at least 2 completed projects →" at bounding box center [608, 218] width 196 height 15
select select "PL"
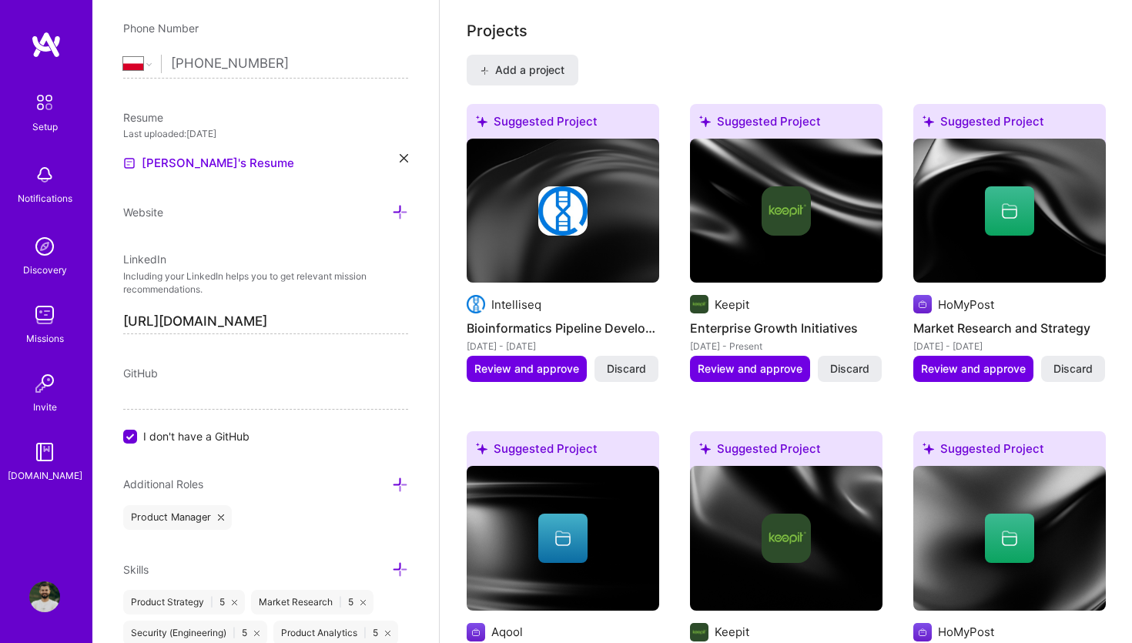
scroll to position [1210, 0]
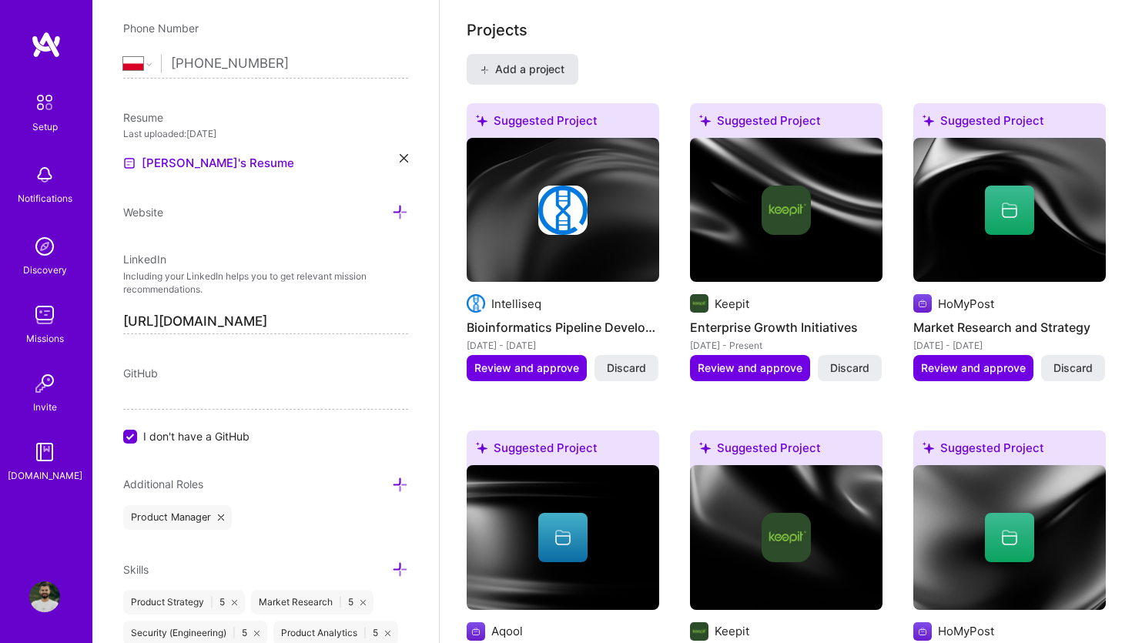
click at [537, 62] on span "Add a project" at bounding box center [522, 69] width 84 height 15
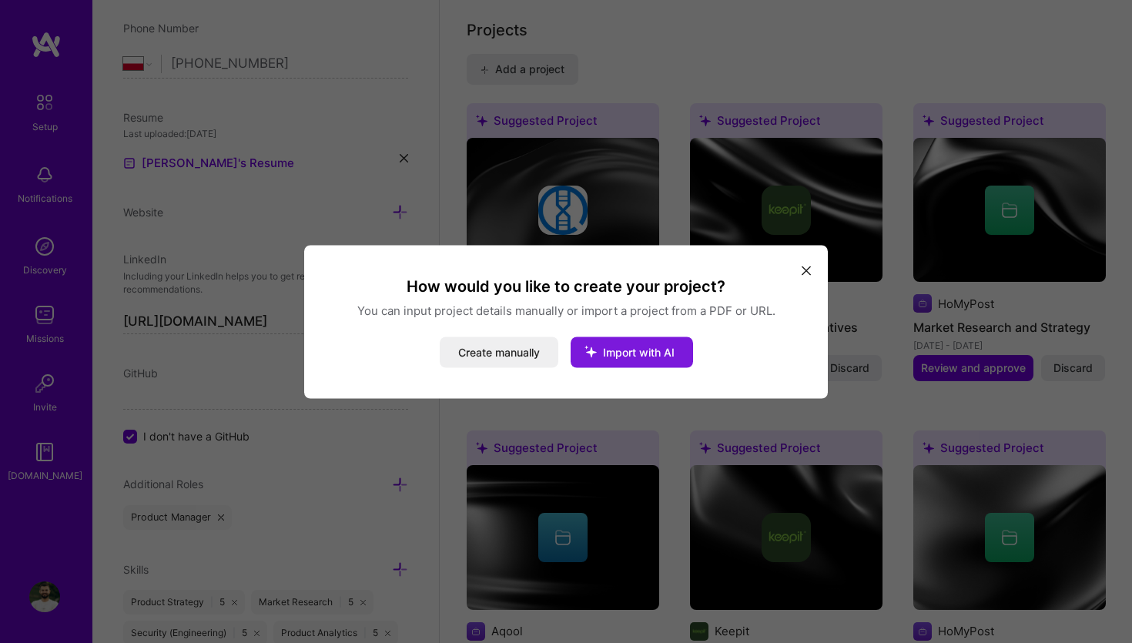
click at [597, 355] on icon "modal" at bounding box center [590, 351] width 40 height 40
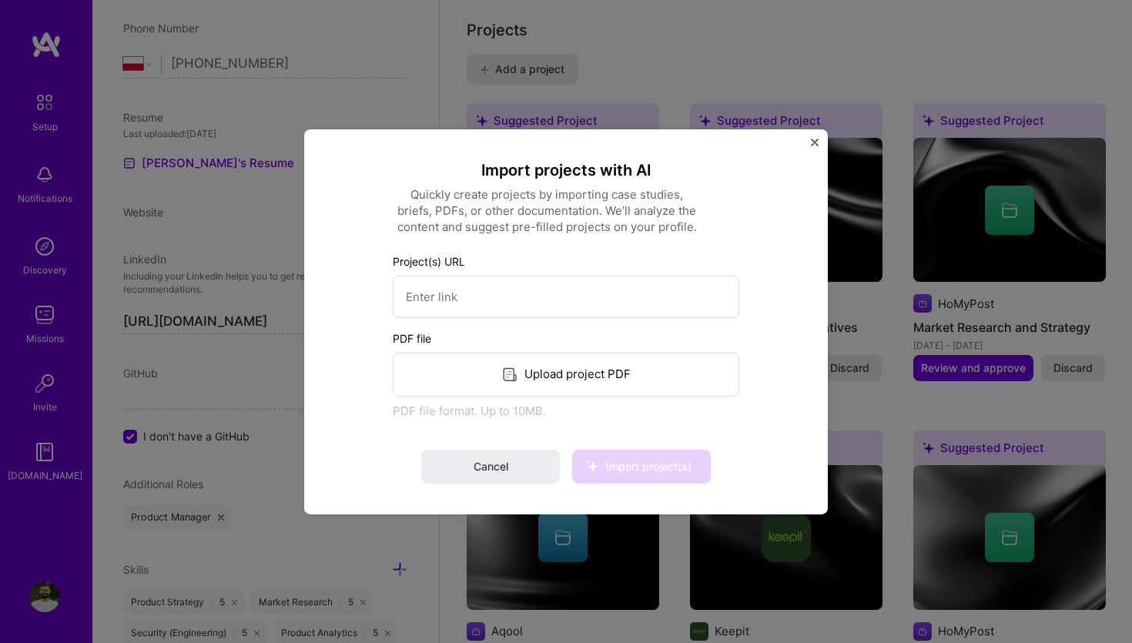
click at [816, 138] on img "Close" at bounding box center [815, 142] width 8 height 8
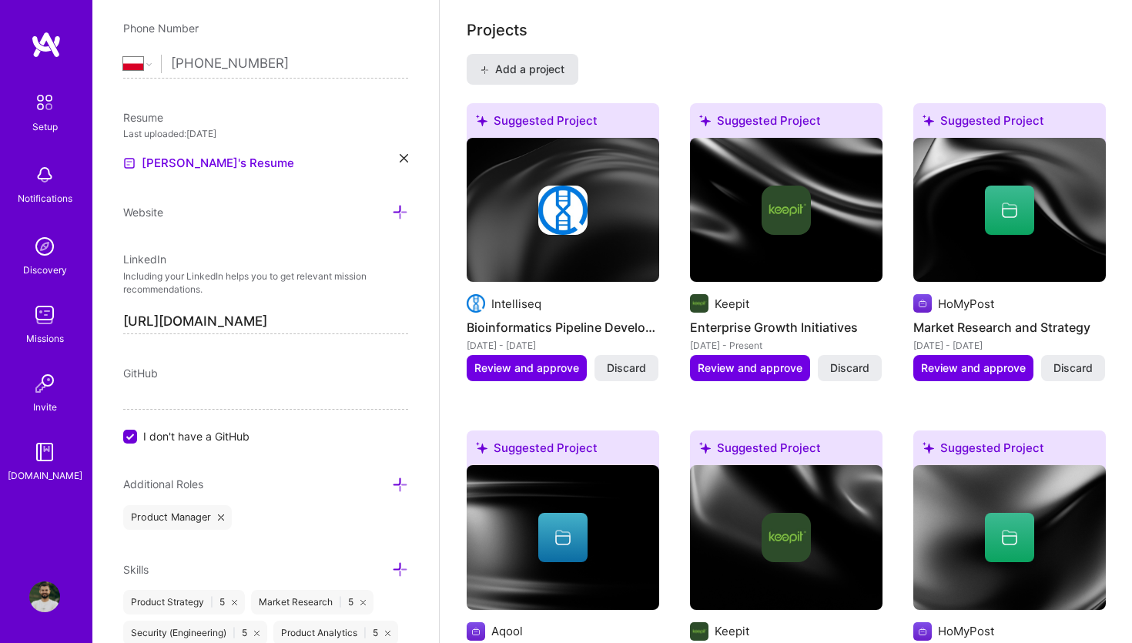
click at [529, 62] on span "Add a project" at bounding box center [522, 69] width 84 height 15
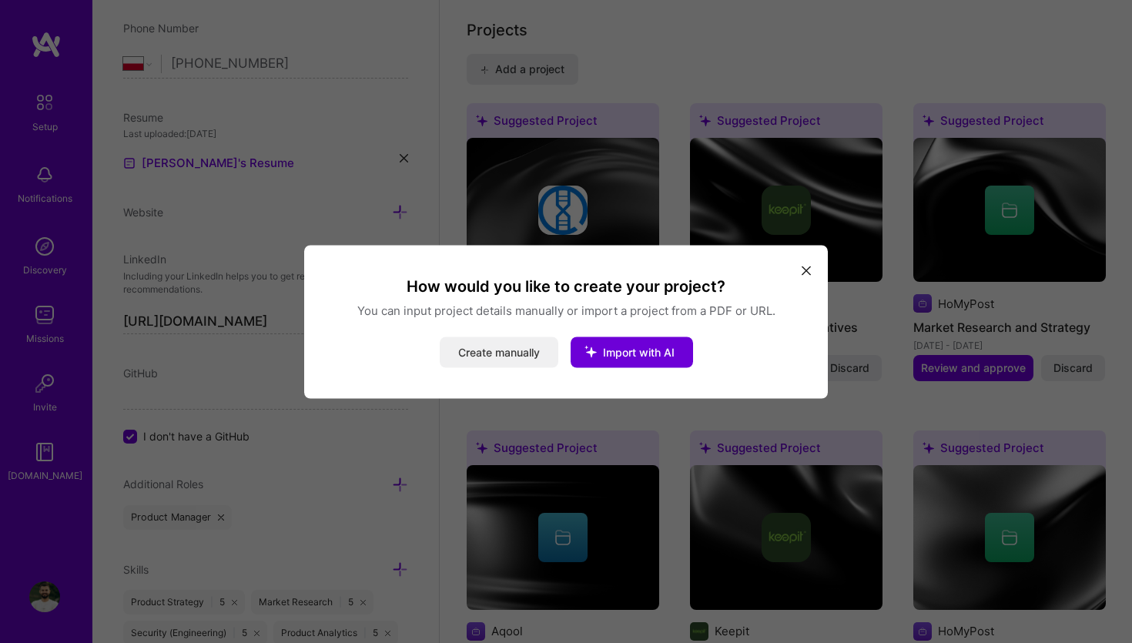
click at [477, 350] on button "Create manually" at bounding box center [499, 351] width 119 height 31
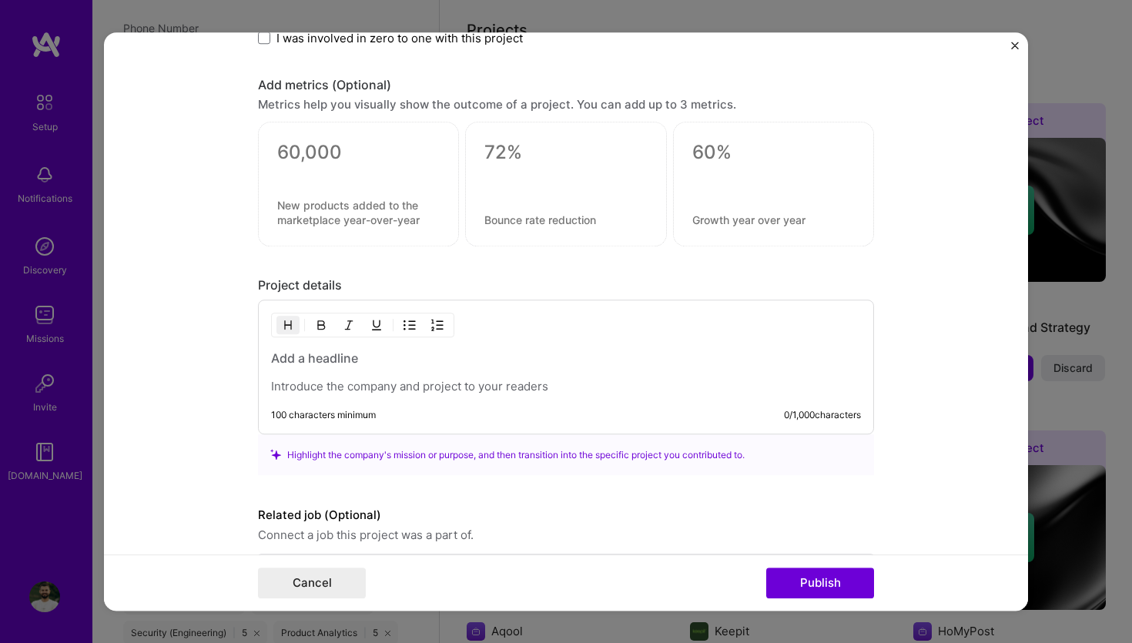
scroll to position [1038, 0]
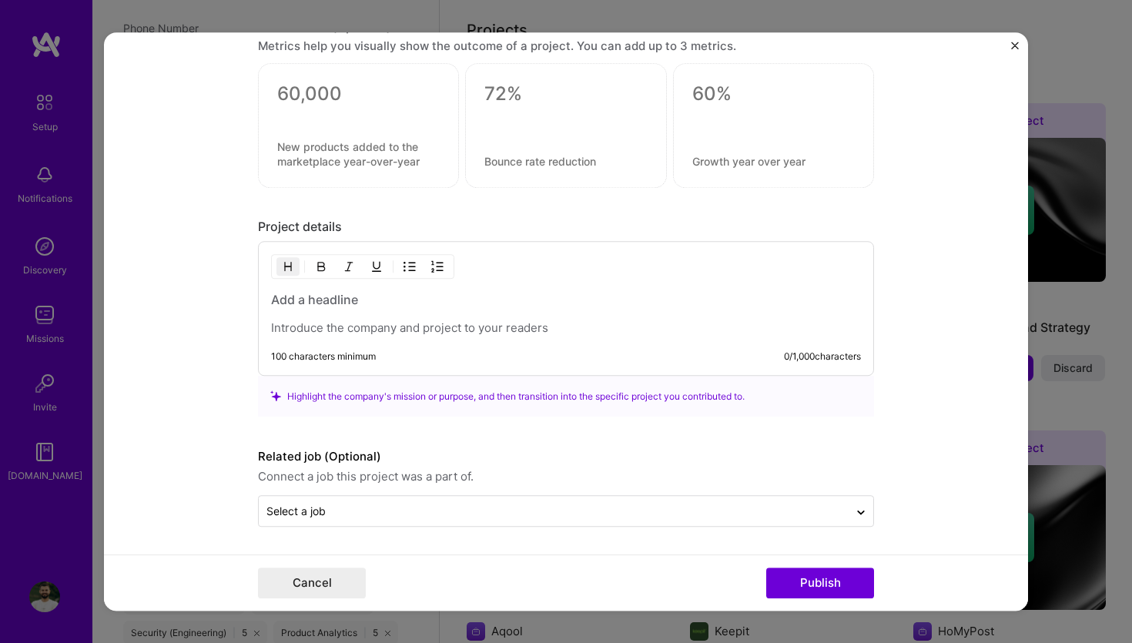
click at [1008, 48] on form "Project title Company Project industry Industry Project Link (Optional) Drag an…" at bounding box center [566, 321] width 924 height 579
click at [1018, 47] on img "Close" at bounding box center [1015, 46] width 8 height 8
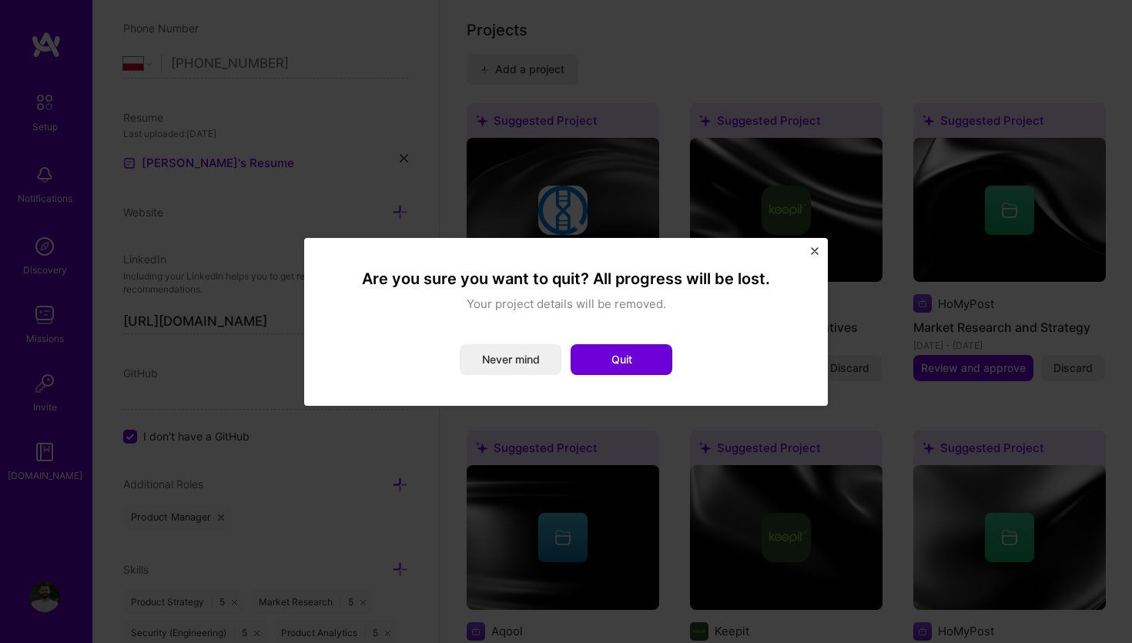
click at [814, 245] on div "Are you sure you want to quit? All progress will be lost. Your project details …" at bounding box center [565, 322] width 523 height 168
click at [814, 247] on img "Close" at bounding box center [815, 251] width 8 height 8
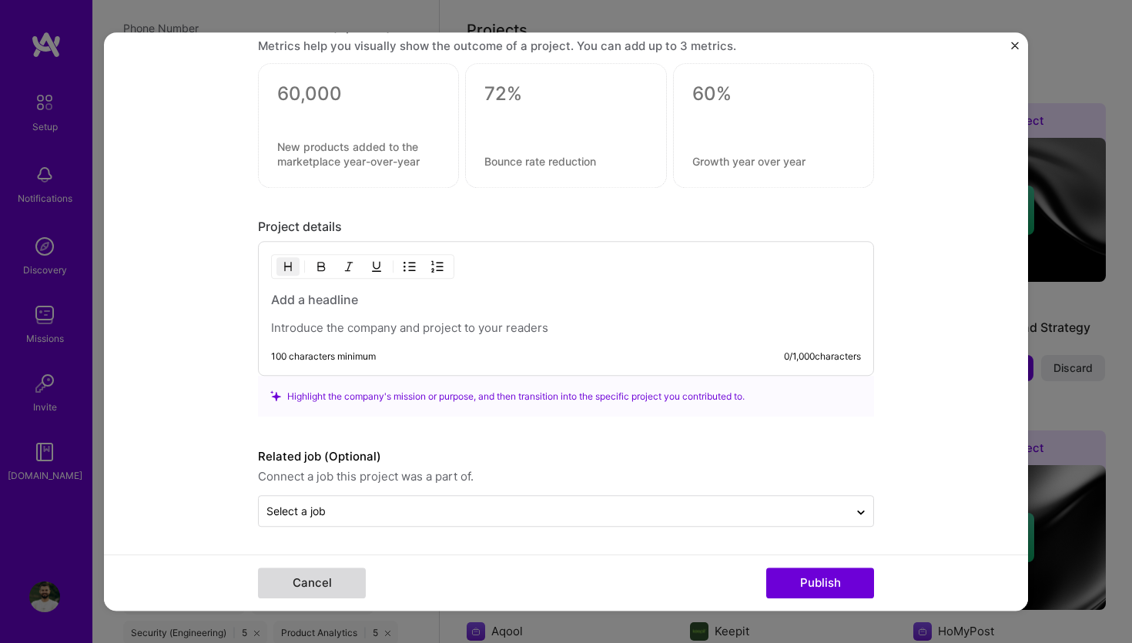
click at [312, 588] on button "Cancel" at bounding box center [312, 582] width 108 height 31
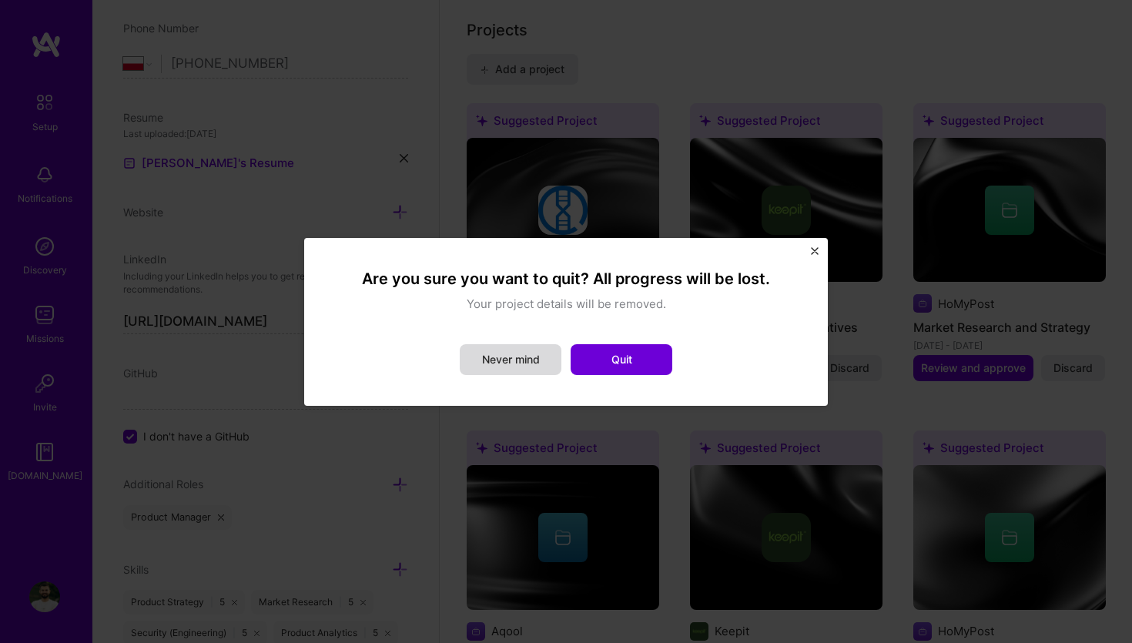
click at [510, 352] on button "Never mind" at bounding box center [511, 359] width 102 height 31
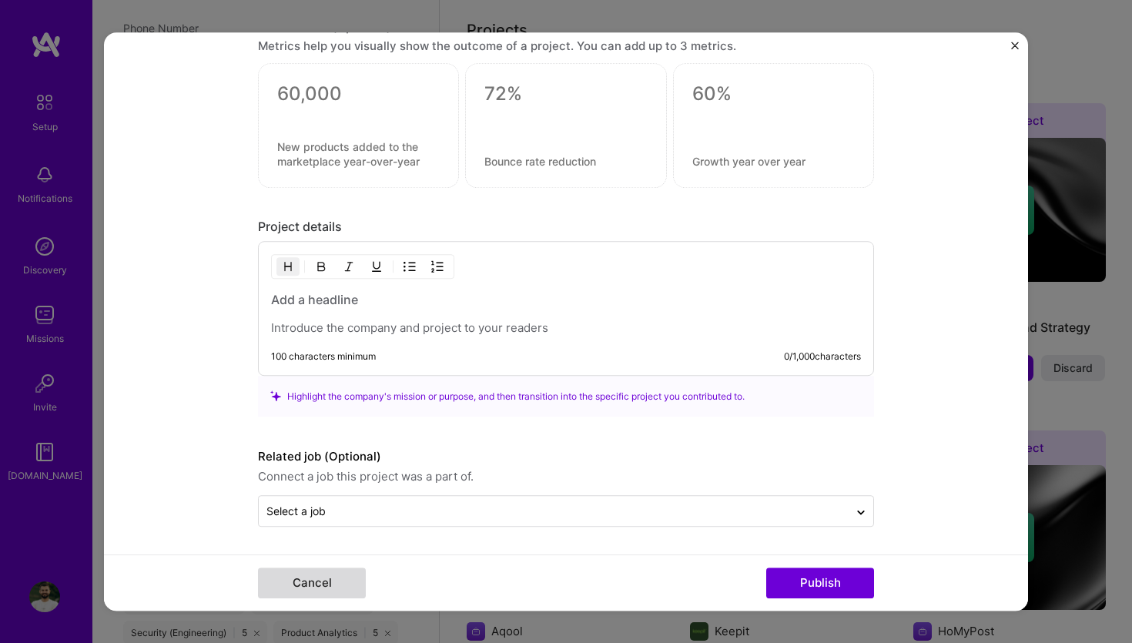
click at [279, 592] on button "Cancel" at bounding box center [312, 582] width 108 height 31
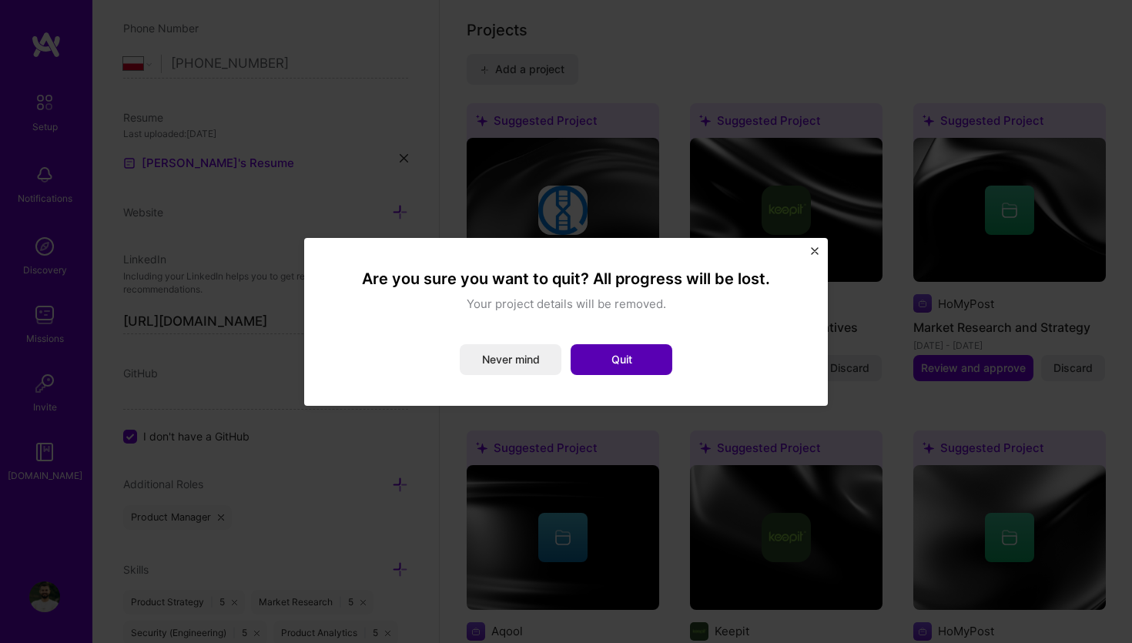
click at [624, 366] on button "Quit" at bounding box center [621, 359] width 102 height 31
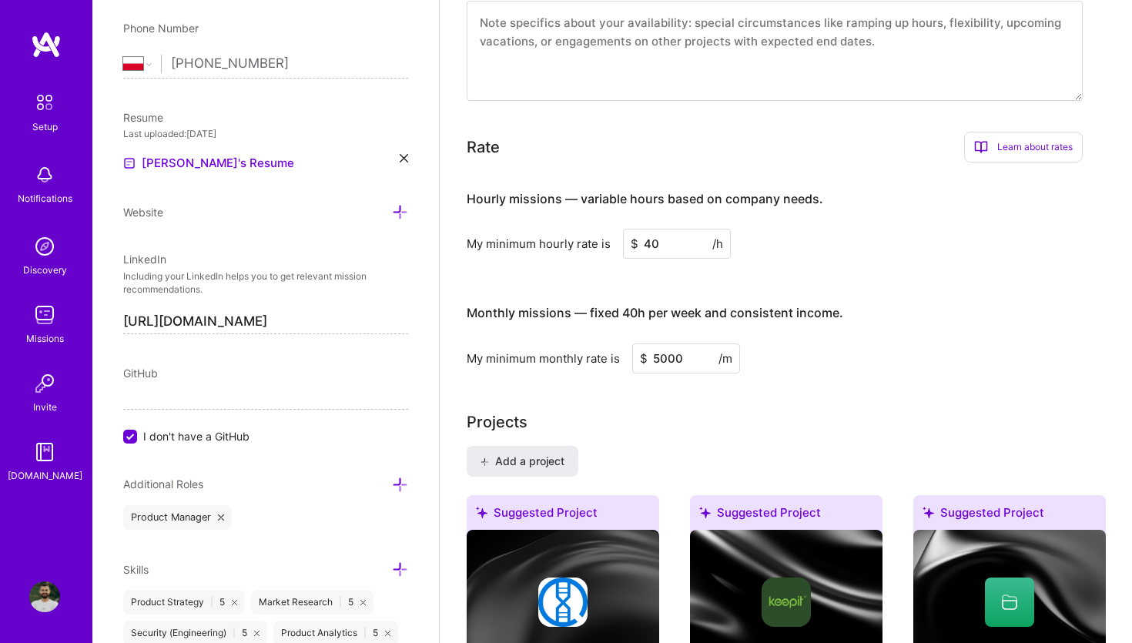
scroll to position [824, 0]
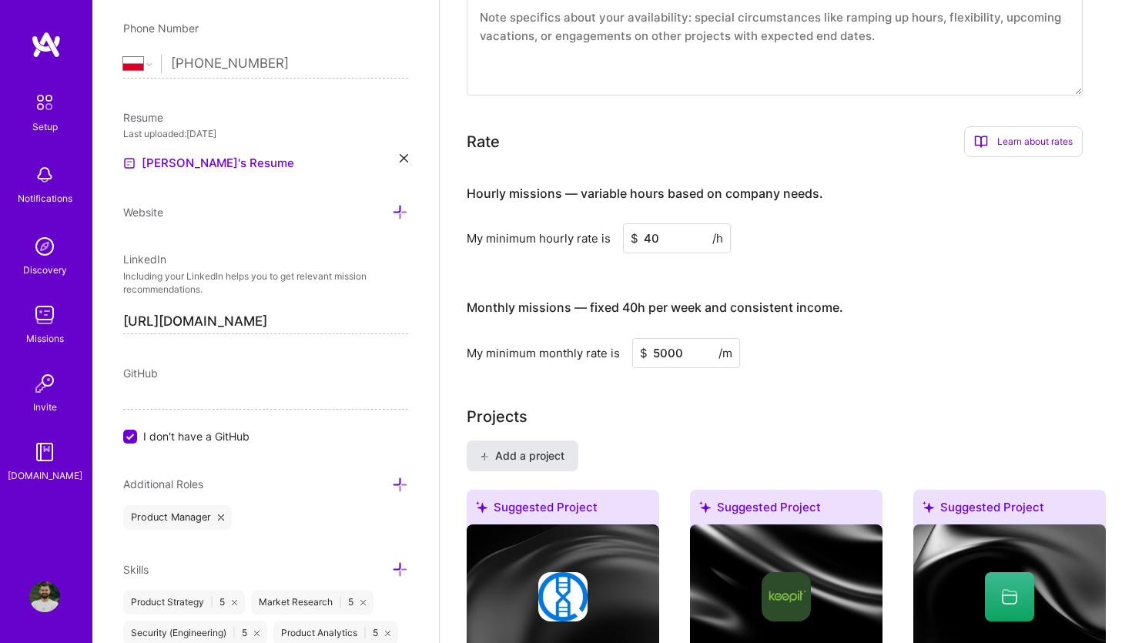
click at [517, 440] on button "Add a project" at bounding box center [522, 455] width 112 height 31
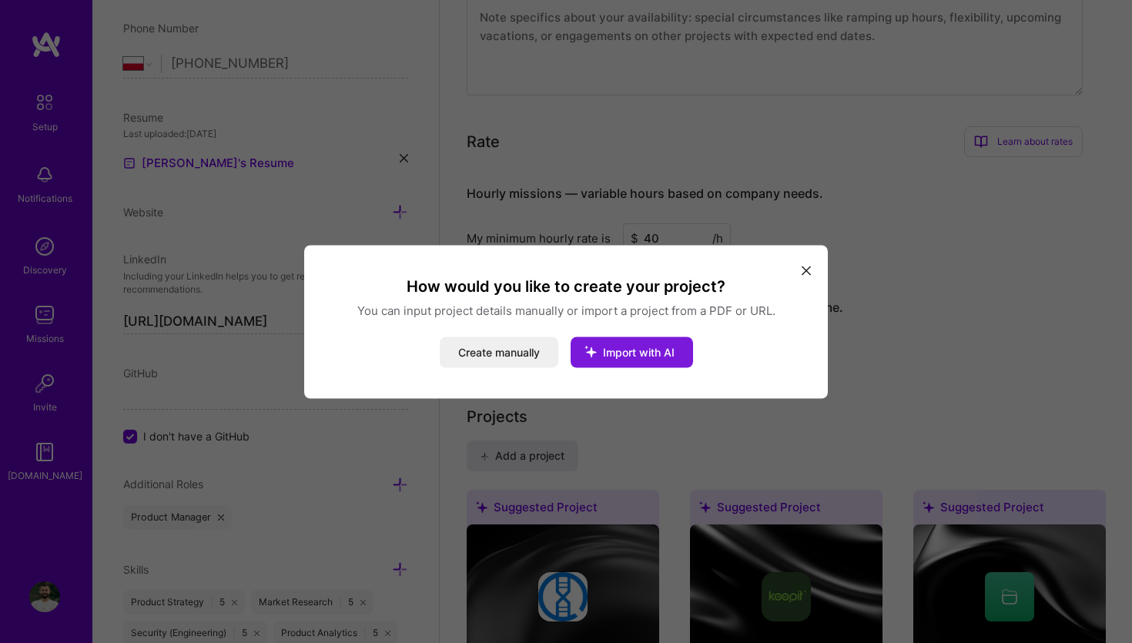
click at [620, 349] on span "Import with AI" at bounding box center [639, 351] width 72 height 13
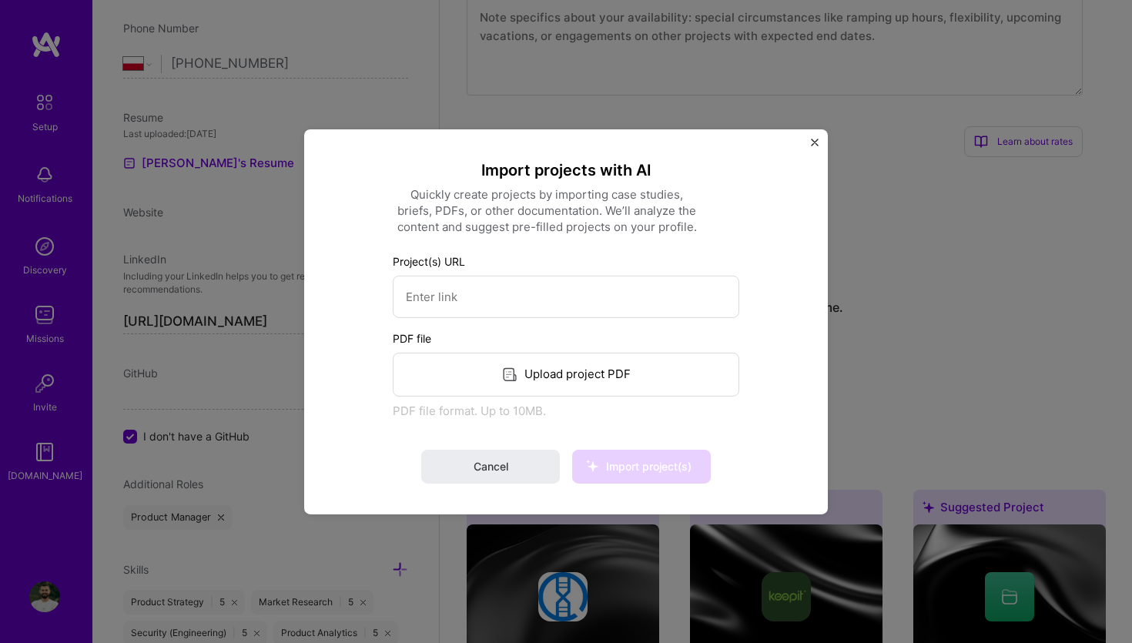
click at [521, 373] on div "Upload project PDF" at bounding box center [566, 374] width 346 height 44
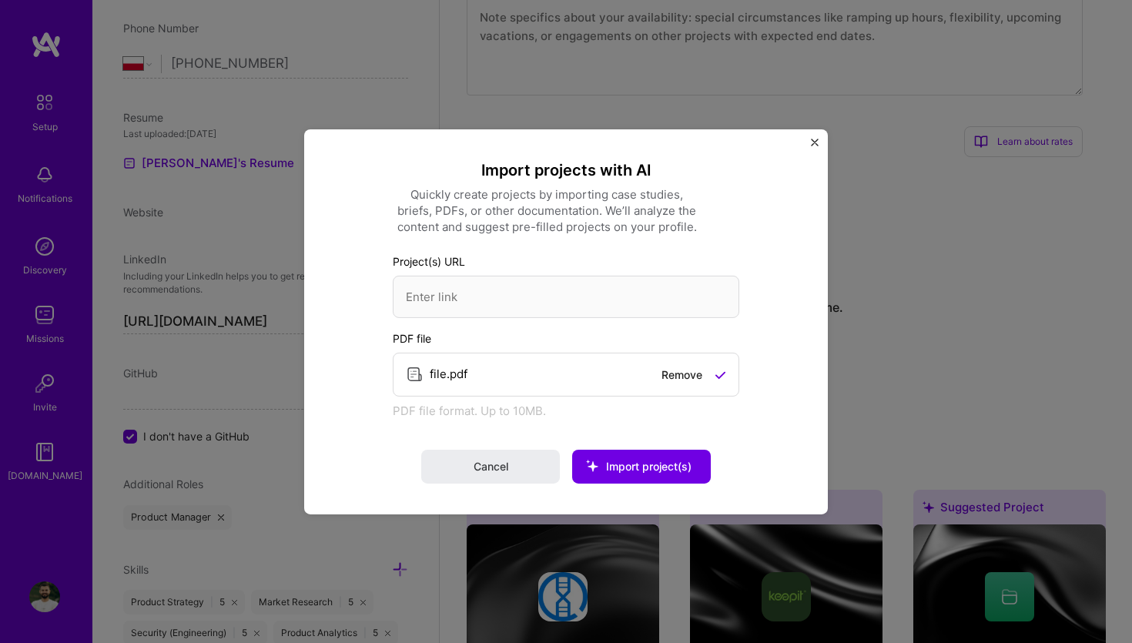
click at [519, 266] on label "Project(s) URL" at bounding box center [566, 260] width 346 height 16
click at [439, 266] on div "Project(s) URL" at bounding box center [566, 284] width 346 height 65
click at [673, 383] on div "file.pdf Remove" at bounding box center [566, 374] width 346 height 44
click at [674, 380] on link "Remove" at bounding box center [681, 373] width 41 height 13
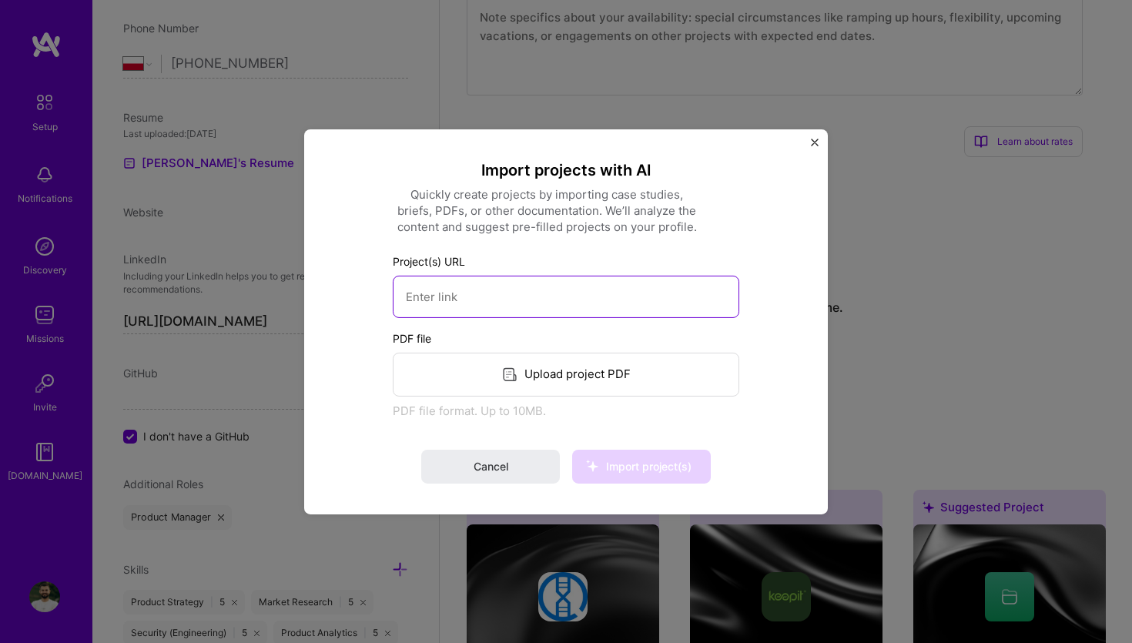
click at [533, 305] on input at bounding box center [566, 296] width 346 height 42
paste input "[URL][DOMAIN_NAME]"
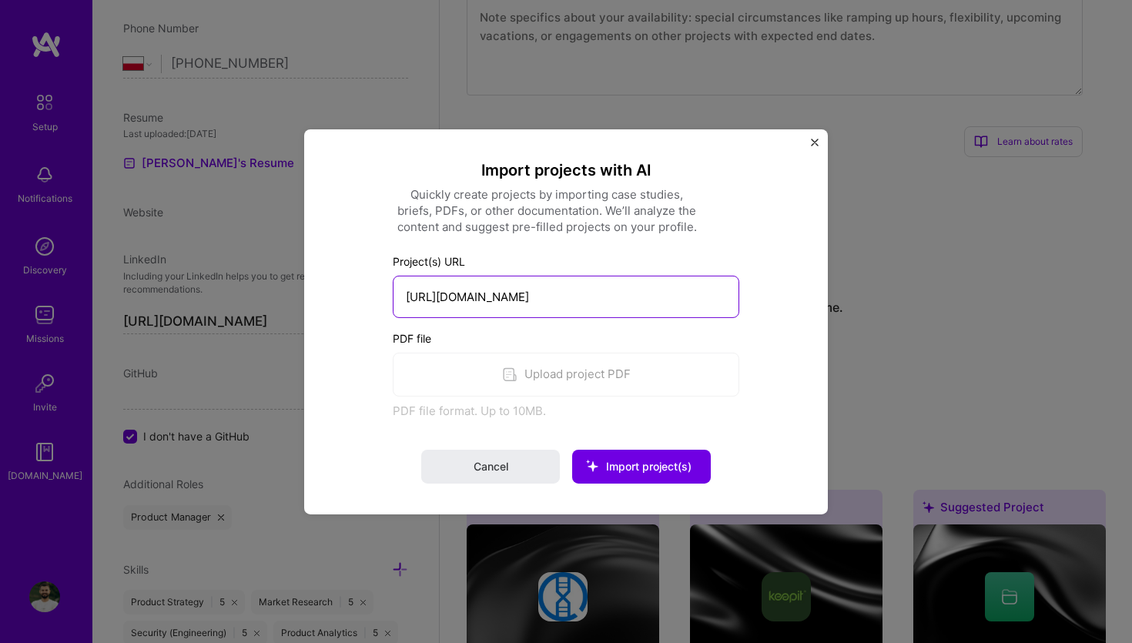
scroll to position [0, 12]
click at [444, 303] on input "[URL][DOMAIN_NAME]" at bounding box center [566, 296] width 346 height 42
type input "[URL][DOMAIN_NAME]"
click at [628, 456] on button "Import project(s)" at bounding box center [641, 467] width 139 height 34
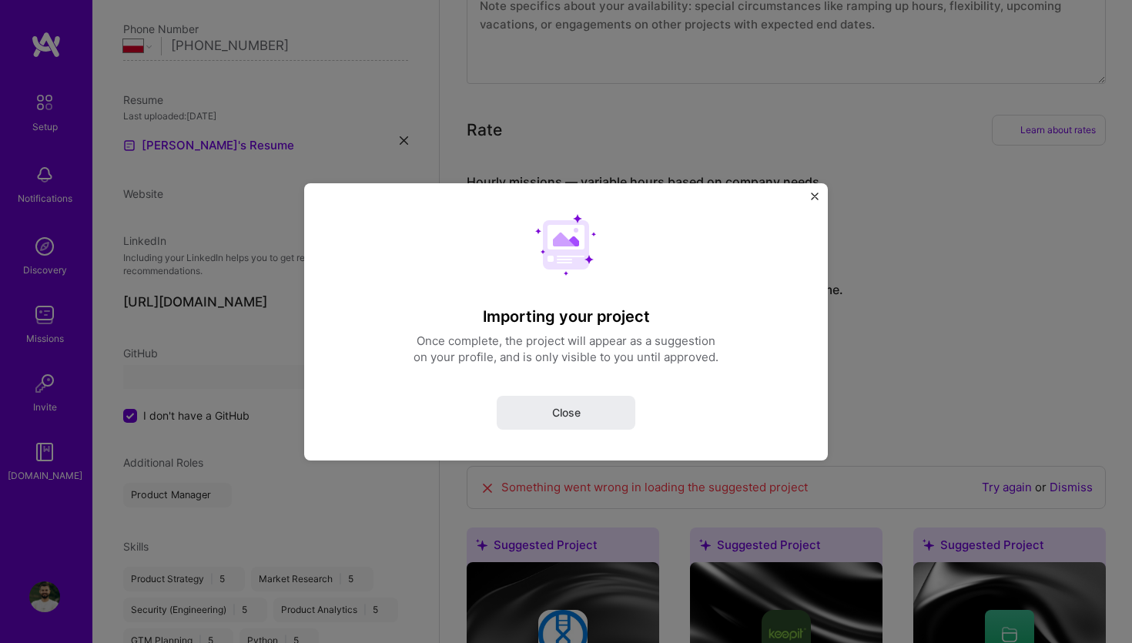
scroll to position [35, 0]
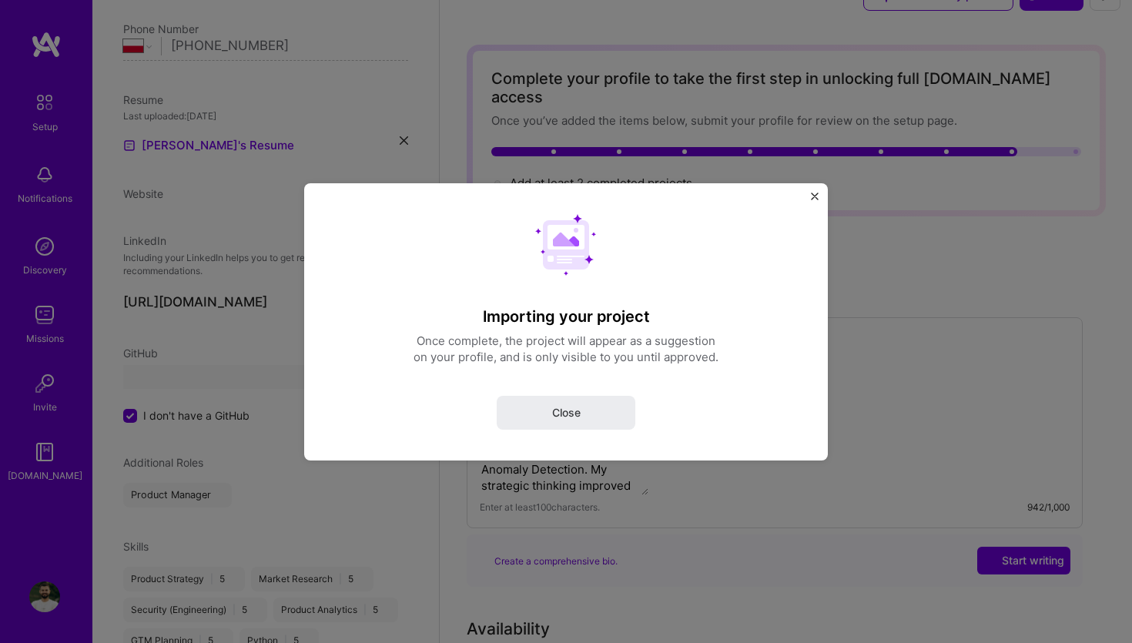
select select "PL"
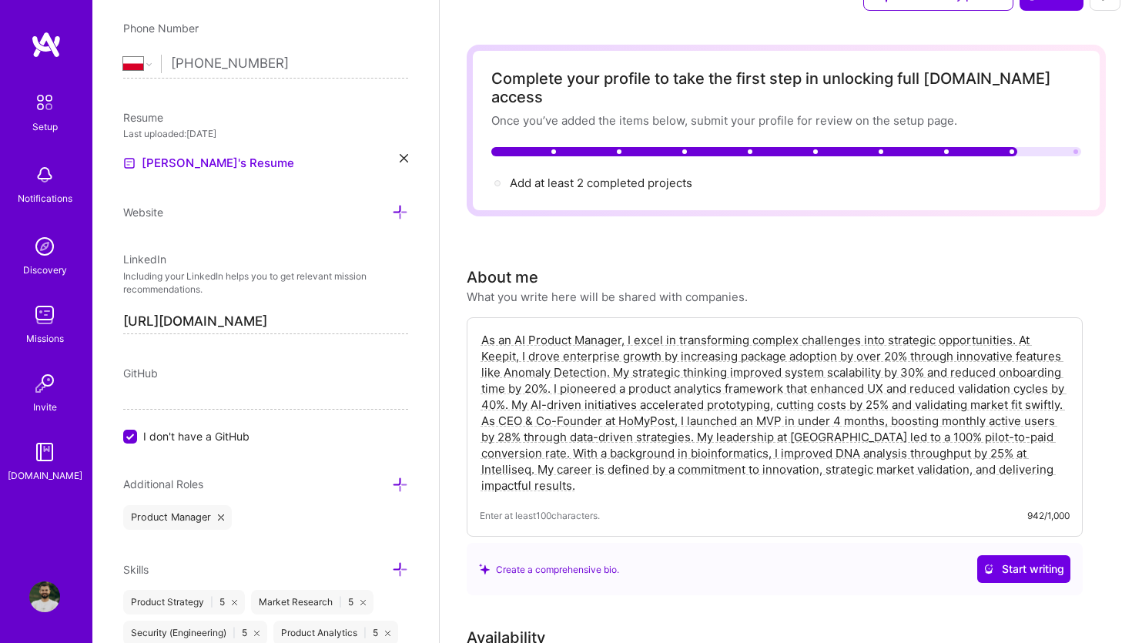
click at [564, 413] on textarea "As an AI Product Manager, I excel in transforming complex challenges into strat…" at bounding box center [775, 412] width 590 height 165
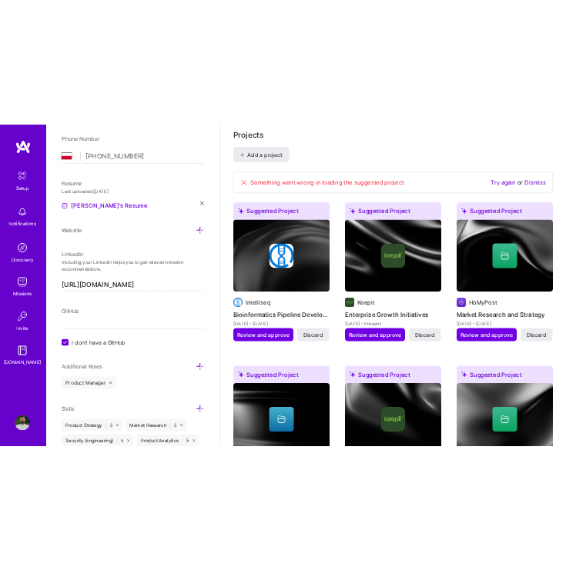
scroll to position [1225, 0]
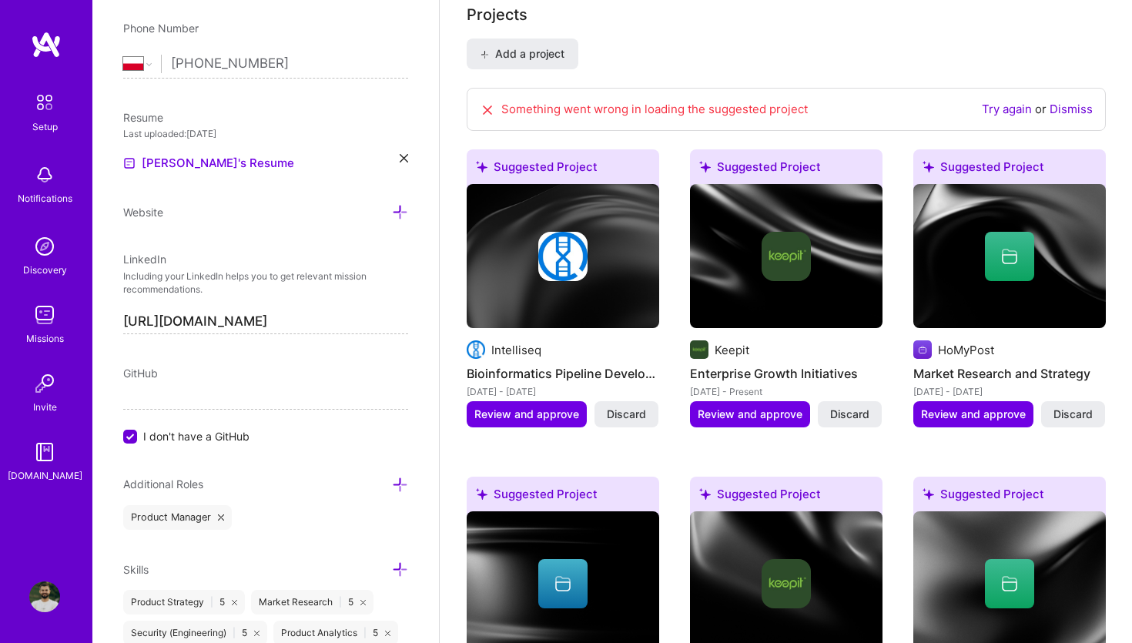
click at [1051, 102] on link "Dismiss" at bounding box center [1070, 109] width 43 height 15
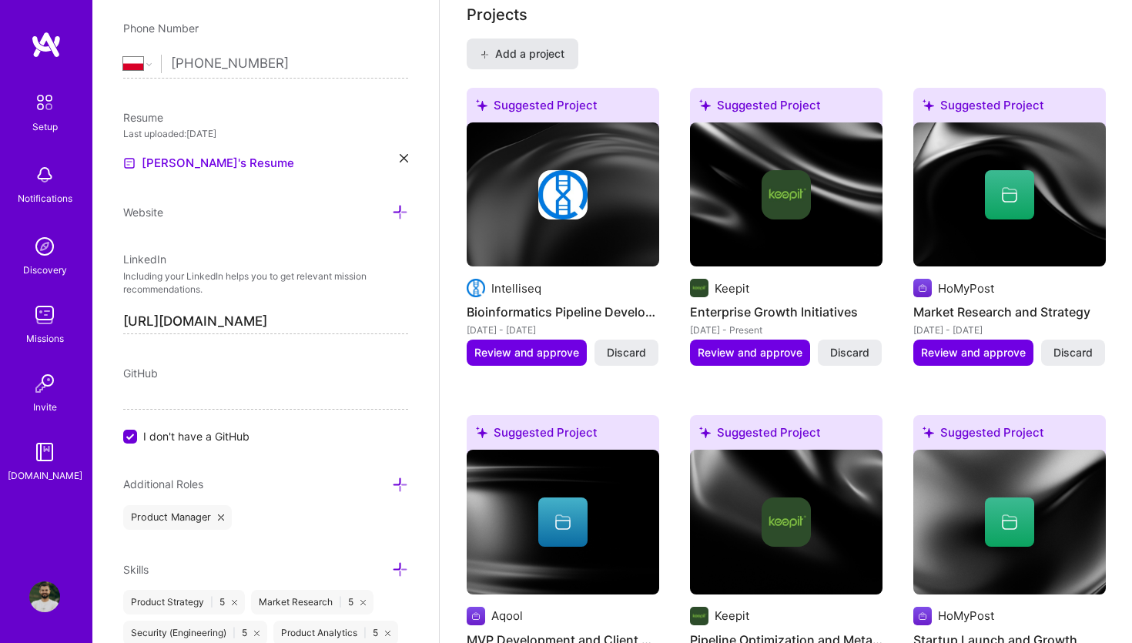
click at [558, 46] on span "Add a project" at bounding box center [522, 53] width 84 height 15
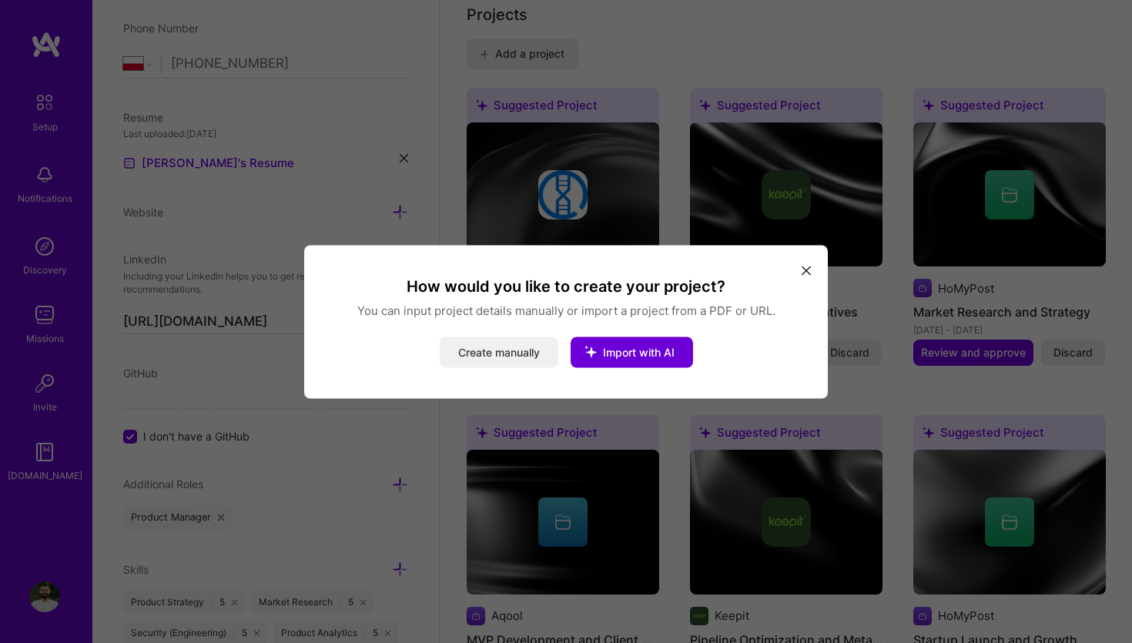
click at [505, 343] on button "Create manually" at bounding box center [499, 351] width 119 height 31
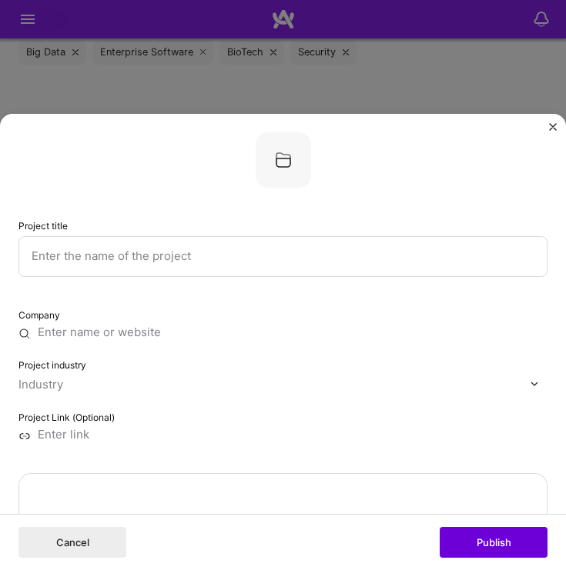
click at [93, 330] on input "text" at bounding box center [282, 333] width 529 height 14
paste input "[URL][DOMAIN_NAME]"
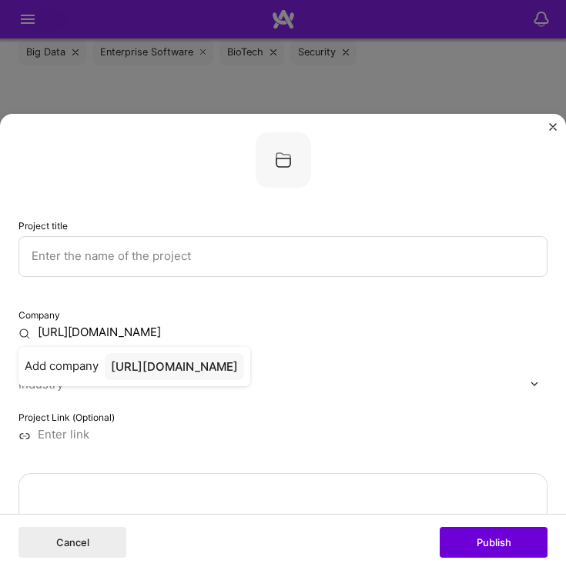
type input "[URL][DOMAIN_NAME]"
click at [139, 396] on div "Company [URL][DOMAIN_NAME] Add company [URL][DOMAIN_NAME] Project industry Indu…" at bounding box center [282, 375] width 529 height 135
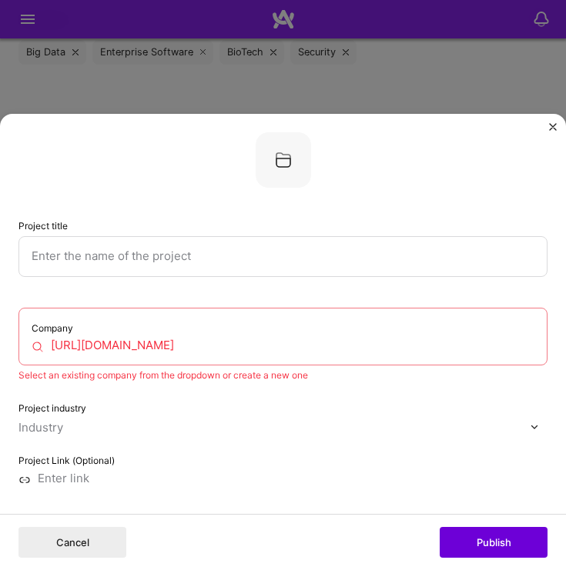
click at [90, 467] on div "Project Link (Optional)" at bounding box center [282, 469] width 529 height 32
click at [61, 483] on input at bounding box center [282, 479] width 529 height 14
paste input "[URL][DOMAIN_NAME]"
type input "[URL][DOMAIN_NAME]"
click at [129, 340] on input "[URL][DOMAIN_NAME]" at bounding box center [283, 346] width 503 height 14
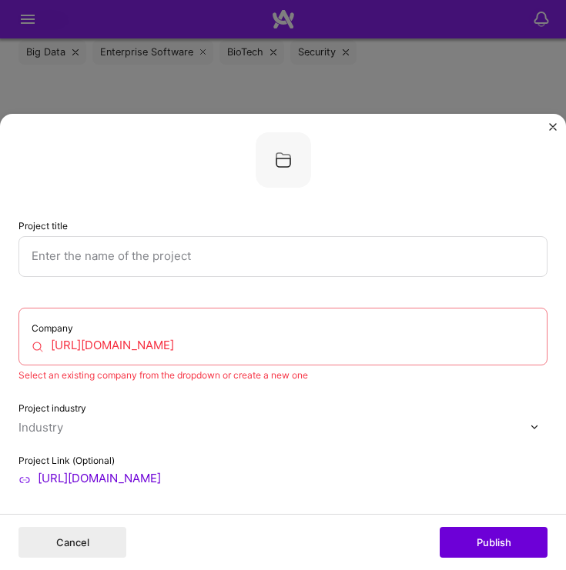
click at [129, 340] on input "[URL][DOMAIN_NAME]" at bounding box center [283, 346] width 503 height 14
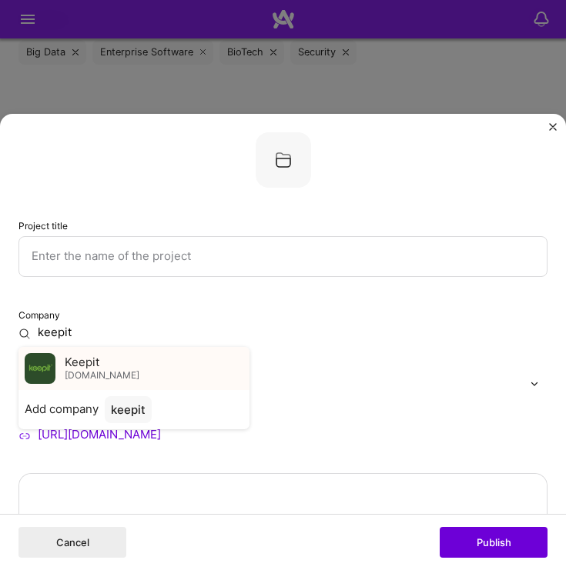
click at [90, 360] on span "Keepit" at bounding box center [82, 363] width 35 height 14
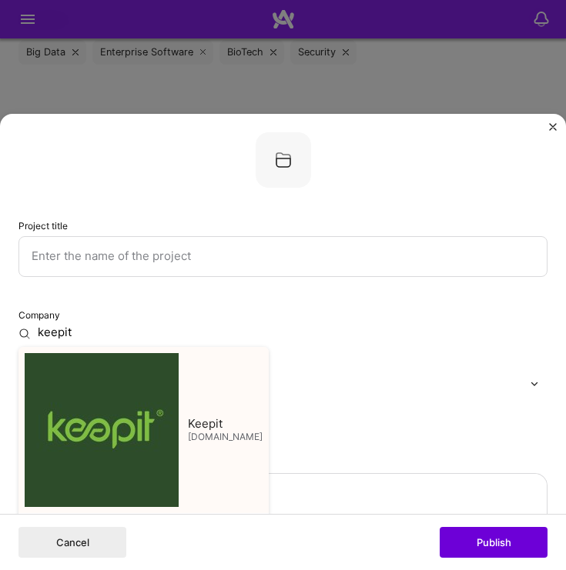
type input "Keepit"
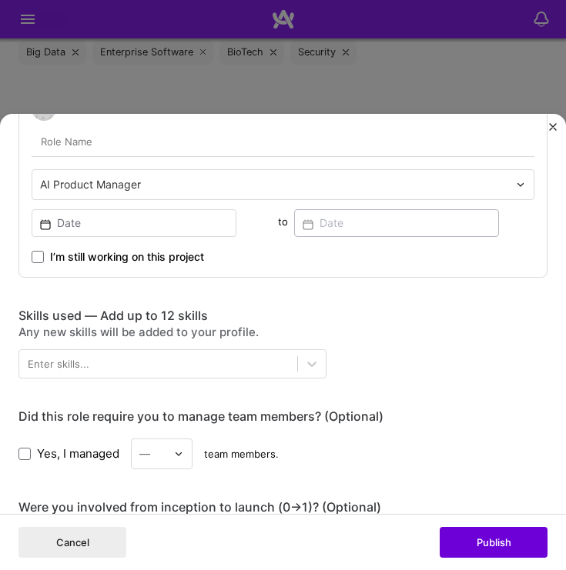
scroll to position [580, 0]
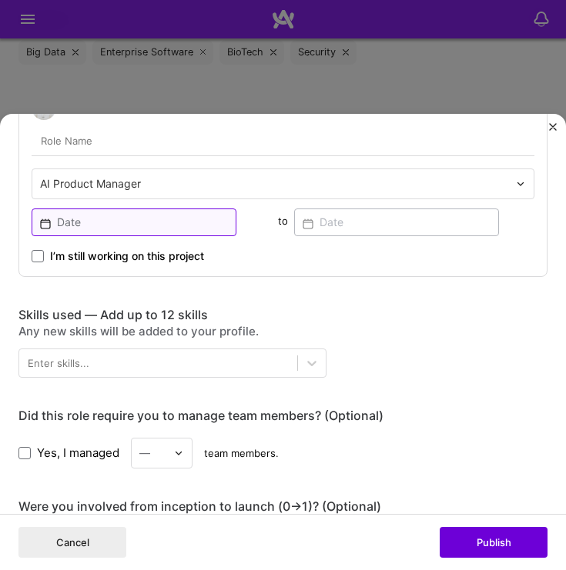
click at [116, 219] on input at bounding box center [134, 223] width 205 height 28
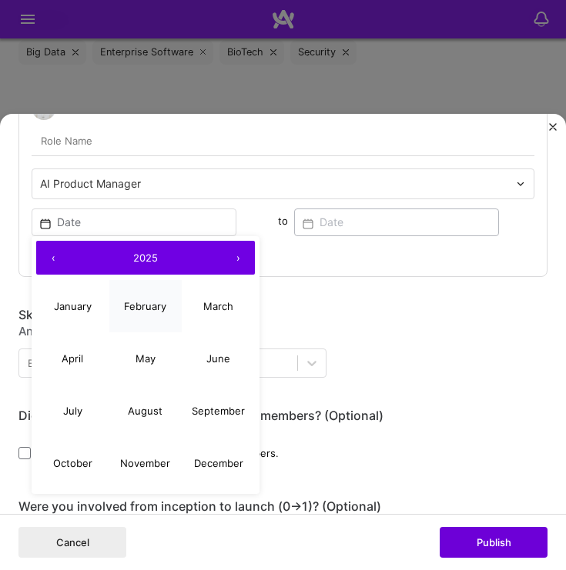
click at [138, 302] on abbr "February" at bounding box center [145, 306] width 42 height 12
type input "[DATE]"
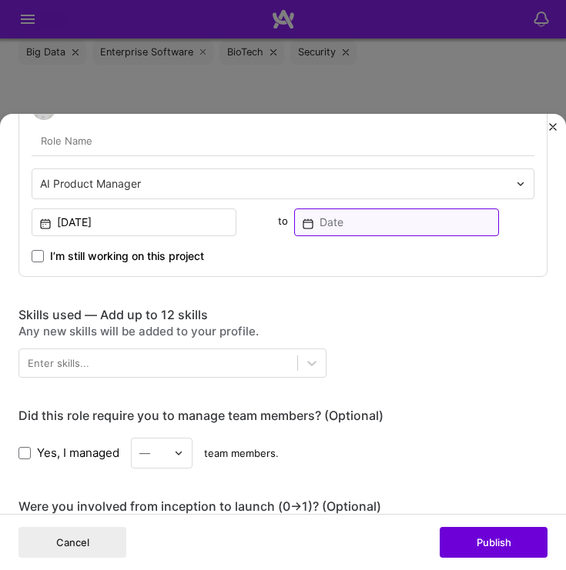
click at [356, 231] on input at bounding box center [396, 223] width 205 height 28
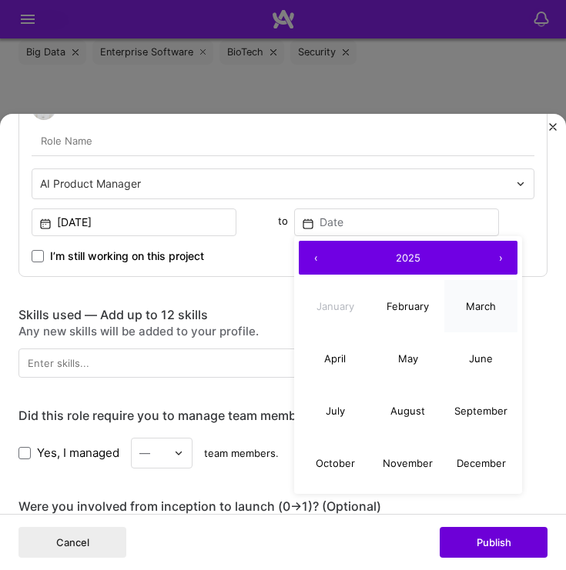
click at [458, 324] on button "March" at bounding box center [480, 306] width 73 height 52
type input "[DATE]"
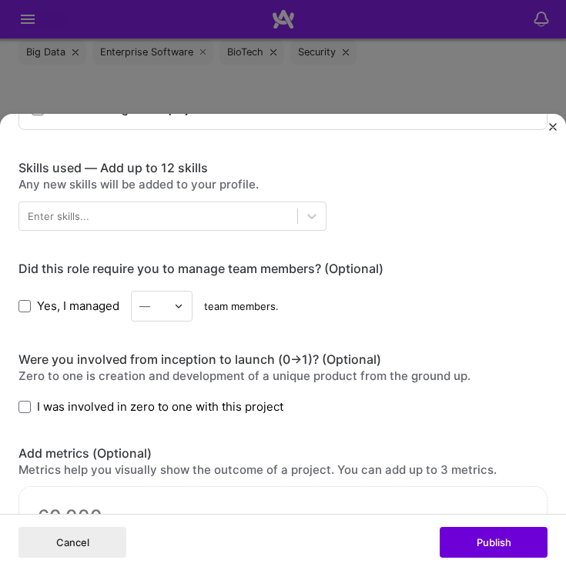
scroll to position [766, 0]
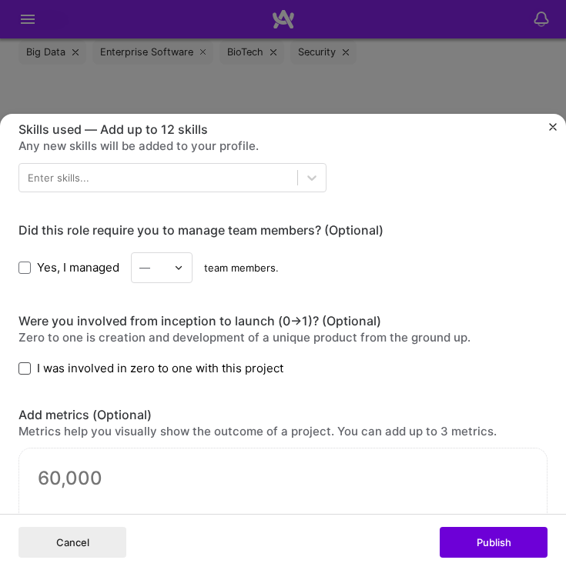
click at [20, 369] on span at bounding box center [24, 369] width 12 height 12
click at [0, 0] on input "I was involved in zero to one with this project" at bounding box center [0, 0] width 0 height 0
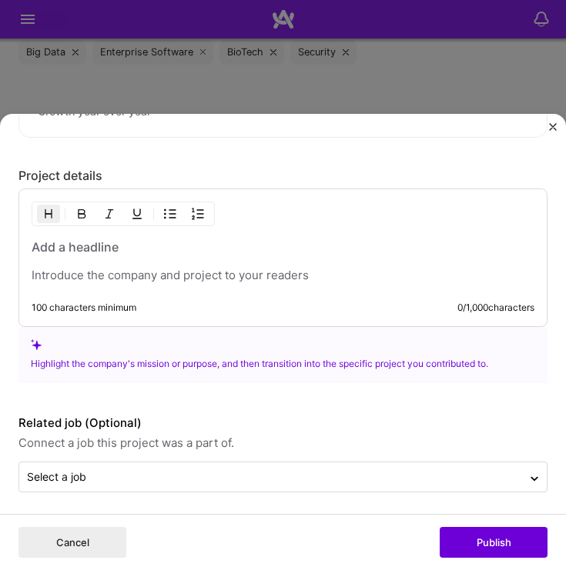
scroll to position [1466, 0]
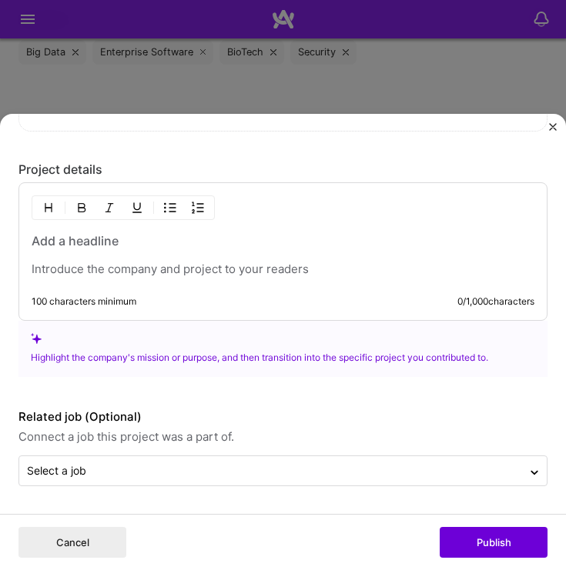
click at [117, 268] on p at bounding box center [283, 269] width 503 height 15
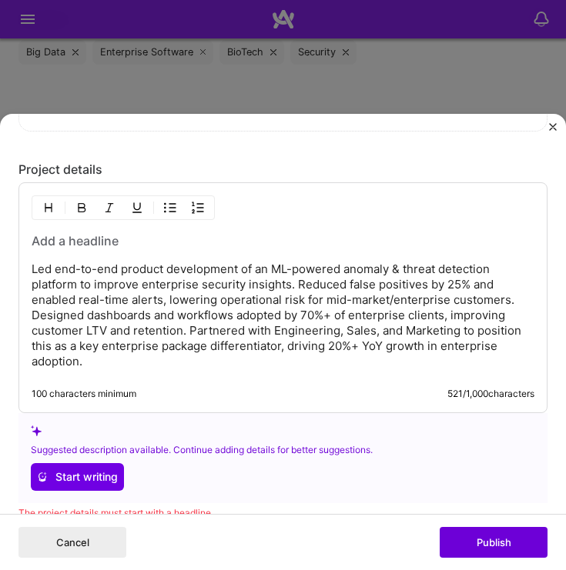
click at [300, 286] on p "Led end-to-end product development of an ML-powered anomaly & threat detection …" at bounding box center [283, 316] width 503 height 108
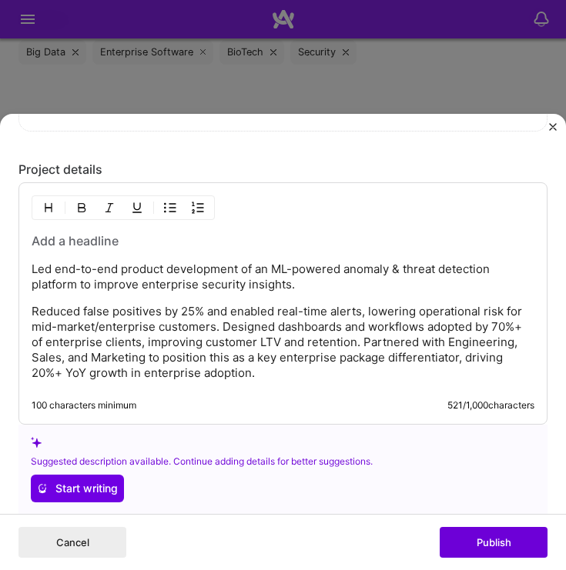
click at [224, 326] on p "Reduced false positives by 25% and enabled real-time alerts, lowering operation…" at bounding box center [283, 342] width 503 height 77
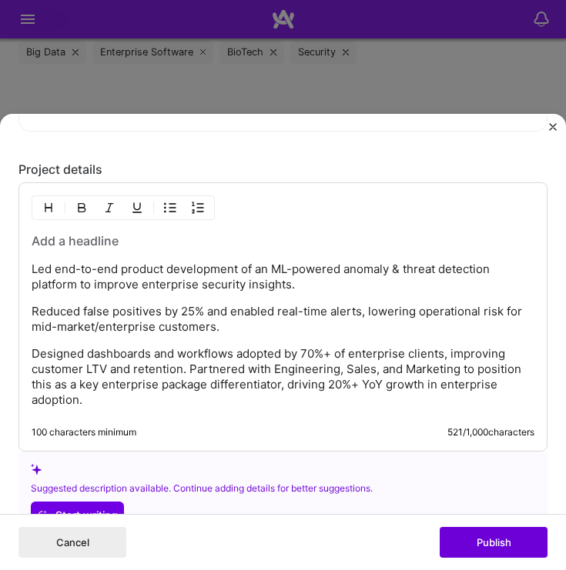
click at [190, 369] on p "Designed dashboards and workflows adopted by 70%+ of enterprise clients, improv…" at bounding box center [283, 377] width 503 height 62
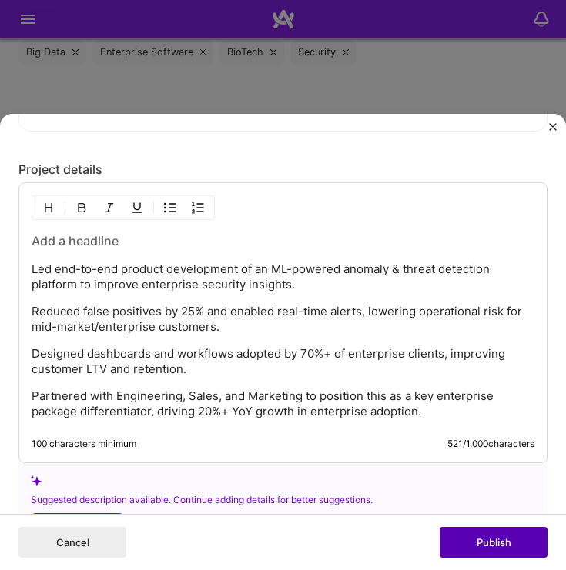
click at [505, 536] on button "Publish" at bounding box center [494, 542] width 108 height 31
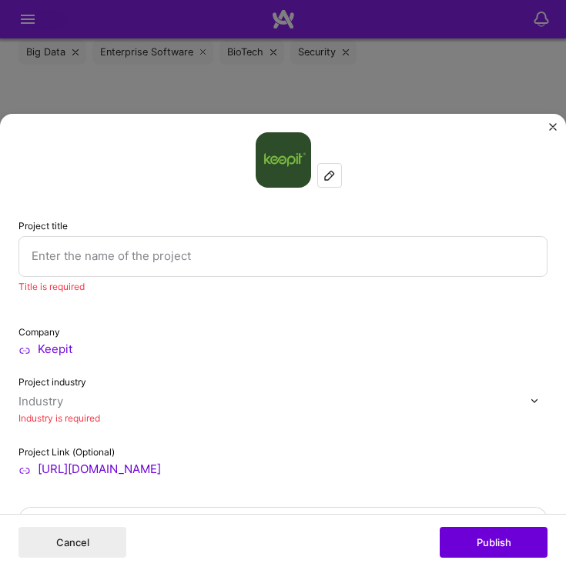
scroll to position [18, 0]
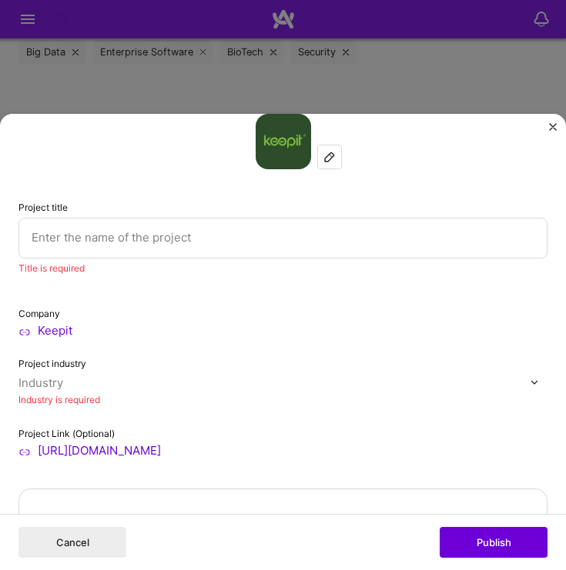
click at [162, 235] on input "text" at bounding box center [282, 238] width 529 height 40
paste input "Anomaly and Thread detection"
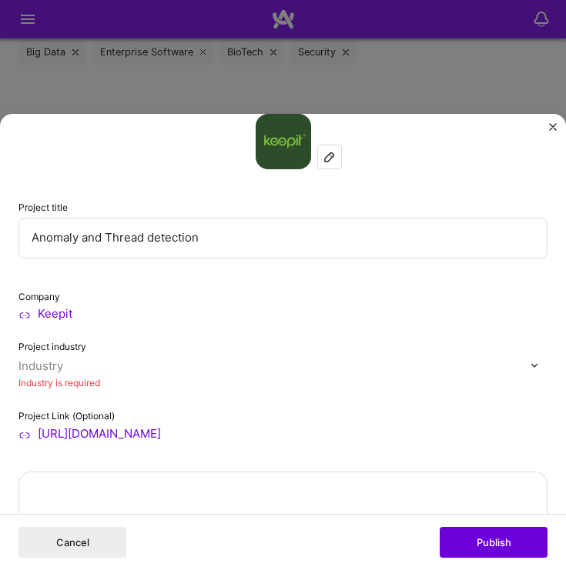
type input "Anomaly and Thread detection"
click at [151, 289] on div "Company Keepit" at bounding box center [282, 305] width 529 height 32
click at [56, 370] on div "Industry" at bounding box center [40, 366] width 45 height 14
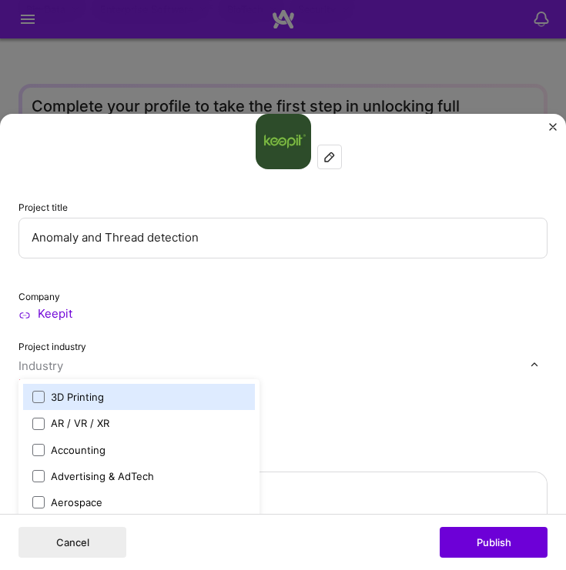
scroll to position [1272, 0]
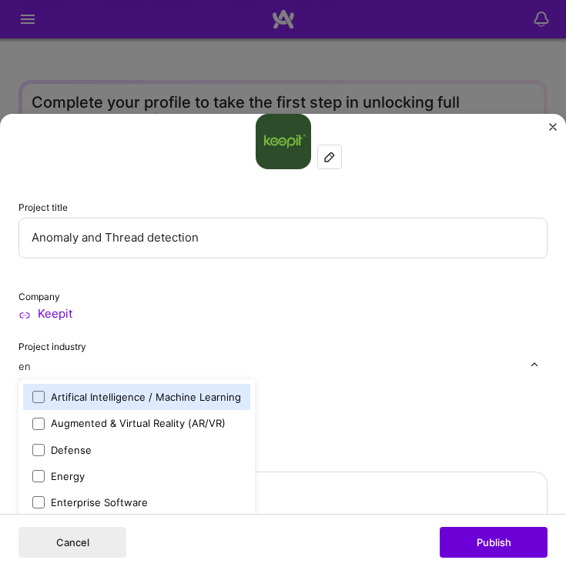
type input "ent"
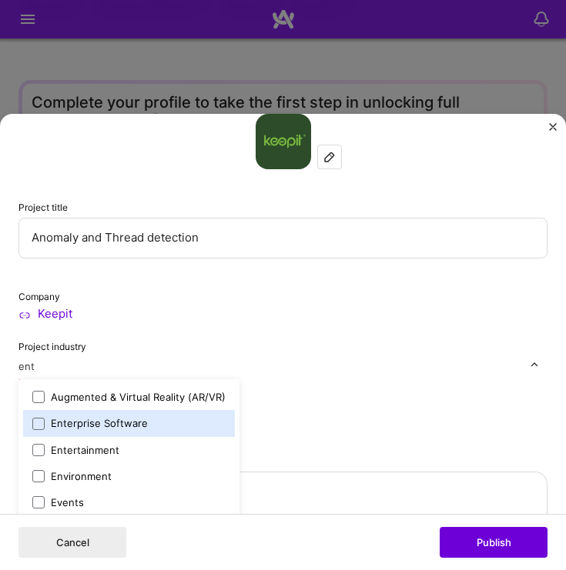
click at [102, 423] on div "Enterprise Software" at bounding box center [99, 423] width 97 height 14
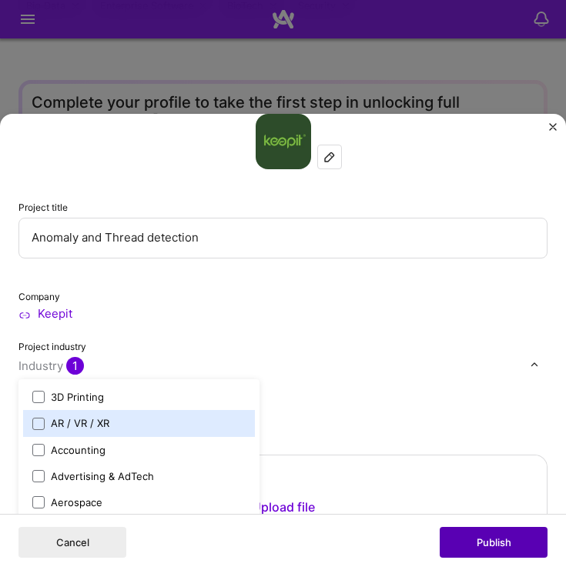
click at [467, 534] on button "Publish" at bounding box center [494, 542] width 108 height 31
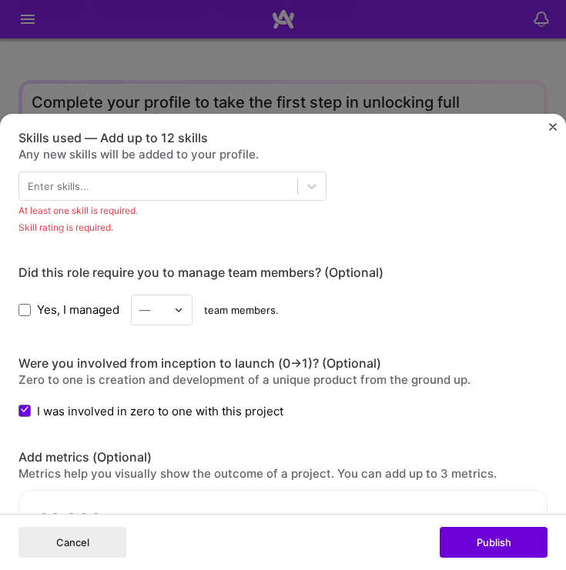
scroll to position [774, 0]
